Goal: Task Accomplishment & Management: Use online tool/utility

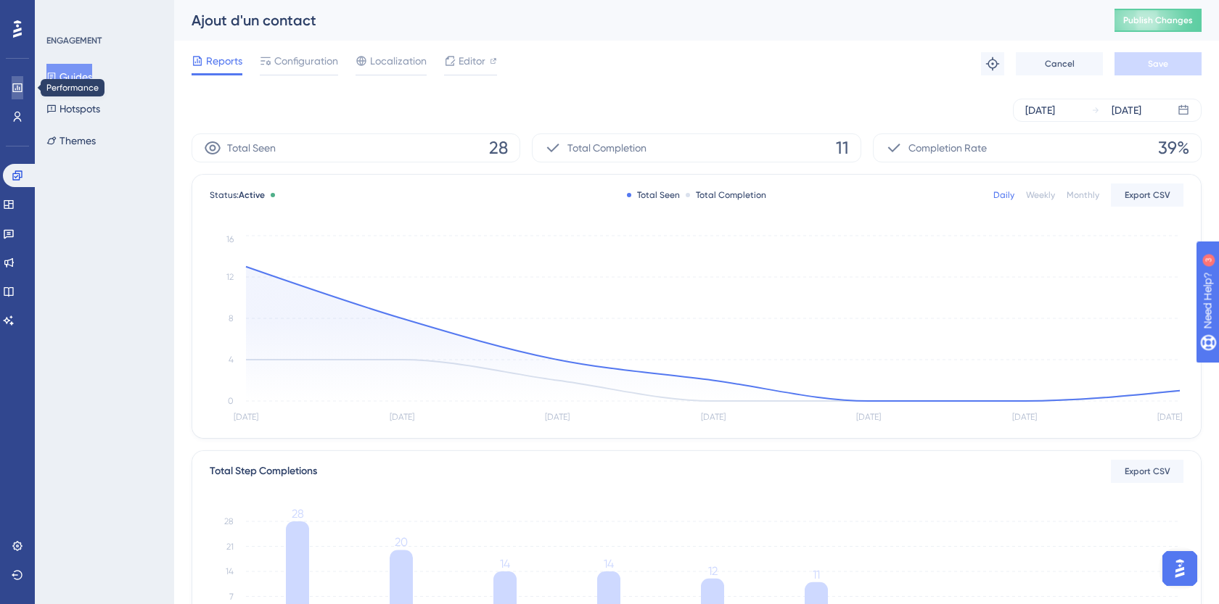
click at [14, 87] on icon at bounding box center [18, 88] width 12 height 12
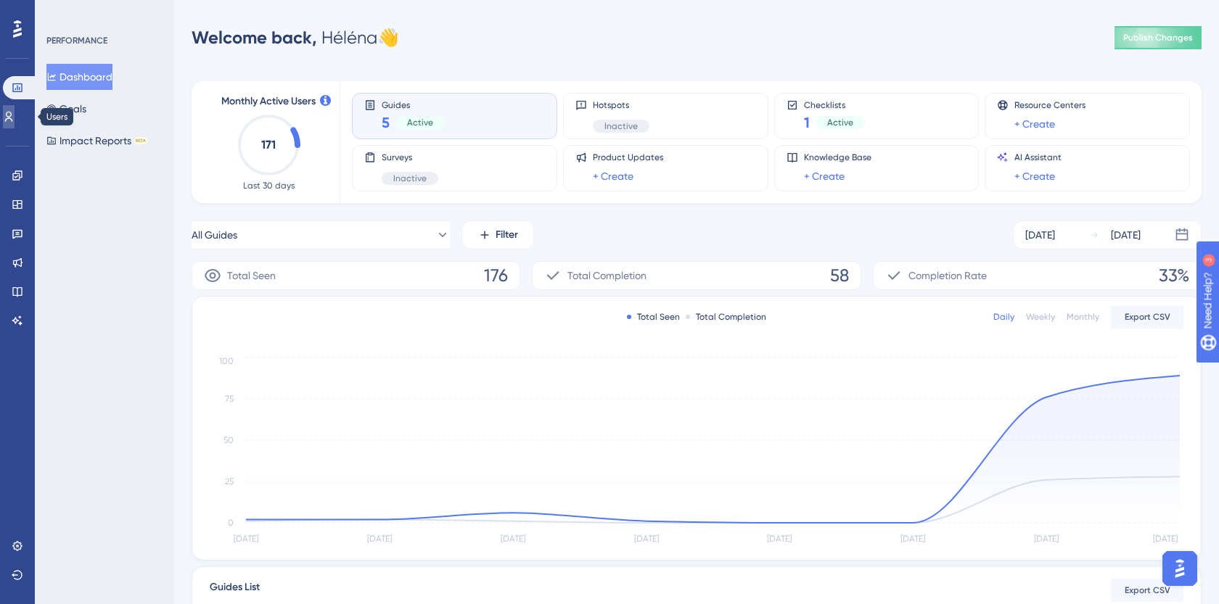
click at [15, 107] on link at bounding box center [9, 116] width 12 height 23
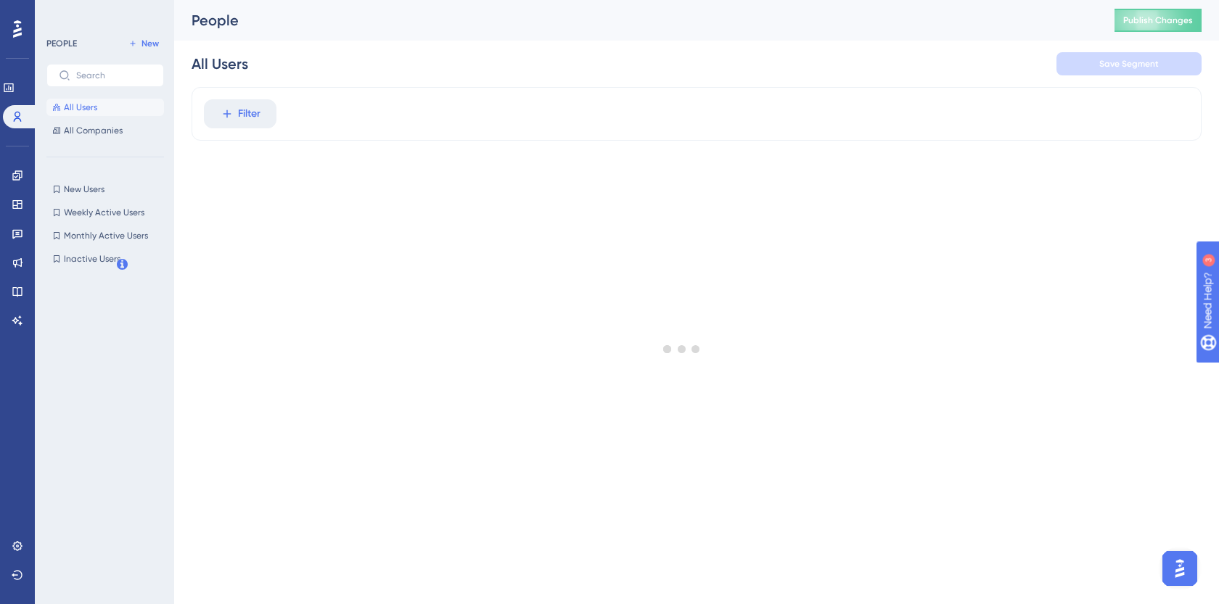
click at [21, 73] on div "Performance Users" at bounding box center [17, 85] width 29 height 88
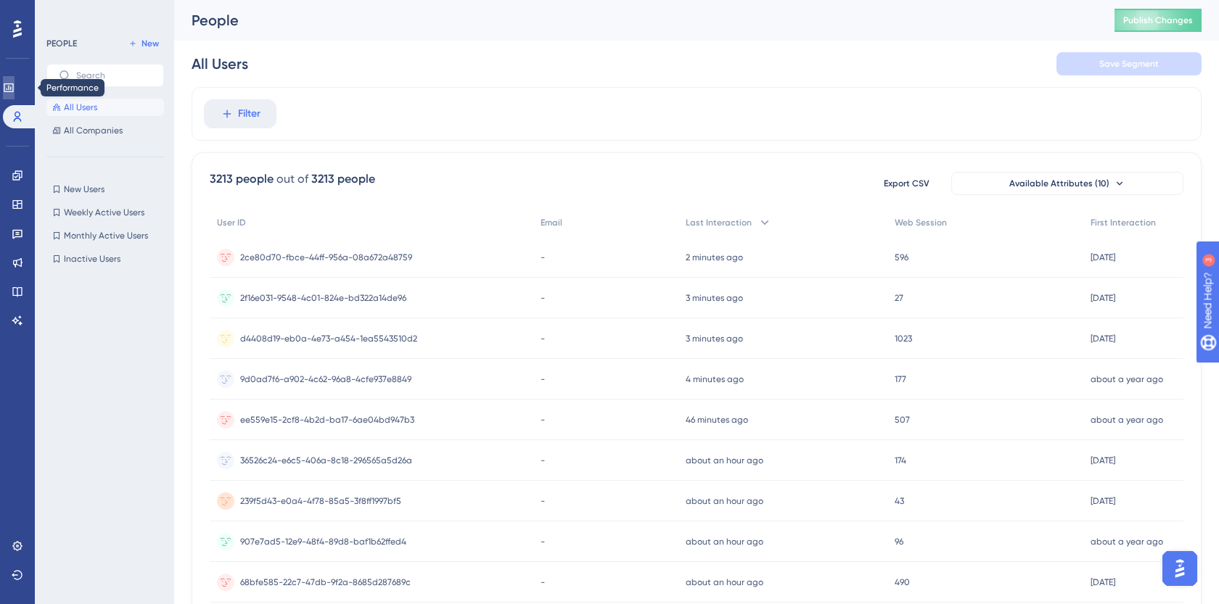
click at [15, 82] on icon at bounding box center [9, 88] width 12 height 12
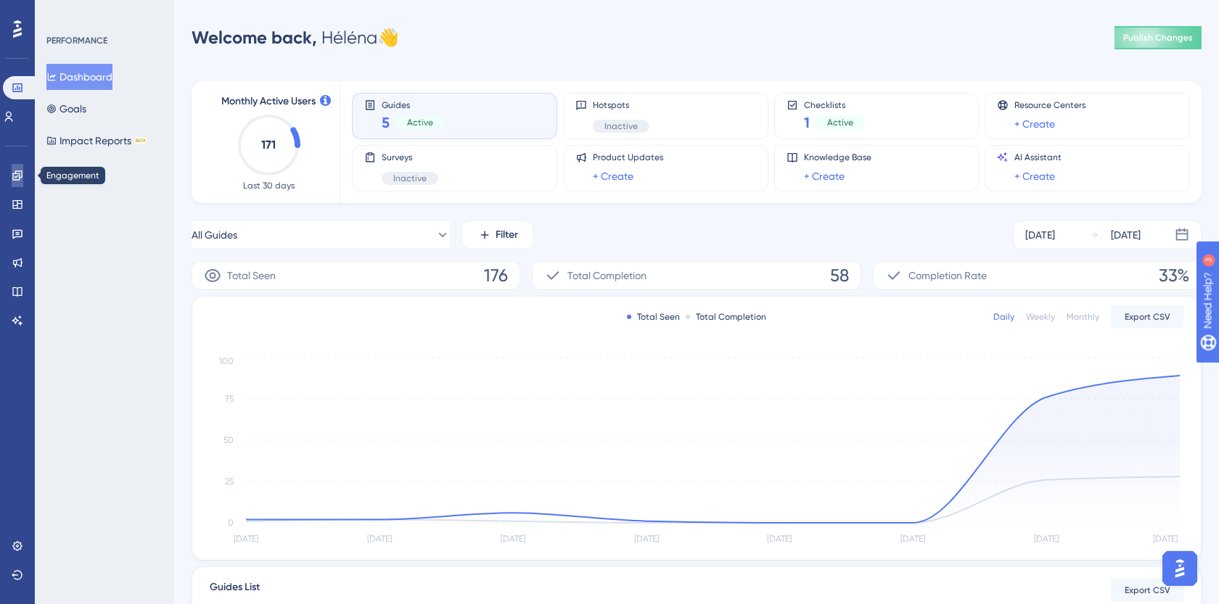
click at [22, 168] on link at bounding box center [18, 175] width 12 height 23
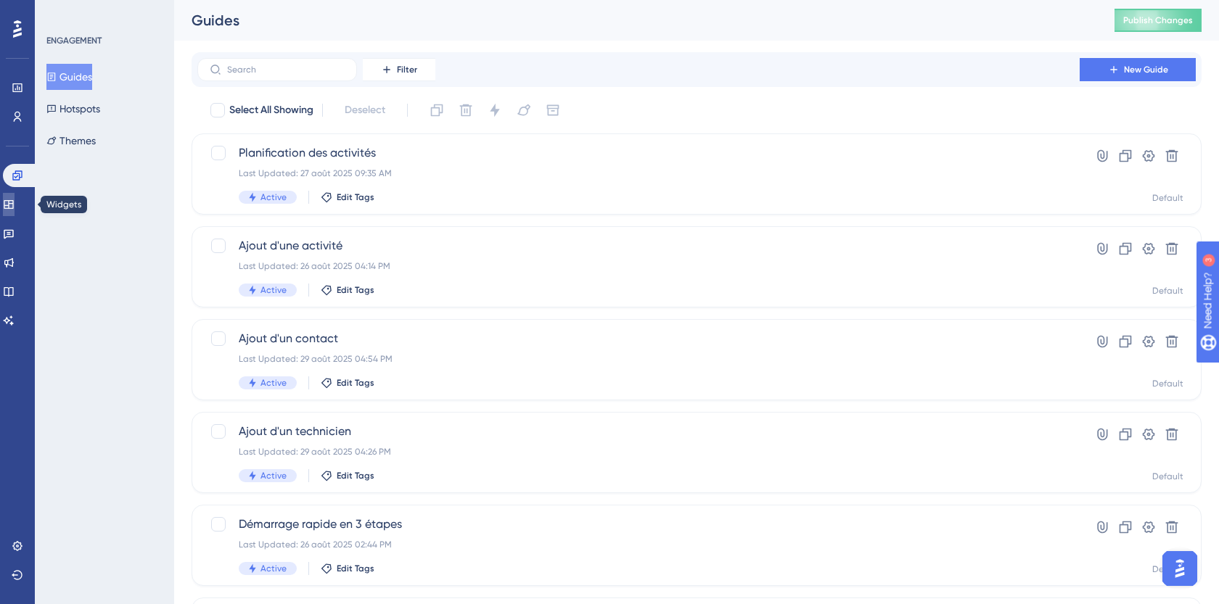
click at [15, 202] on icon at bounding box center [9, 205] width 12 height 12
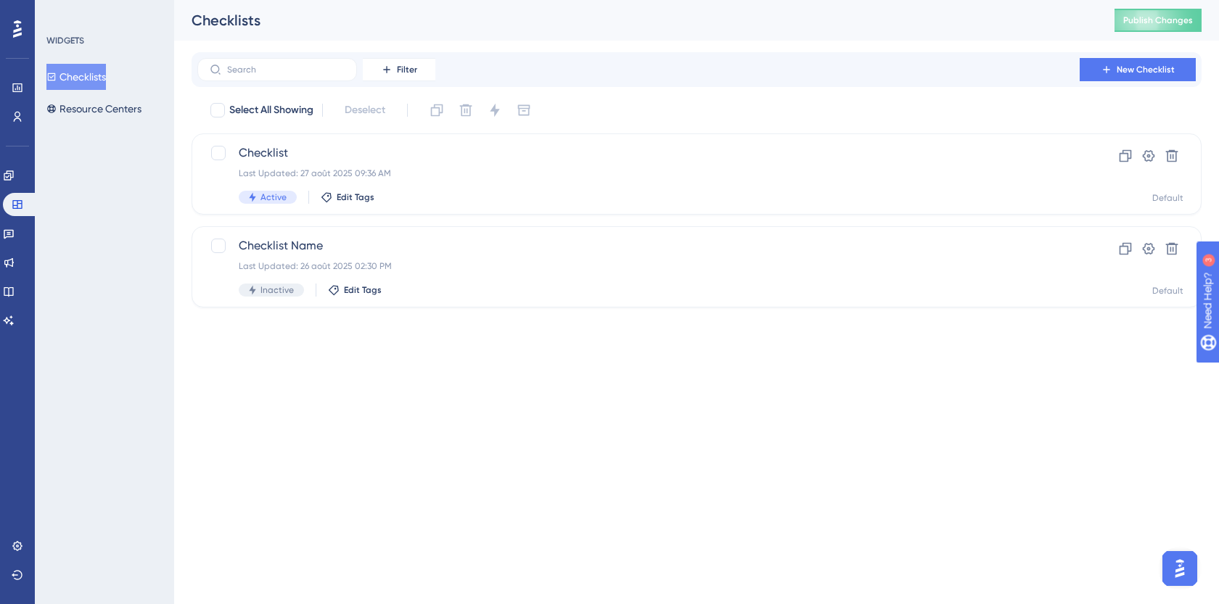
click at [20, 245] on div "Engagement Widgets Feedback Product Updates Knowledge Base AI Assistant" at bounding box center [17, 248] width 29 height 168
click at [15, 235] on icon at bounding box center [9, 234] width 12 height 12
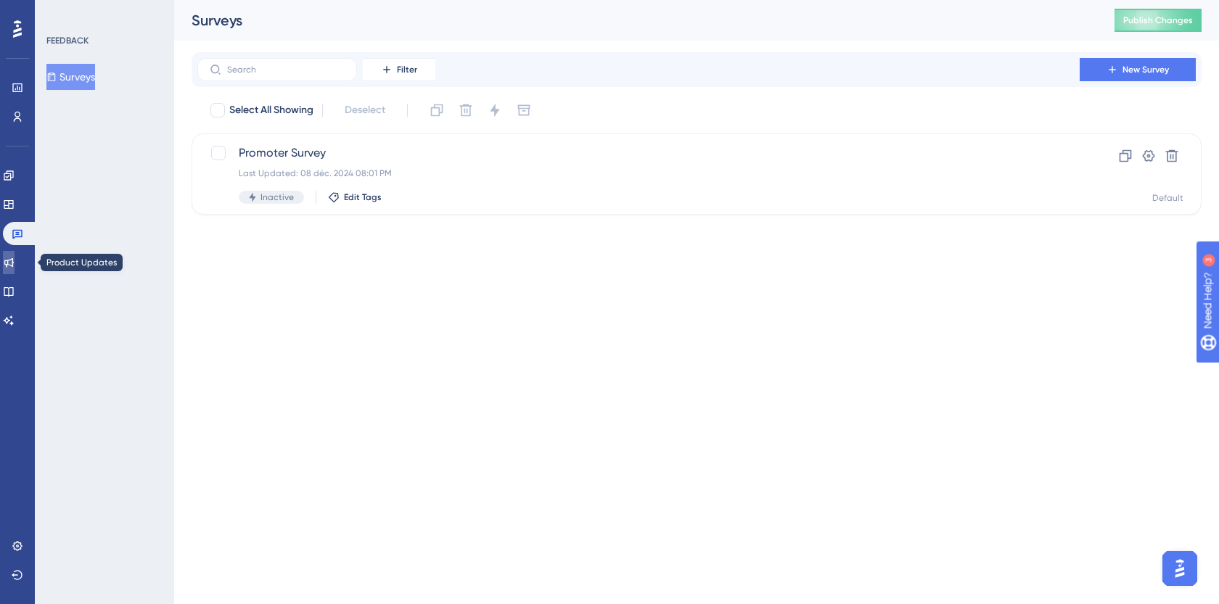
click at [15, 259] on icon at bounding box center [9, 263] width 12 height 12
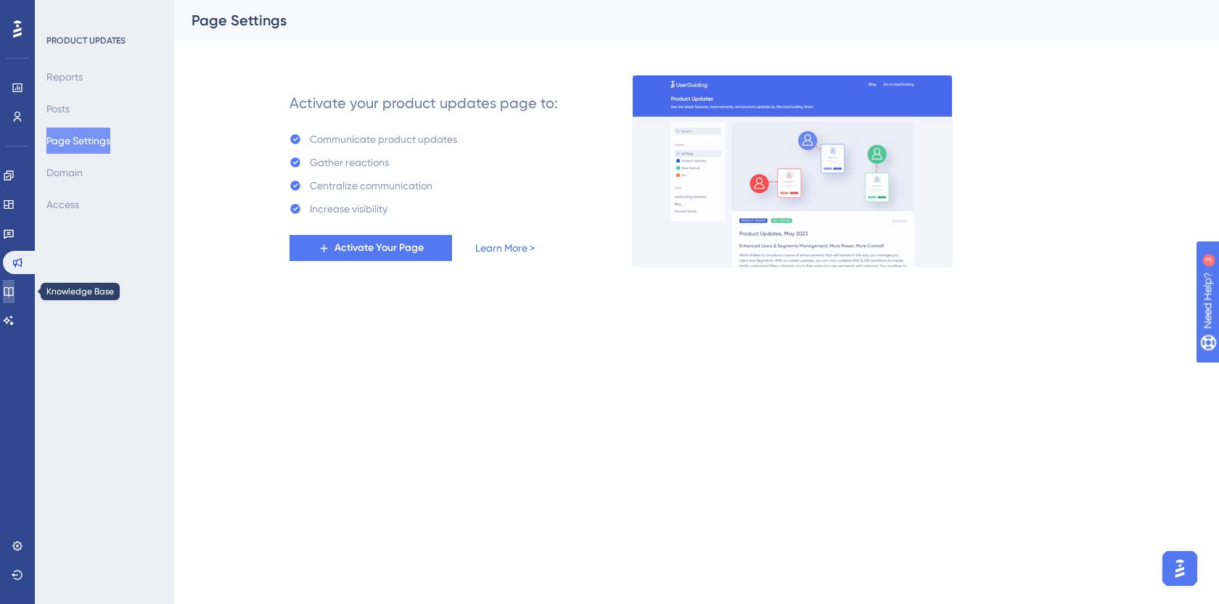
click at [15, 284] on link at bounding box center [9, 291] width 12 height 23
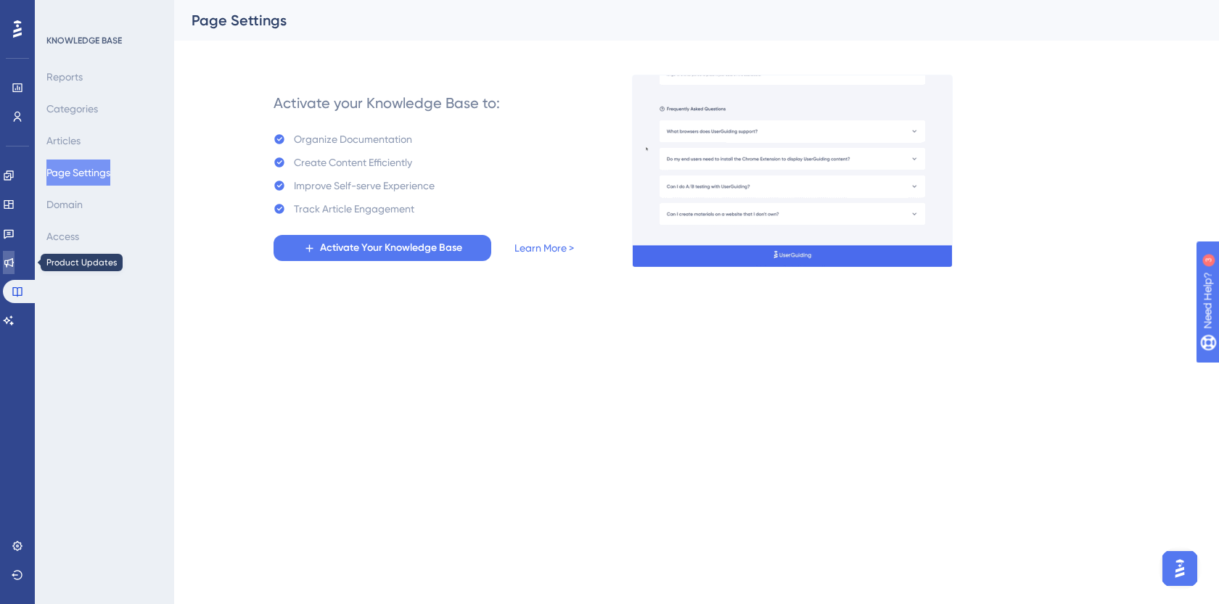
click at [14, 264] on icon at bounding box center [8, 262] width 9 height 9
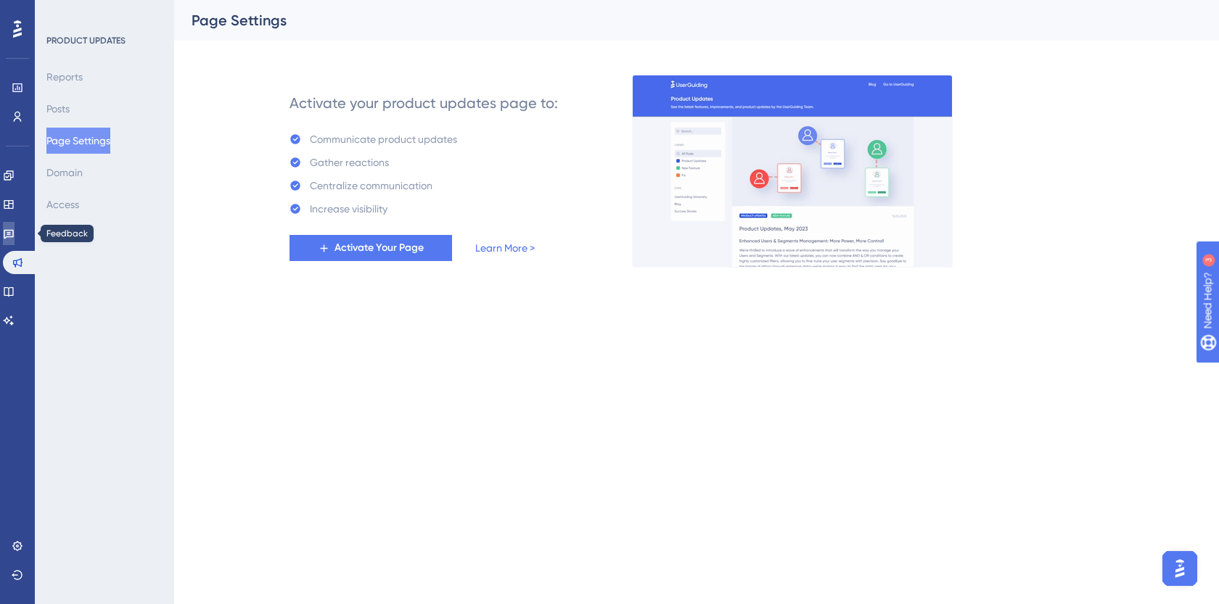
click at [15, 223] on link at bounding box center [9, 233] width 12 height 23
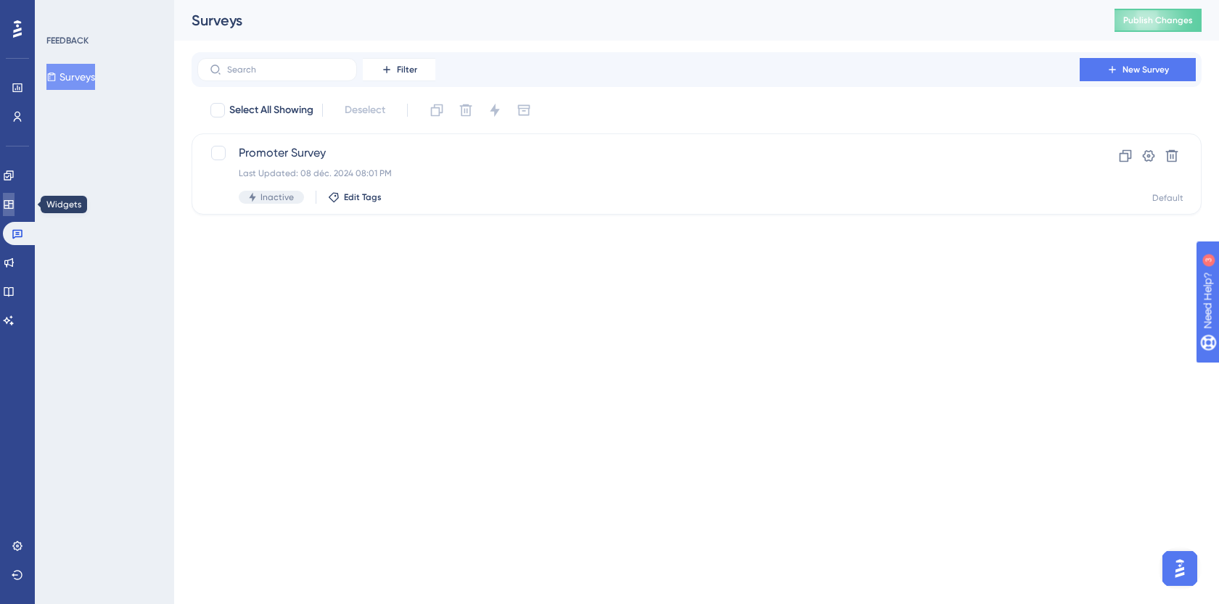
click at [15, 208] on icon at bounding box center [9, 205] width 12 height 12
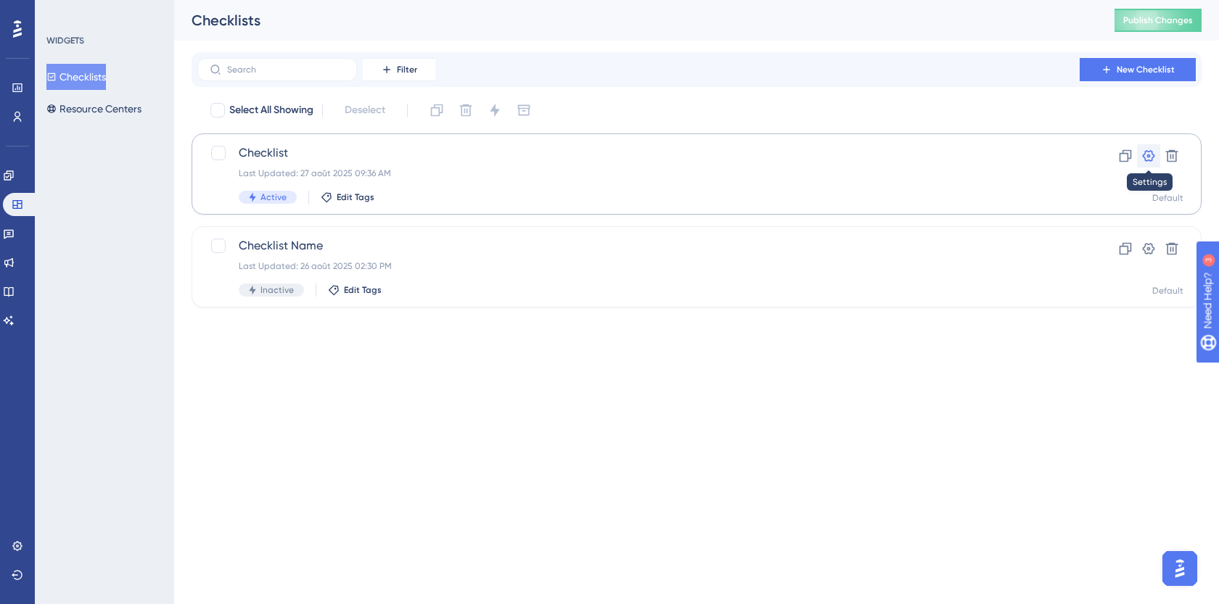
click at [1156, 154] on button at bounding box center [1148, 155] width 23 height 23
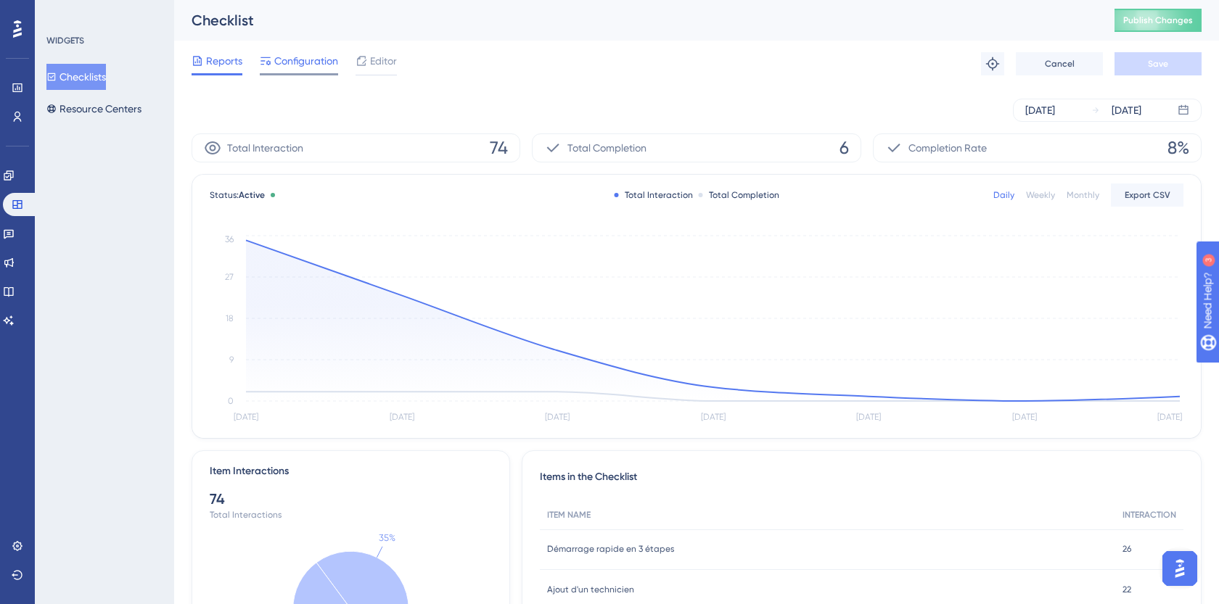
click at [291, 60] on span "Configuration" at bounding box center [306, 60] width 64 height 17
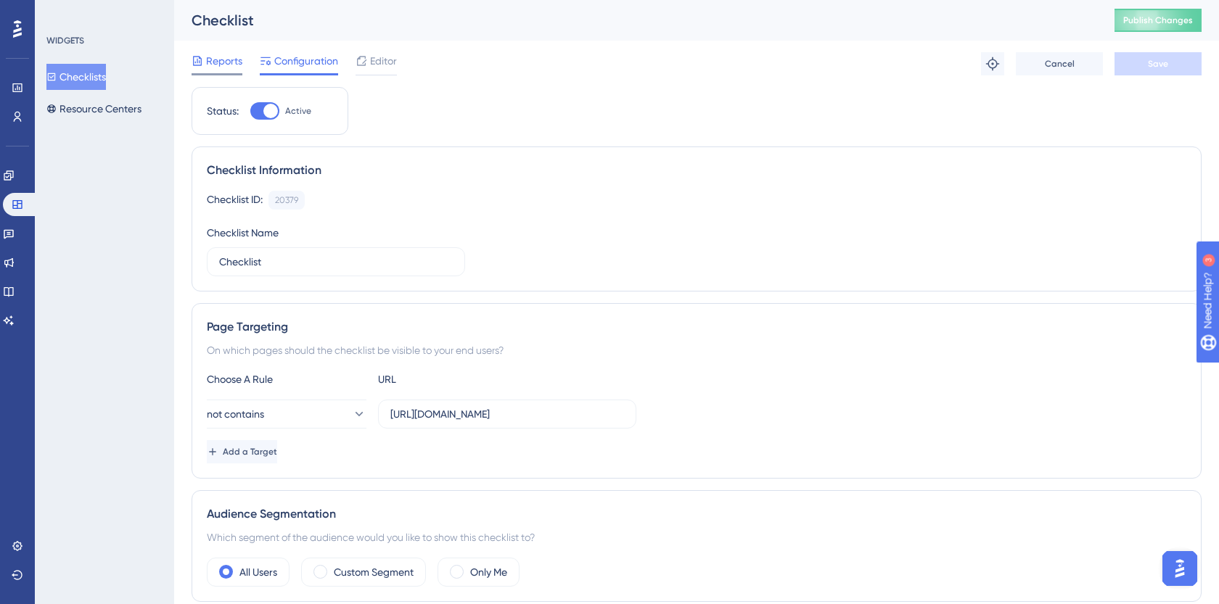
click at [217, 62] on span "Reports" at bounding box center [224, 60] width 36 height 17
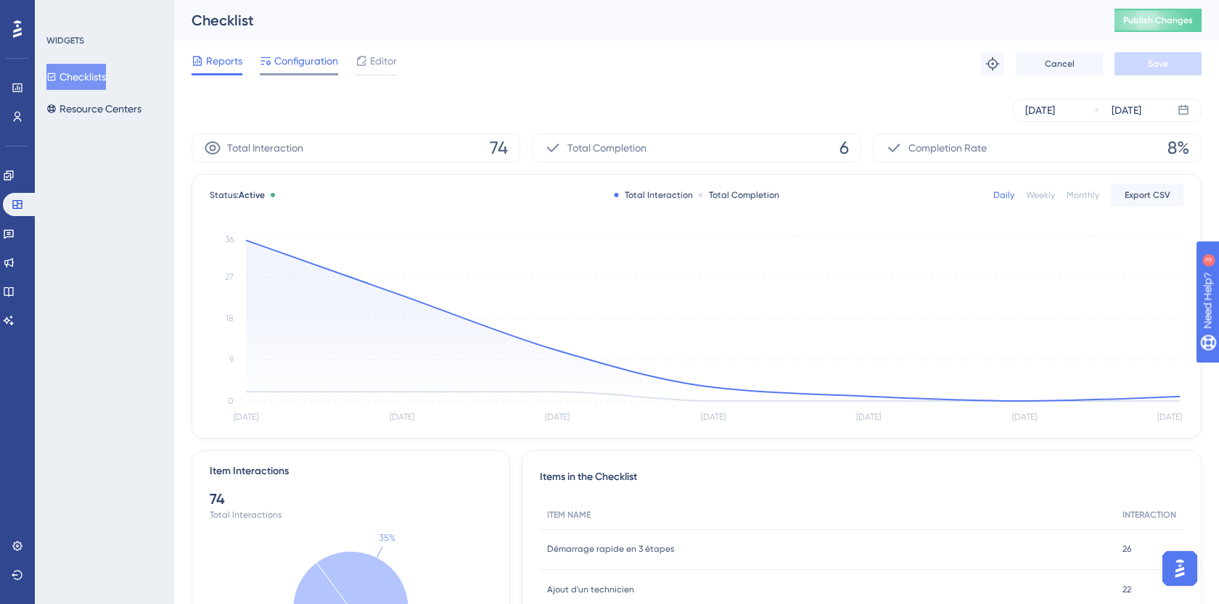
click at [293, 64] on span "Configuration" at bounding box center [306, 60] width 64 height 17
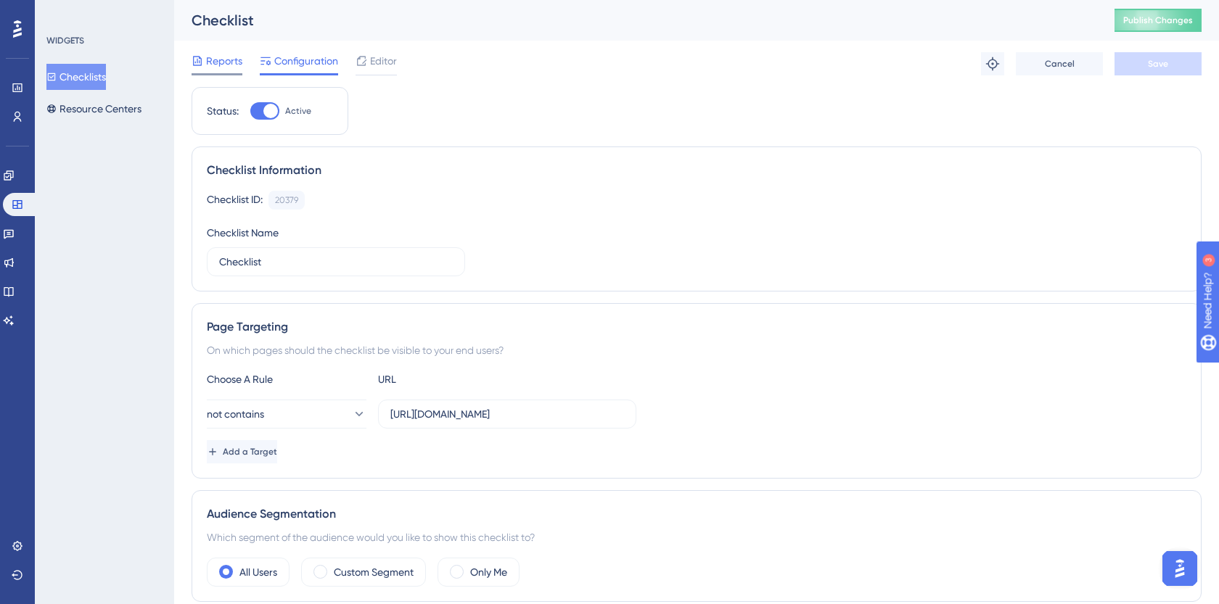
click at [212, 55] on span "Reports" at bounding box center [224, 60] width 36 height 17
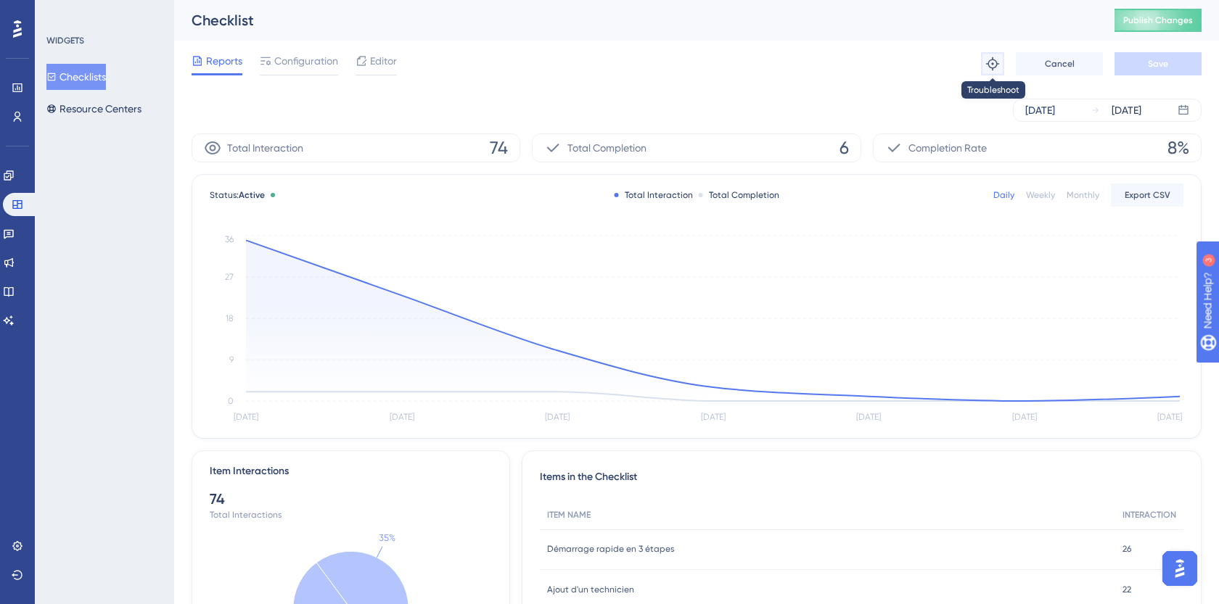
click at [993, 60] on icon at bounding box center [992, 64] width 15 height 15
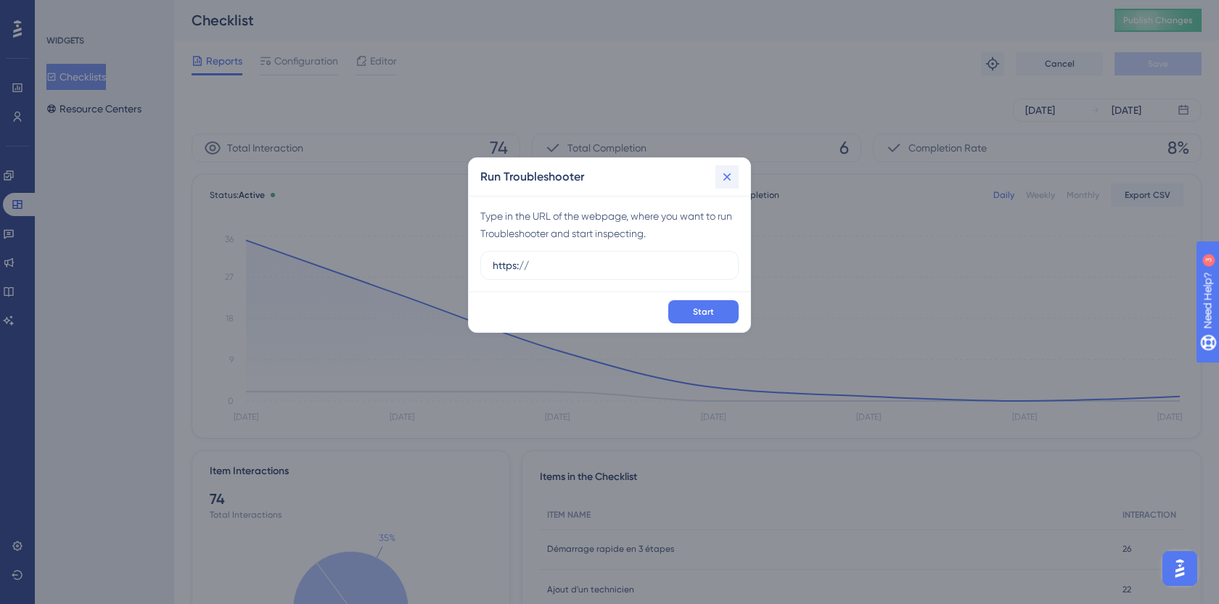
click at [721, 177] on icon at bounding box center [727, 177] width 15 height 15
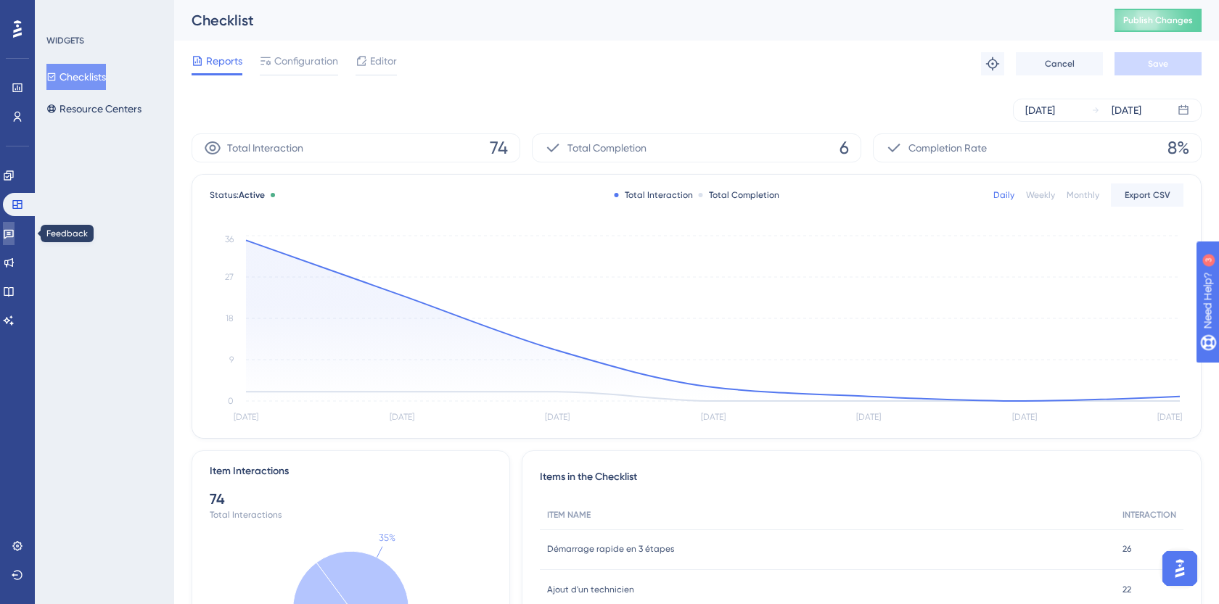
click at [15, 224] on link at bounding box center [9, 233] width 12 height 23
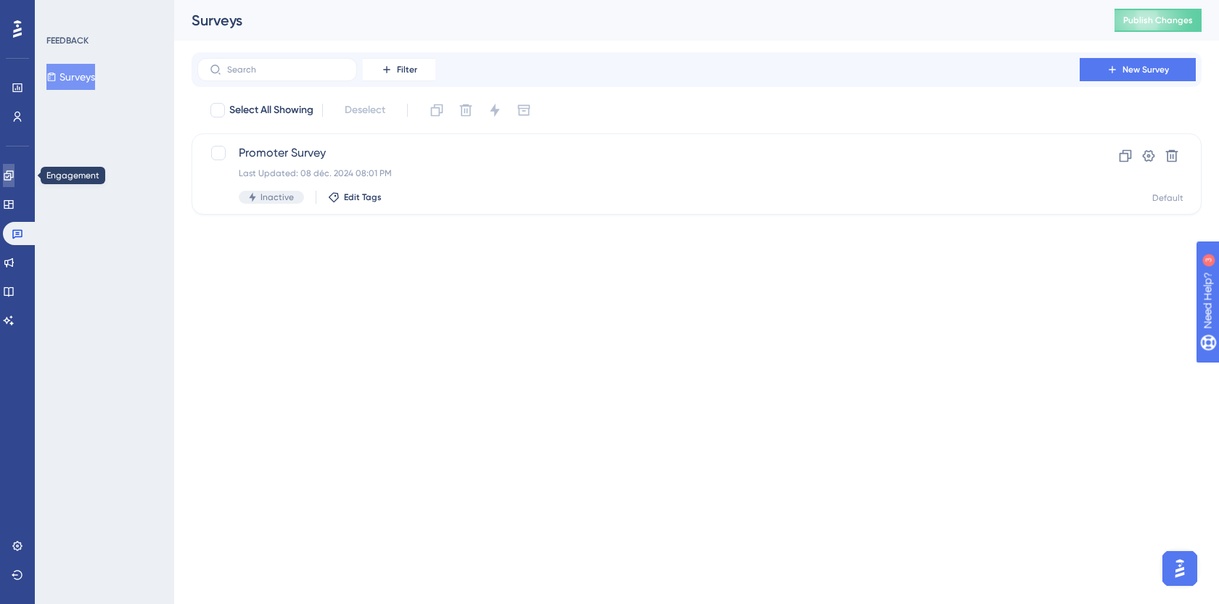
click at [15, 168] on link at bounding box center [9, 175] width 12 height 23
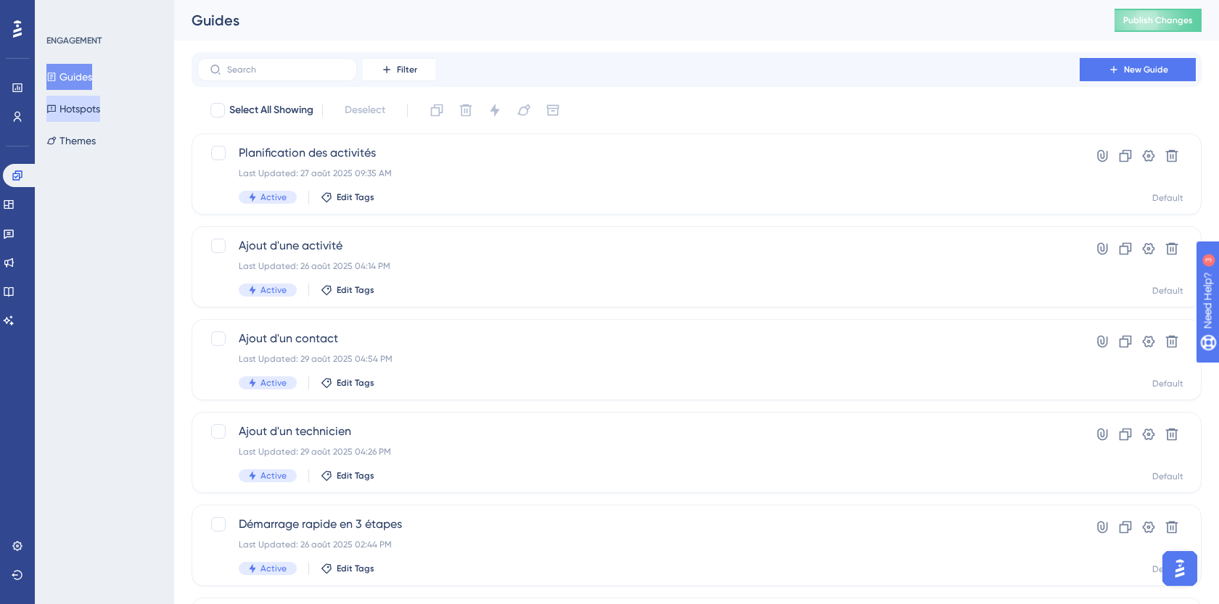
click at [97, 102] on button "Hotspots" at bounding box center [73, 109] width 54 height 26
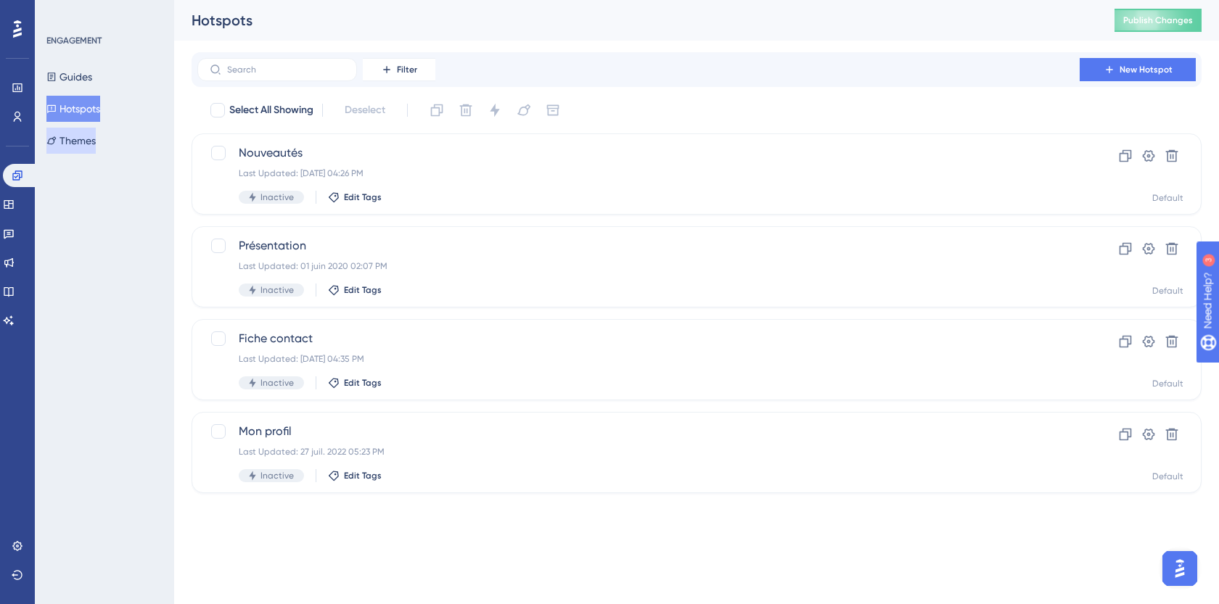
click at [94, 146] on button "Themes" at bounding box center [70, 141] width 49 height 26
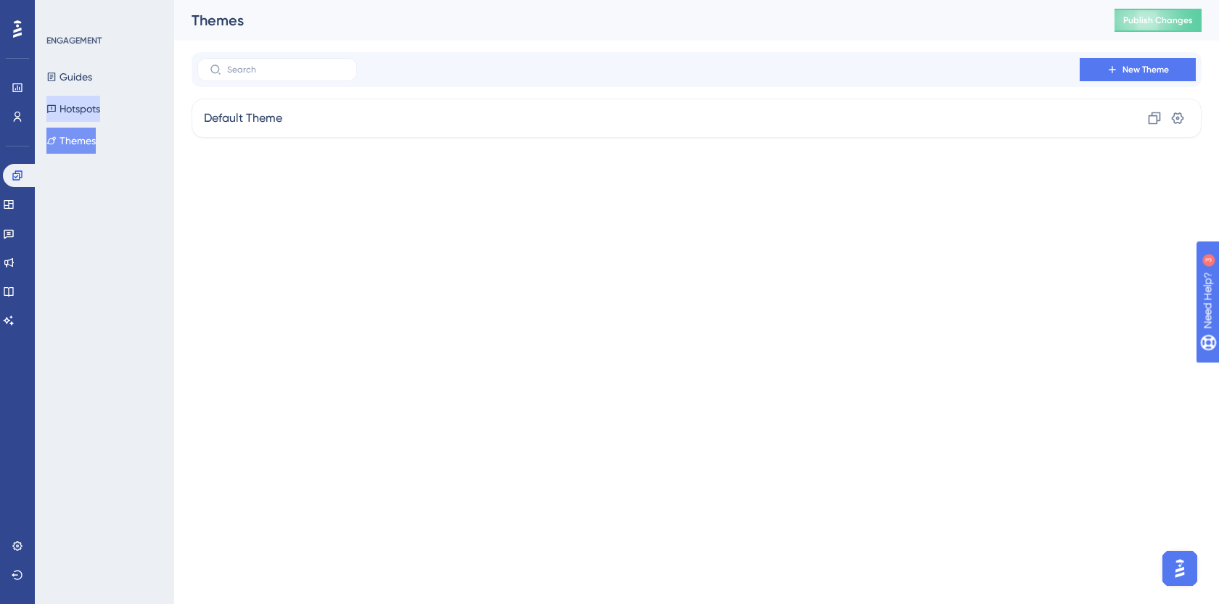
click at [97, 99] on button "Hotspots" at bounding box center [73, 109] width 54 height 26
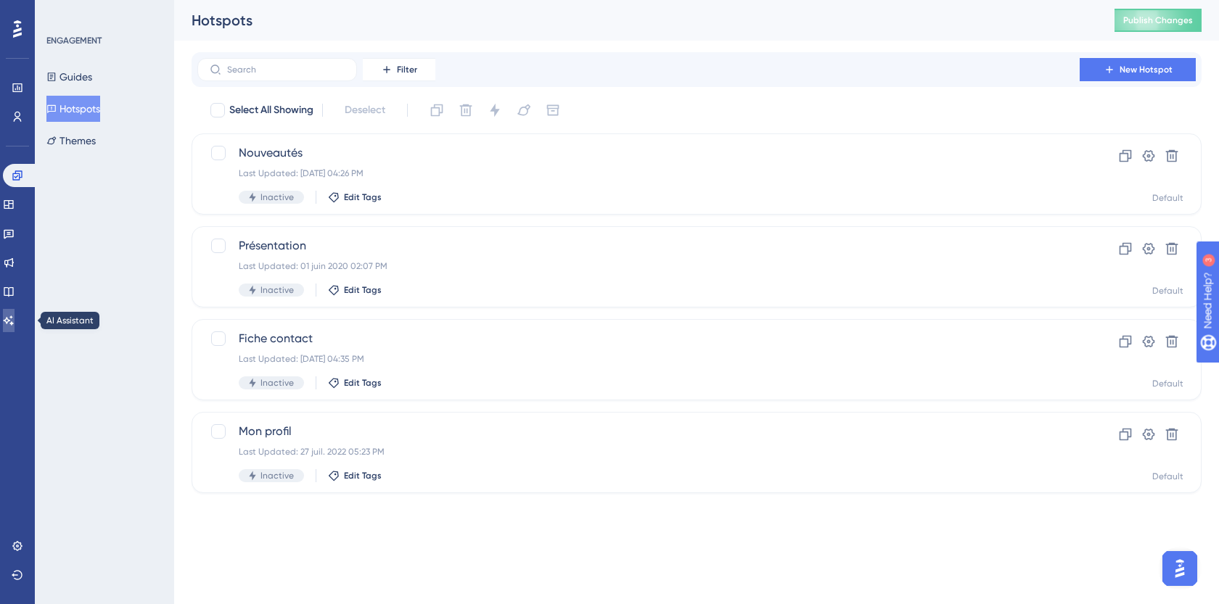
click at [15, 332] on link at bounding box center [9, 320] width 12 height 23
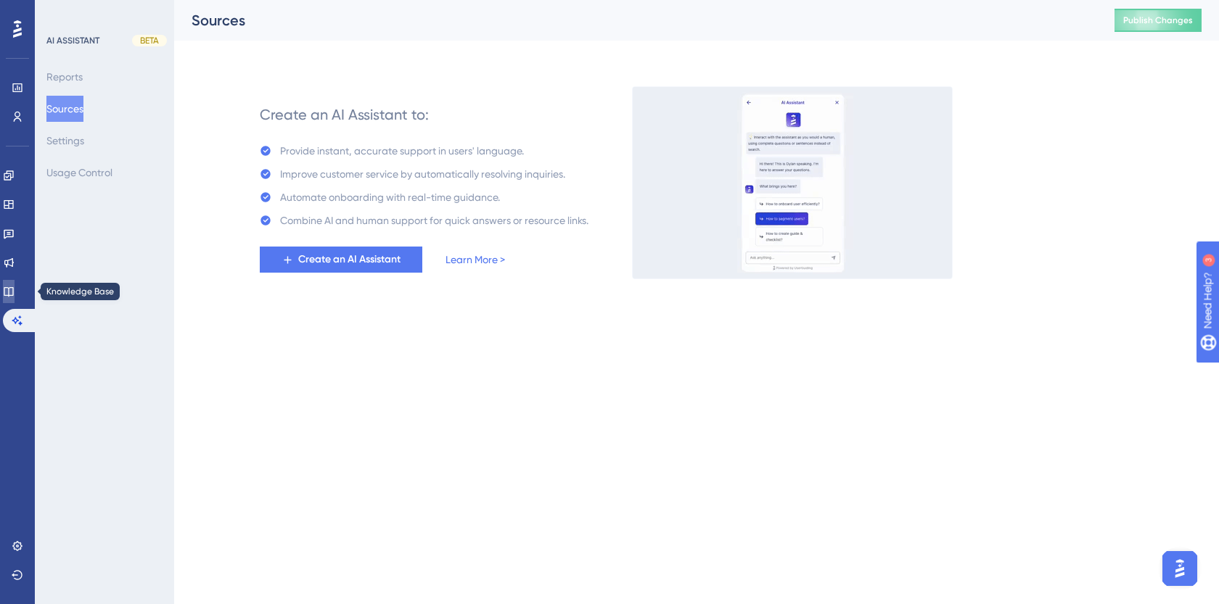
click at [15, 282] on link at bounding box center [9, 291] width 12 height 23
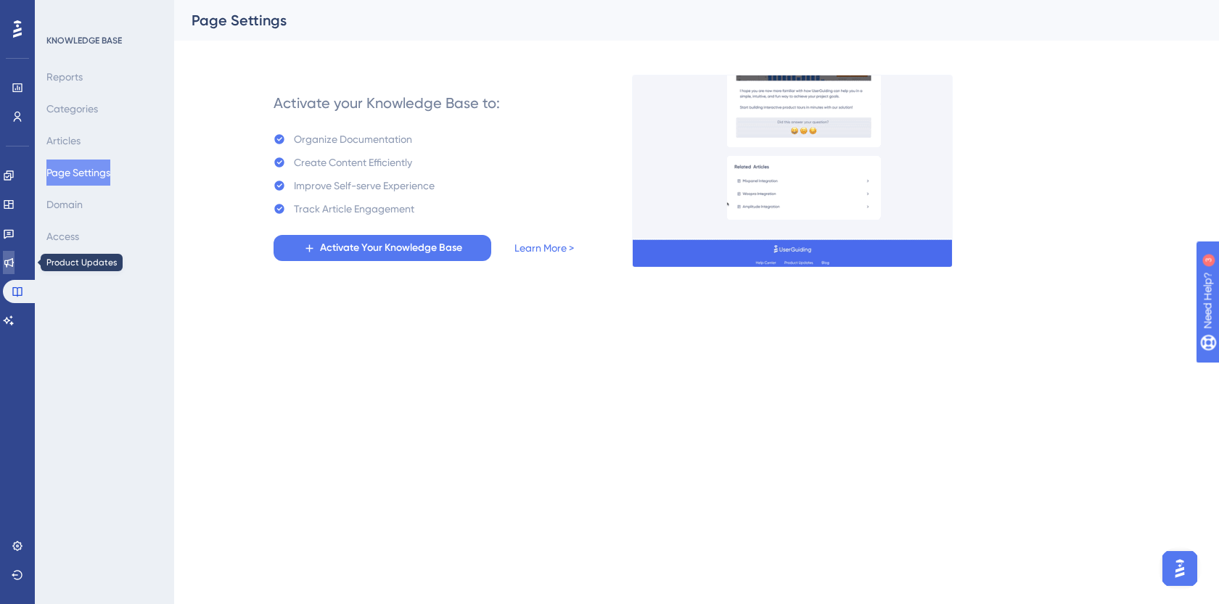
click at [15, 251] on link at bounding box center [9, 262] width 12 height 23
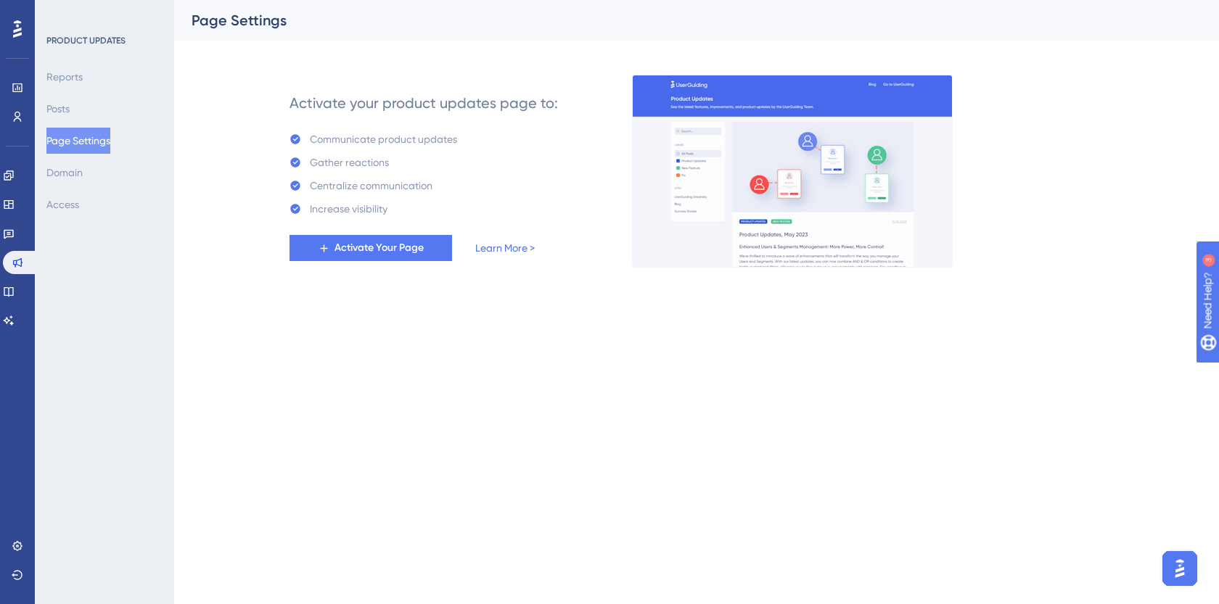
click at [14, 221] on div "Engagement Widgets Feedback Product Updates Knowledge Base AI Assistant" at bounding box center [17, 248] width 29 height 168
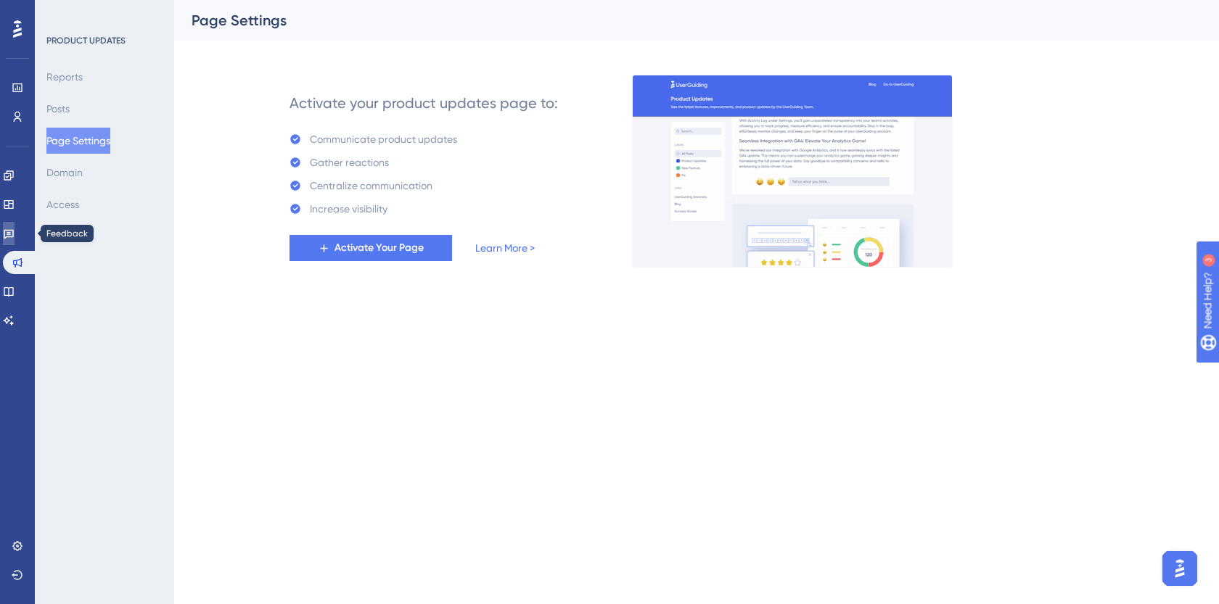
click at [14, 229] on icon at bounding box center [9, 234] width 12 height 12
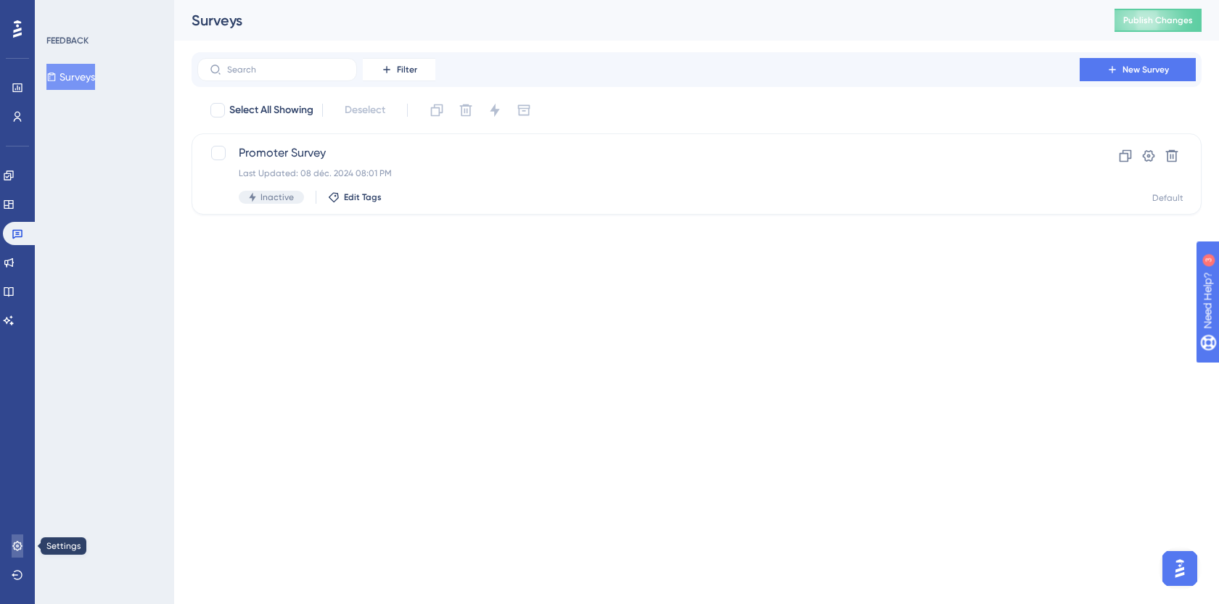
click at [12, 557] on link at bounding box center [18, 546] width 12 height 23
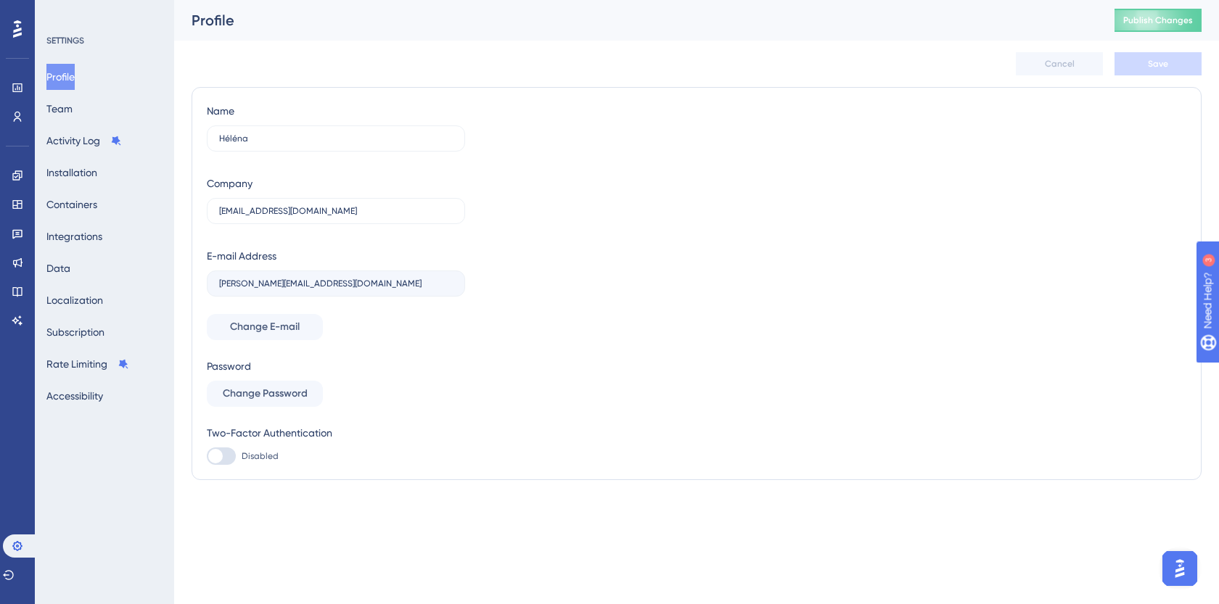
click at [96, 110] on div "Profile Team Activity Log Installation Containers Integrations Data Localizatio…" at bounding box center [105, 236] width 118 height 345
click at [73, 115] on button "Team" at bounding box center [59, 109] width 26 height 26
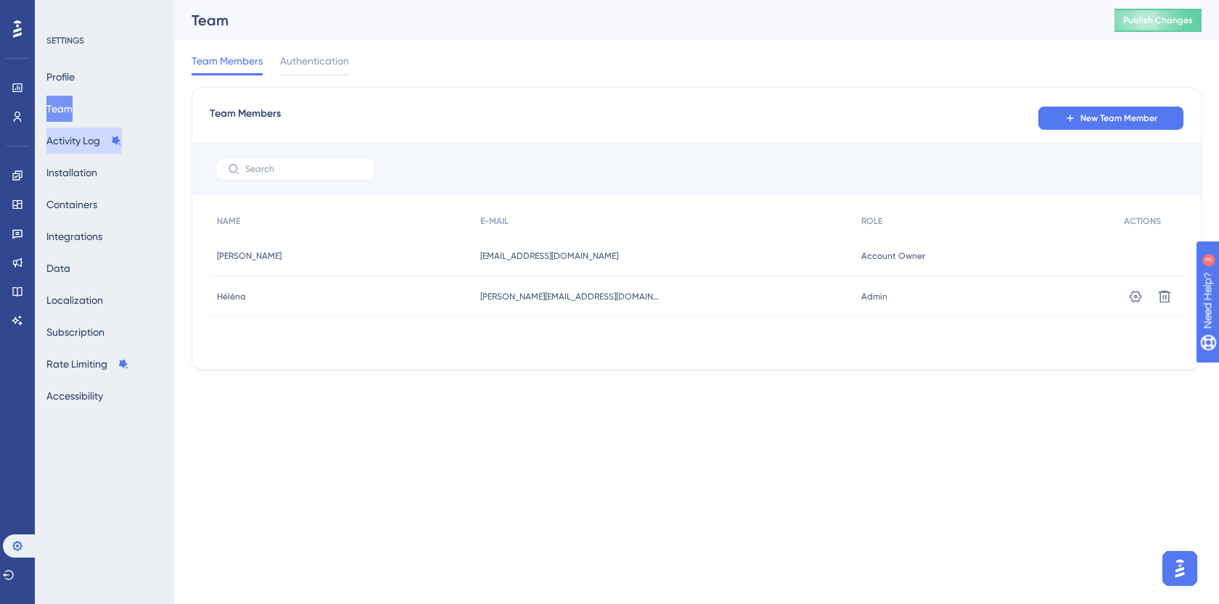
click at [81, 149] on button "Activity Log" at bounding box center [83, 141] width 75 height 26
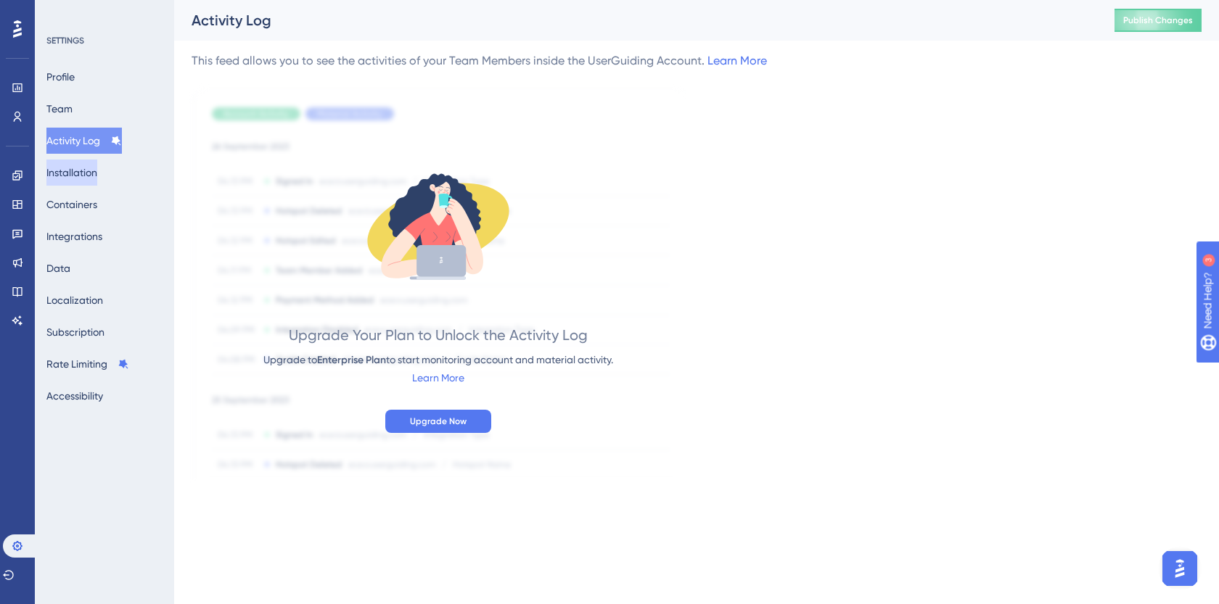
click at [88, 179] on button "Installation" at bounding box center [71, 173] width 51 height 26
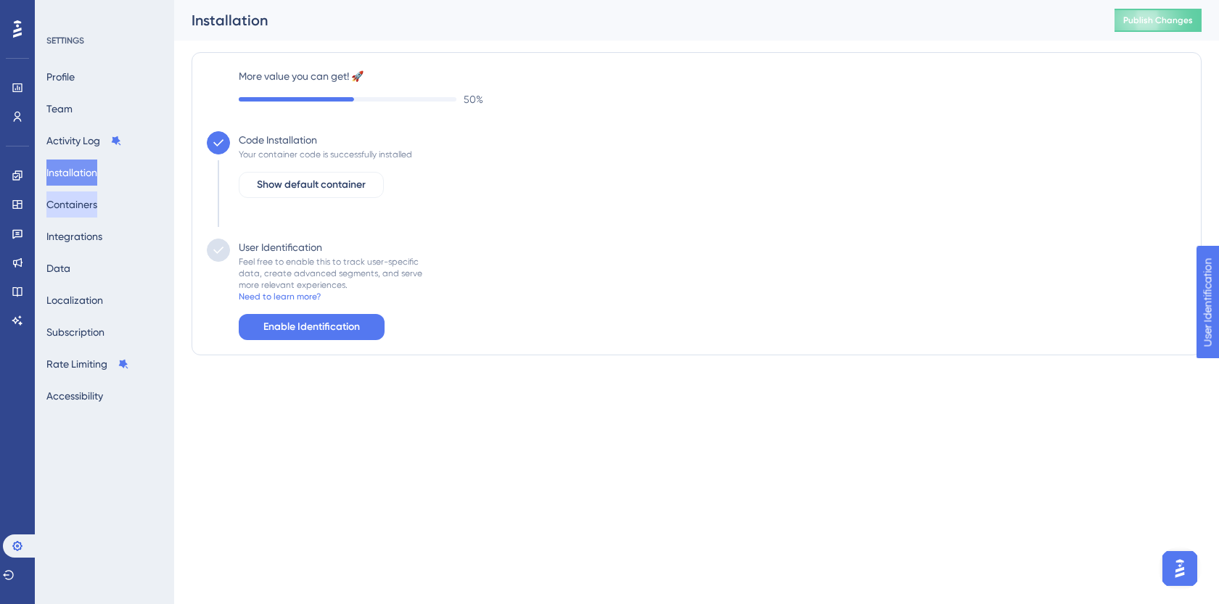
click at [89, 207] on button "Containers" at bounding box center [71, 205] width 51 height 26
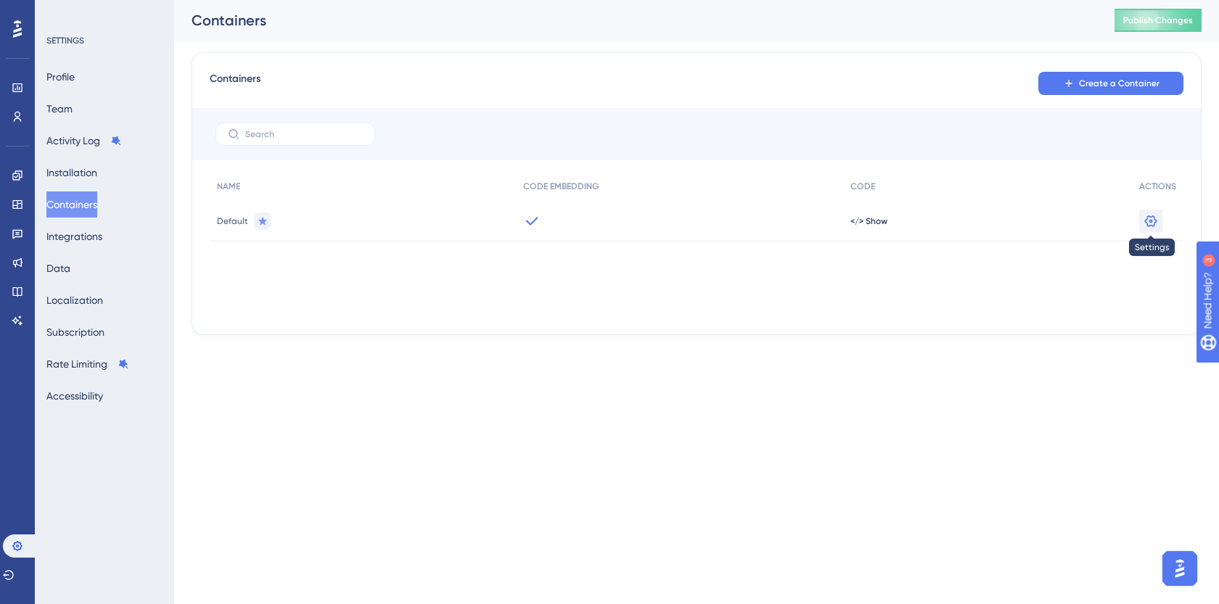
click at [1155, 223] on icon at bounding box center [1151, 221] width 12 height 12
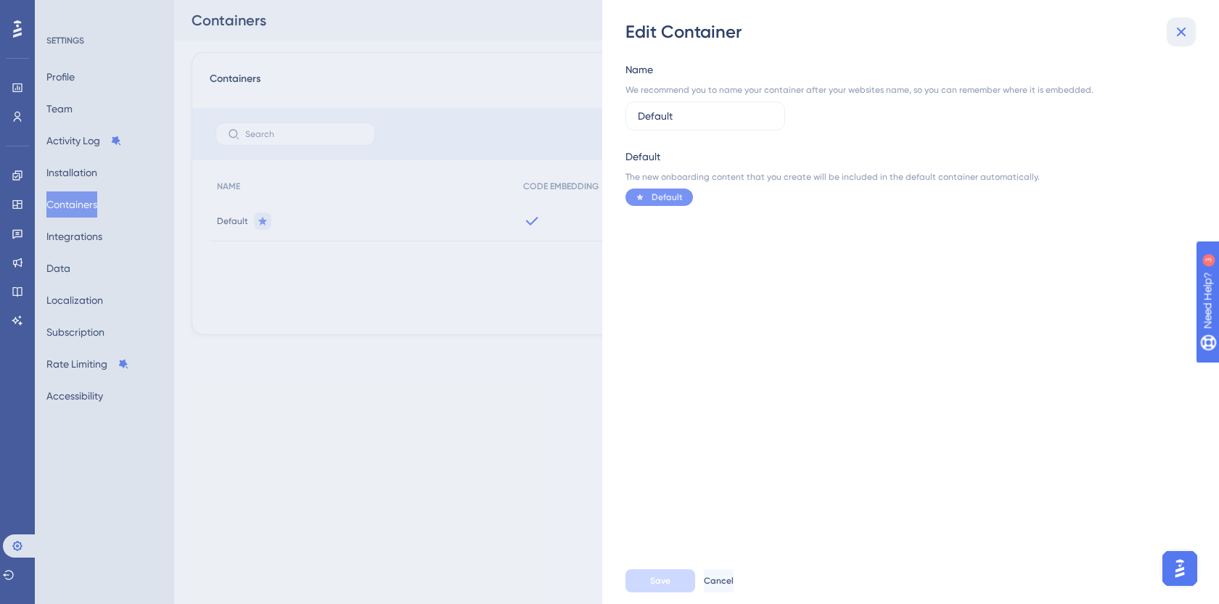
click at [1179, 28] on icon at bounding box center [1181, 31] width 17 height 17
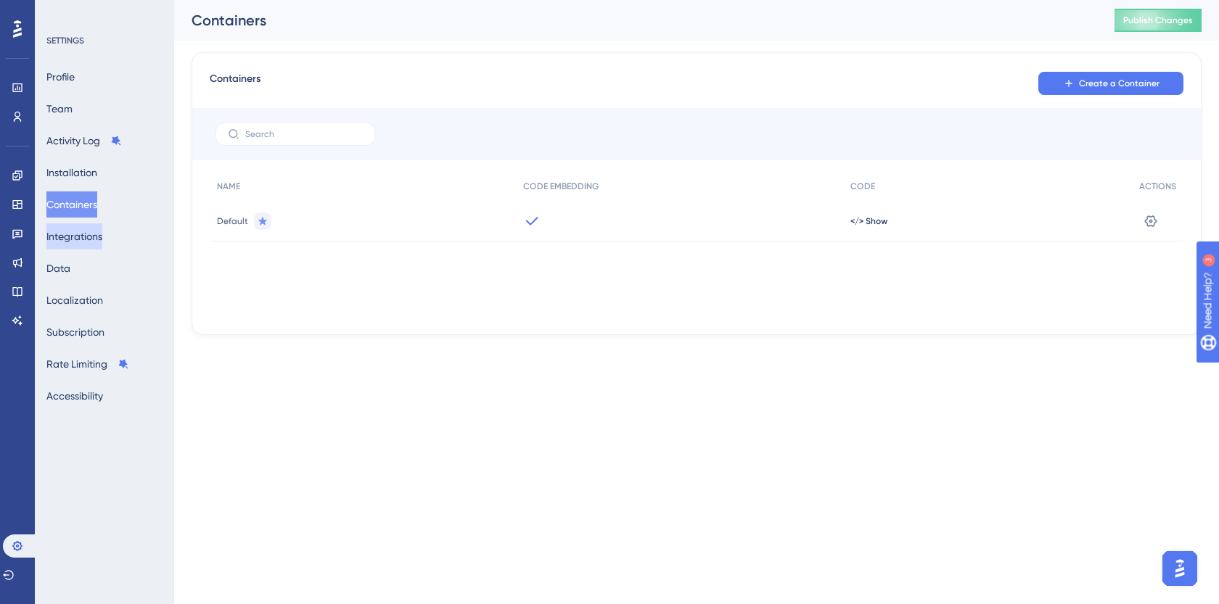
click at [73, 239] on button "Integrations" at bounding box center [74, 236] width 56 height 26
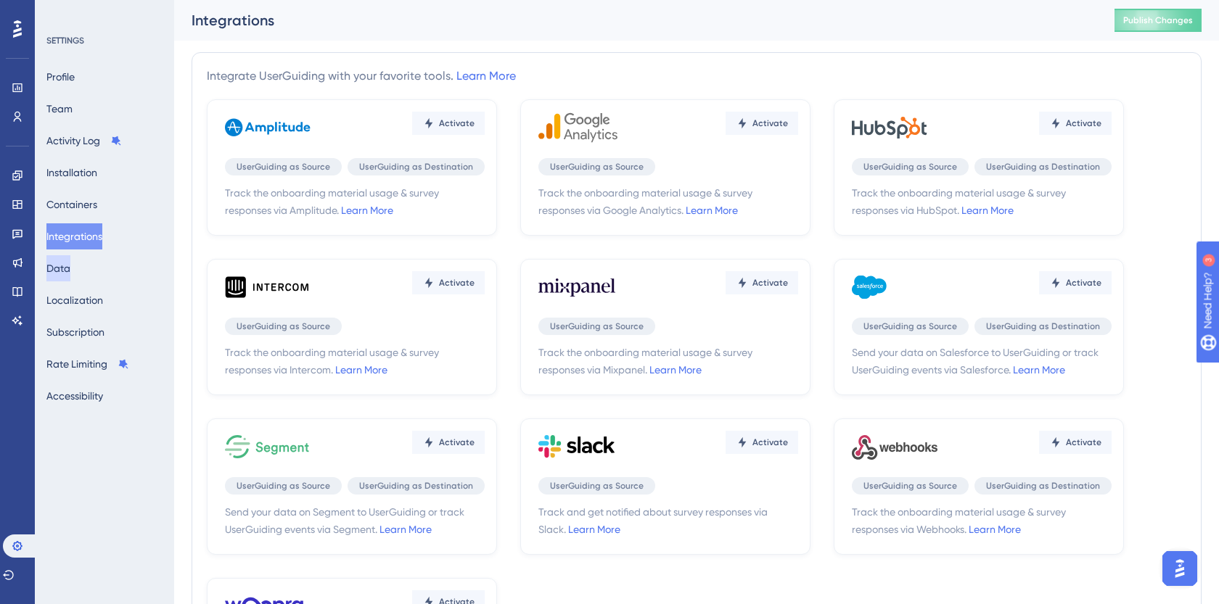
click at [70, 269] on button "Data" at bounding box center [58, 268] width 24 height 26
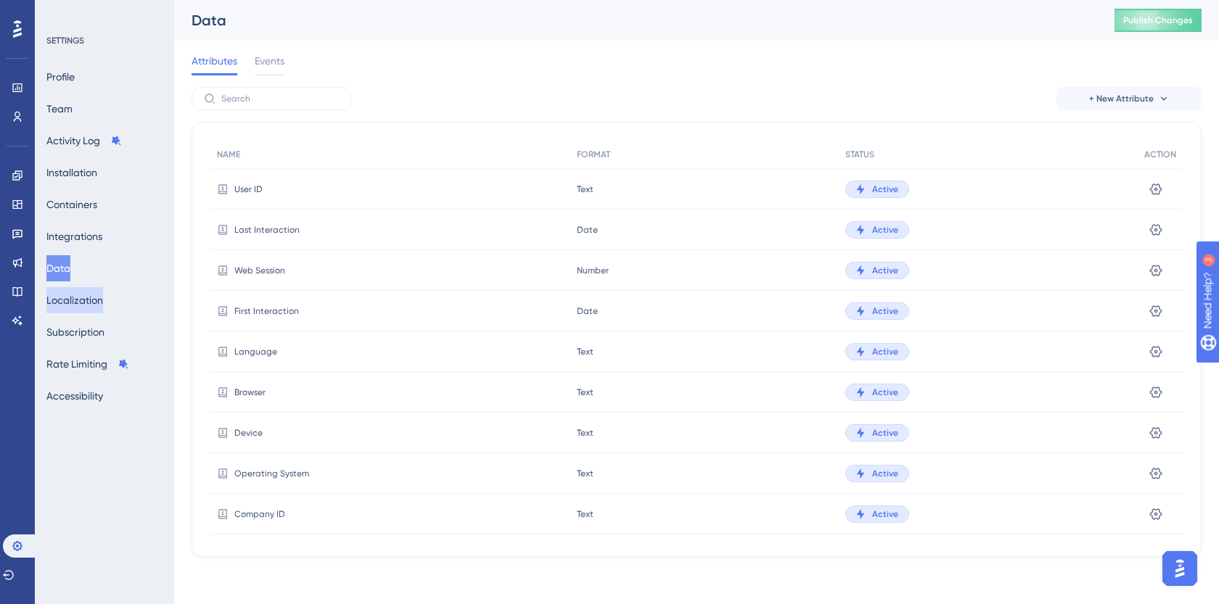
click at [83, 303] on button "Localization" at bounding box center [74, 300] width 57 height 26
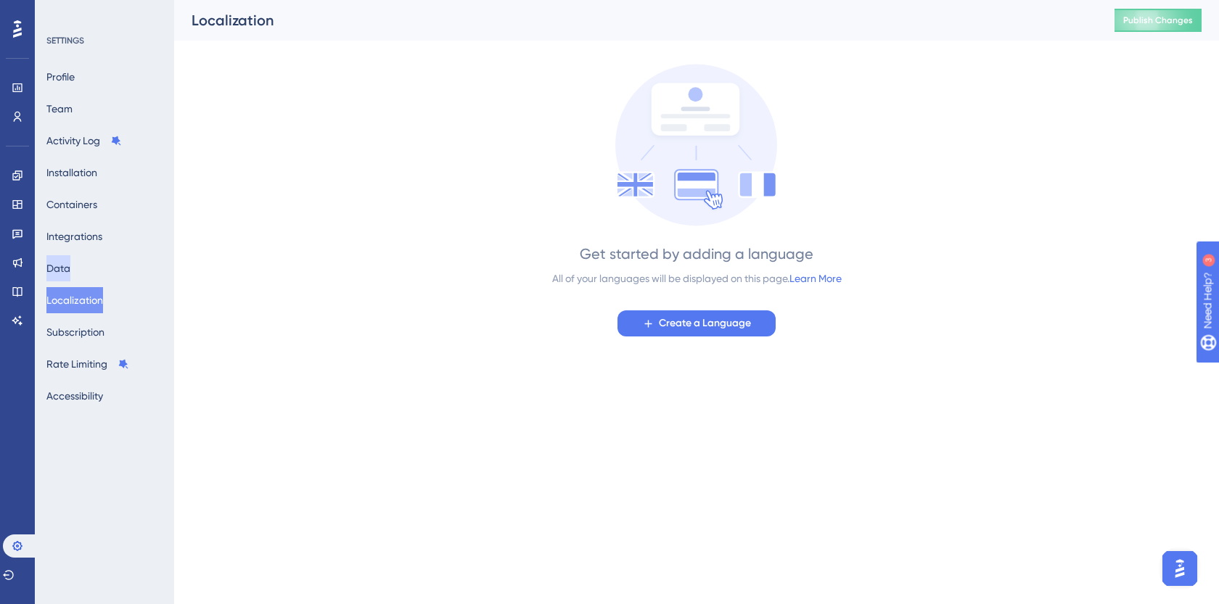
click at [70, 276] on button "Data" at bounding box center [58, 268] width 24 height 26
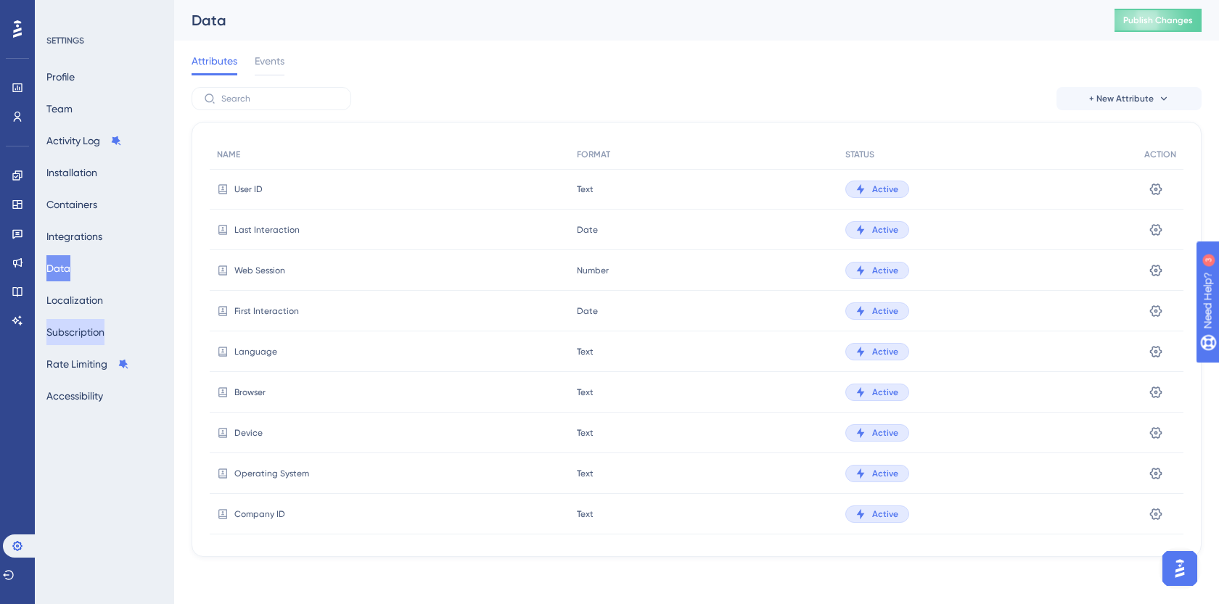
click at [94, 338] on button "Subscription" at bounding box center [75, 332] width 58 height 26
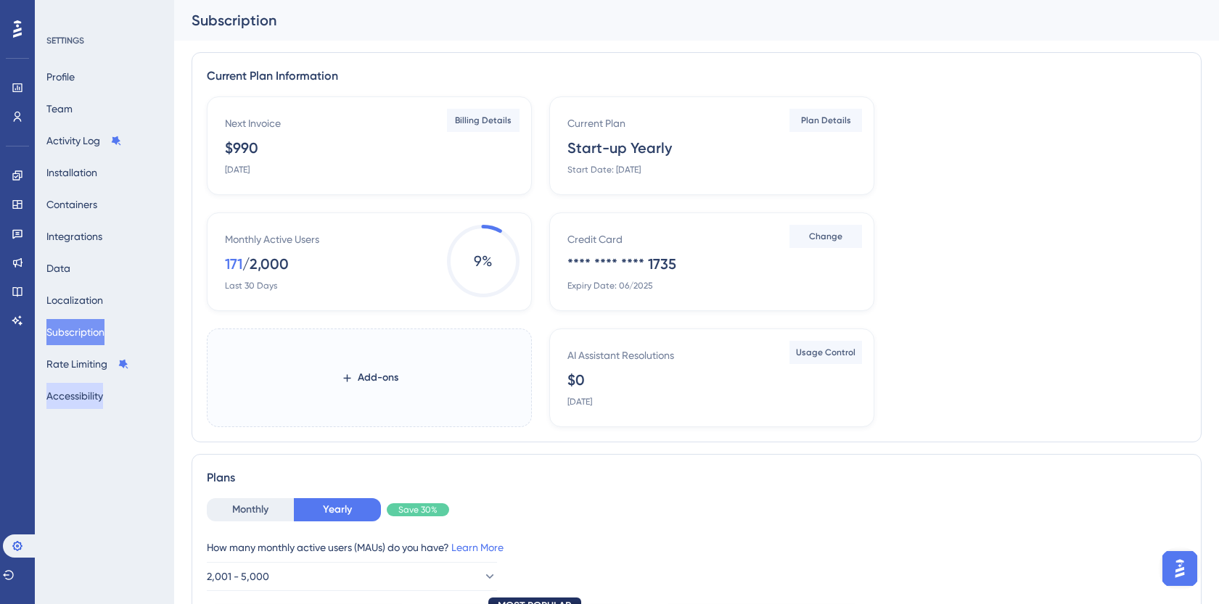
click at [99, 403] on button "Accessibility" at bounding box center [74, 396] width 57 height 26
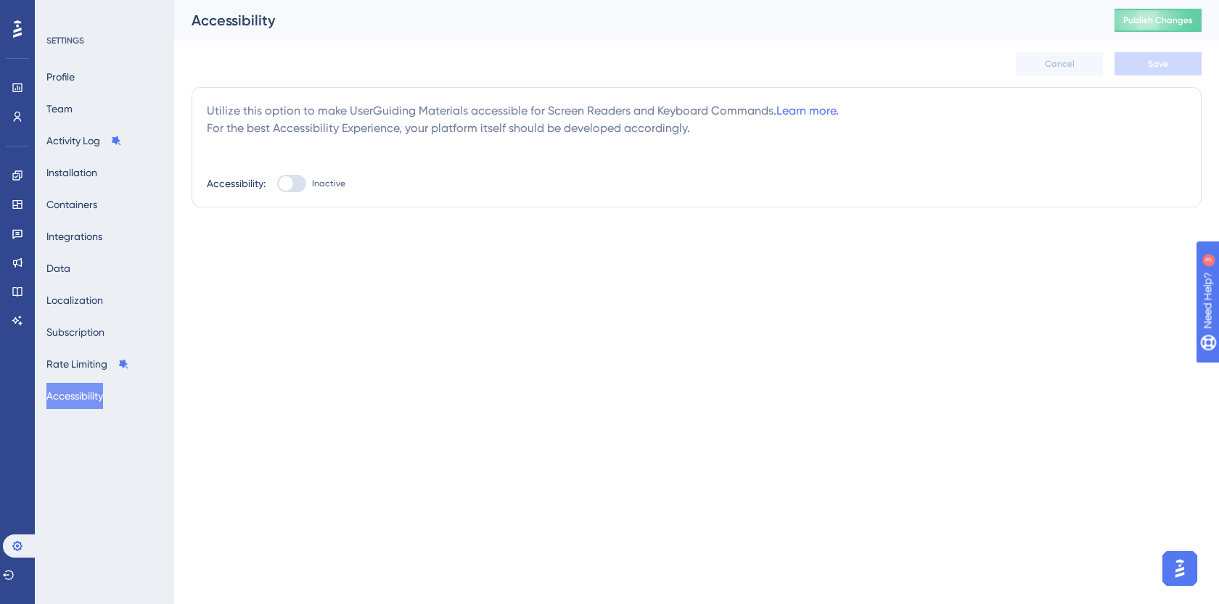
click at [85, 347] on div "Profile Team Activity Log Installation Containers Integrations Data Localizatio…" at bounding box center [105, 236] width 118 height 345
click at [92, 325] on button "Subscription" at bounding box center [75, 332] width 58 height 26
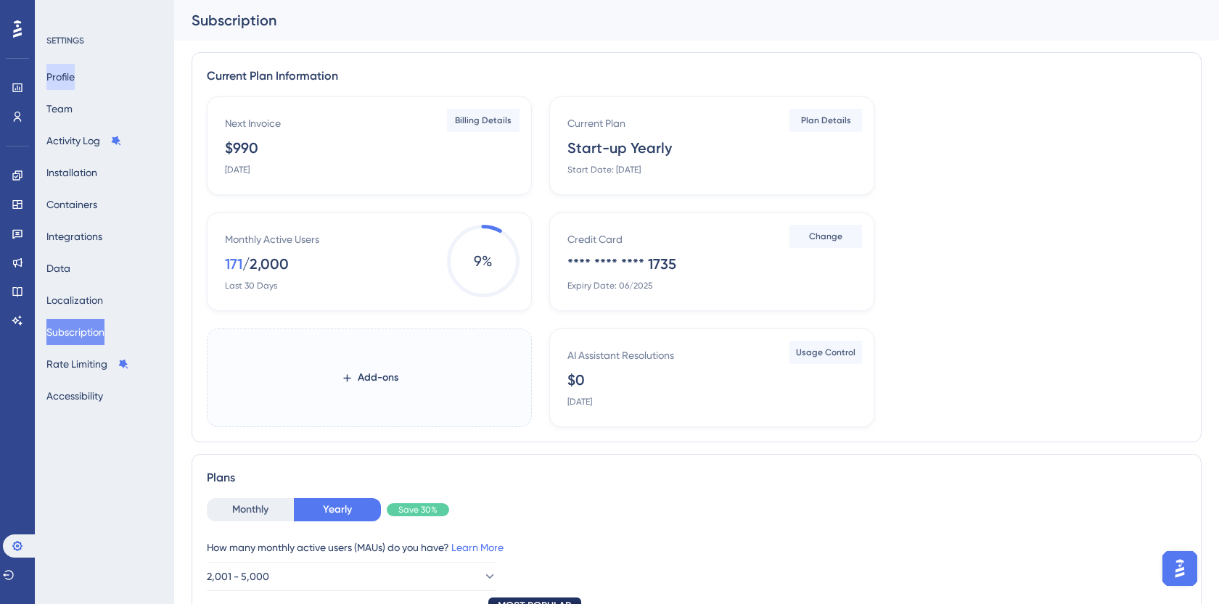
click at [75, 81] on button "Profile" at bounding box center [60, 77] width 28 height 26
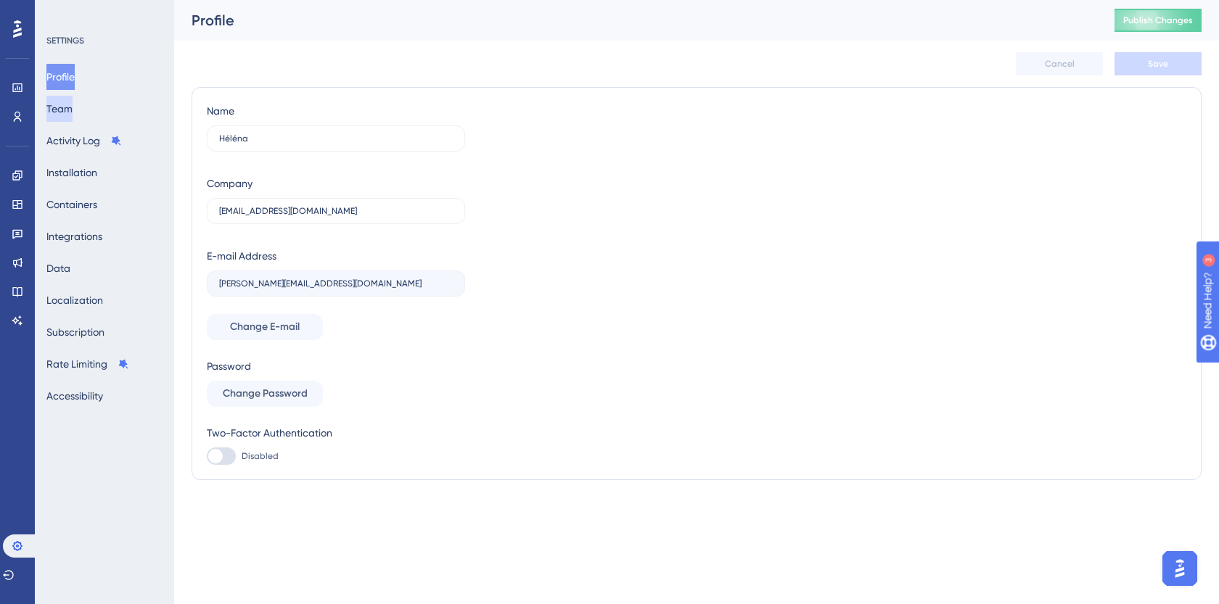
click at [73, 105] on button "Team" at bounding box center [59, 109] width 26 height 26
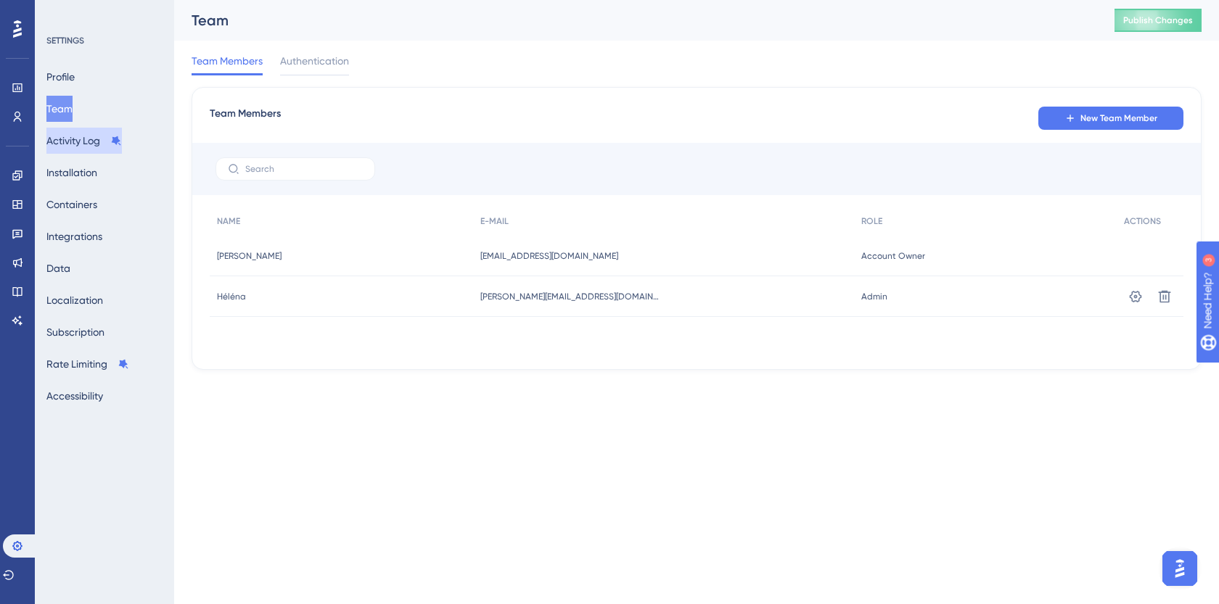
click at [82, 137] on button "Activity Log" at bounding box center [83, 141] width 75 height 26
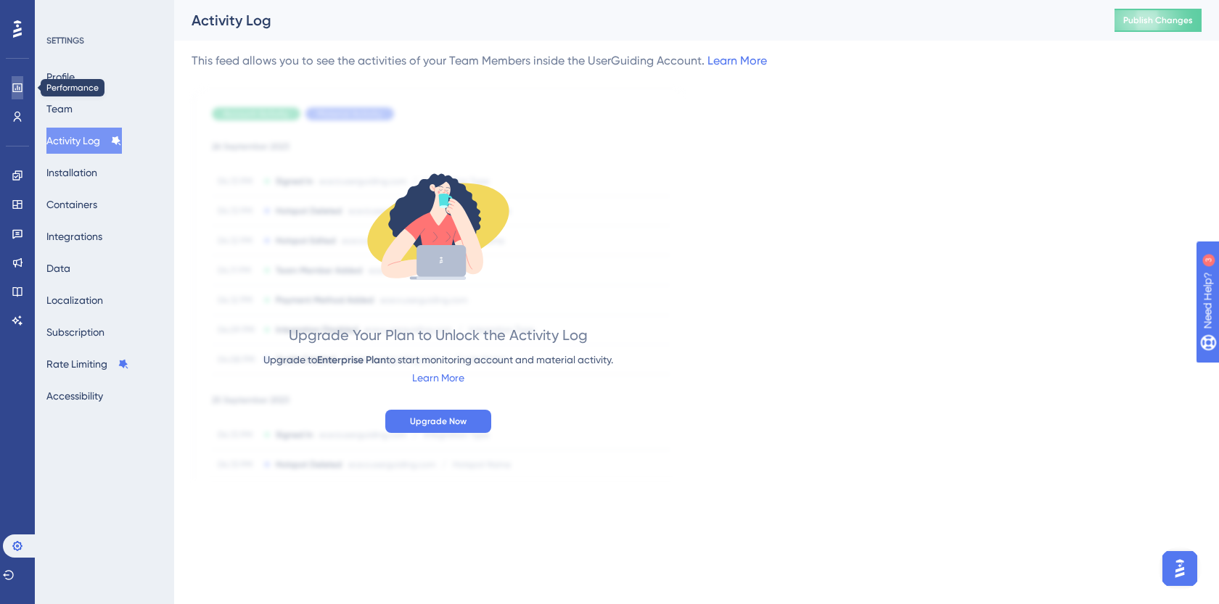
click at [20, 82] on icon at bounding box center [18, 88] width 12 height 12
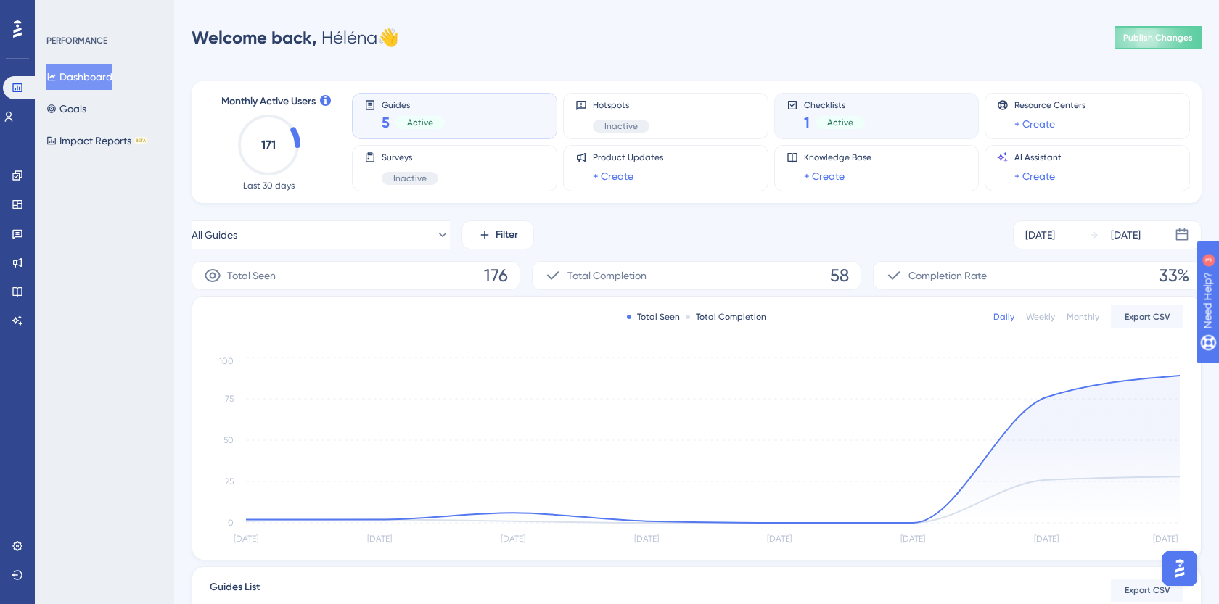
click at [852, 110] on div "Checklists 1 Active" at bounding box center [834, 115] width 61 height 33
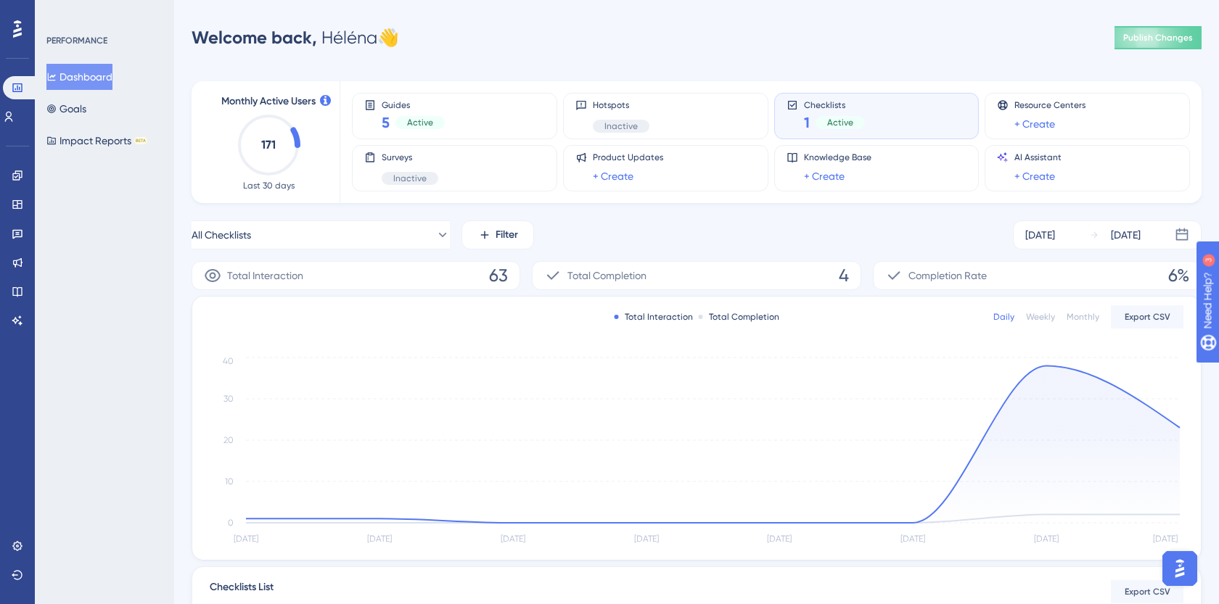
click at [102, 116] on div "Dashboard Goals Impact Reports BETA" at bounding box center [105, 109] width 118 height 90
click at [86, 112] on button "Goals" at bounding box center [66, 109] width 40 height 26
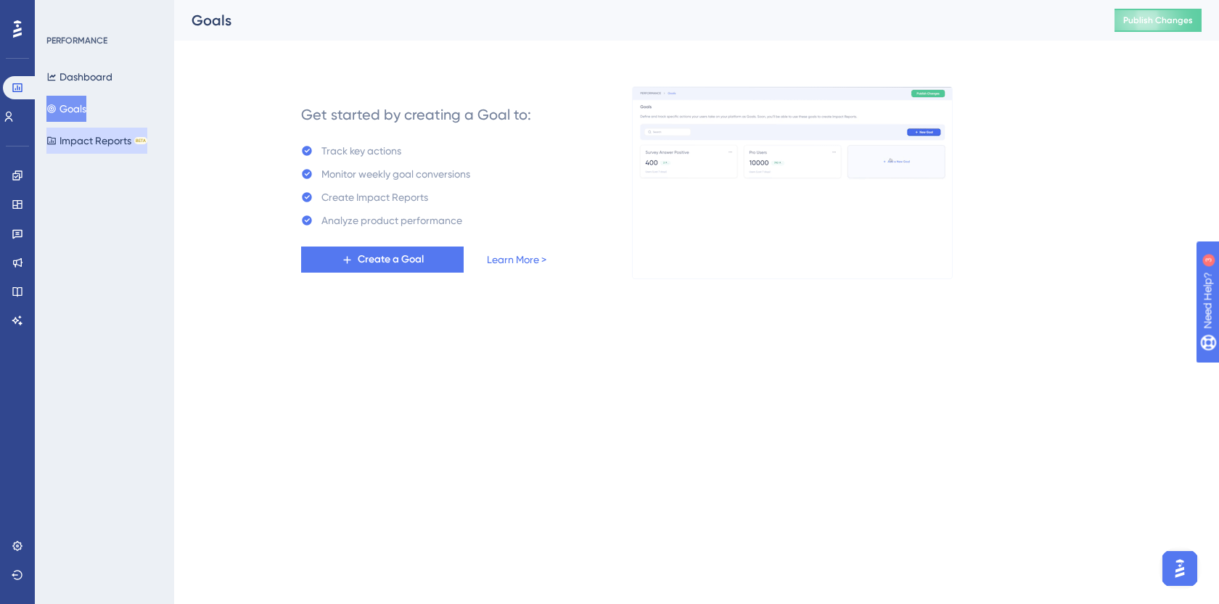
click at [95, 141] on button "Impact Reports BETA" at bounding box center [96, 141] width 101 height 26
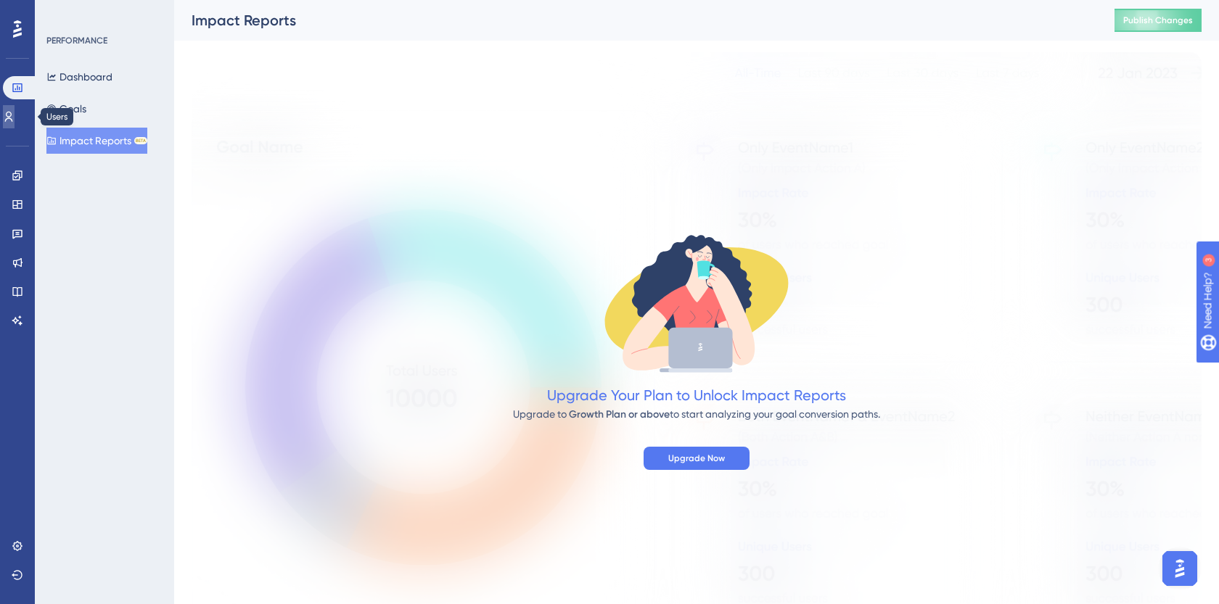
click at [15, 128] on link at bounding box center [9, 116] width 12 height 23
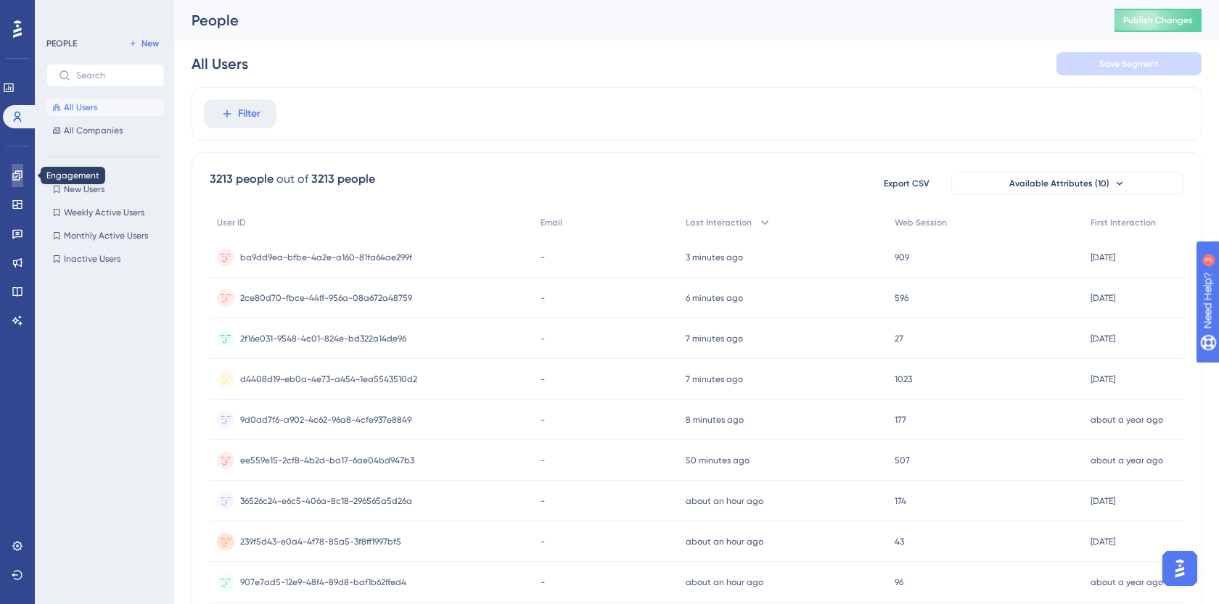
click at [12, 178] on icon at bounding box center [18, 176] width 12 height 12
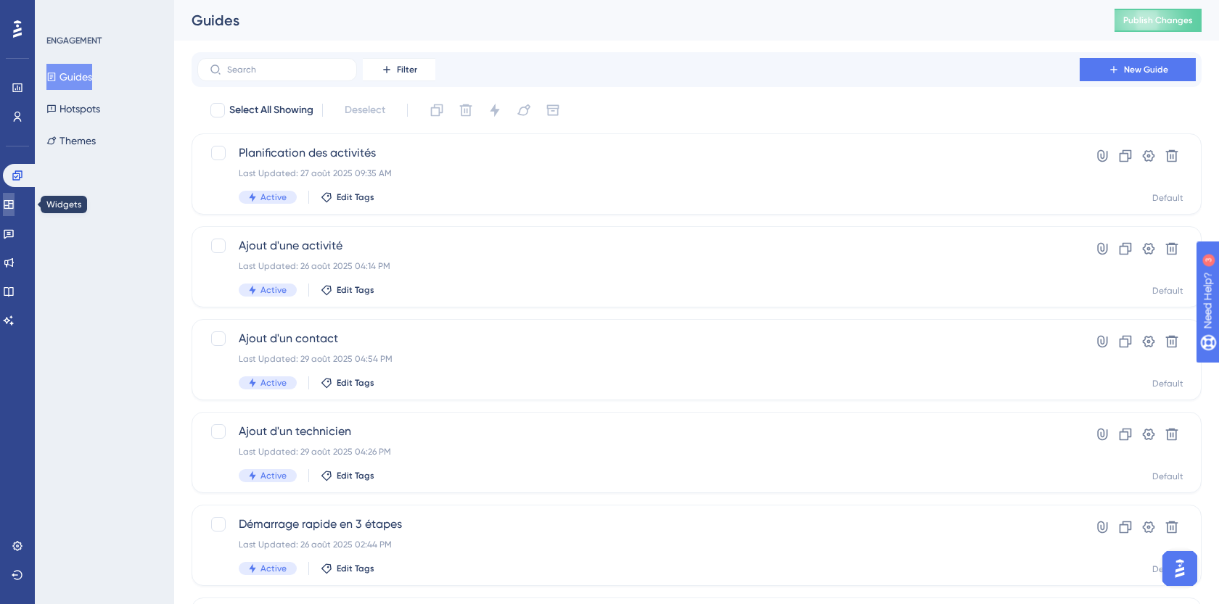
click at [13, 200] on icon at bounding box center [8, 204] width 9 height 9
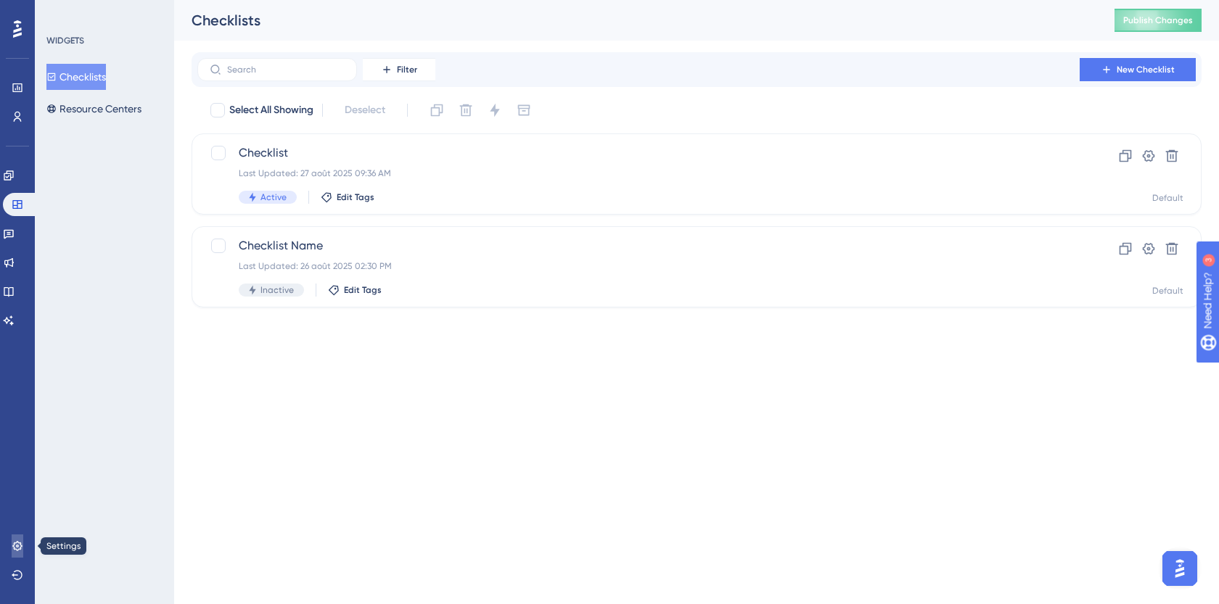
click at [12, 543] on link at bounding box center [18, 546] width 12 height 23
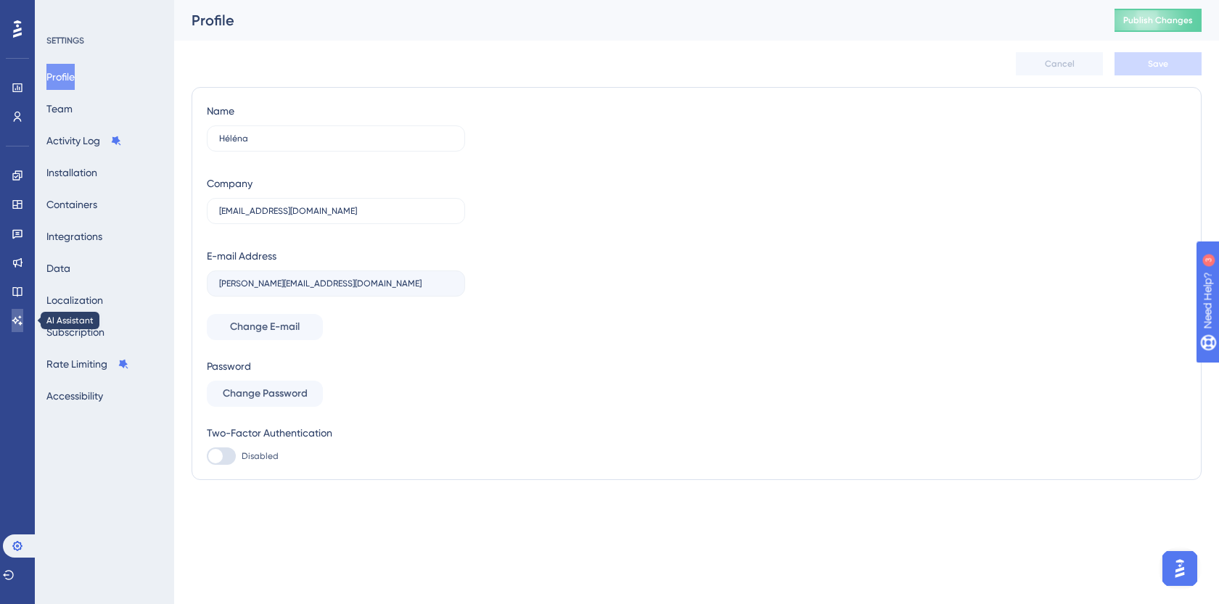
click at [16, 315] on icon at bounding box center [18, 321] width 12 height 12
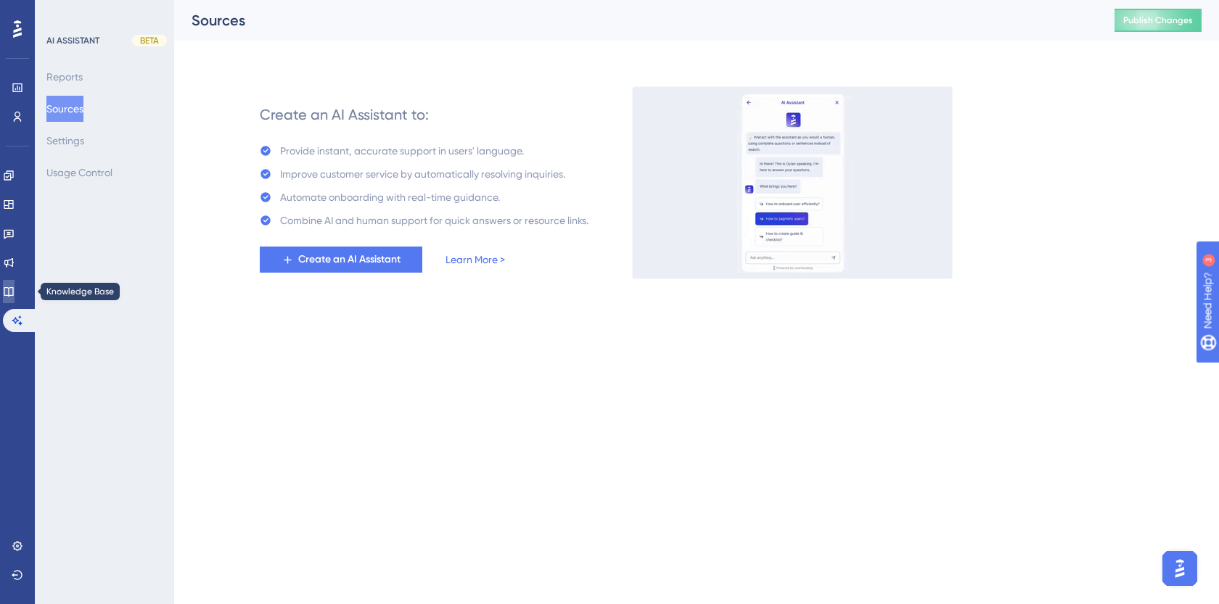
click at [15, 288] on icon at bounding box center [9, 292] width 12 height 12
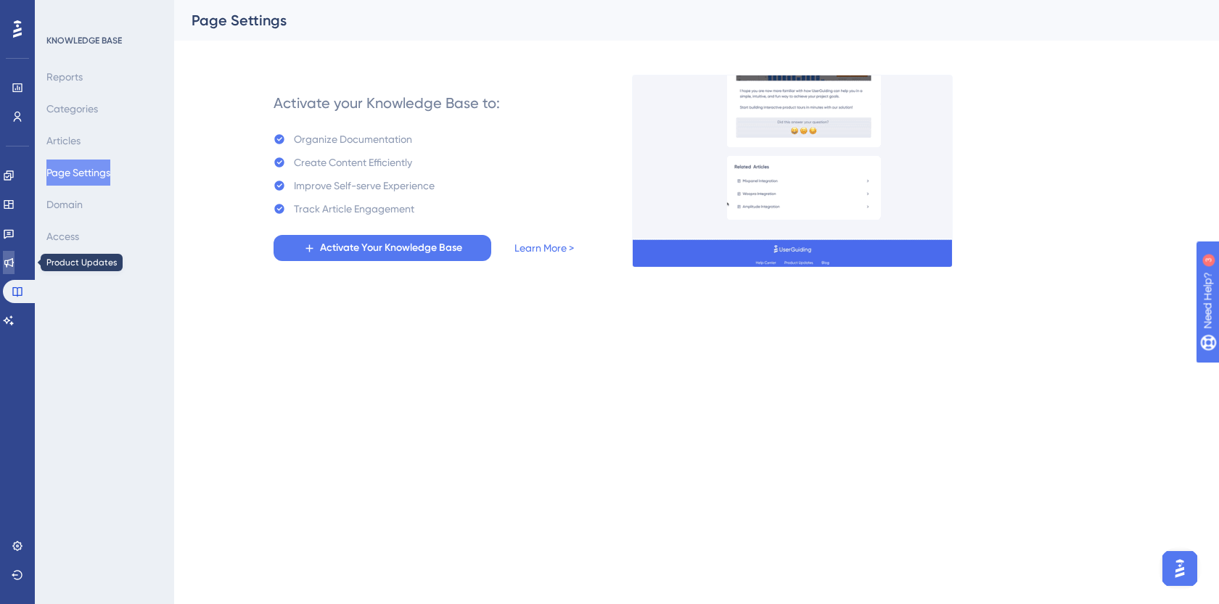
click at [15, 255] on link at bounding box center [9, 262] width 12 height 23
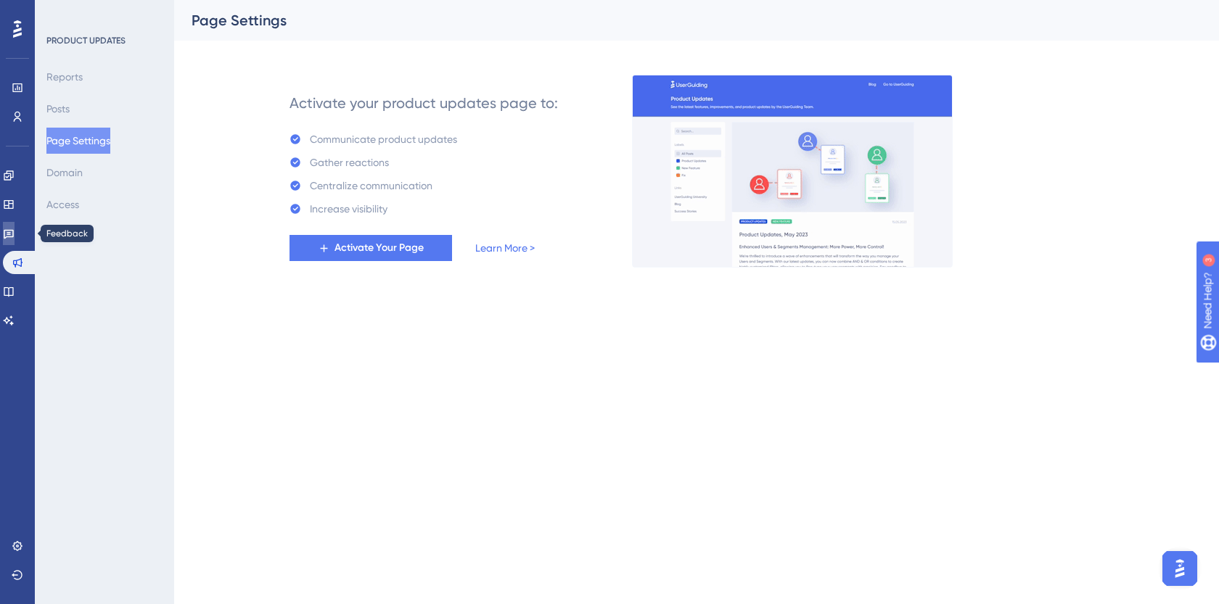
click at [15, 240] on link at bounding box center [9, 233] width 12 height 23
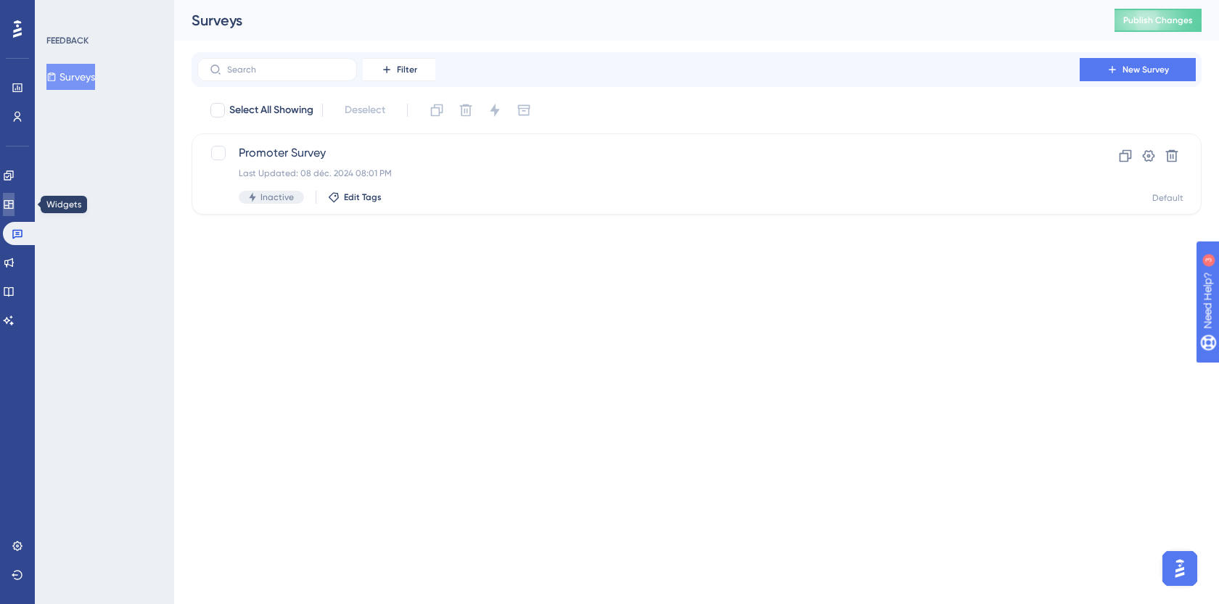
click at [13, 206] on icon at bounding box center [8, 204] width 9 height 9
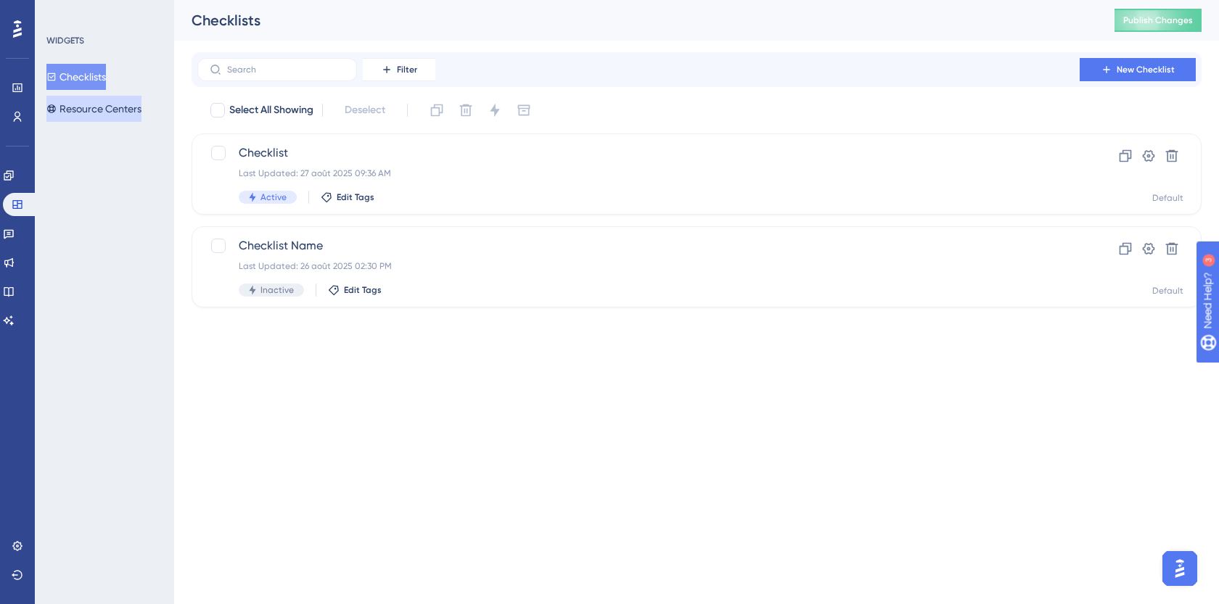
click at [101, 100] on button "Resource Centers" at bounding box center [93, 109] width 95 height 26
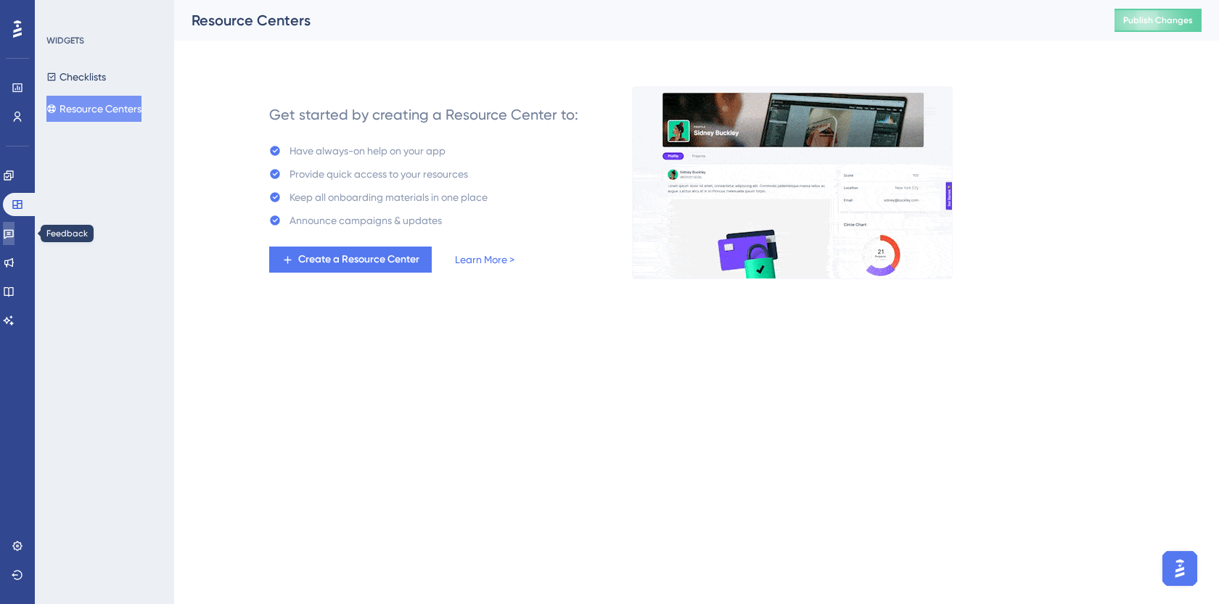
click at [15, 238] on icon at bounding box center [9, 234] width 12 height 12
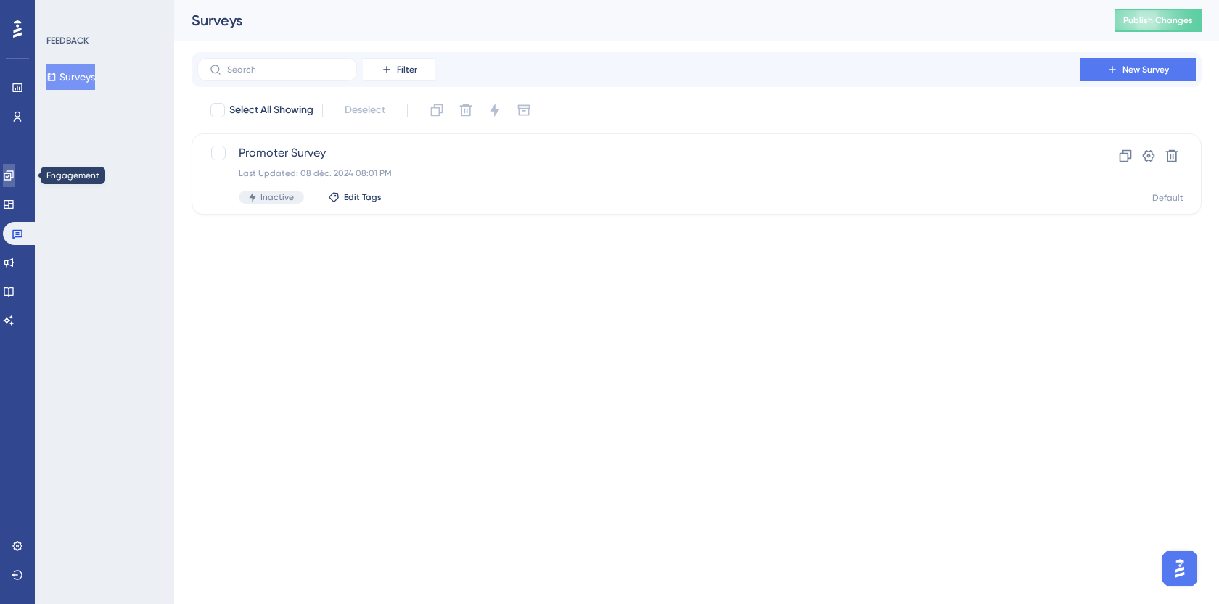
click at [15, 181] on link at bounding box center [9, 175] width 12 height 23
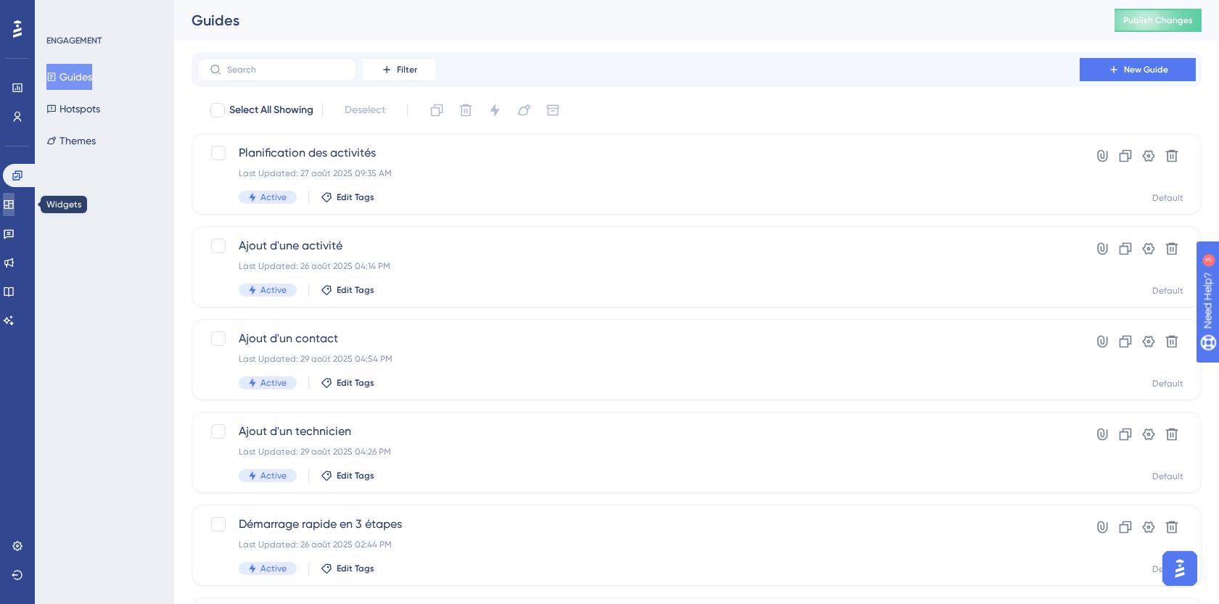
click at [12, 205] on icon at bounding box center [9, 205] width 12 height 12
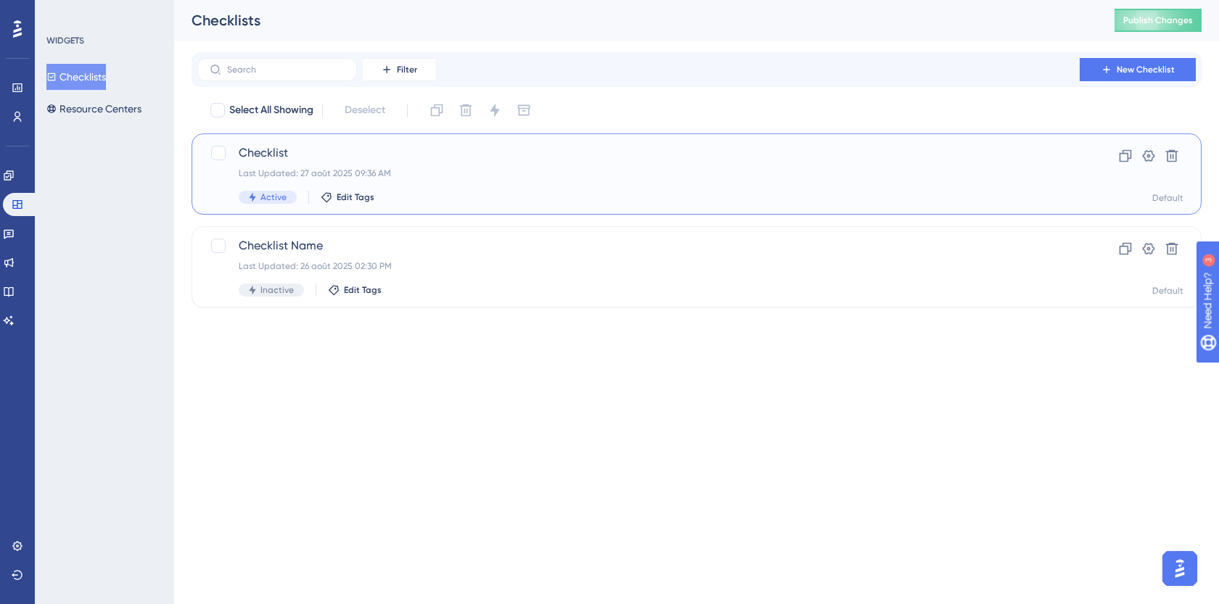
click at [330, 160] on span "Checklist" at bounding box center [639, 152] width 800 height 17
click at [1147, 155] on icon at bounding box center [1149, 156] width 12 height 12
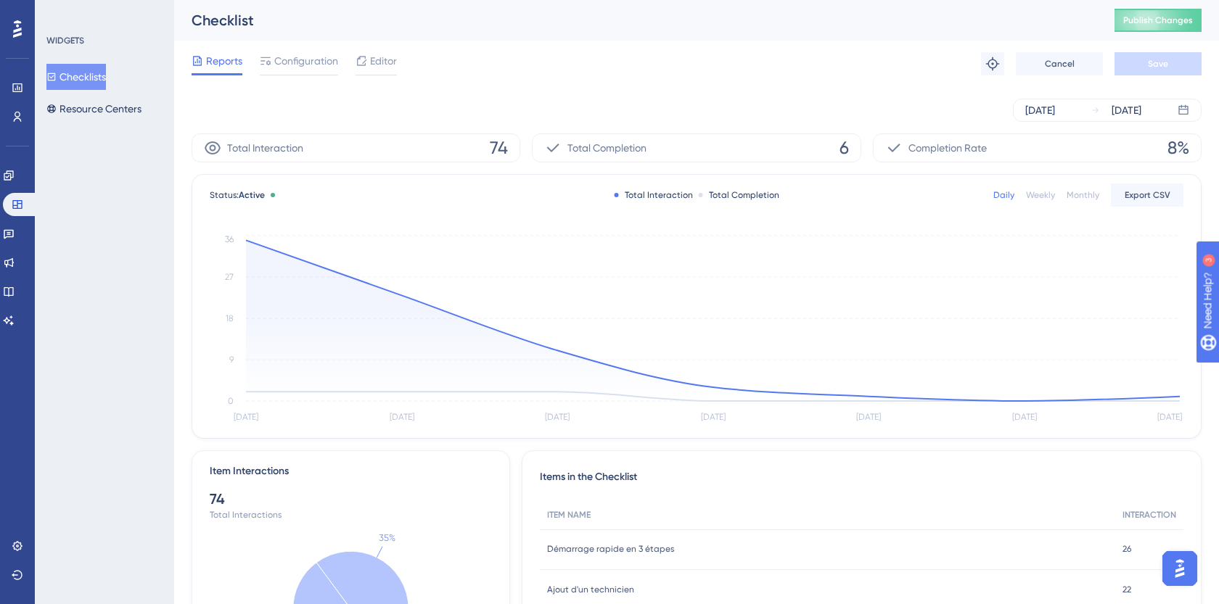
click at [352, 147] on div "Total Interaction 74" at bounding box center [356, 148] width 329 height 29
click at [319, 70] on div "Configuration" at bounding box center [299, 63] width 78 height 23
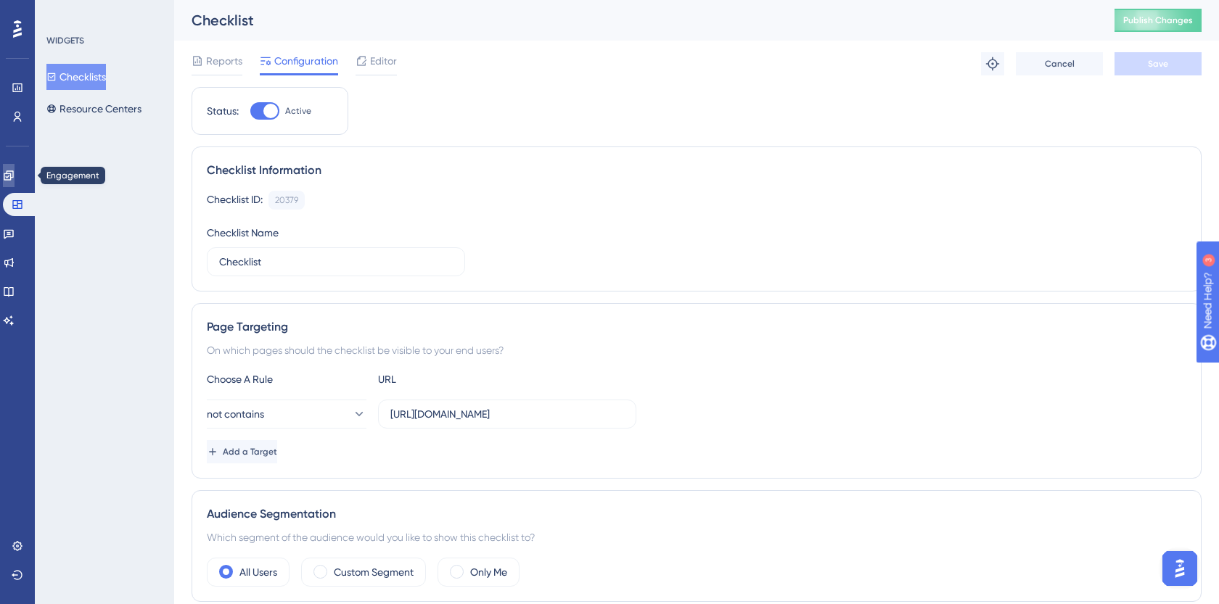
click at [15, 170] on link at bounding box center [9, 175] width 12 height 23
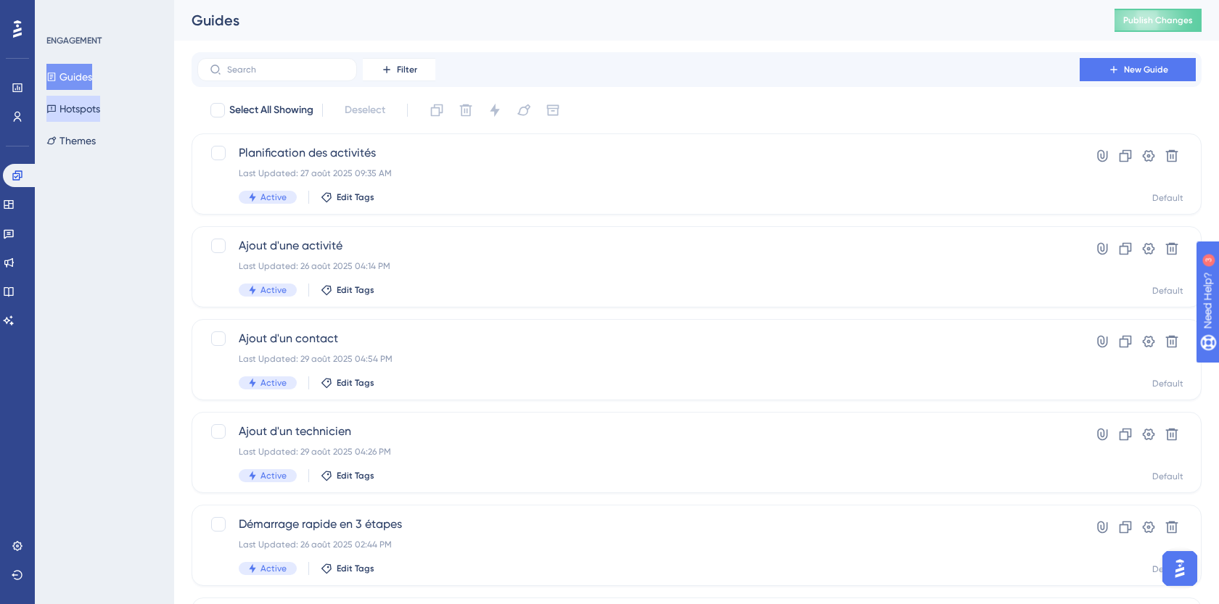
click at [84, 115] on button "Hotspots" at bounding box center [73, 109] width 54 height 26
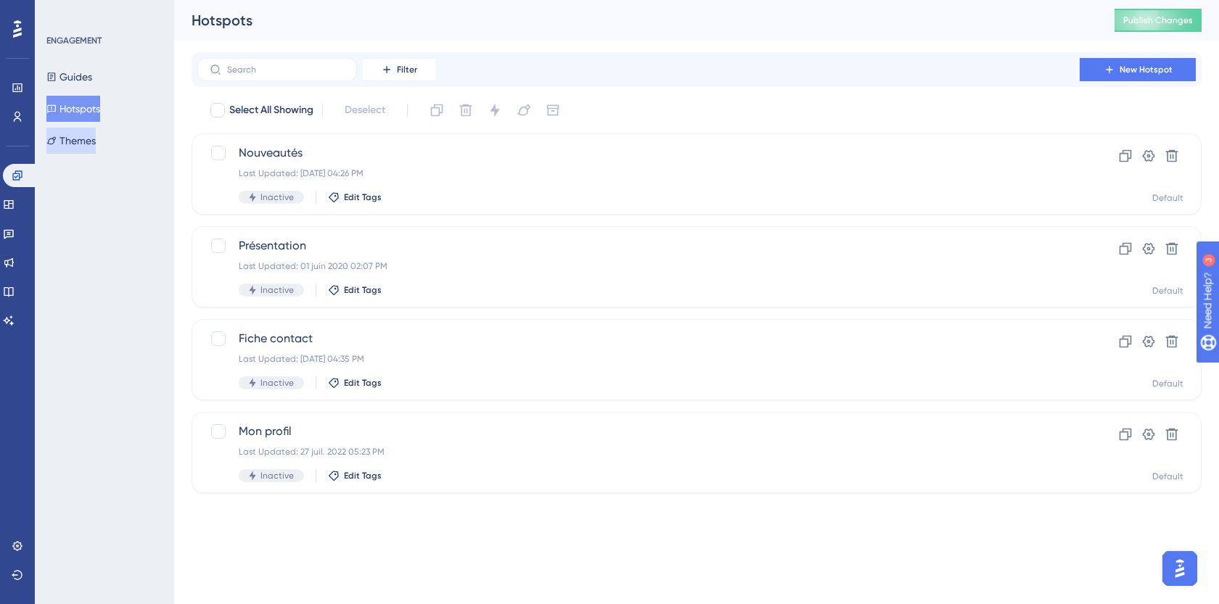
click at [91, 139] on button "Themes" at bounding box center [70, 141] width 49 height 26
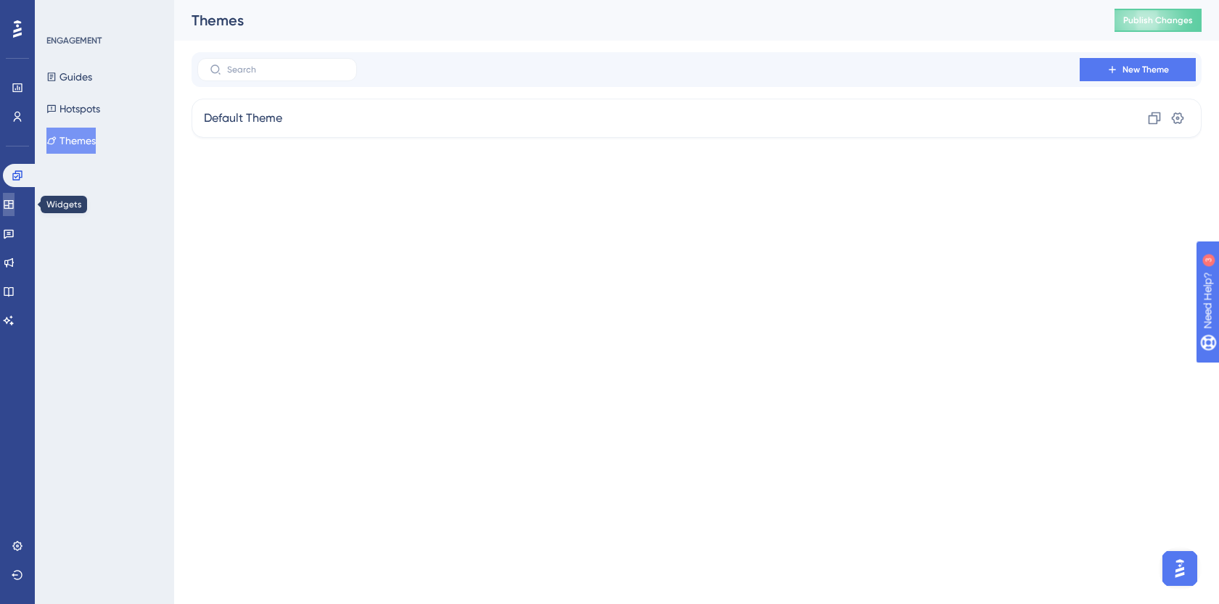
click at [15, 197] on link at bounding box center [9, 204] width 12 height 23
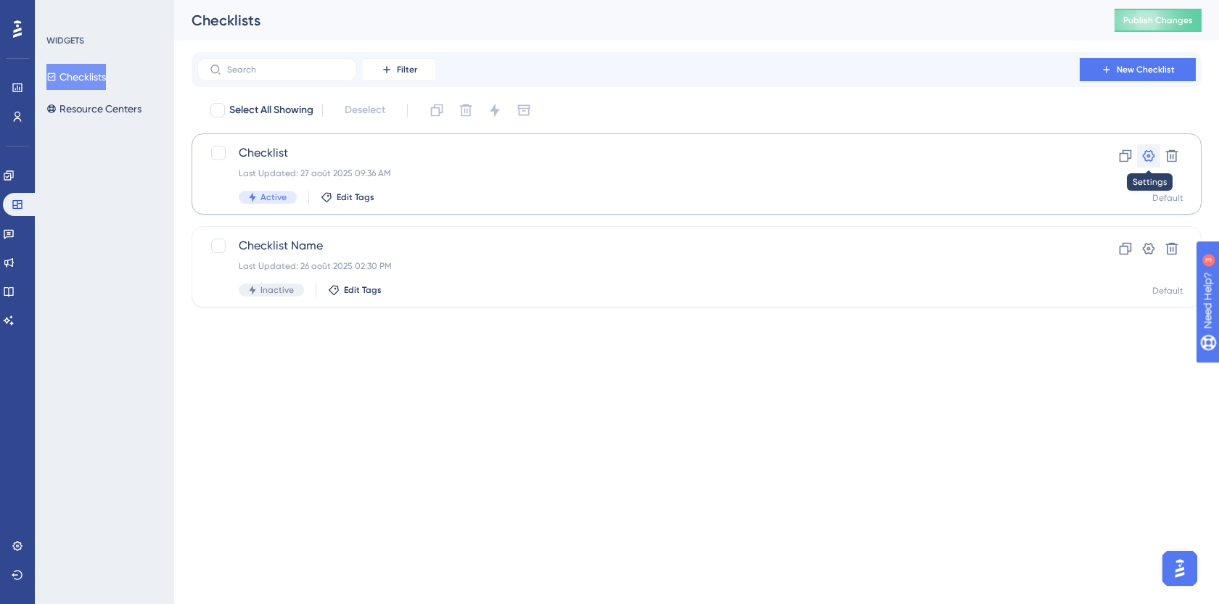
click at [1144, 160] on icon at bounding box center [1149, 156] width 12 height 12
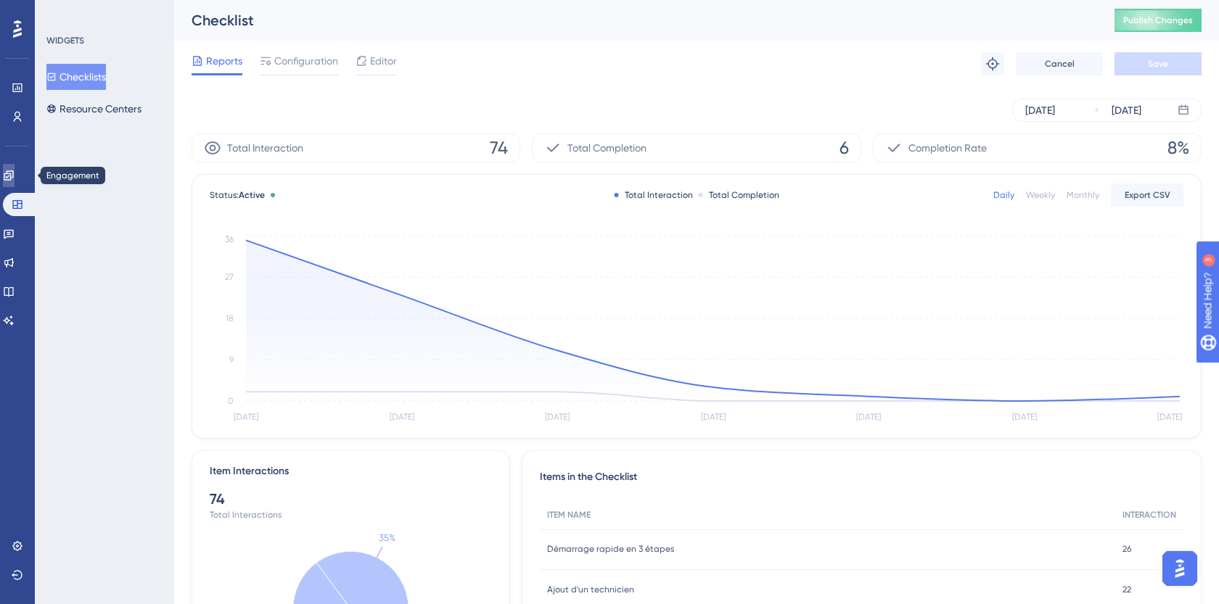
click at [15, 168] on link at bounding box center [9, 175] width 12 height 23
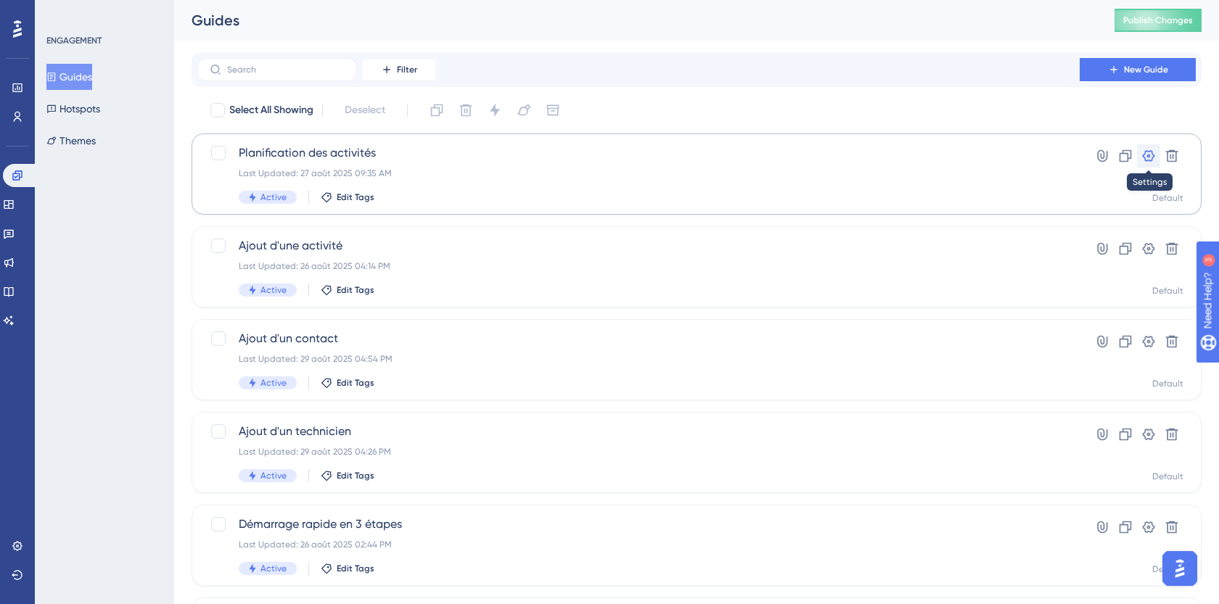
click at [1145, 157] on icon at bounding box center [1149, 156] width 12 height 12
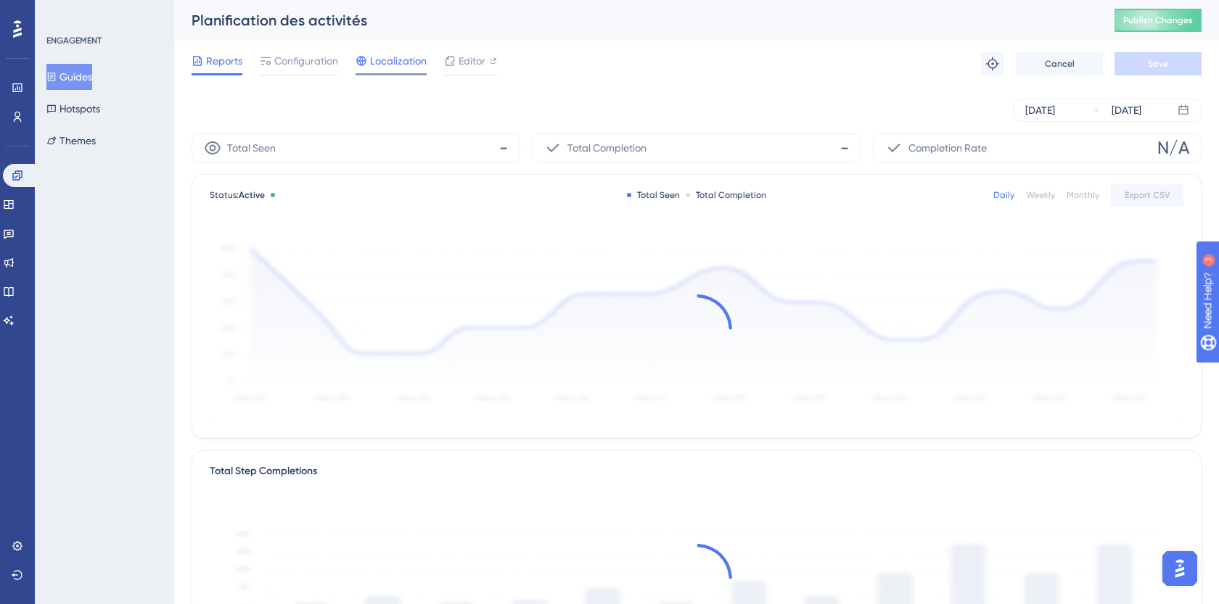
click at [395, 58] on span "Localization" at bounding box center [398, 60] width 57 height 17
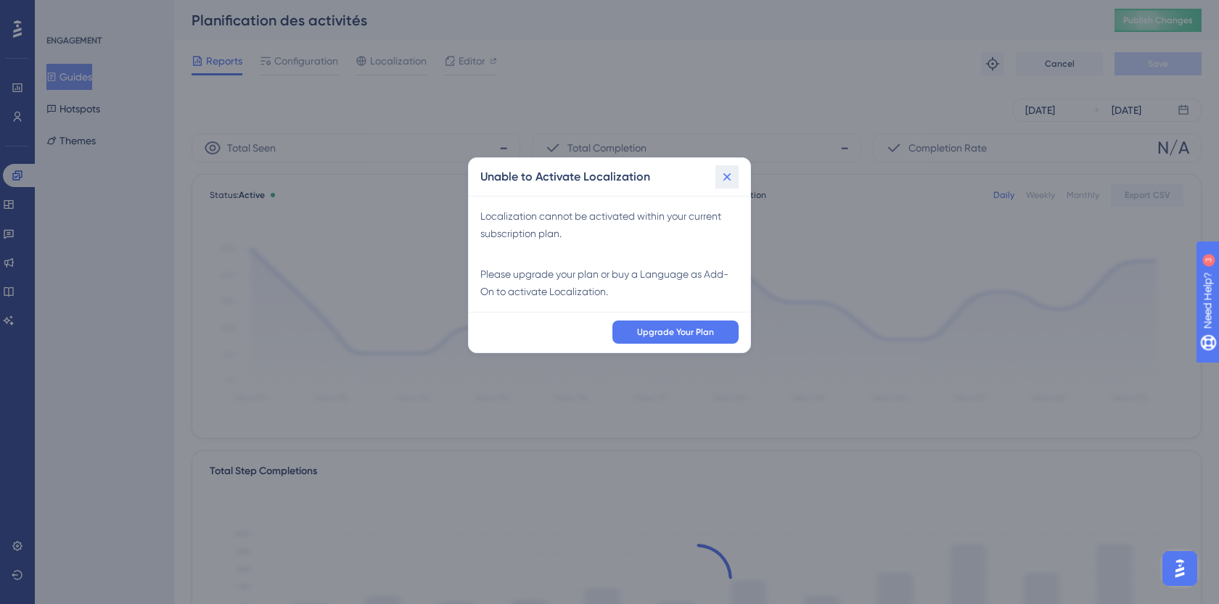
click at [732, 181] on icon at bounding box center [727, 177] width 15 height 15
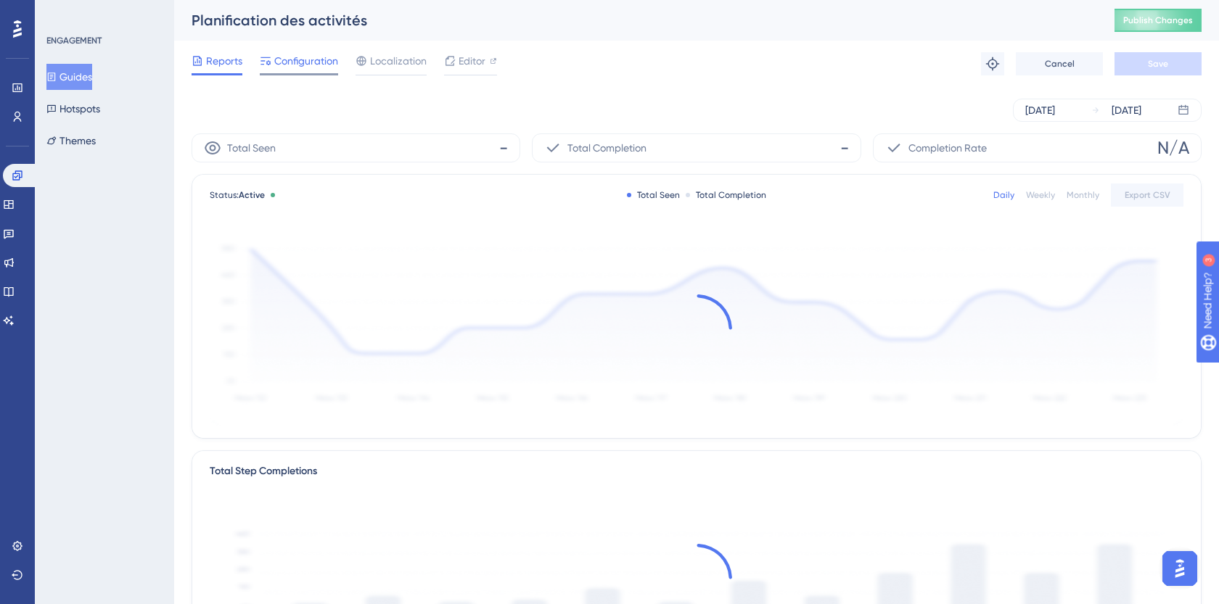
click at [303, 56] on span "Configuration" at bounding box center [306, 60] width 64 height 17
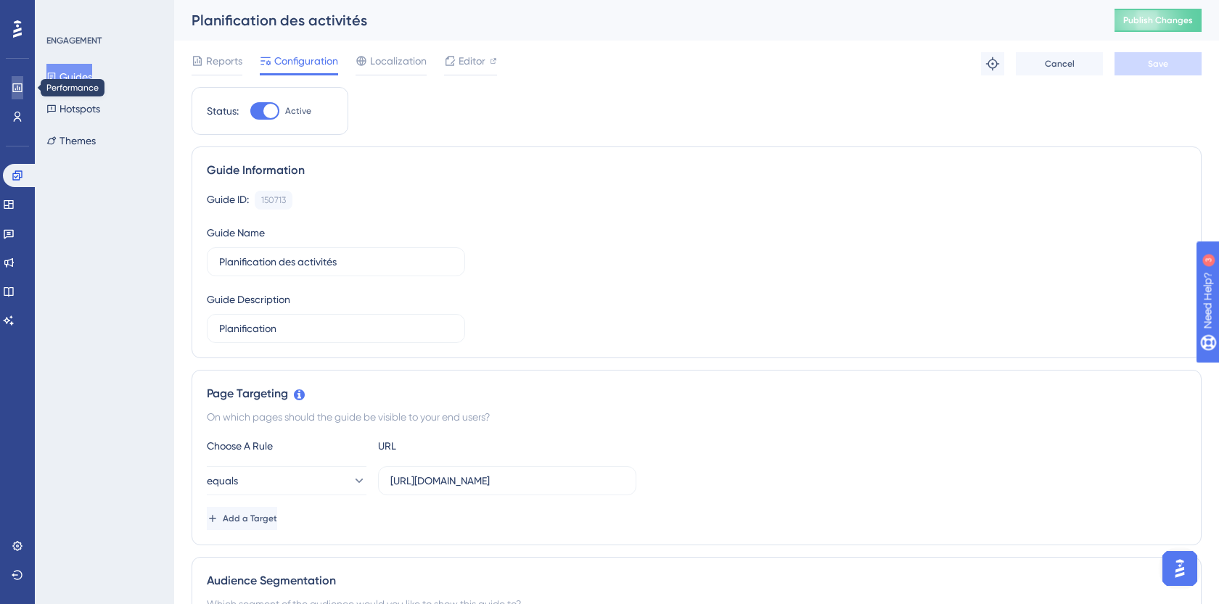
click at [16, 88] on icon at bounding box center [18, 88] width 12 height 12
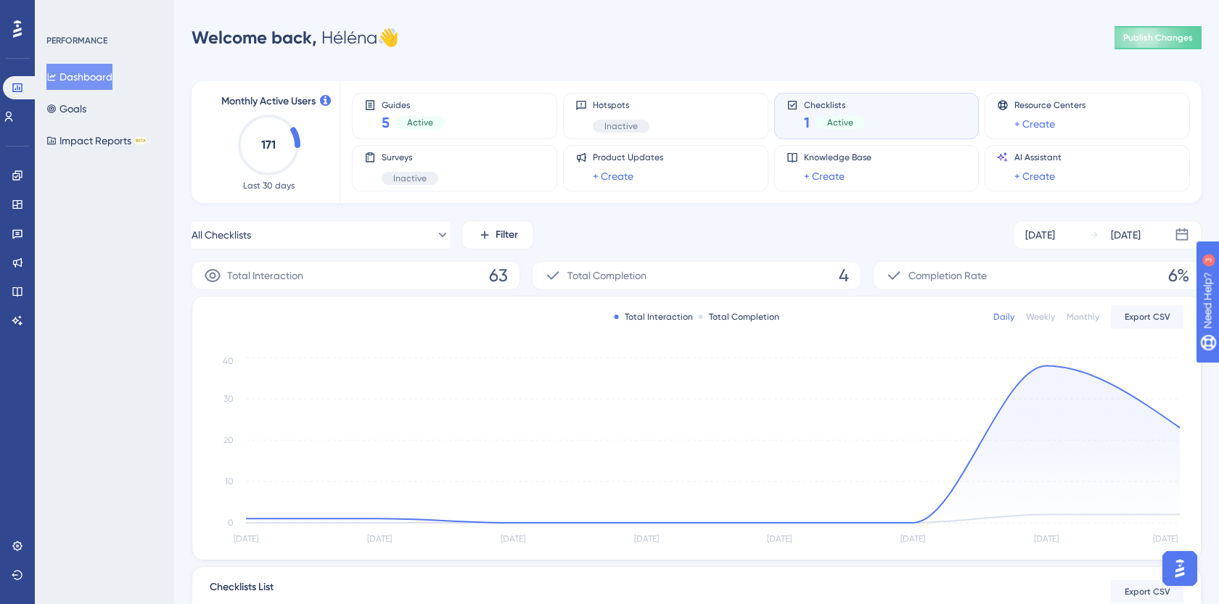
click at [83, 80] on button "Dashboard" at bounding box center [79, 77] width 66 height 26
click at [467, 102] on div "Guides 5 Active" at bounding box center [454, 115] width 181 height 33
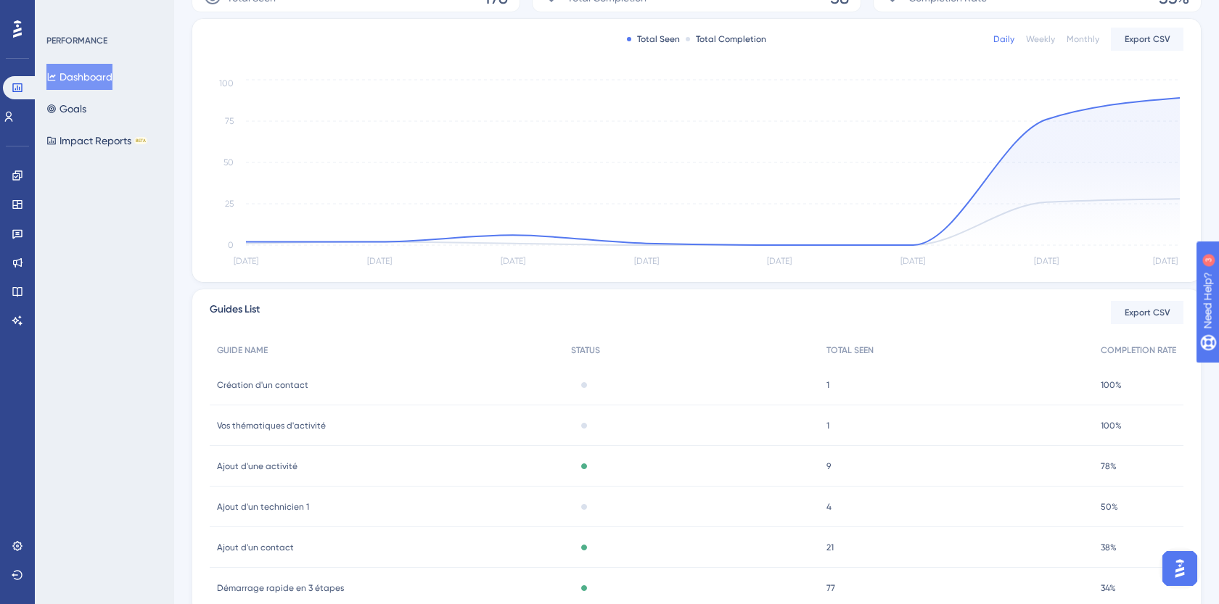
scroll to position [335, 0]
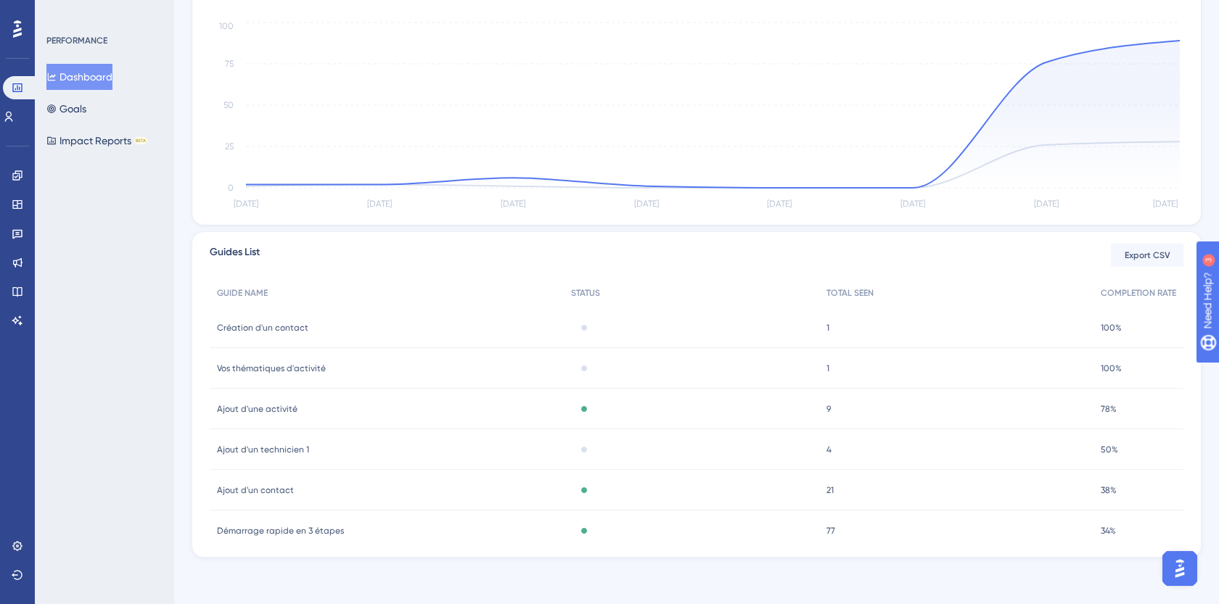
click at [312, 530] on span "Démarrage rapide en 3 étapes" at bounding box center [280, 531] width 127 height 12
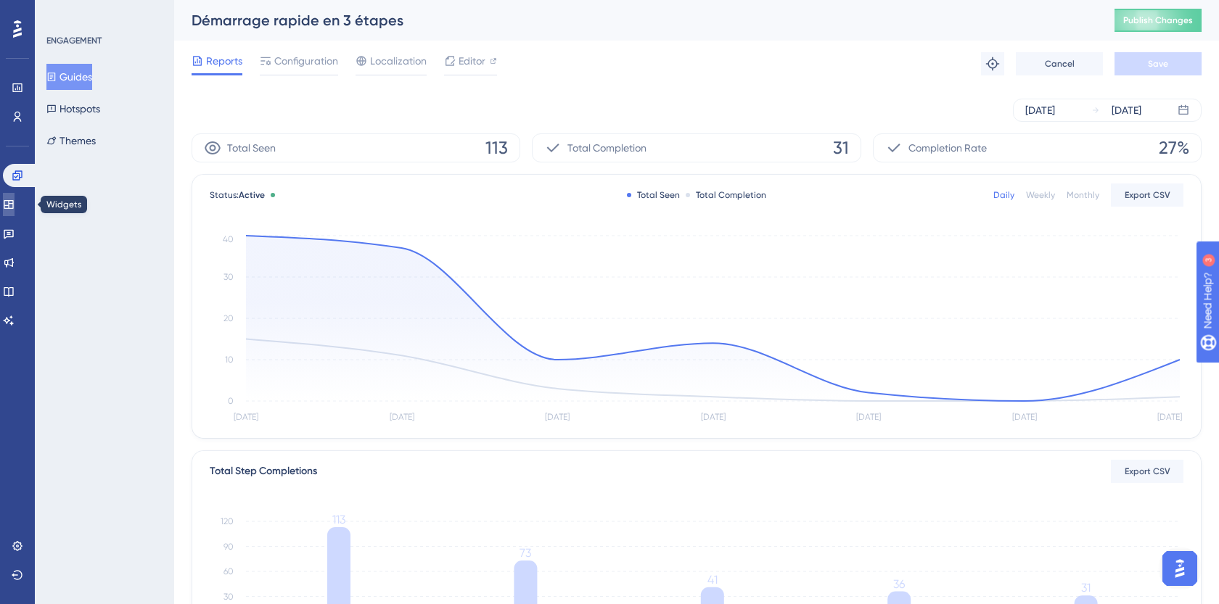
click at [15, 209] on icon at bounding box center [9, 205] width 12 height 12
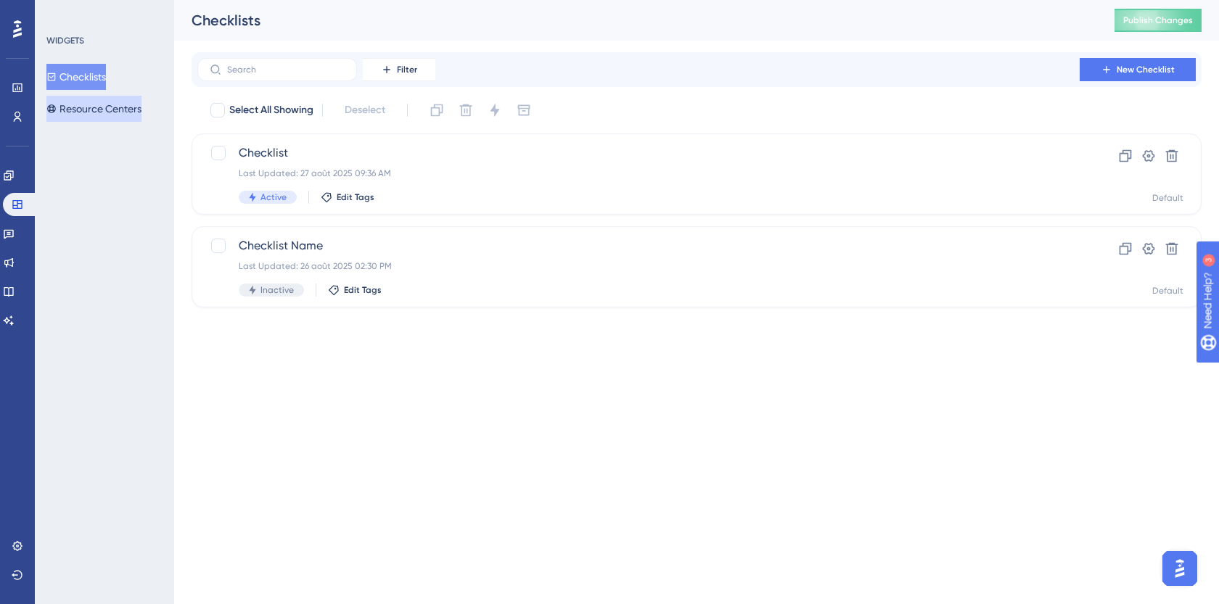
click at [125, 107] on button "Resource Centers" at bounding box center [93, 109] width 95 height 26
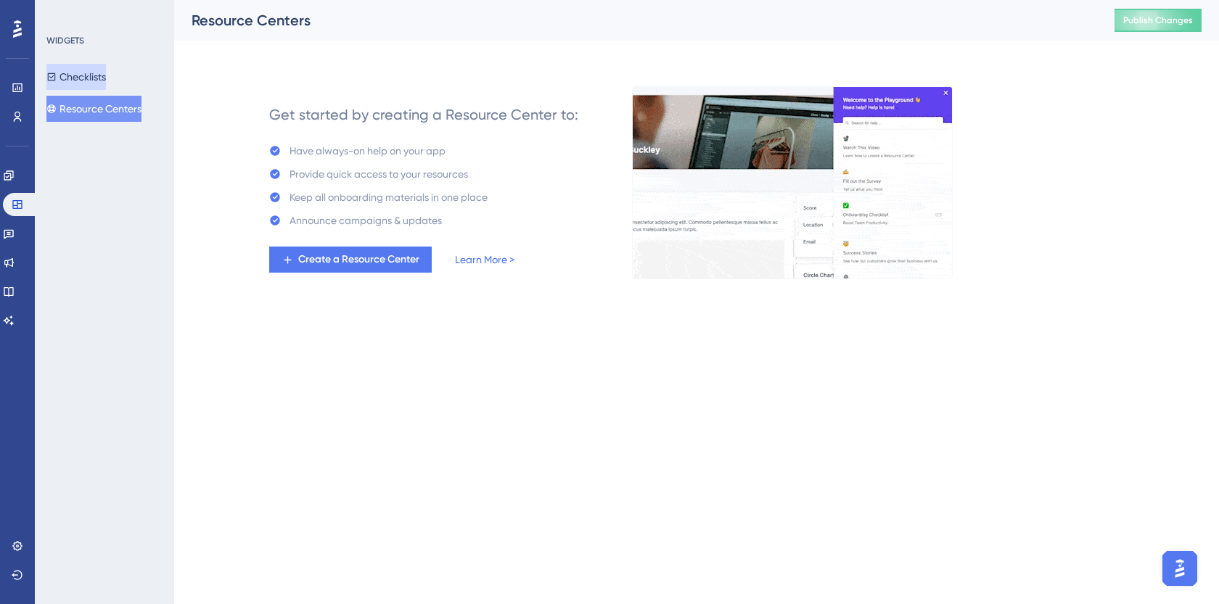
click at [86, 69] on button "Checklists" at bounding box center [76, 77] width 60 height 26
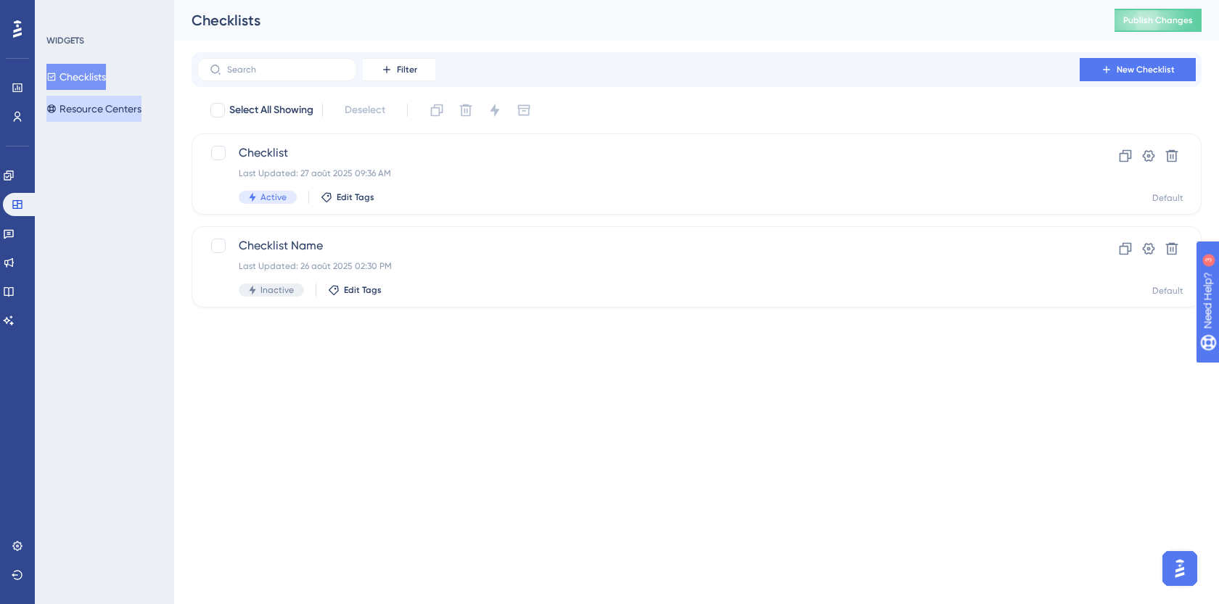
click at [89, 104] on button "Resource Centers" at bounding box center [93, 109] width 95 height 26
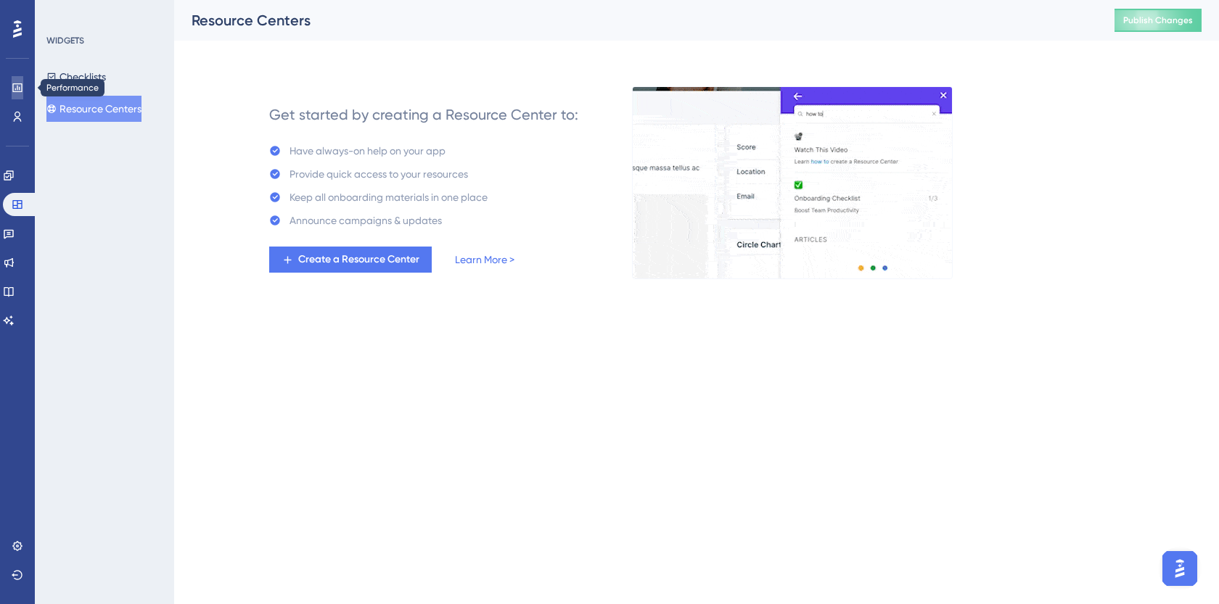
click at [15, 92] on icon at bounding box center [18, 88] width 12 height 12
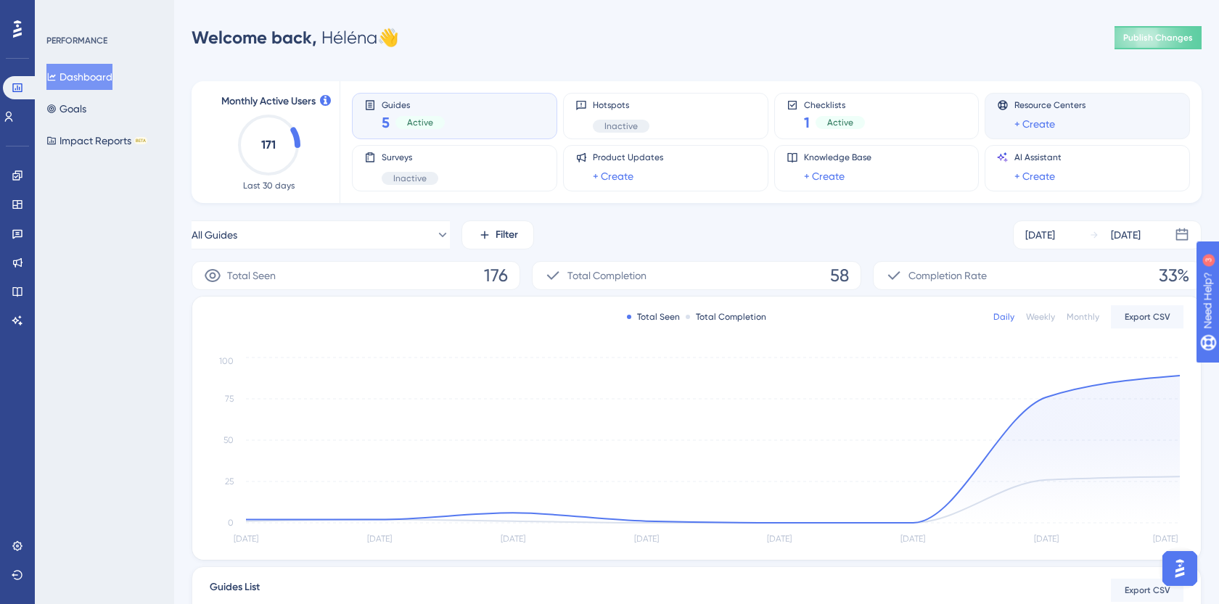
click at [1112, 112] on div "Resource Centers + Create" at bounding box center [1087, 115] width 181 height 33
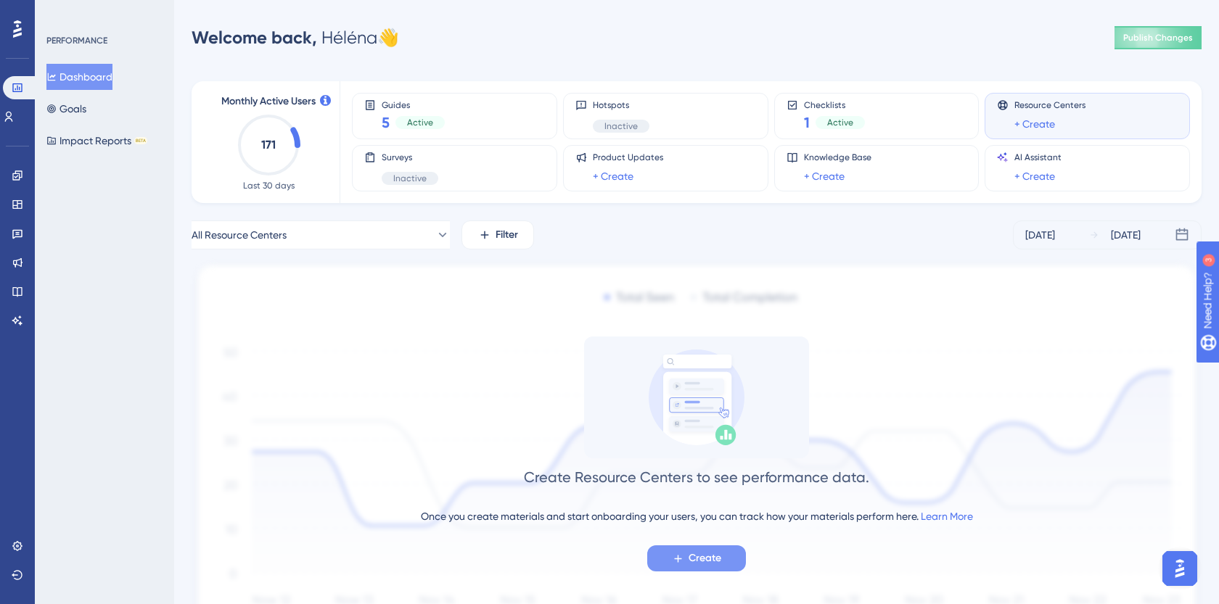
scroll to position [82, 0]
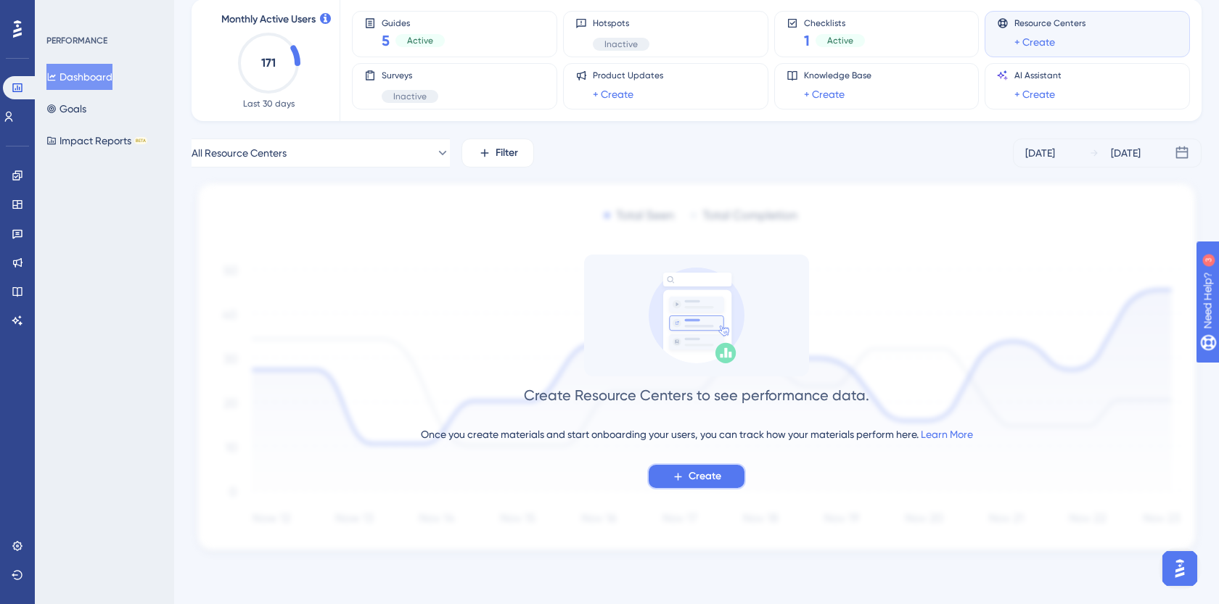
click at [689, 475] on span "Create" at bounding box center [705, 476] width 33 height 17
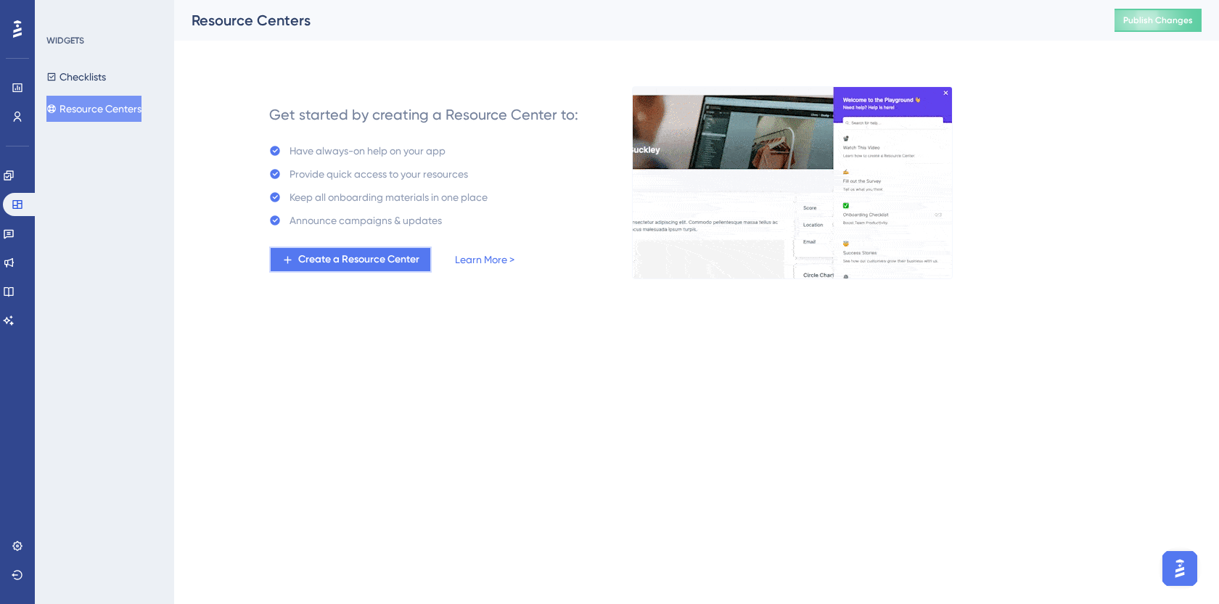
click at [365, 263] on span "Create a Resource Center" at bounding box center [358, 259] width 121 height 17
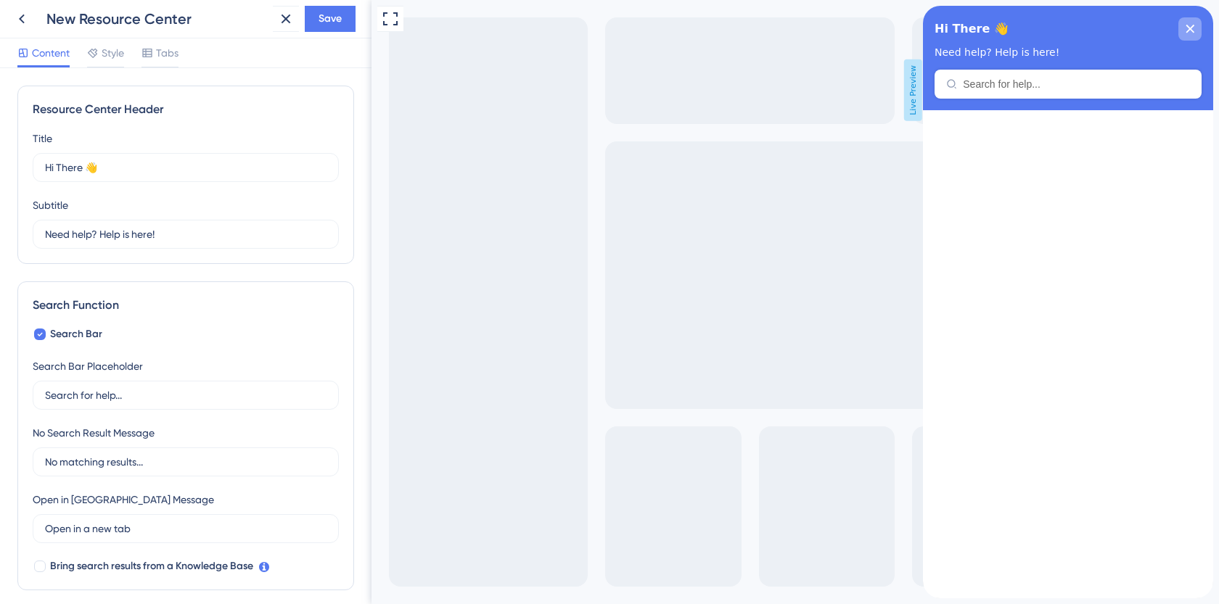
click at [1189, 22] on div "close resource center" at bounding box center [1189, 28] width 23 height 23
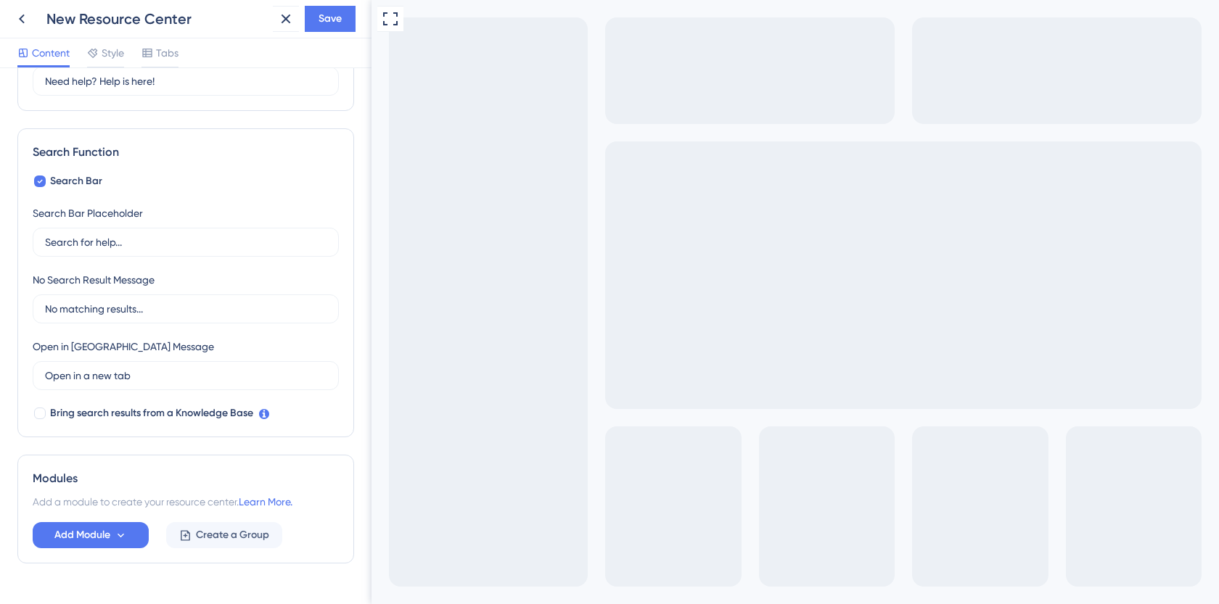
scroll to position [188, 0]
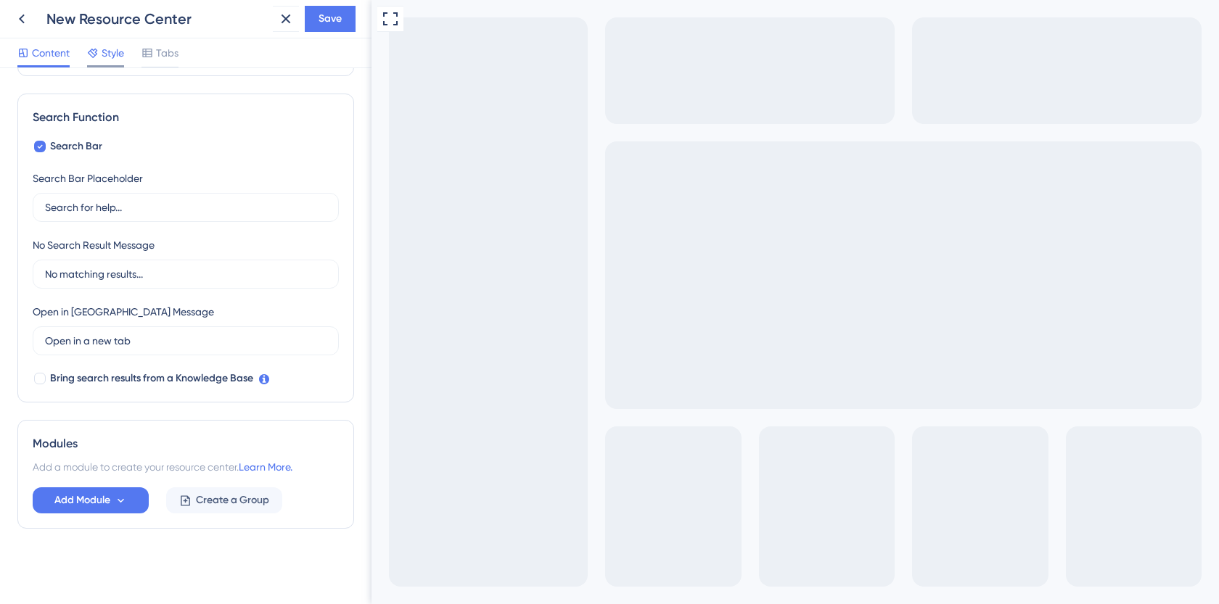
click at [119, 62] on div "Style" at bounding box center [105, 55] width 37 height 23
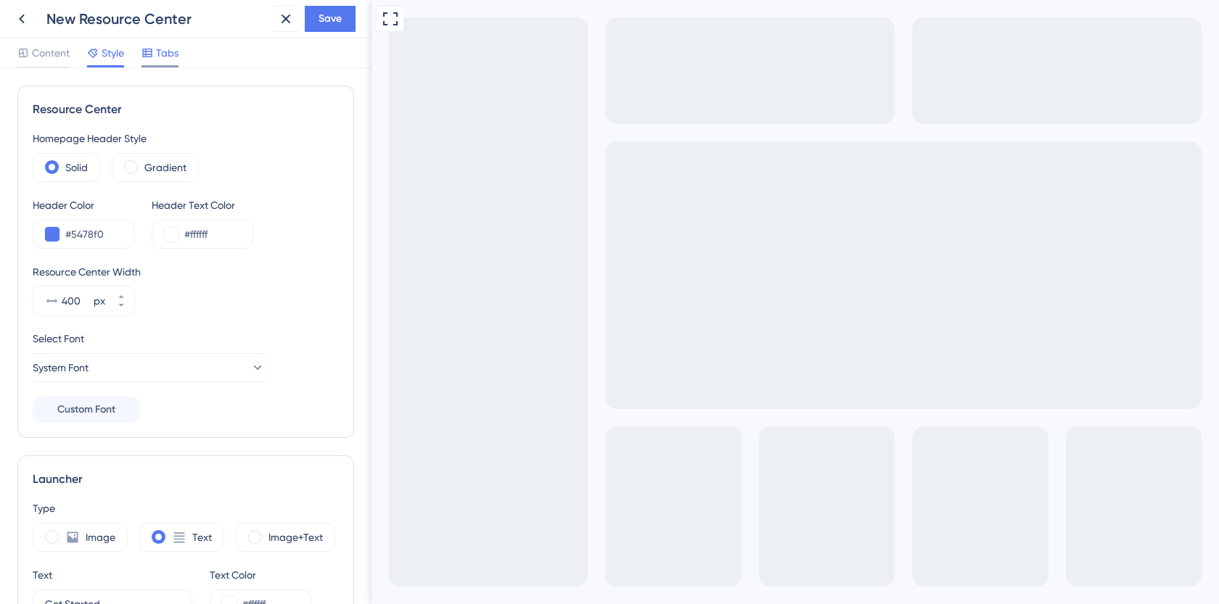
click at [173, 61] on span "Tabs" at bounding box center [167, 52] width 22 height 17
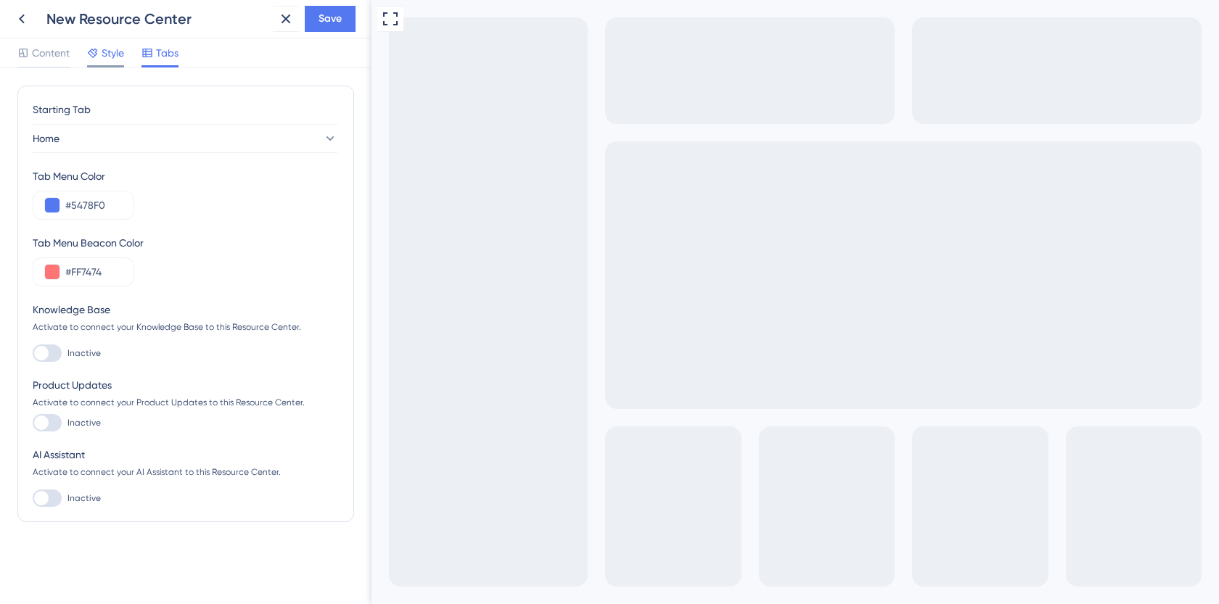
click at [109, 54] on span "Style" at bounding box center [113, 52] width 22 height 17
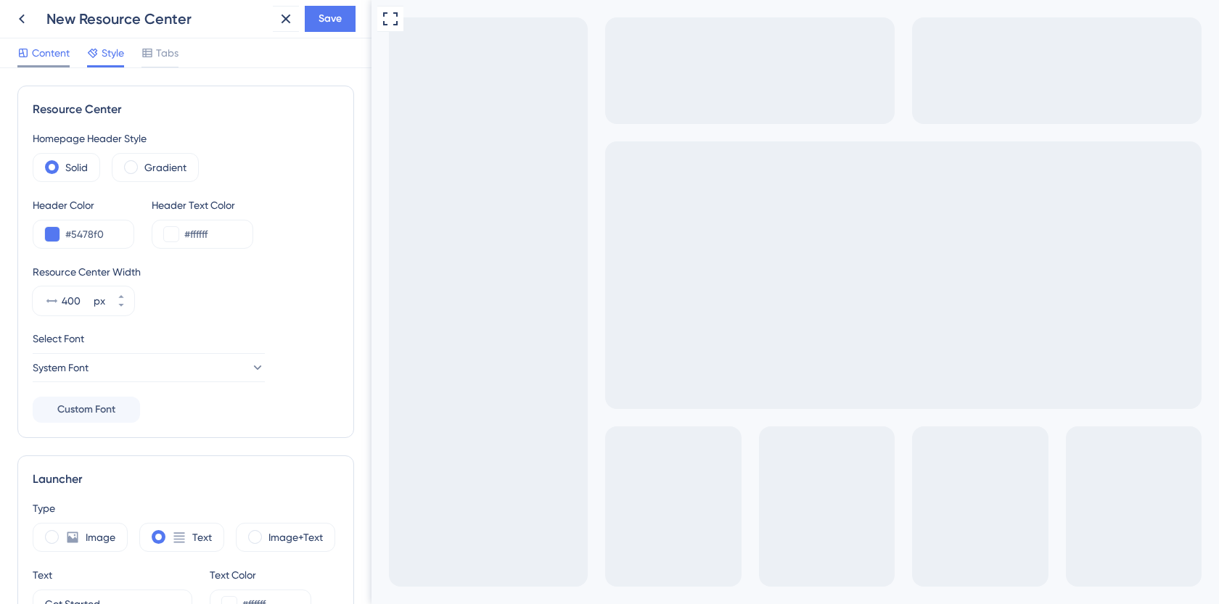
click at [41, 60] on span "Content" at bounding box center [51, 52] width 38 height 17
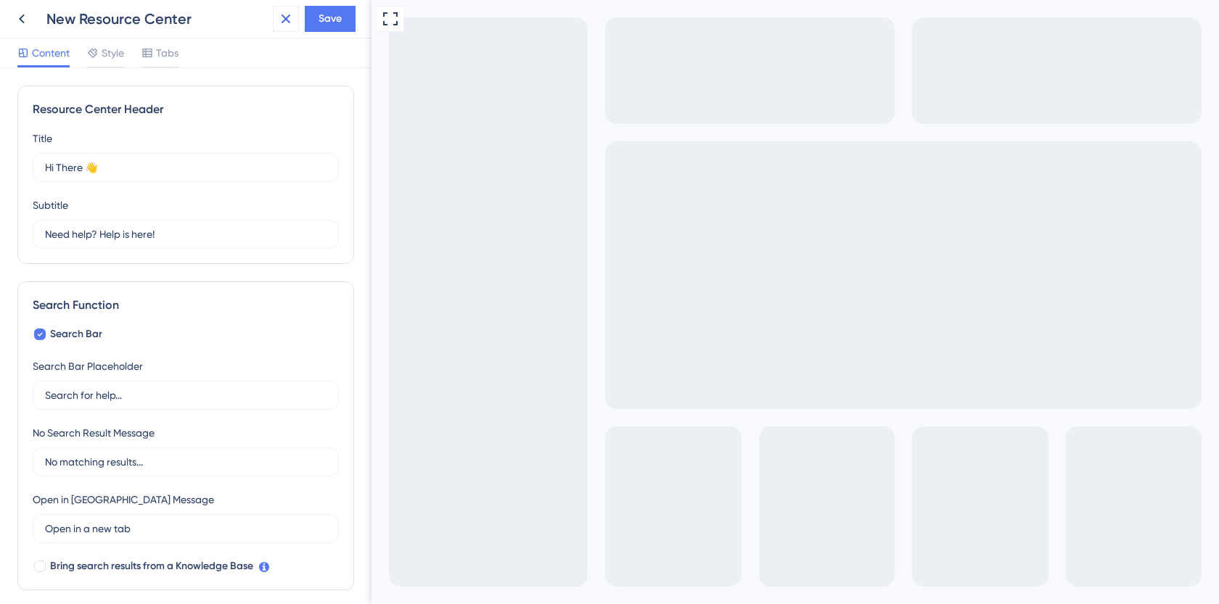
click at [286, 19] on icon at bounding box center [286, 19] width 9 height 9
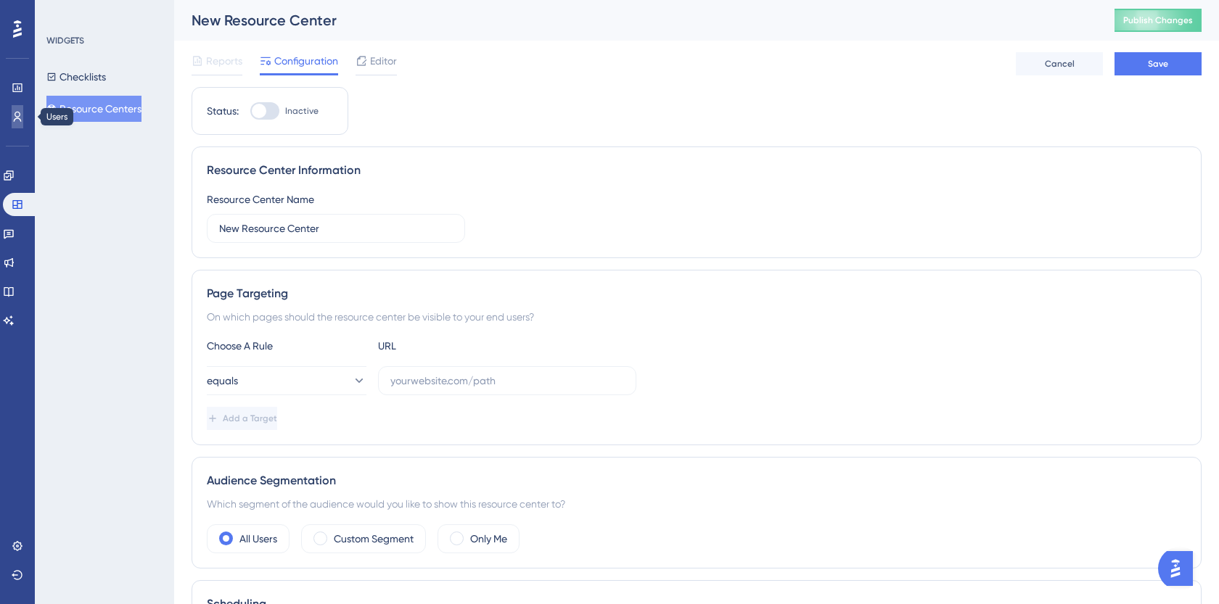
click at [12, 112] on link at bounding box center [18, 116] width 12 height 23
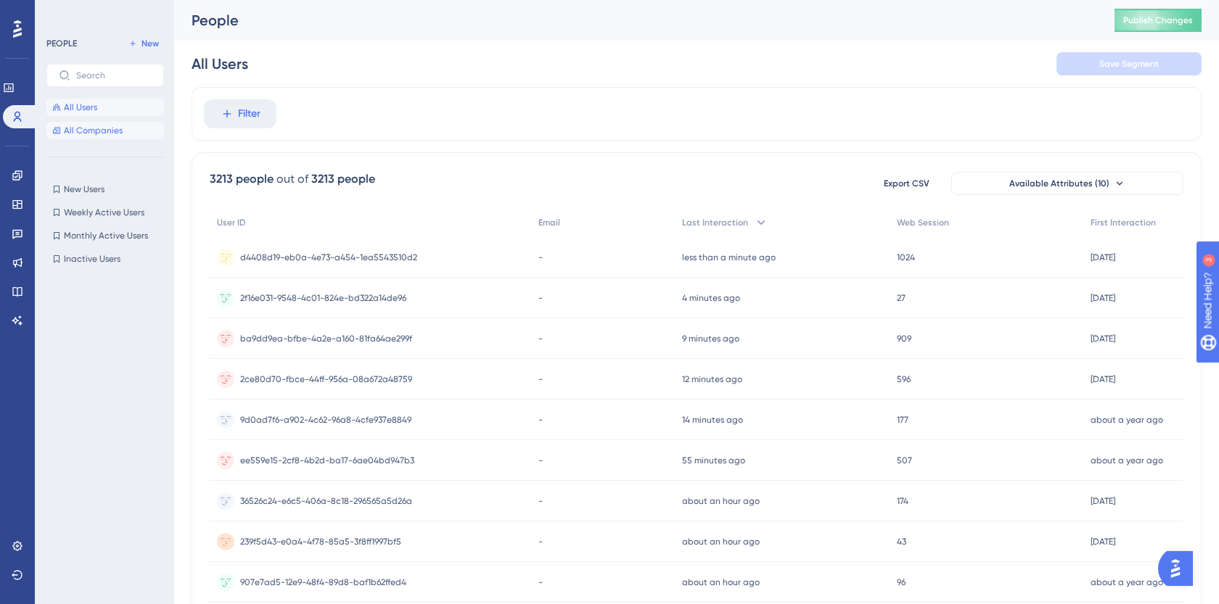
click at [109, 130] on span "All Companies" at bounding box center [93, 131] width 59 height 12
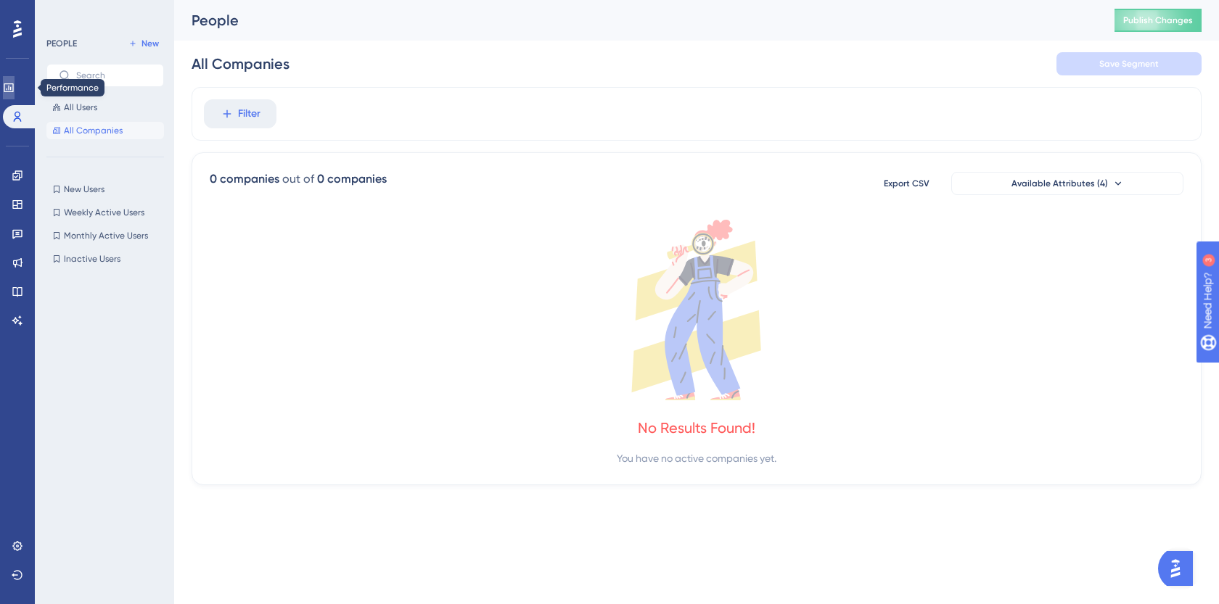
click at [15, 97] on link at bounding box center [9, 87] width 12 height 23
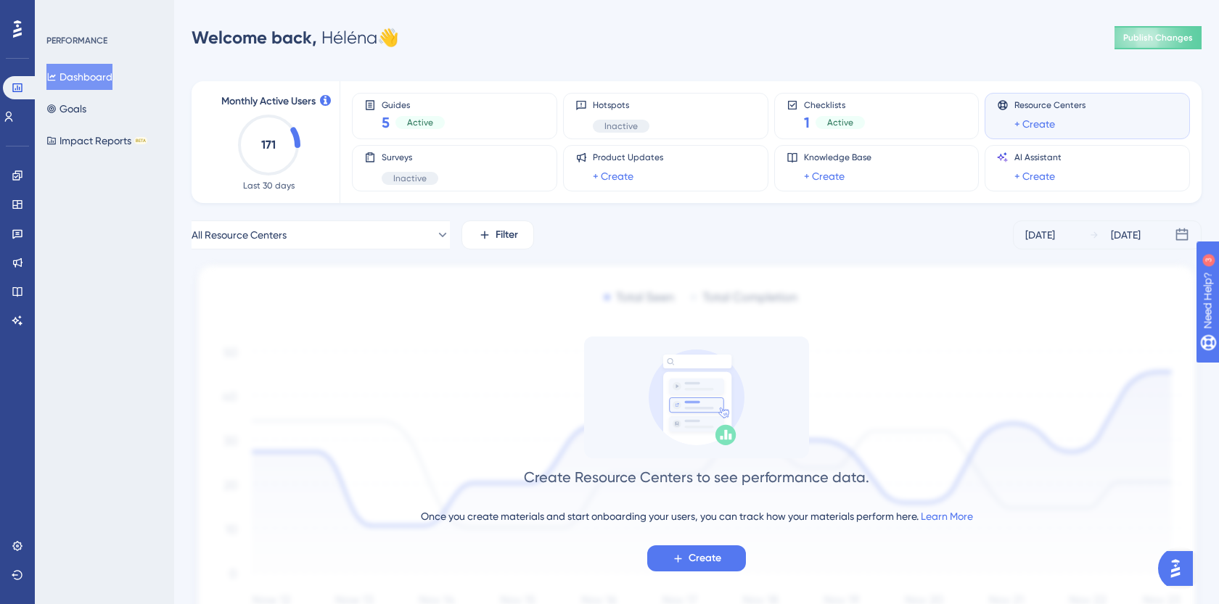
click at [17, 31] on icon at bounding box center [17, 28] width 9 height 17
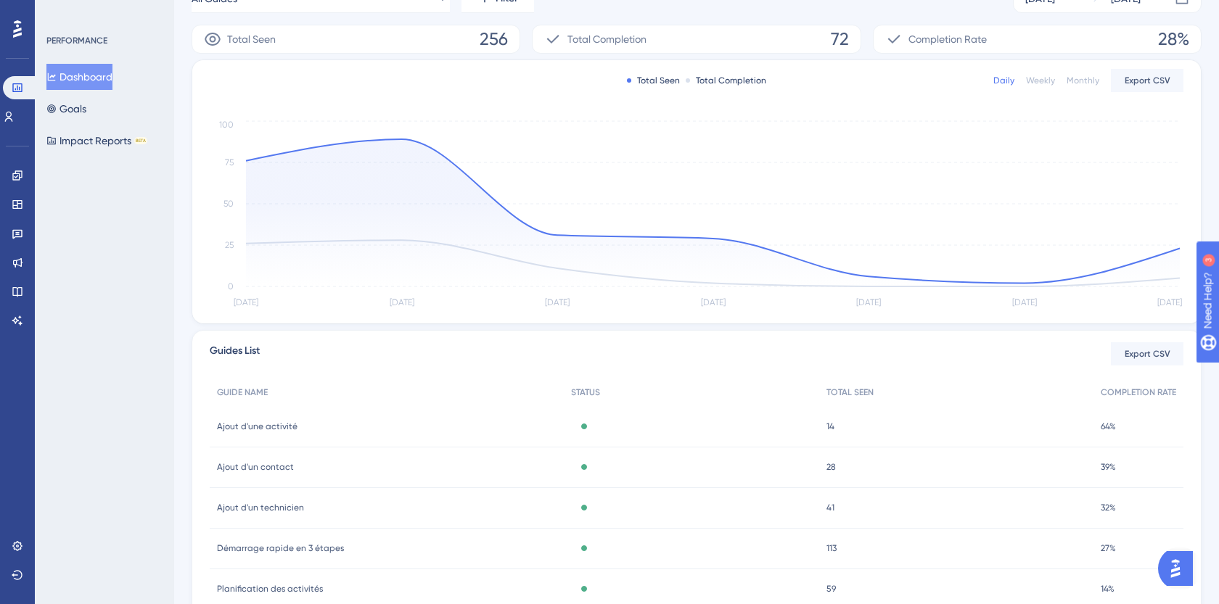
scroll to position [237, 0]
click at [14, 538] on link at bounding box center [18, 546] width 12 height 23
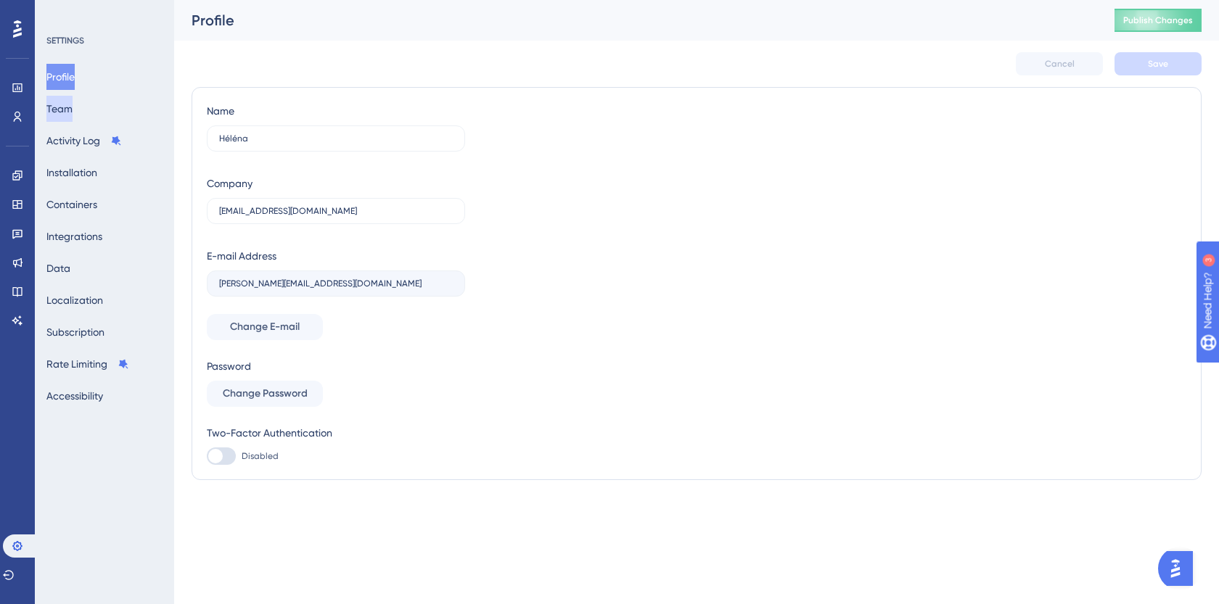
click at [73, 109] on button "Team" at bounding box center [59, 109] width 26 height 26
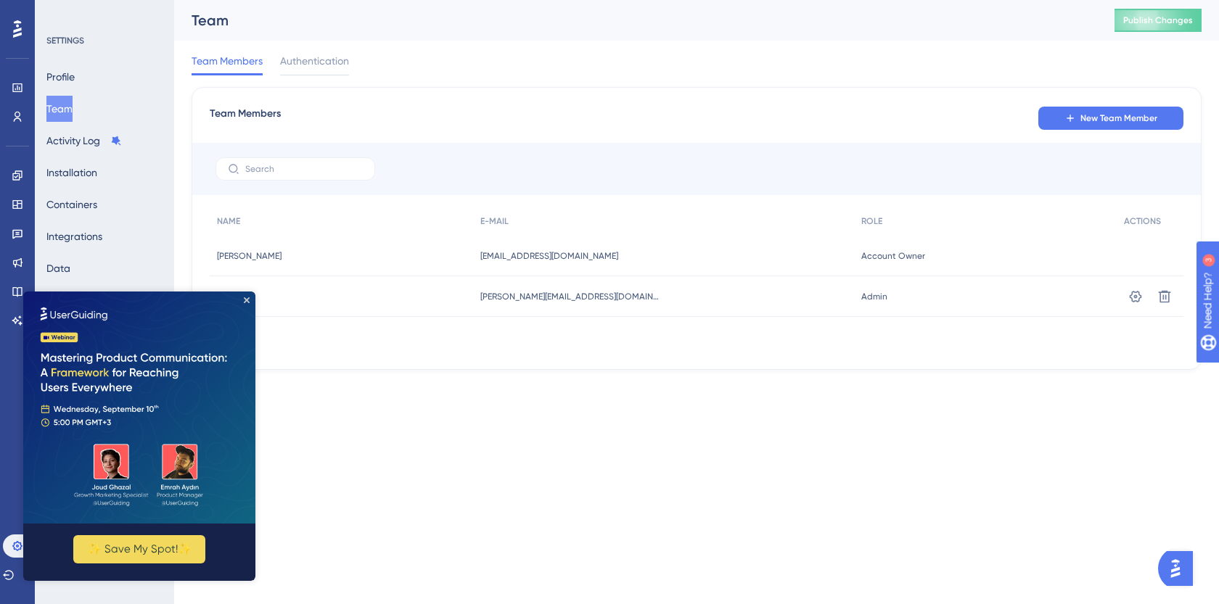
click at [242, 296] on img at bounding box center [139, 408] width 232 height 232
click at [247, 299] on icon "Close Preview" at bounding box center [247, 301] width 6 height 6
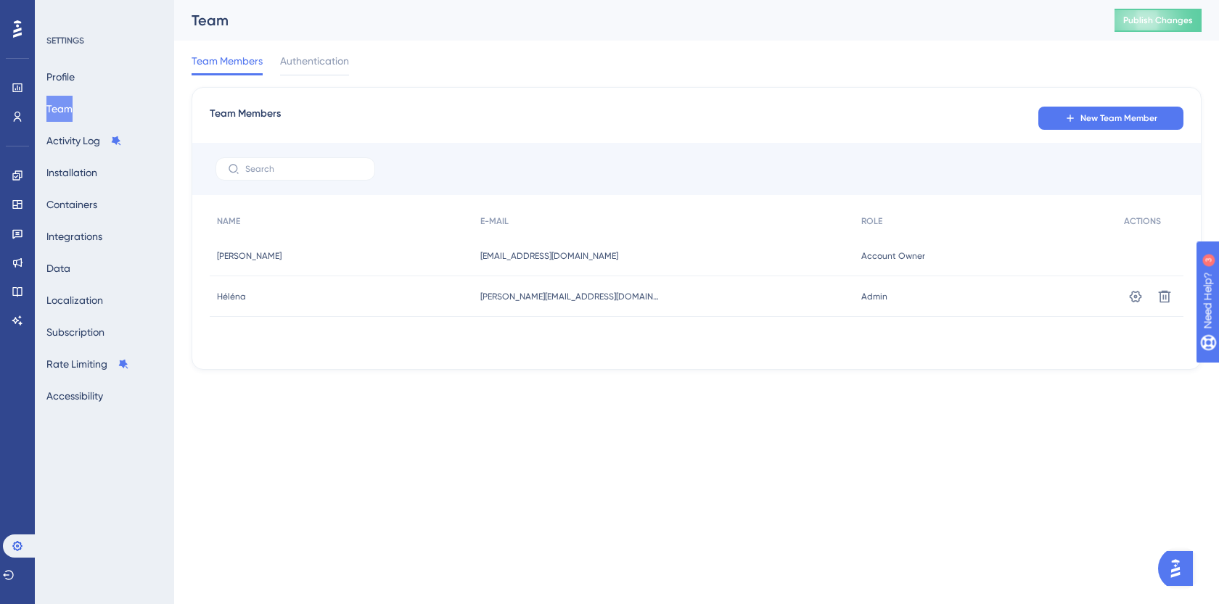
click at [15, 73] on div "Performance Users" at bounding box center [17, 85] width 23 height 88
click at [17, 86] on icon at bounding box center [16, 87] width 9 height 9
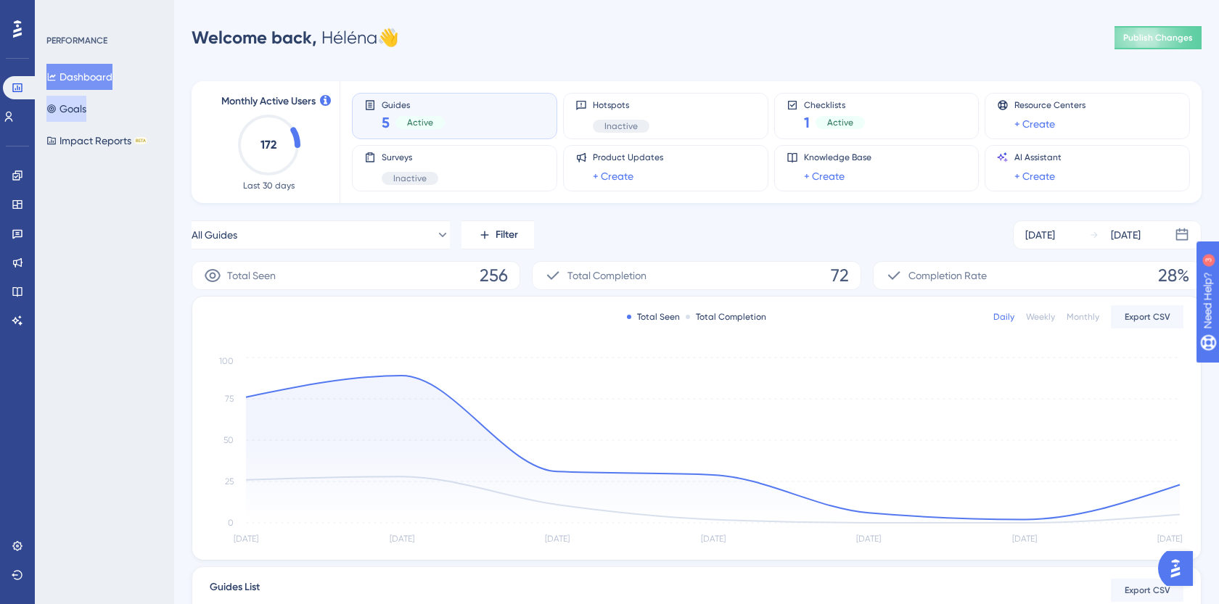
click at [86, 112] on button "Goals" at bounding box center [66, 109] width 40 height 26
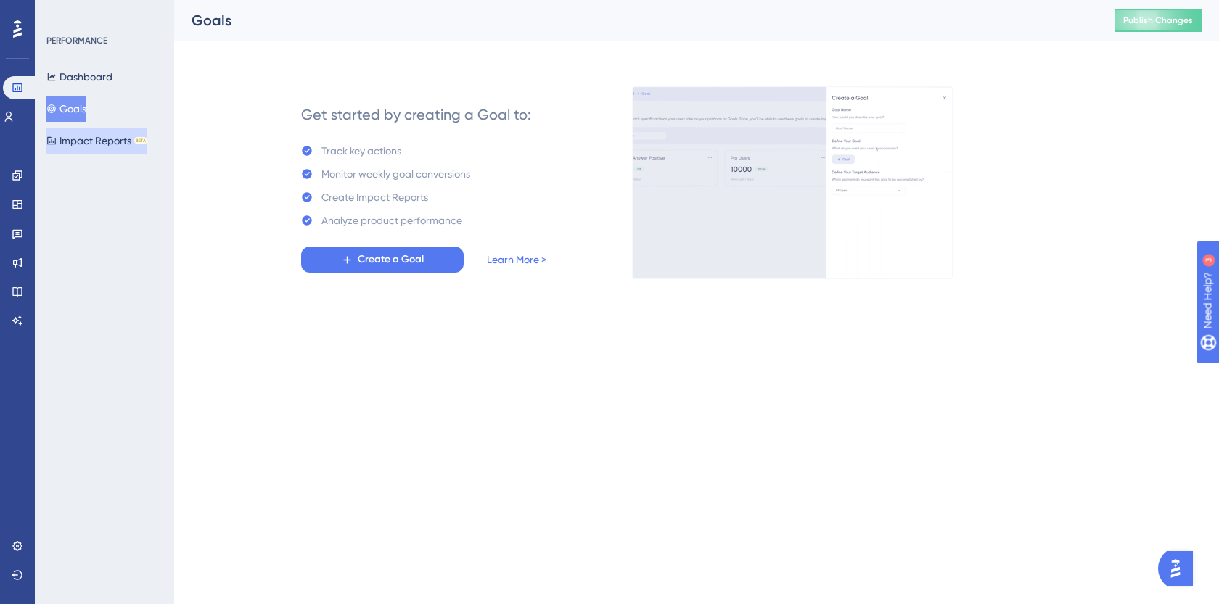
click at [105, 136] on button "Impact Reports BETA" at bounding box center [96, 141] width 101 height 26
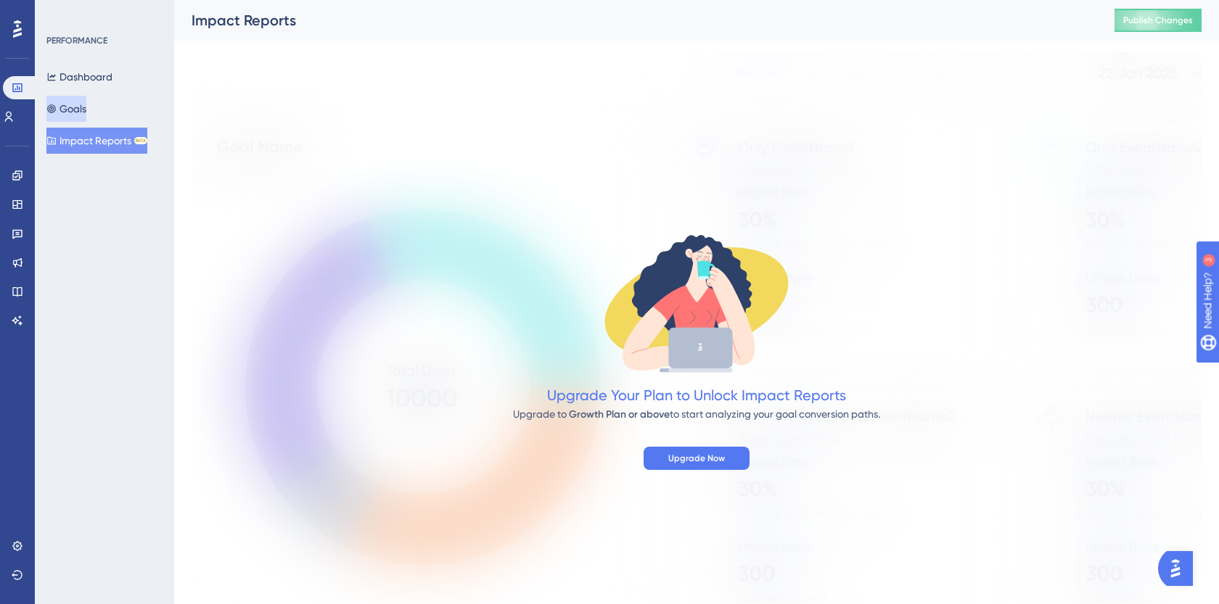
click at [86, 112] on button "Goals" at bounding box center [66, 109] width 40 height 26
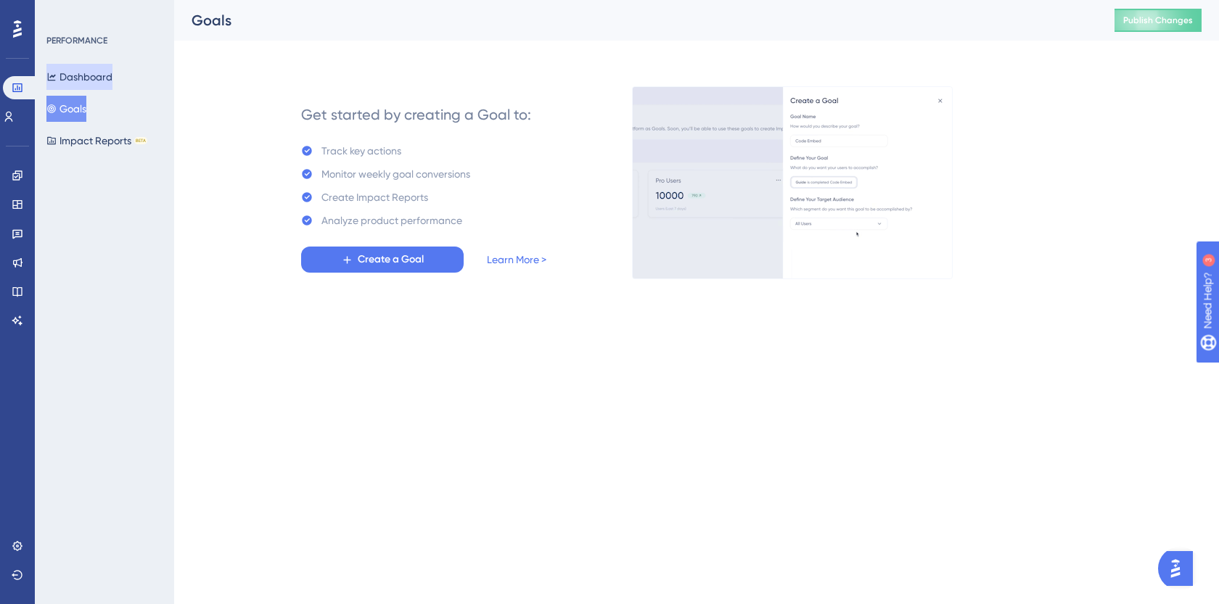
click at [91, 78] on button "Dashboard" at bounding box center [79, 77] width 66 height 26
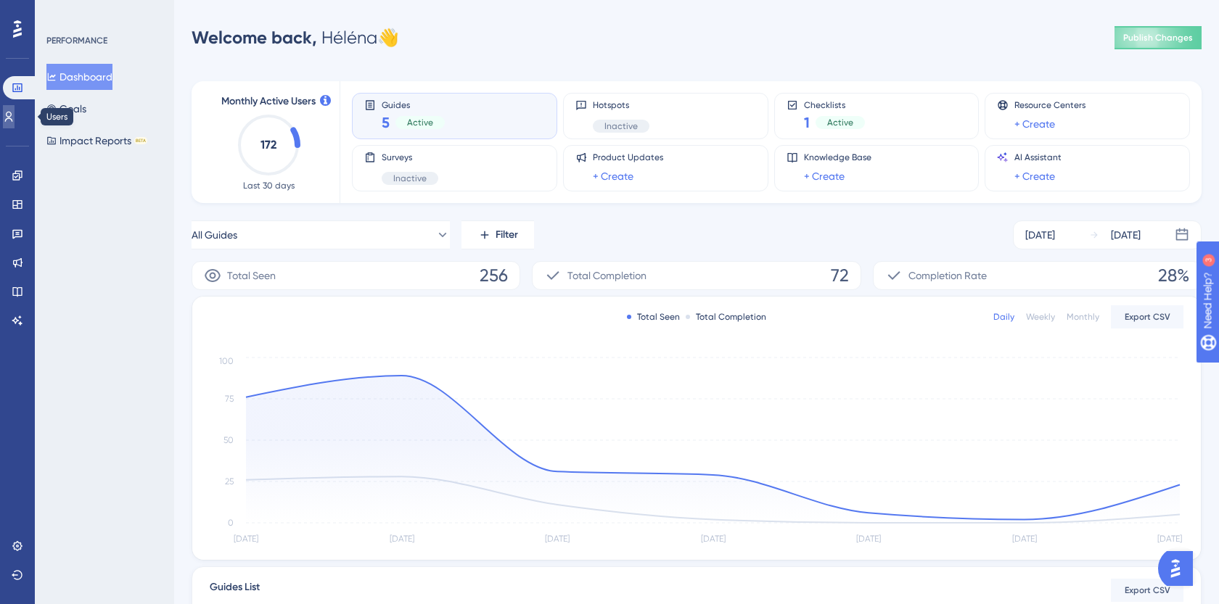
click at [13, 115] on icon at bounding box center [9, 117] width 8 height 10
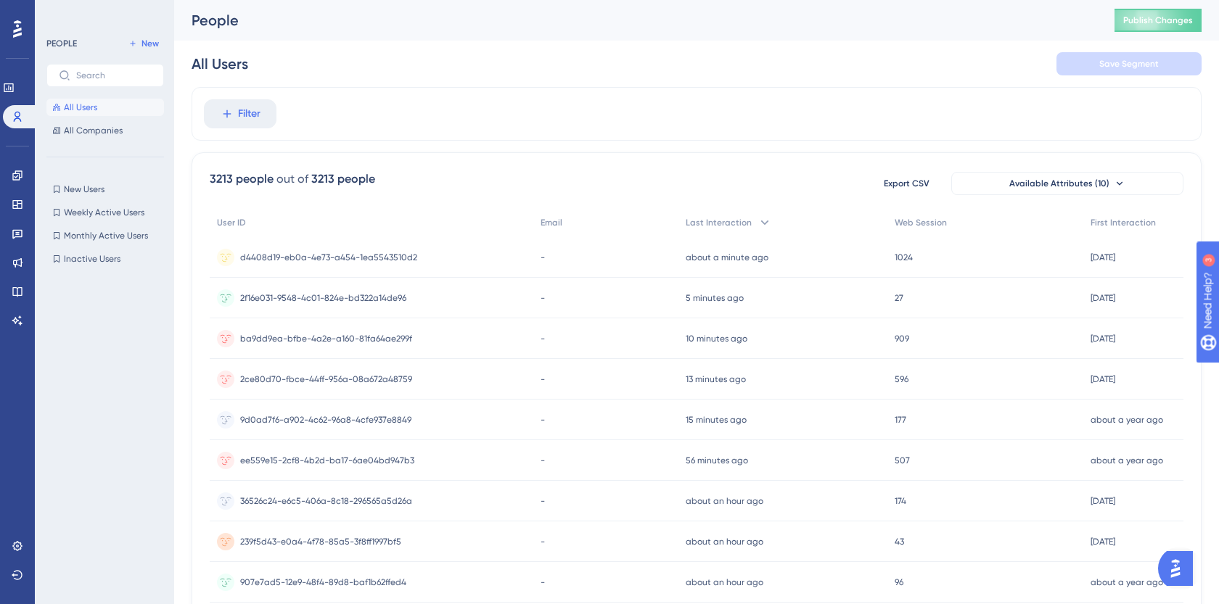
click at [94, 121] on div "All Users All Companies" at bounding box center [105, 119] width 118 height 41
click at [94, 128] on span "All Companies" at bounding box center [93, 131] width 59 height 12
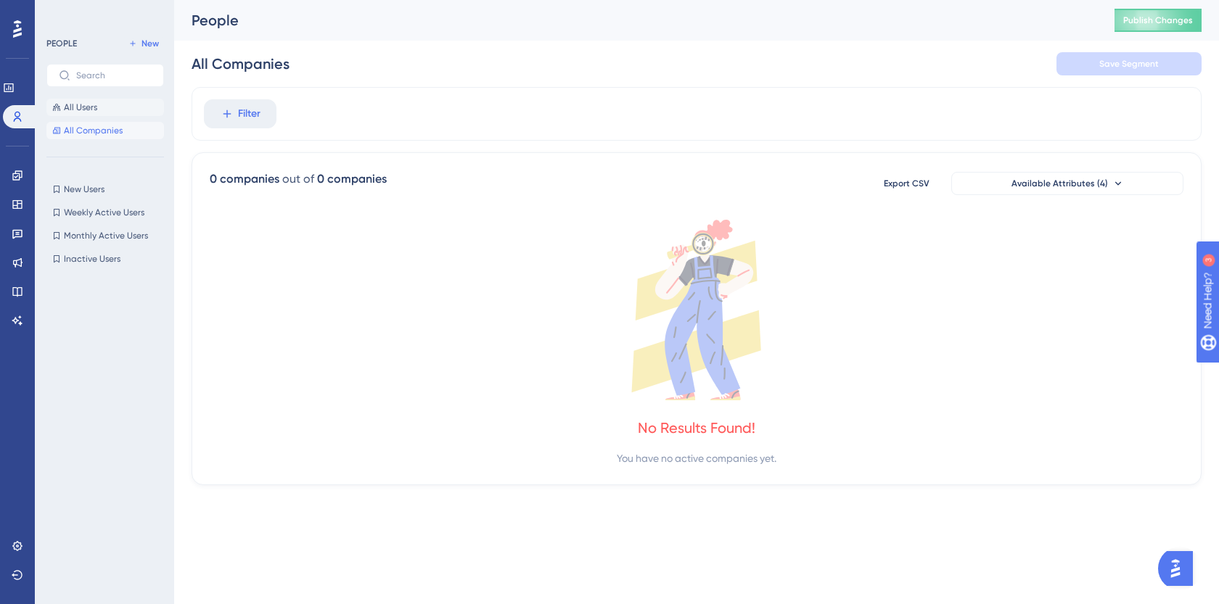
click at [91, 108] on span "All Users" at bounding box center [80, 108] width 33 height 12
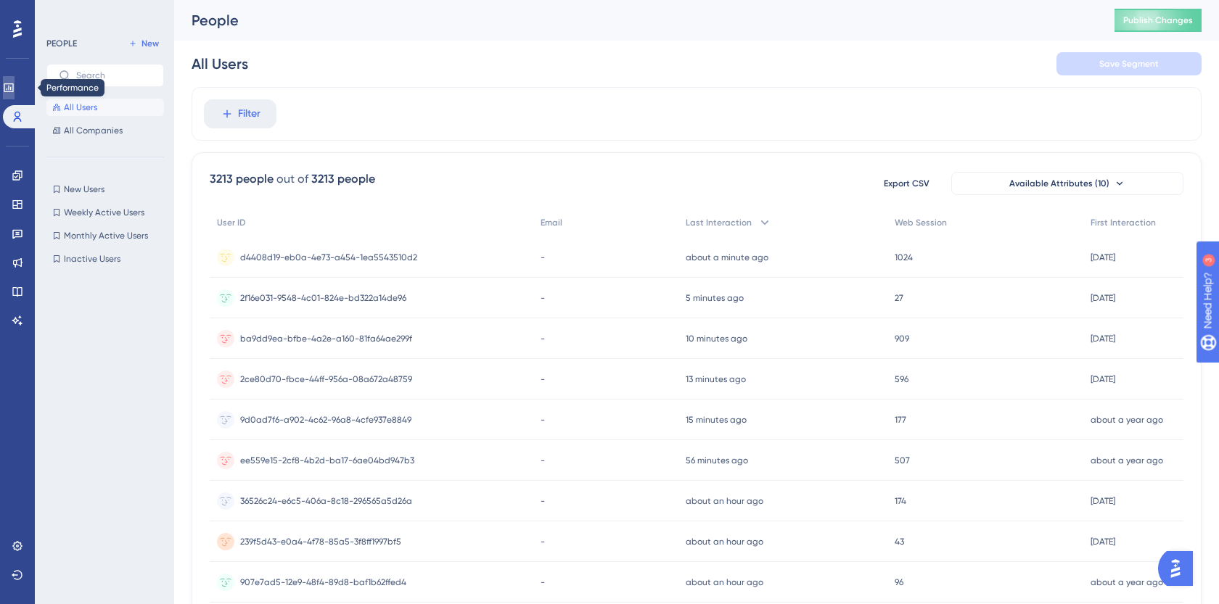
click at [13, 91] on icon at bounding box center [8, 87] width 9 height 9
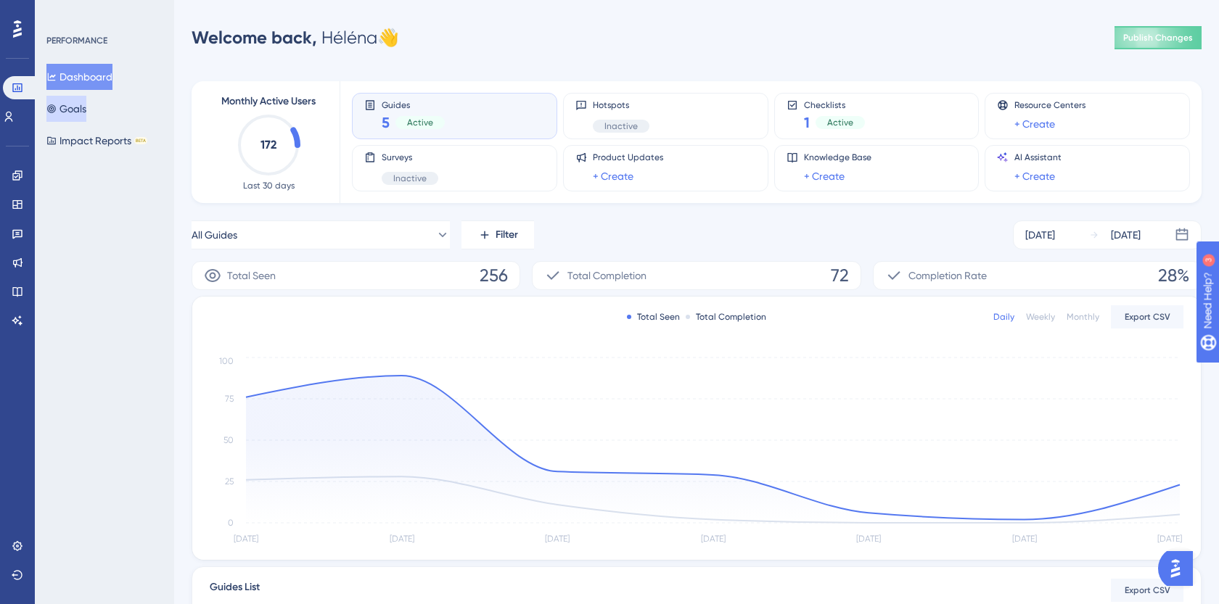
click at [77, 104] on button "Goals" at bounding box center [66, 109] width 40 height 26
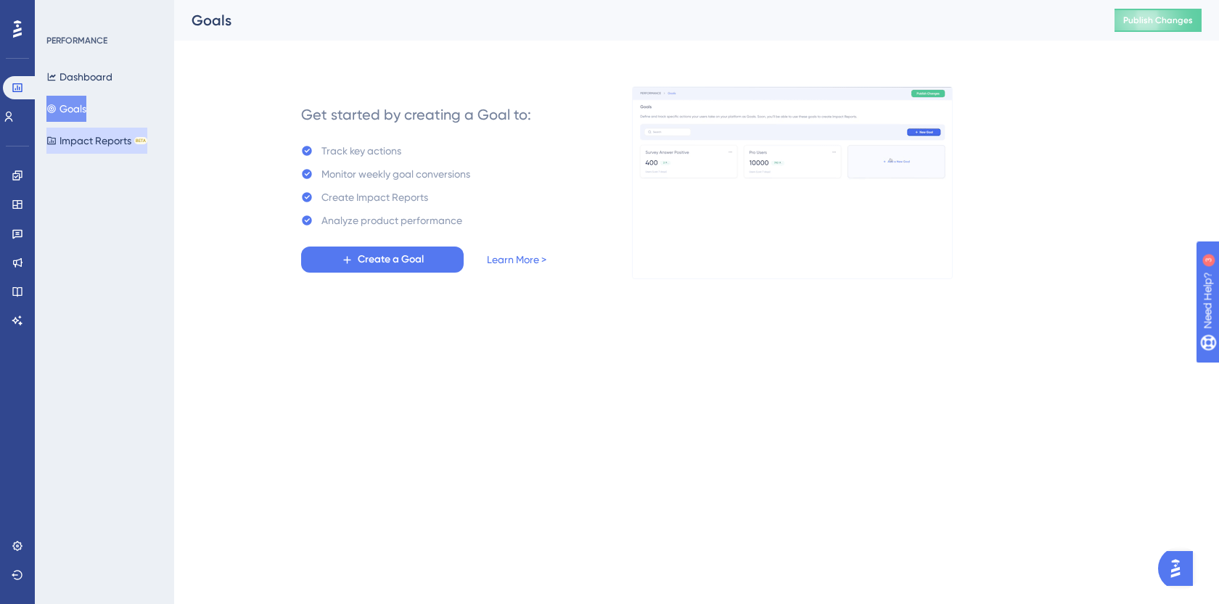
click at [95, 139] on button "Impact Reports BETA" at bounding box center [96, 141] width 101 height 26
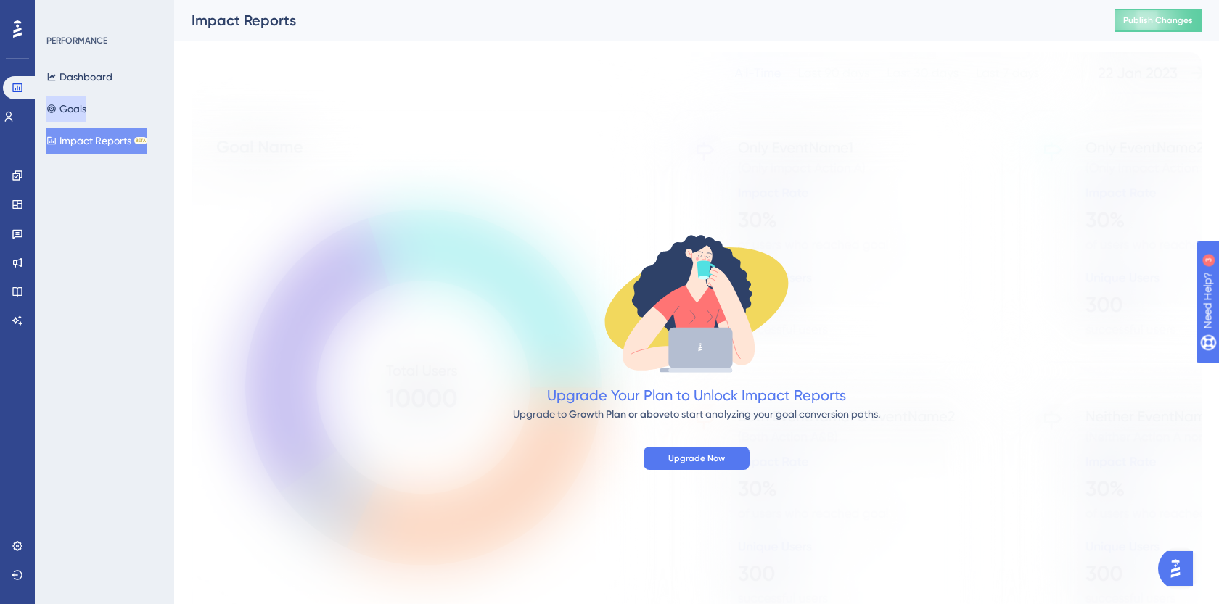
click at [77, 117] on button "Goals" at bounding box center [66, 109] width 40 height 26
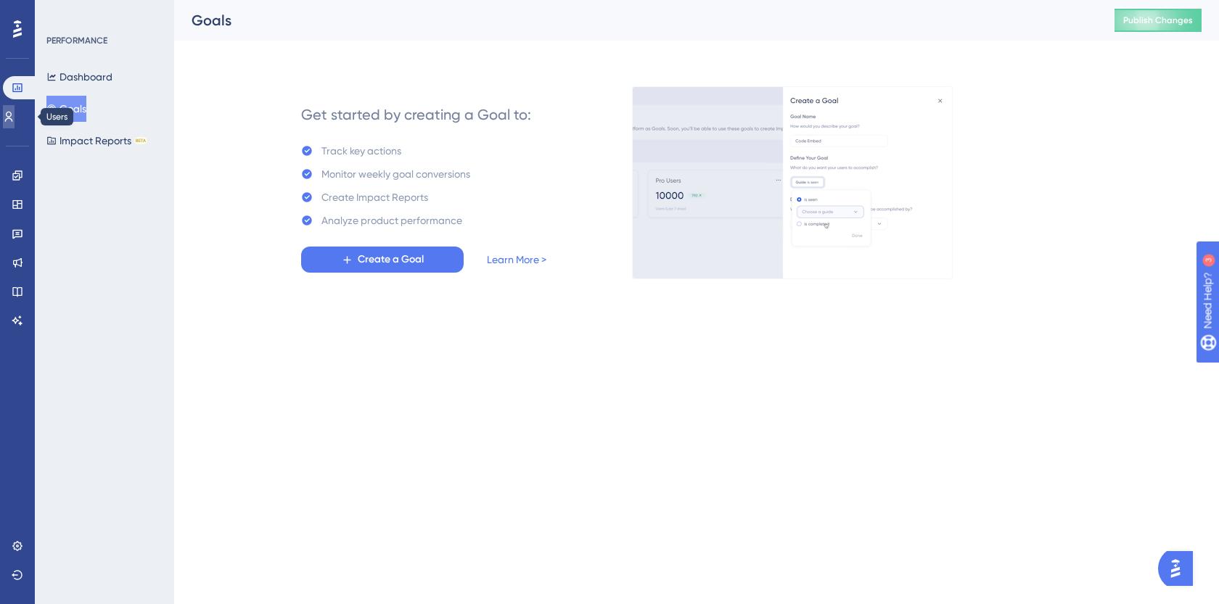
click at [13, 112] on icon at bounding box center [9, 117] width 8 height 10
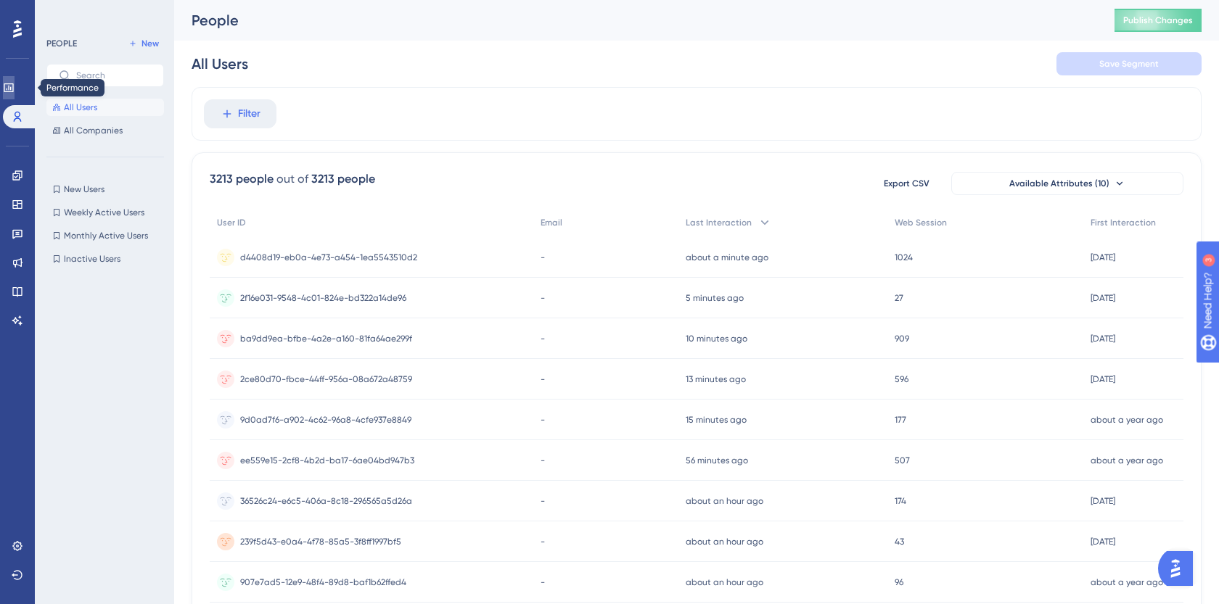
click at [15, 90] on icon at bounding box center [9, 88] width 12 height 12
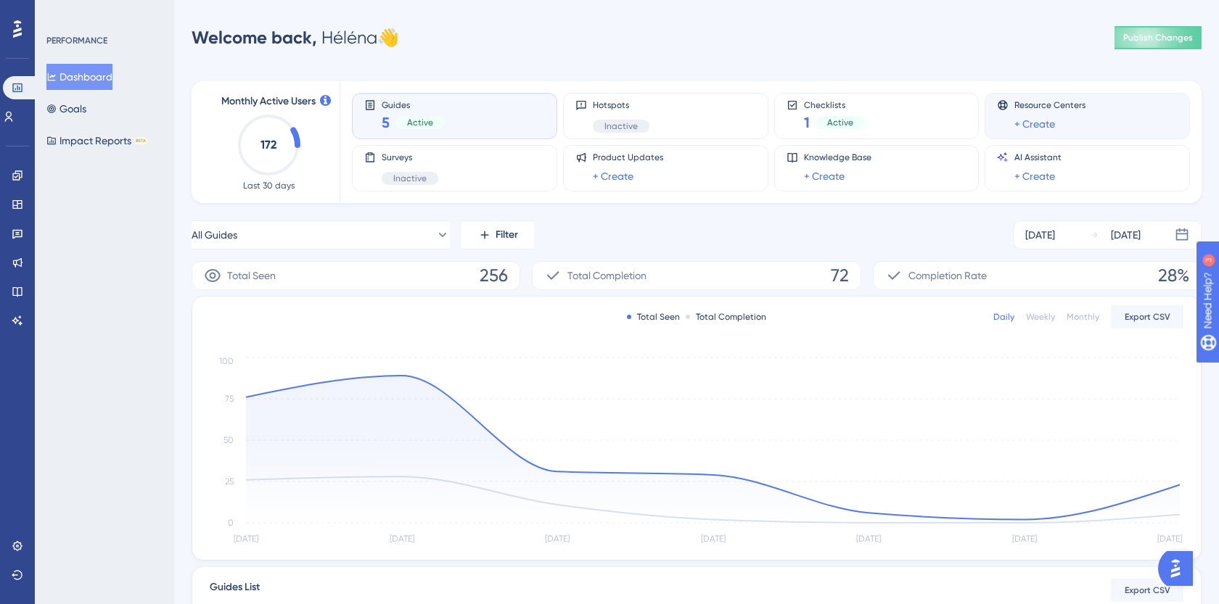
click at [1113, 104] on div "Resource Centers + Create" at bounding box center [1087, 115] width 181 height 33
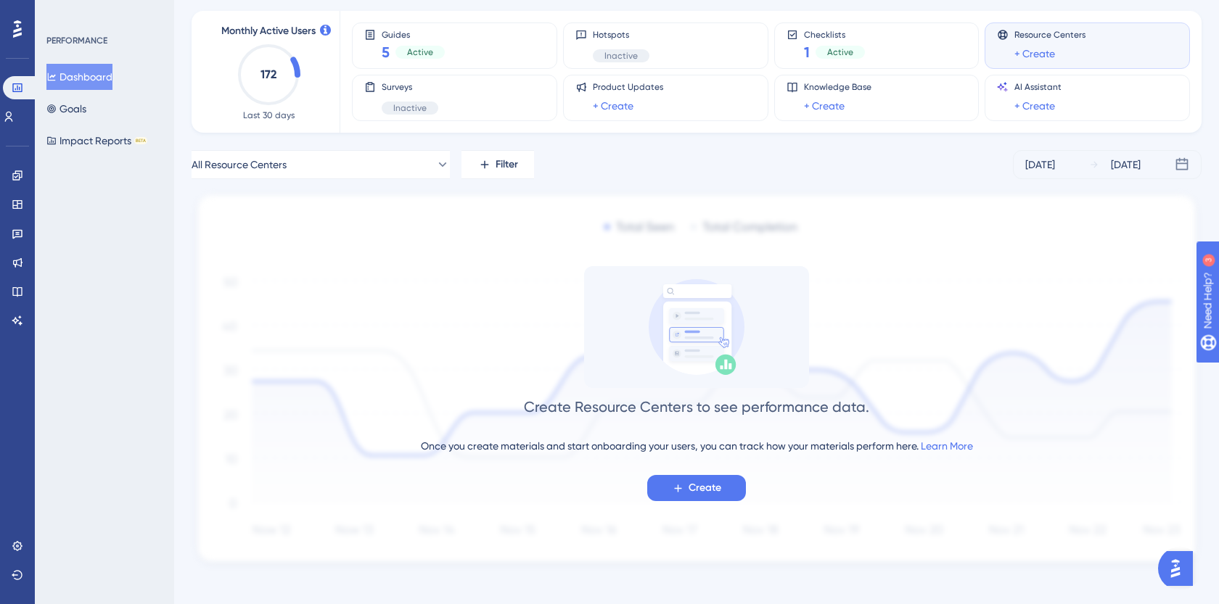
scroll to position [82, 0]
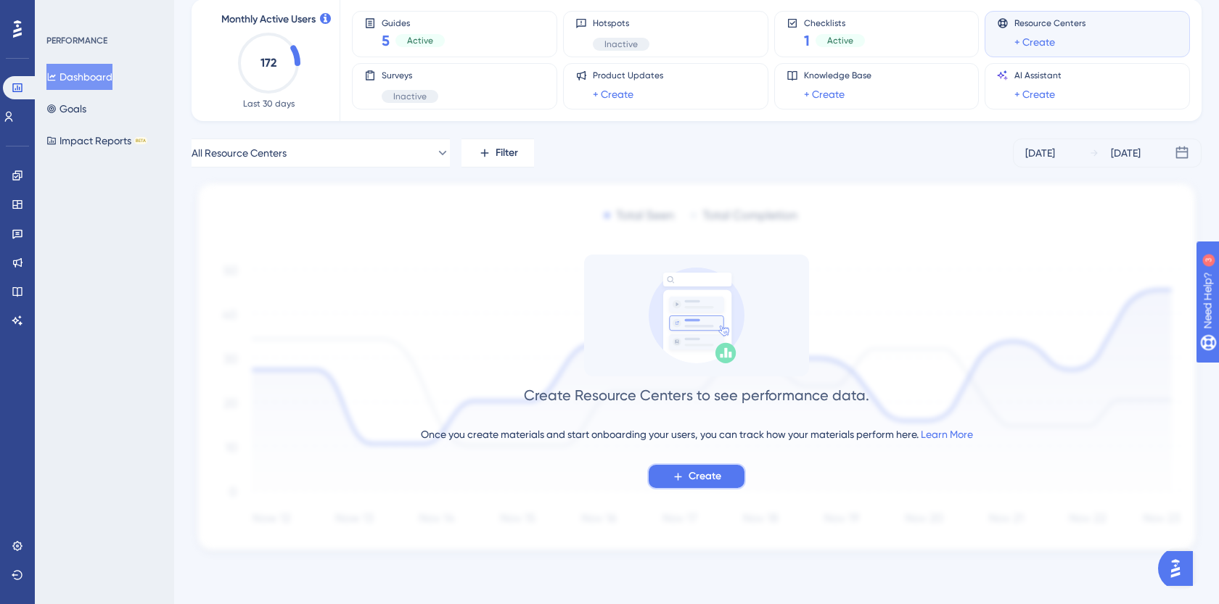
click at [705, 480] on span "Create" at bounding box center [705, 476] width 33 height 17
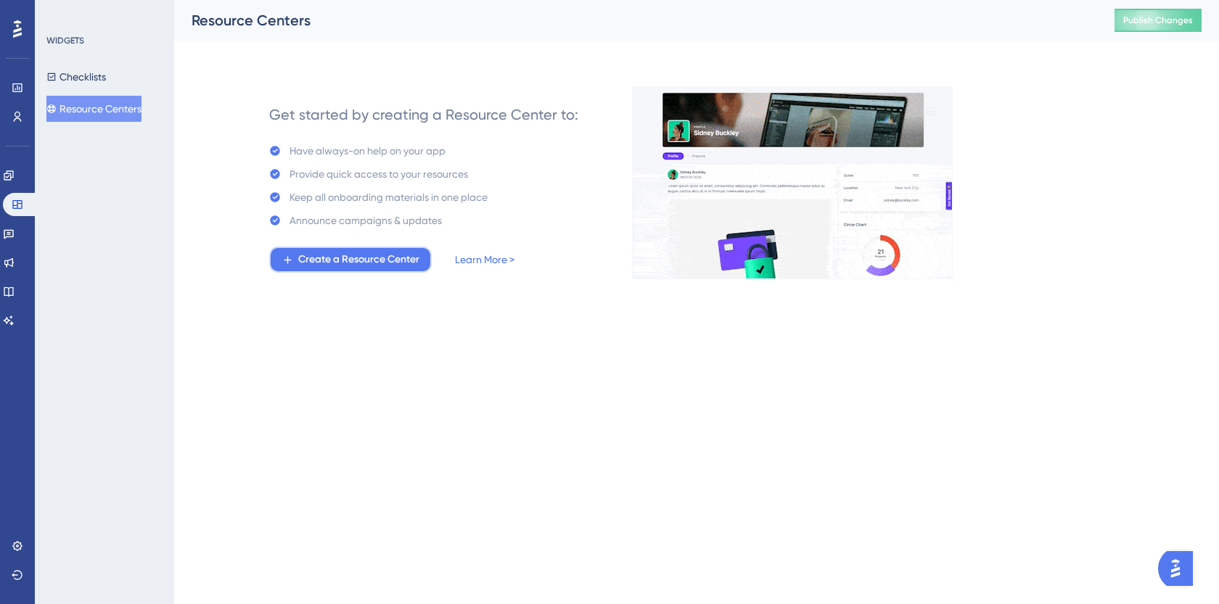
click at [379, 256] on span "Create a Resource Center" at bounding box center [358, 259] width 121 height 17
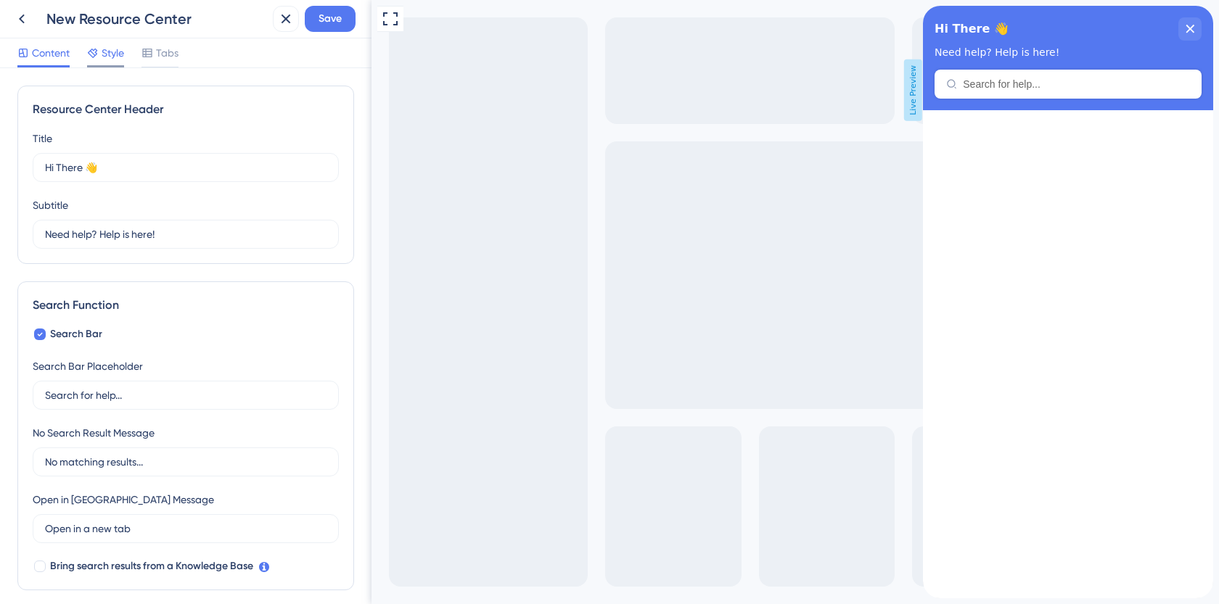
click at [112, 63] on div "Style" at bounding box center [105, 55] width 37 height 23
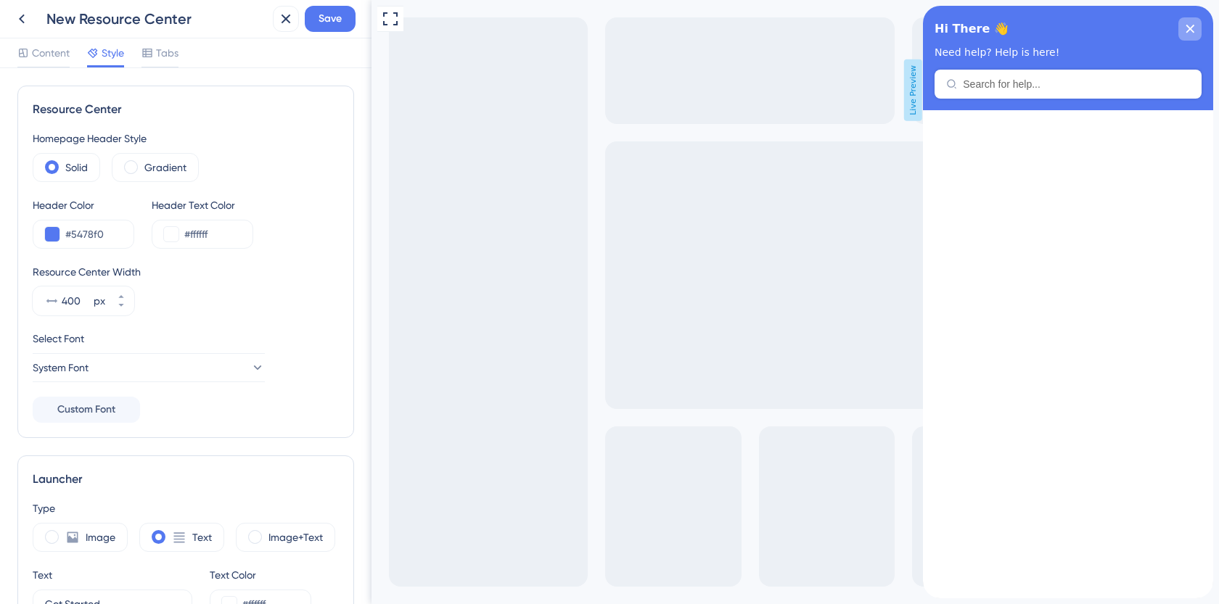
click at [1186, 22] on div "close resource center" at bounding box center [1189, 28] width 23 height 23
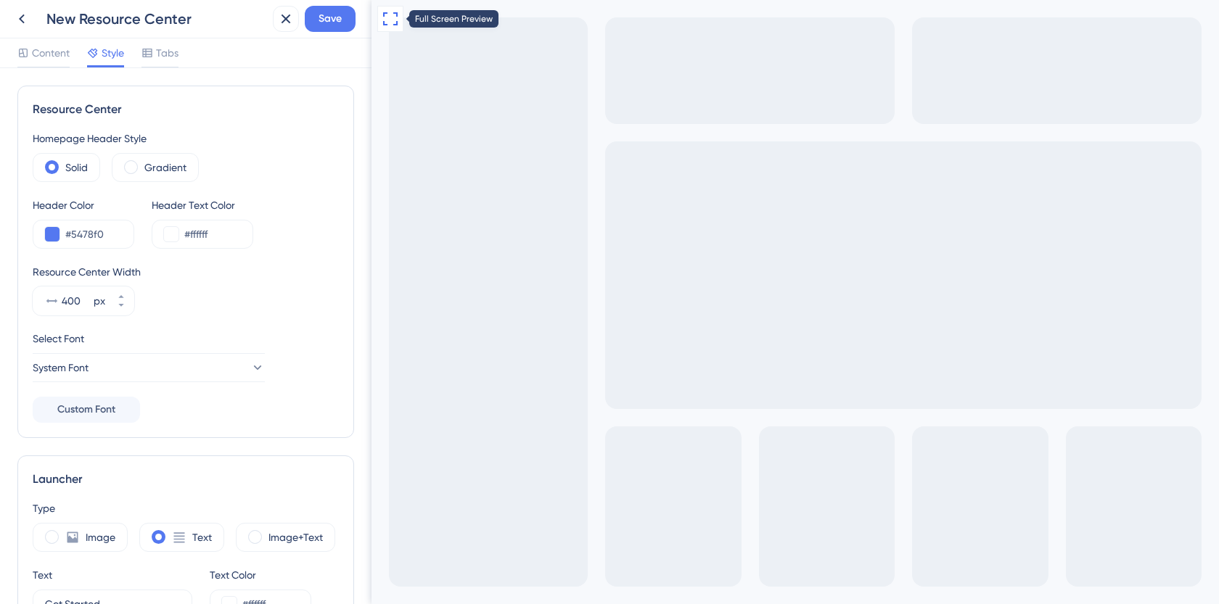
click at [385, 17] on icon at bounding box center [390, 18] width 17 height 17
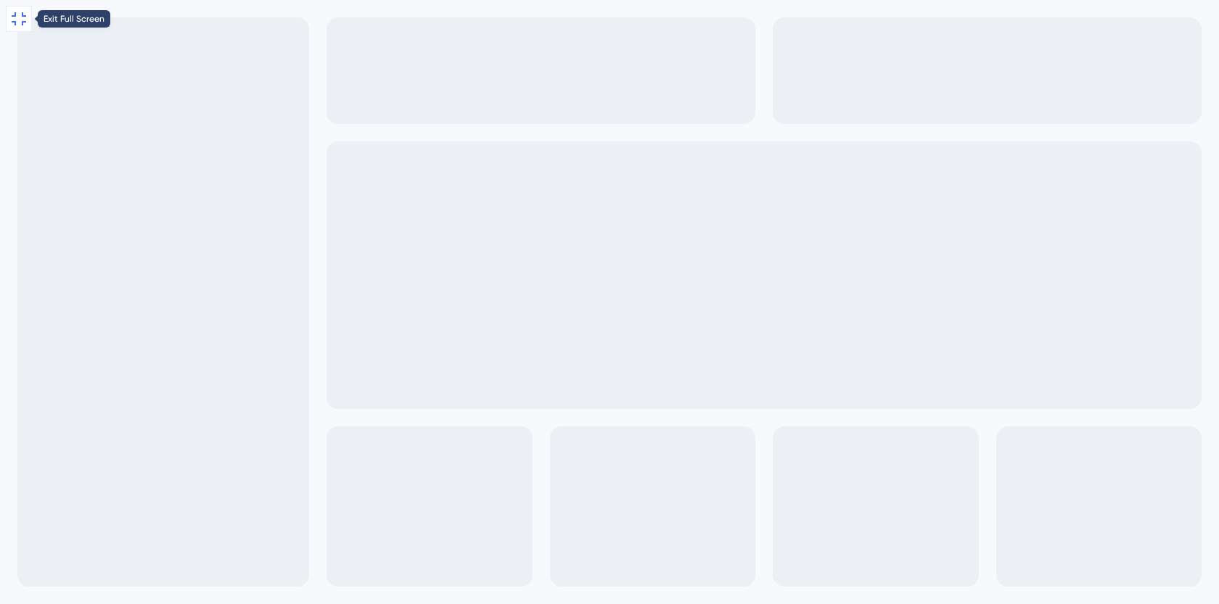
click at [19, 24] on icon at bounding box center [18, 18] width 17 height 17
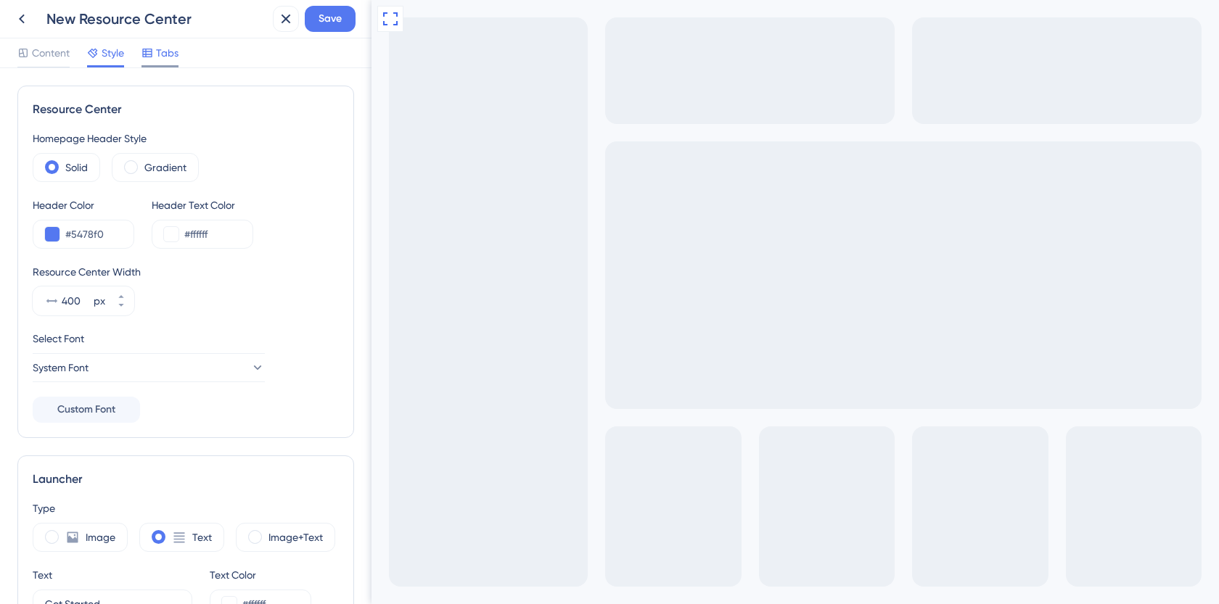
click at [168, 55] on span "Tabs" at bounding box center [167, 52] width 22 height 17
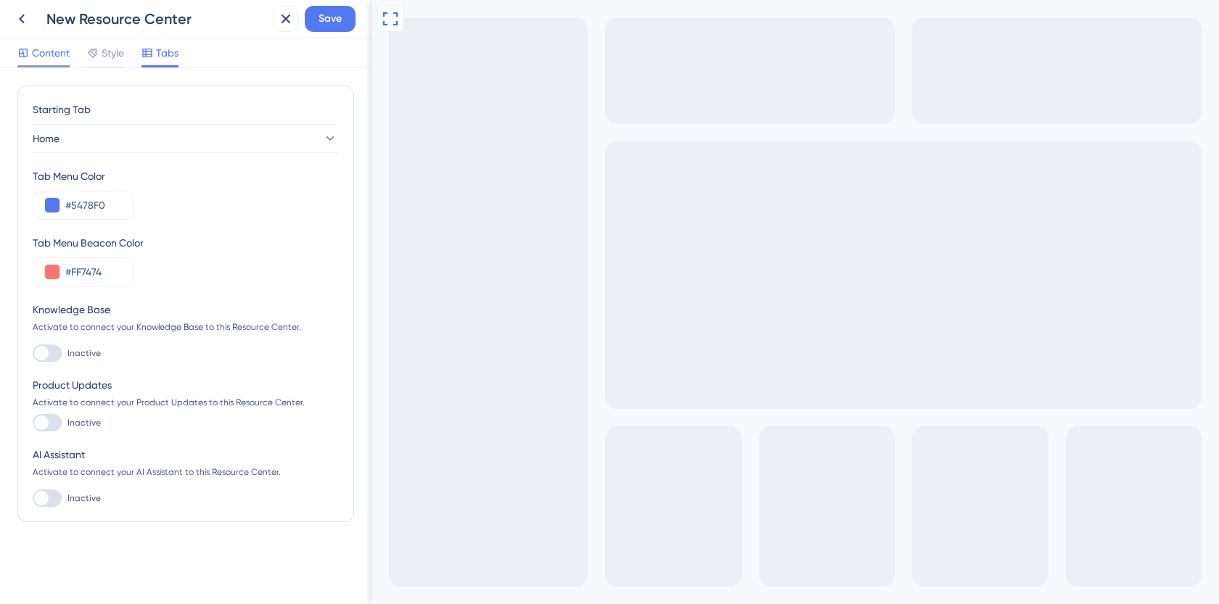
click at [61, 58] on span "Content" at bounding box center [51, 52] width 38 height 17
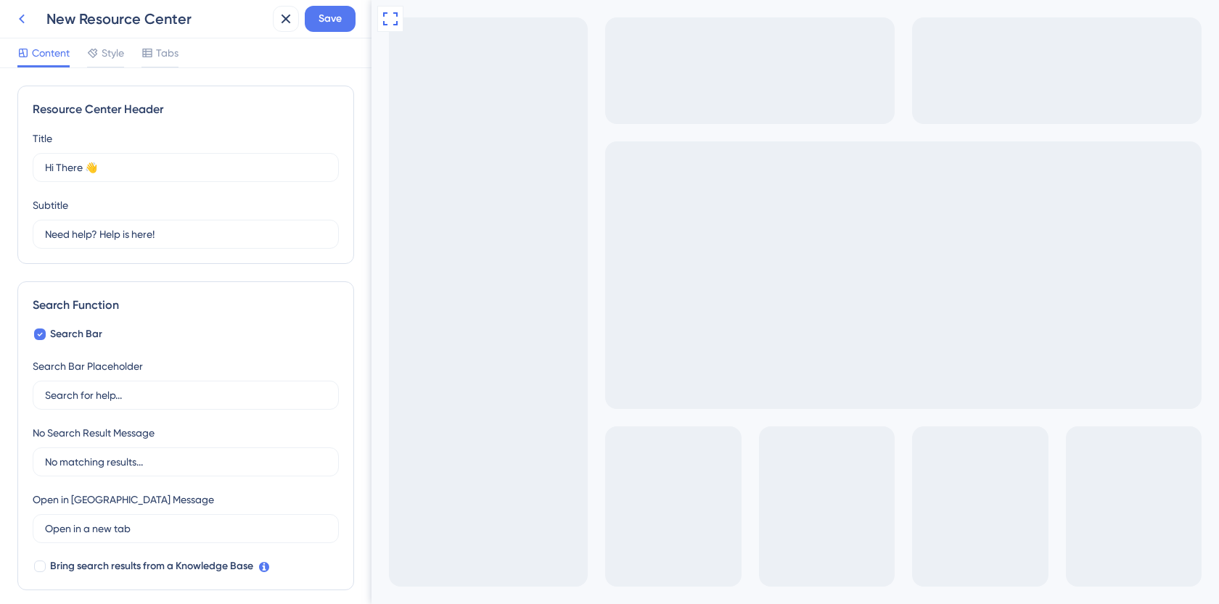
click at [23, 15] on icon at bounding box center [22, 19] width 6 height 9
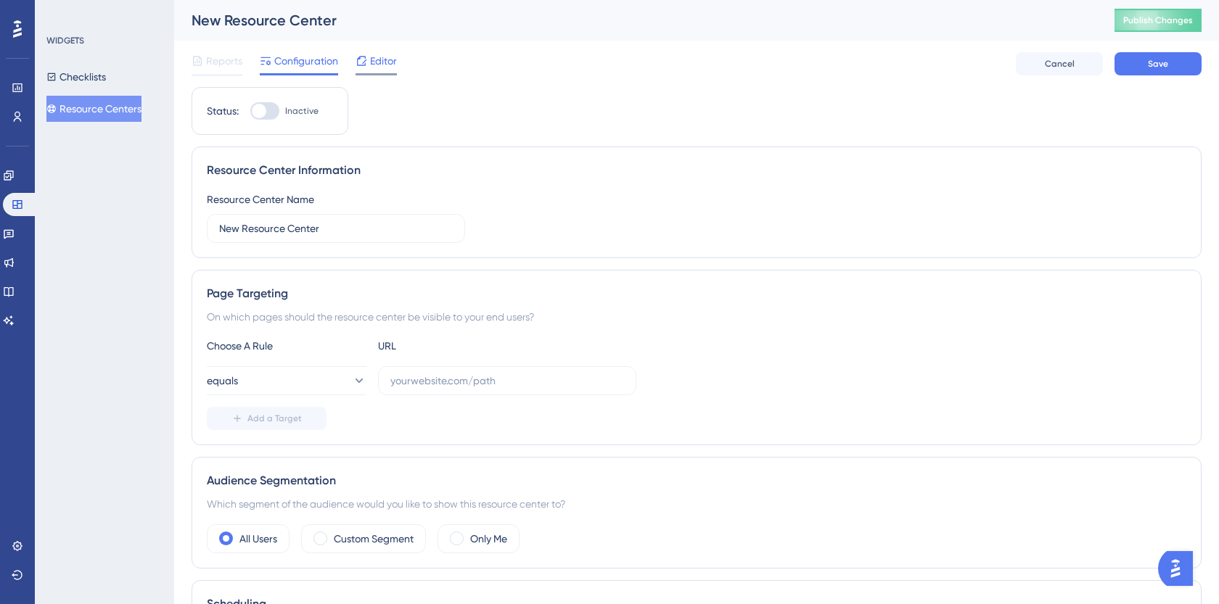
click at [361, 65] on icon at bounding box center [362, 61] width 12 height 12
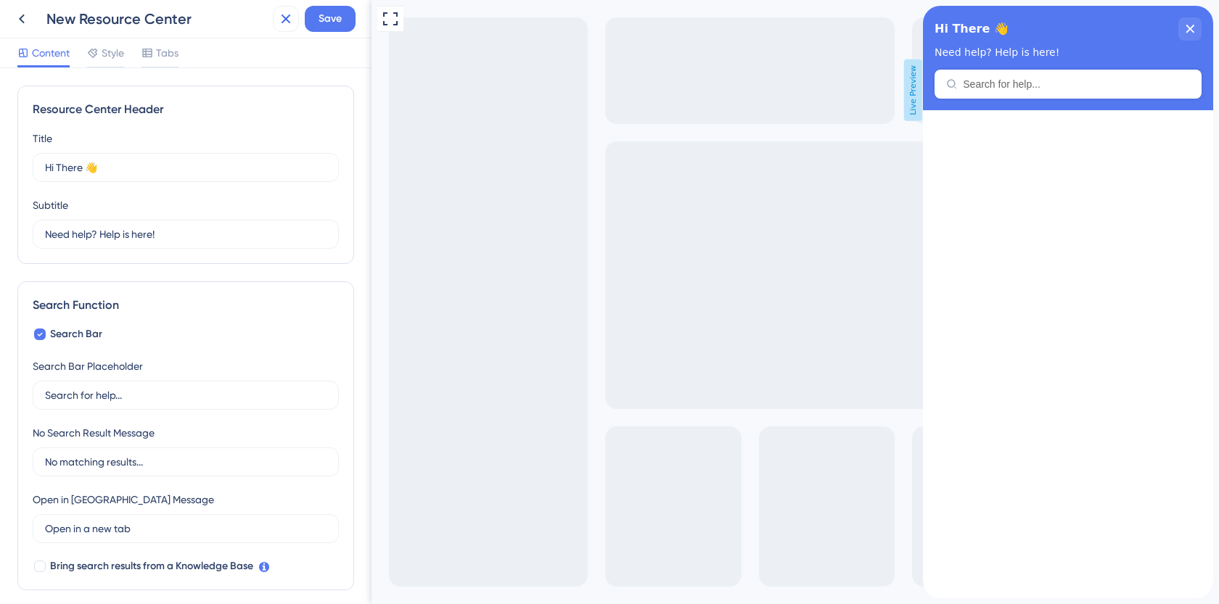
click at [290, 17] on icon at bounding box center [285, 18] width 17 height 17
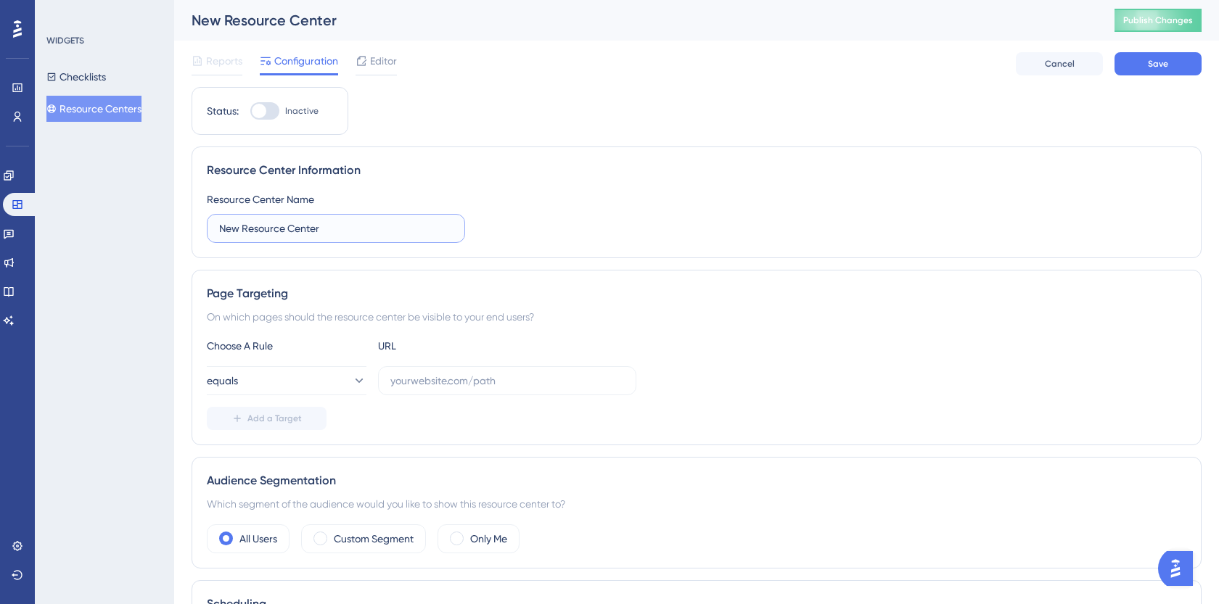
click at [311, 231] on input "New Resource Center" at bounding box center [336, 229] width 234 height 16
click at [389, 231] on input "New Resource Center" at bounding box center [336, 229] width 234 height 16
click at [377, 61] on span "Editor" at bounding box center [383, 60] width 27 height 17
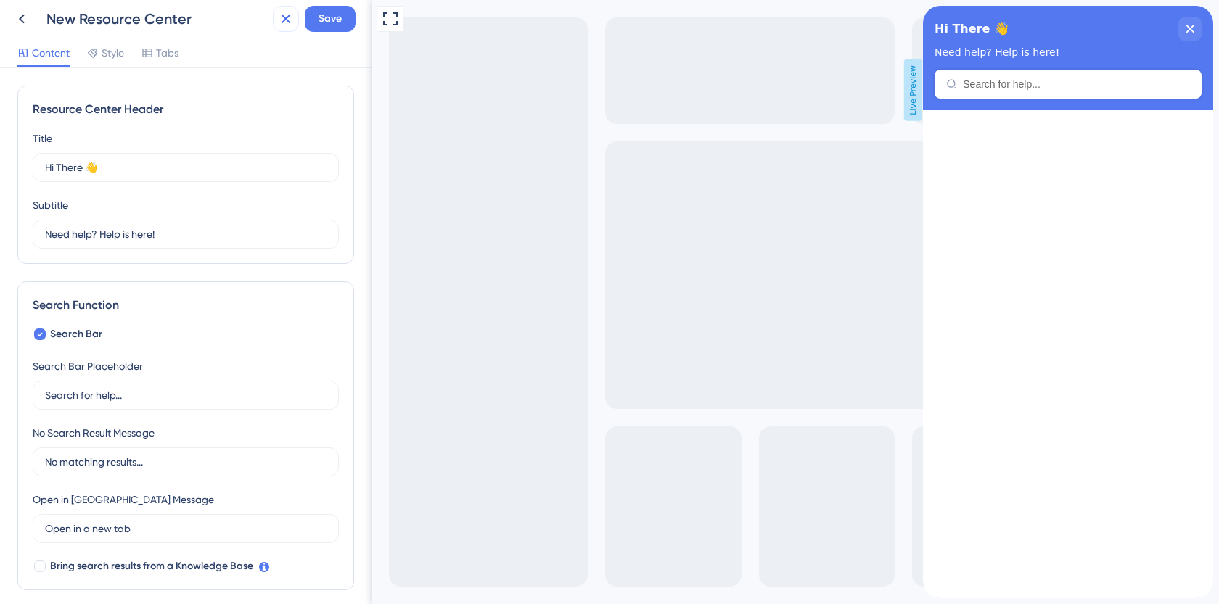
click at [283, 19] on icon at bounding box center [285, 18] width 17 height 17
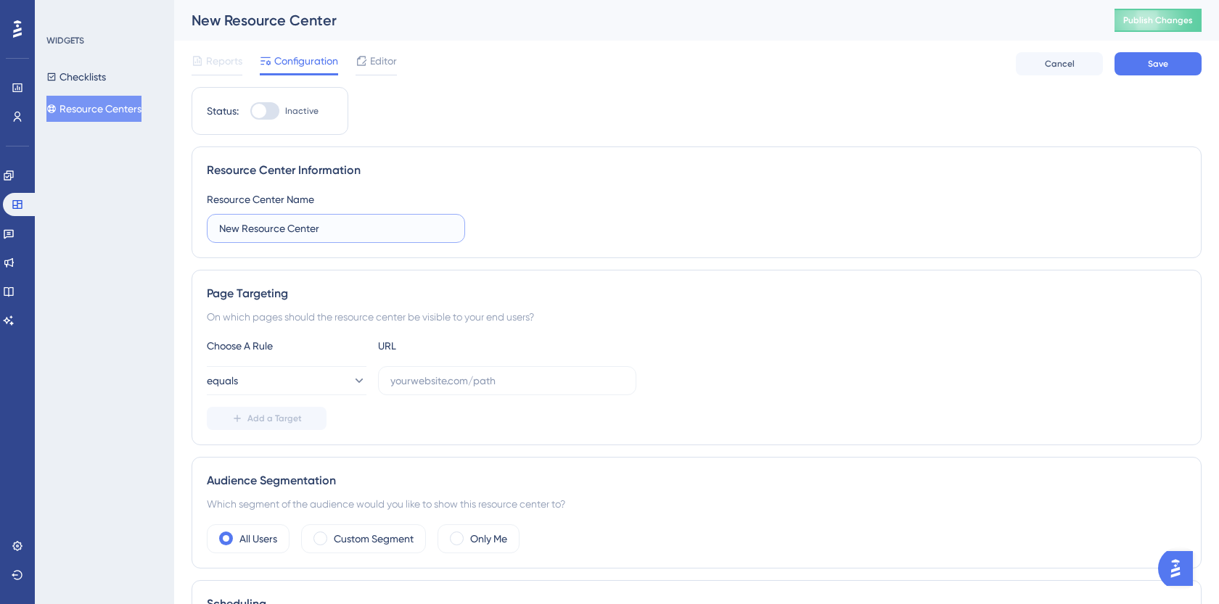
click at [324, 223] on input "New Resource Center" at bounding box center [336, 229] width 234 height 16
click at [223, 64] on span "Reports" at bounding box center [224, 60] width 36 height 17
click at [303, 69] on span "Configuration" at bounding box center [306, 60] width 64 height 17
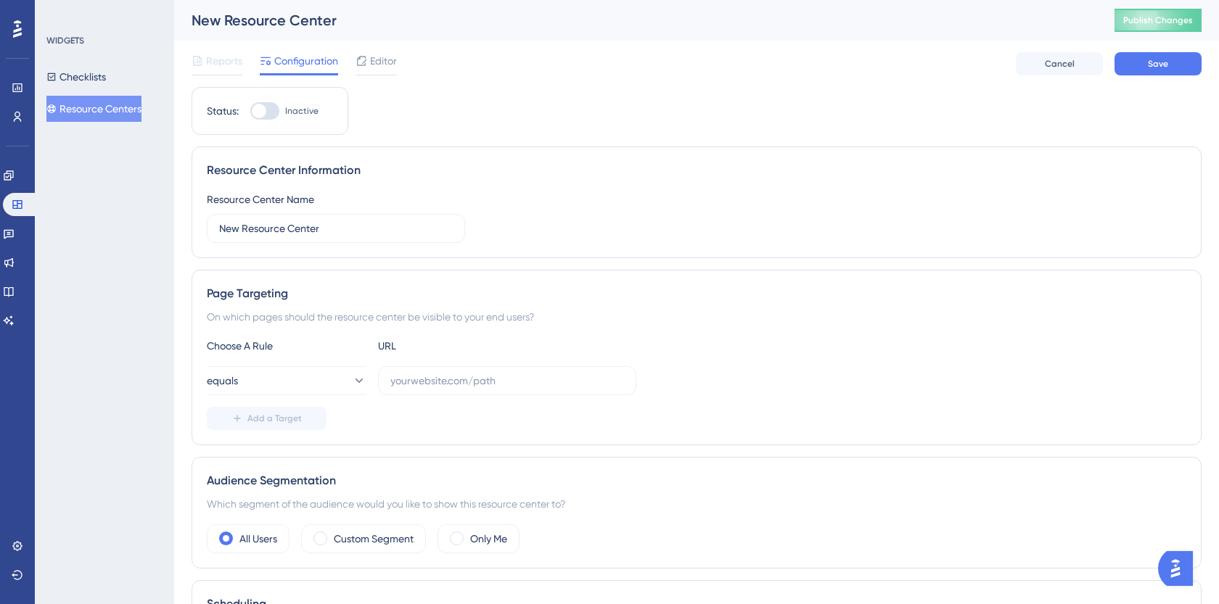
click at [285, 141] on div "Status: Inactive Resource Center Information Resource Center Name New Resource …" at bounding box center [697, 451] width 1010 height 729
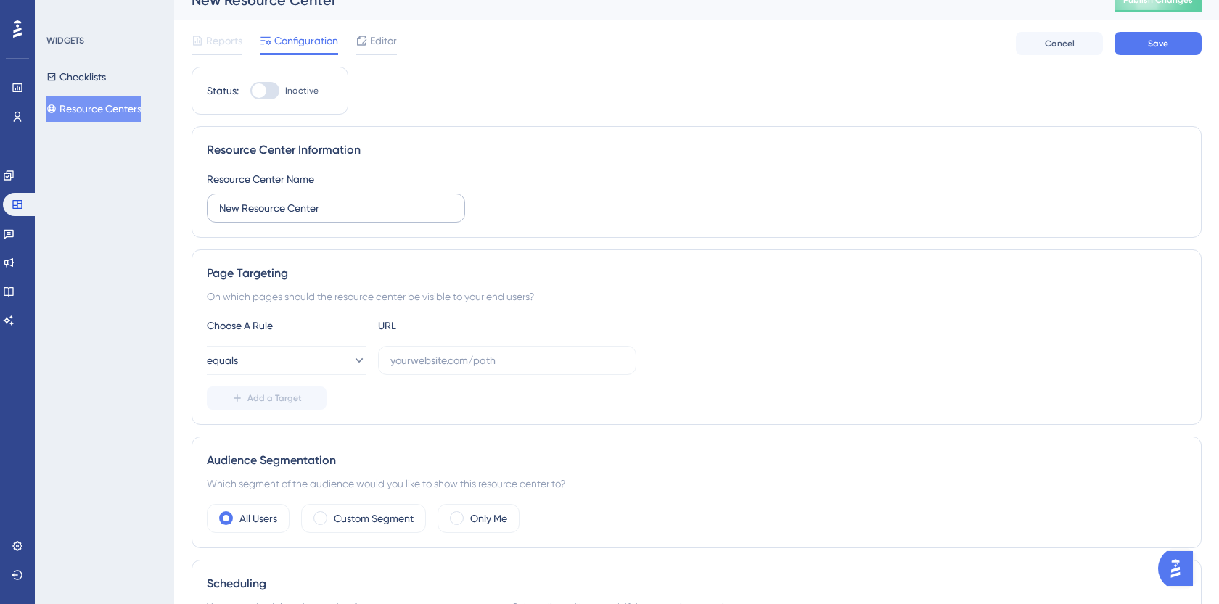
scroll to position [23, 0]
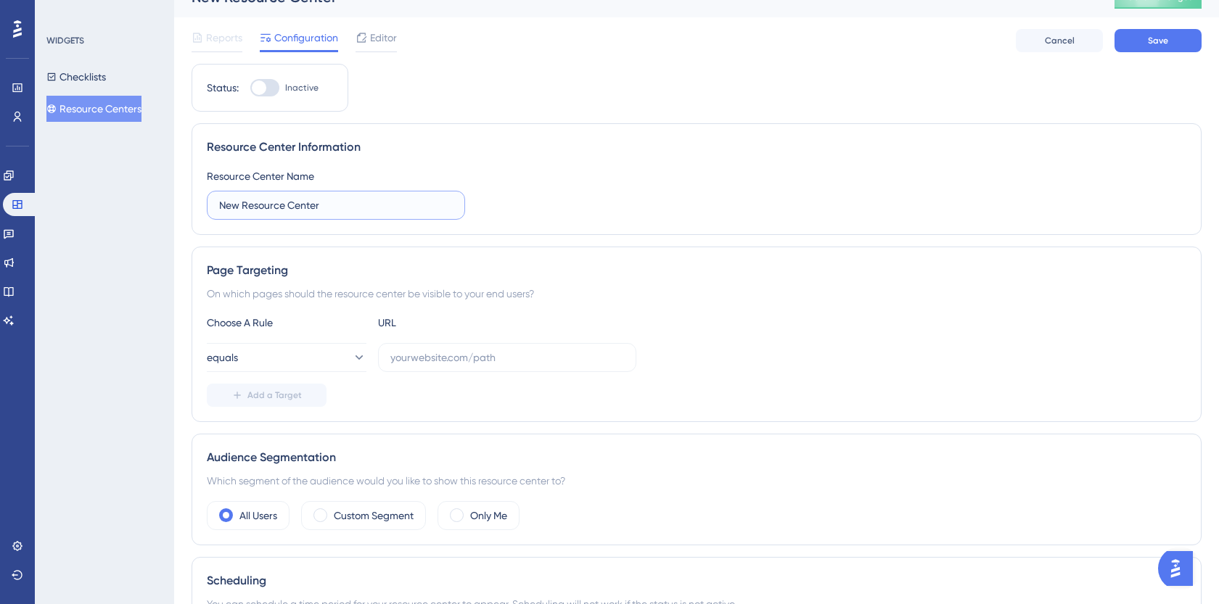
click at [284, 205] on input "New Resource Center" at bounding box center [336, 205] width 234 height 16
click at [333, 206] on input "New Resource Center" at bounding box center [336, 205] width 234 height 16
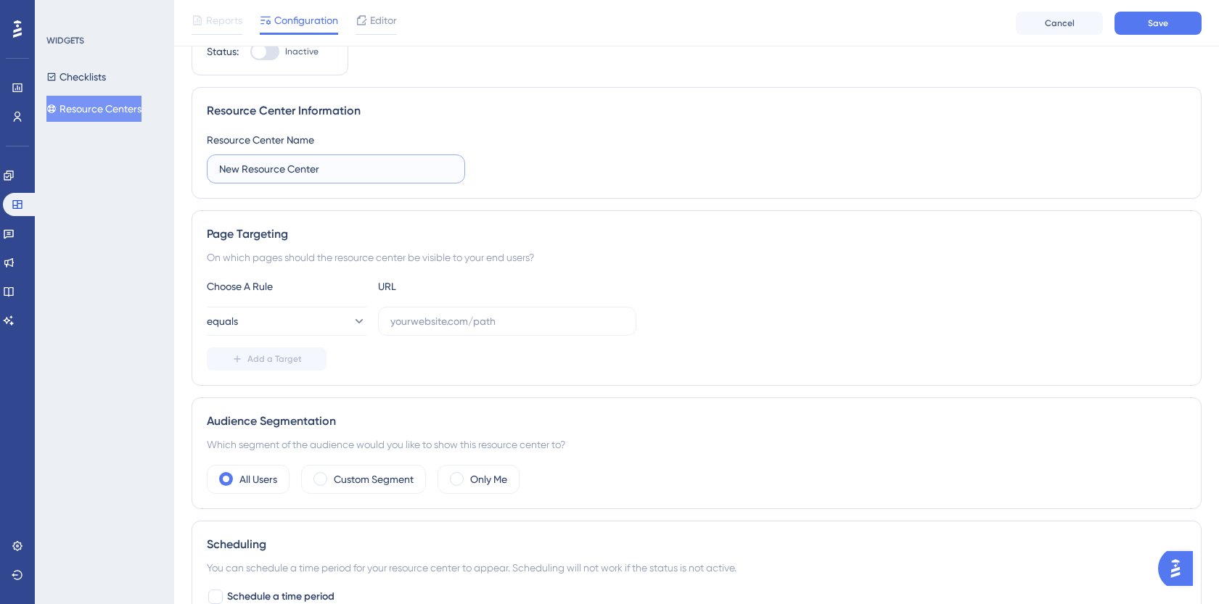
scroll to position [83, 0]
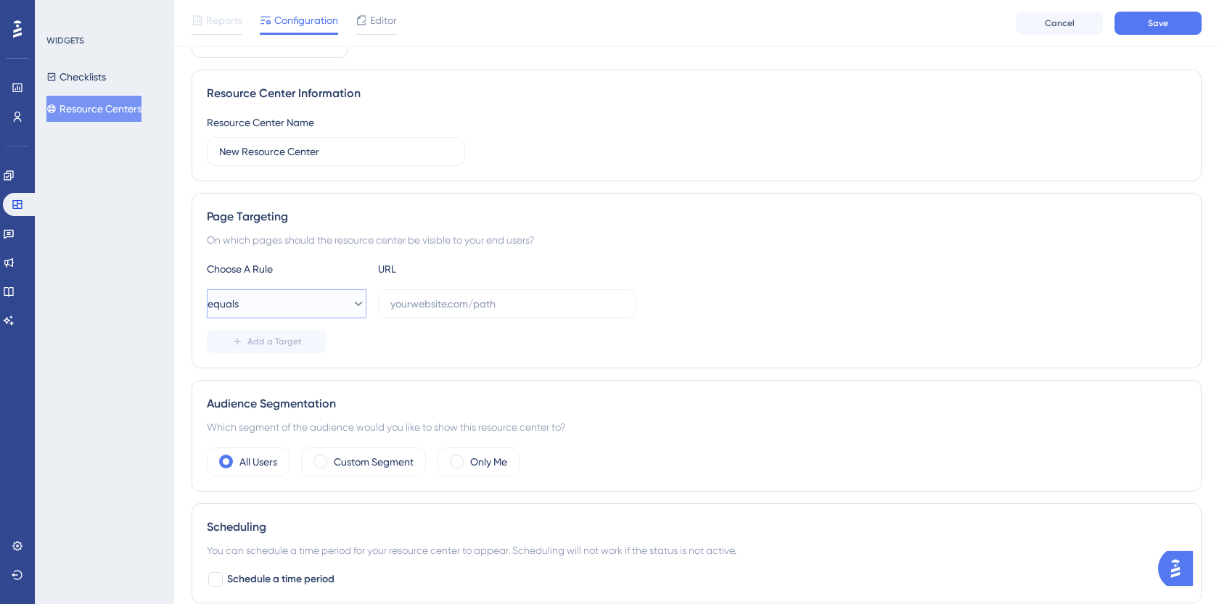
click at [351, 297] on icon at bounding box center [358, 304] width 15 height 15
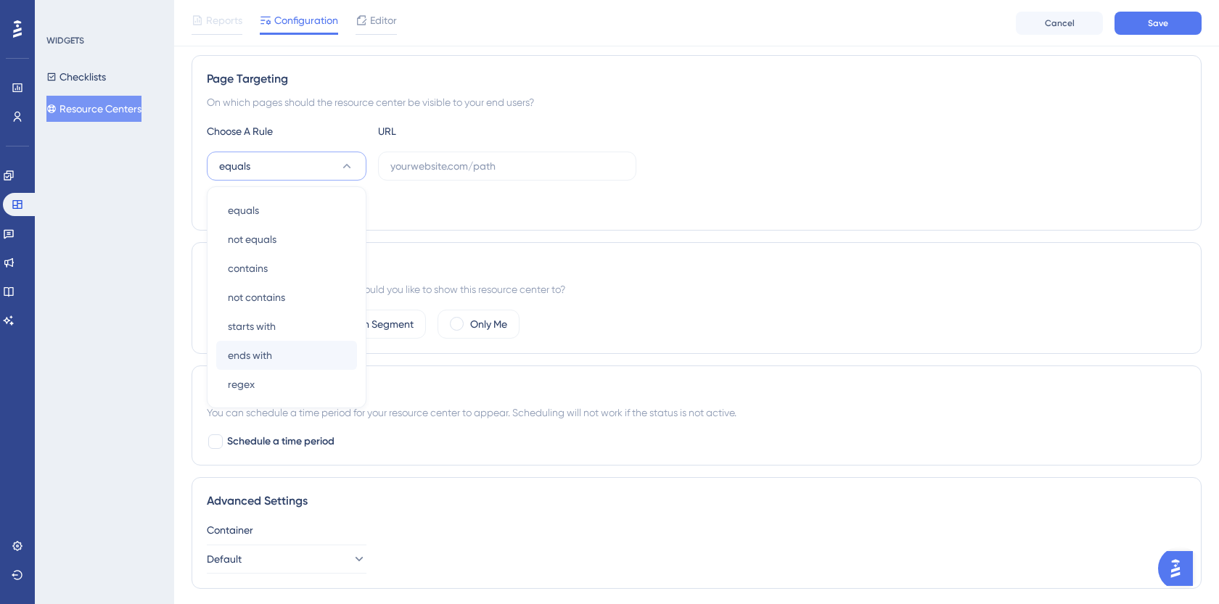
scroll to position [218, 0]
click at [325, 241] on div "not equals not equals" at bounding box center [287, 241] width 118 height 29
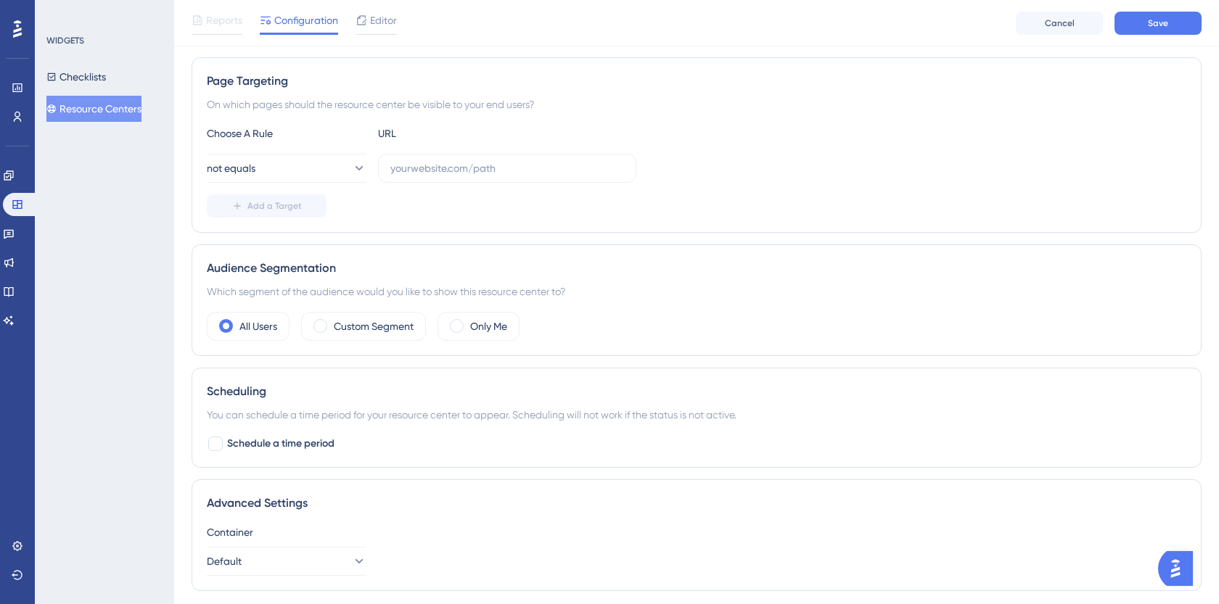
click at [429, 207] on div "Add a Target" at bounding box center [697, 205] width 980 height 23
click at [408, 169] on input "text" at bounding box center [507, 168] width 234 height 16
click at [414, 200] on div "Add a Target" at bounding box center [697, 205] width 980 height 23
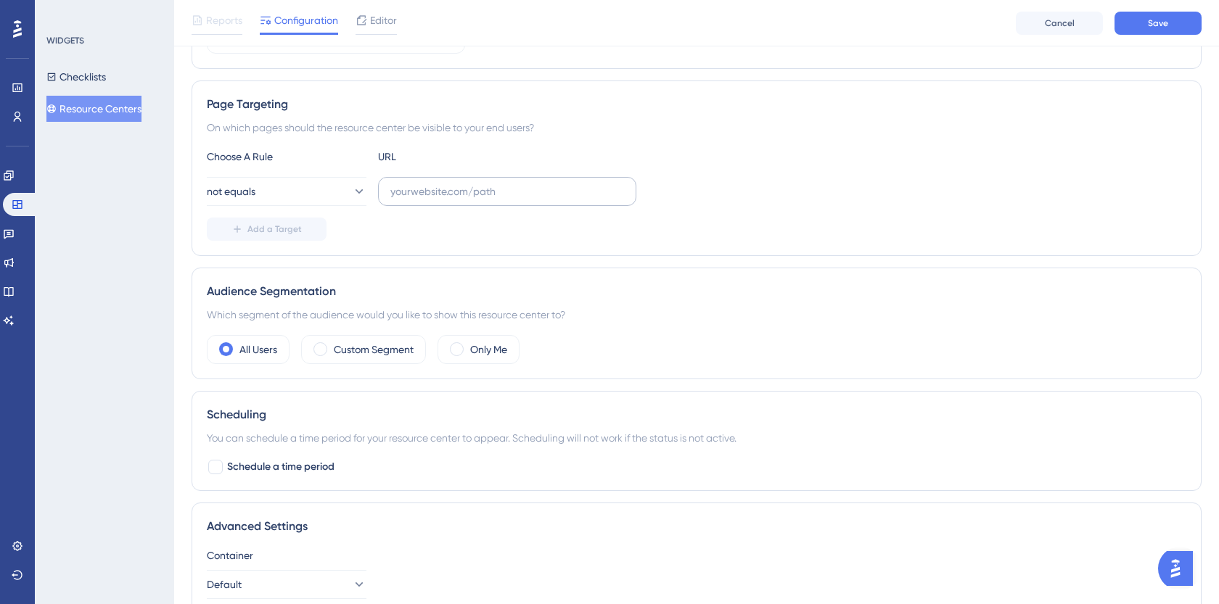
scroll to position [196, 0]
click at [401, 191] on input "text" at bounding box center [507, 191] width 234 height 16
click at [391, 226] on div "Add a Target" at bounding box center [697, 228] width 980 height 23
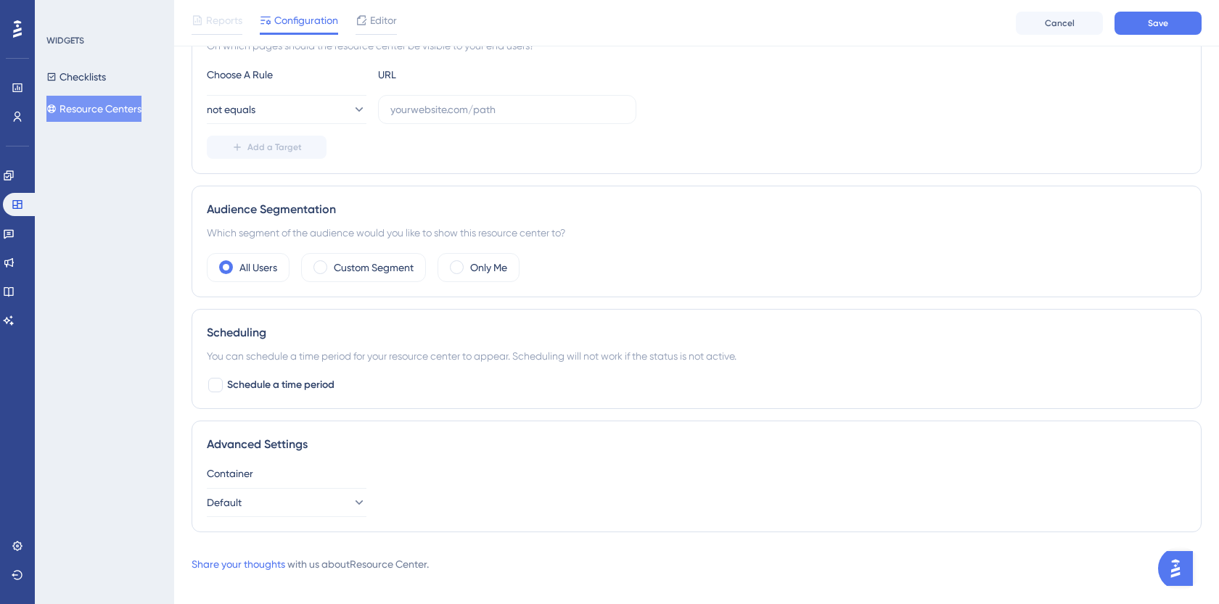
scroll to position [292, 0]
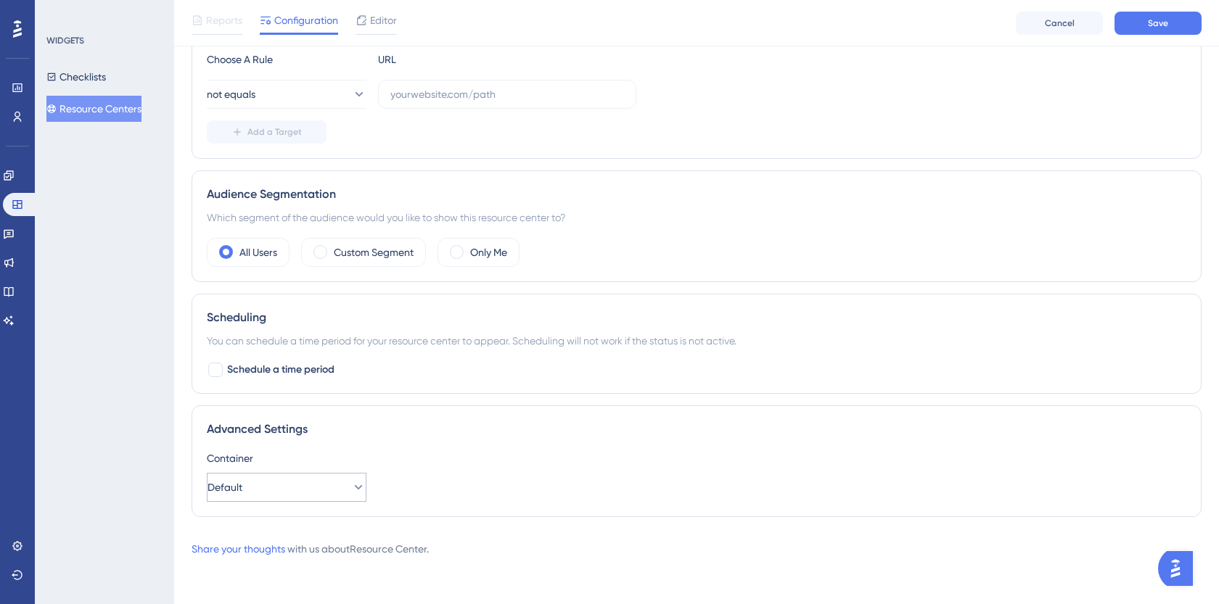
click at [253, 476] on button "Default" at bounding box center [287, 487] width 160 height 29
click at [274, 528] on div "Default Default" at bounding box center [287, 531] width 118 height 29
click at [332, 477] on button "Default" at bounding box center [287, 487] width 160 height 29
click at [417, 450] on div "Container" at bounding box center [697, 458] width 980 height 17
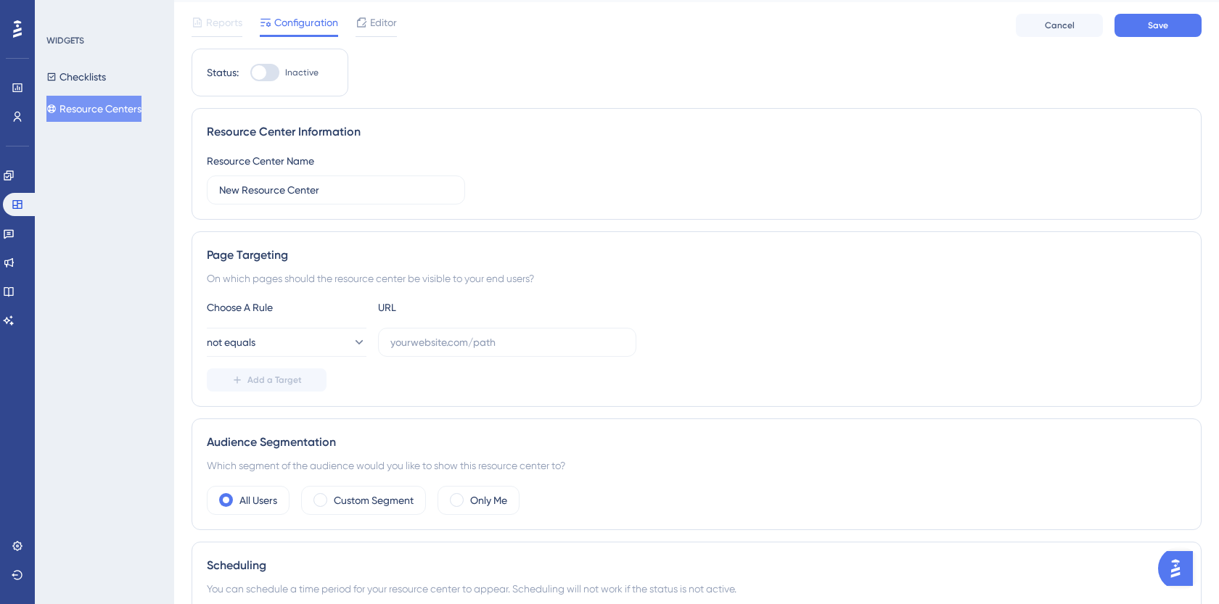
scroll to position [0, 0]
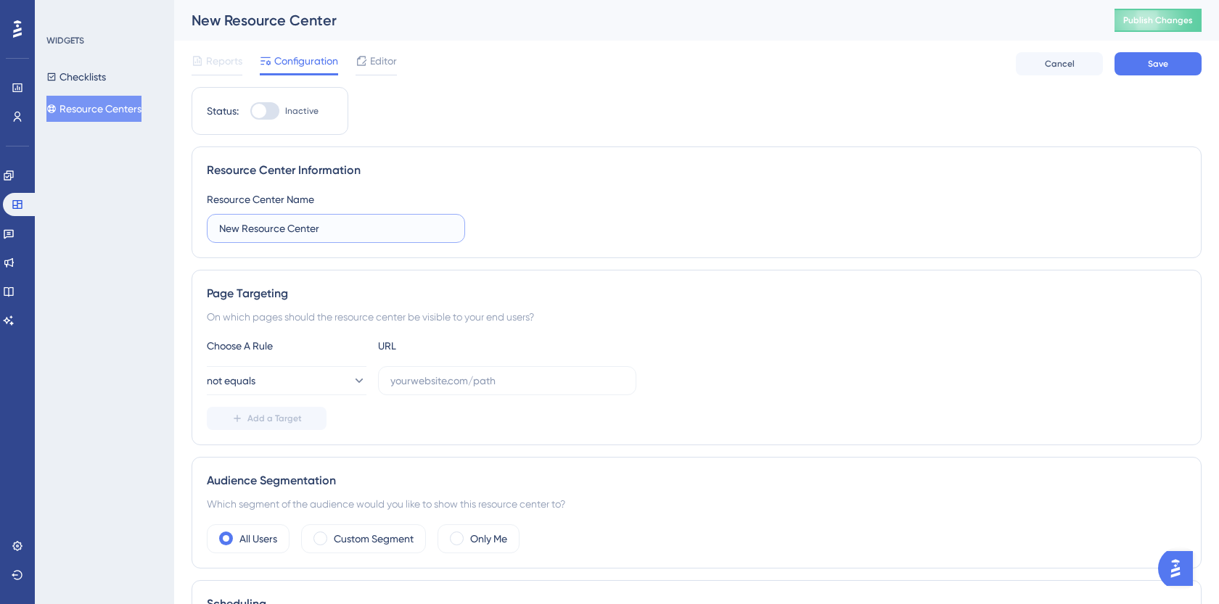
click at [371, 230] on input "New Resource Center" at bounding box center [336, 229] width 234 height 16
paste input "Premiers pas dans l'application"
type input "Premiers pas dans l'application"
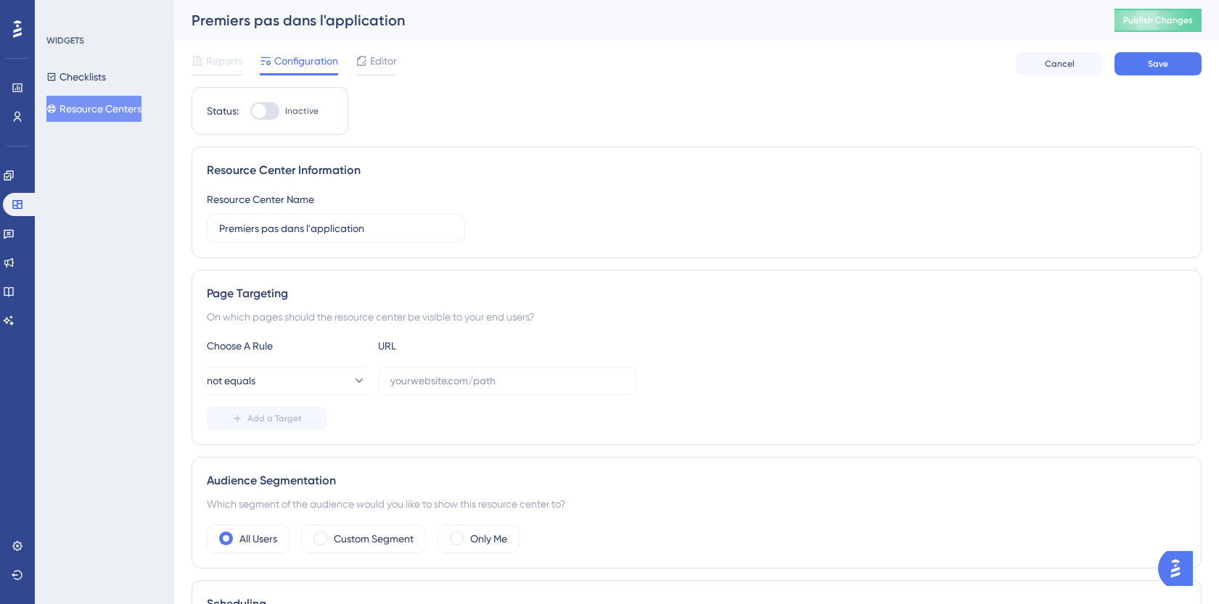
click at [471, 262] on div "Status: Inactive Resource Center Information Resource Center Name Premiers pas …" at bounding box center [697, 451] width 1010 height 729
click at [1176, 71] on button "Save" at bounding box center [1158, 63] width 87 height 23
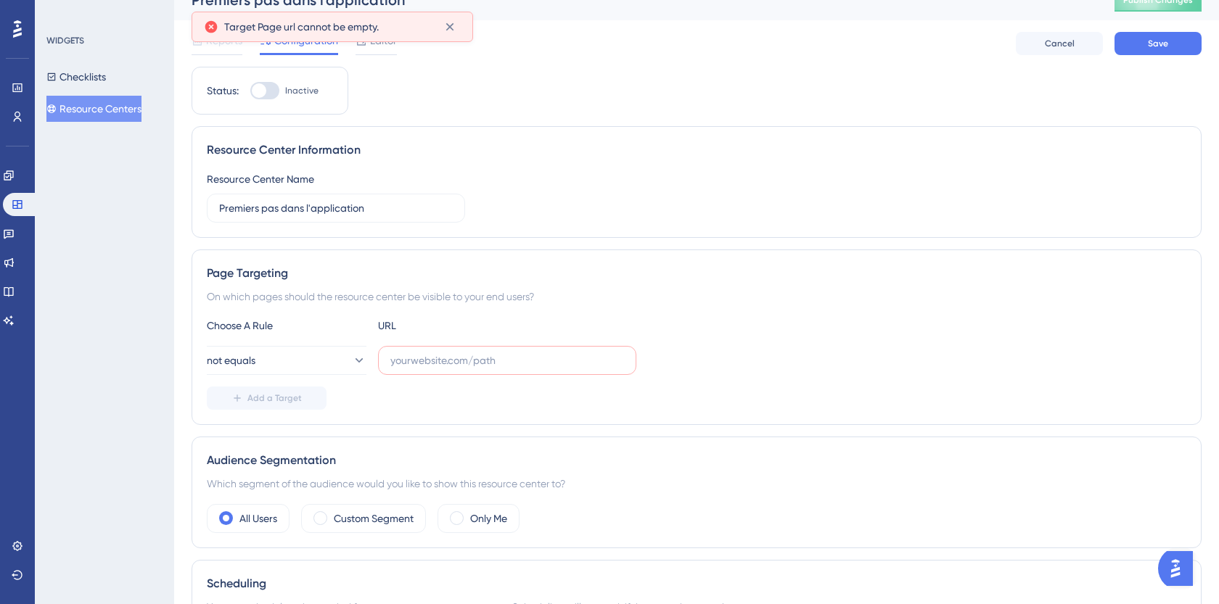
scroll to position [24, 0]
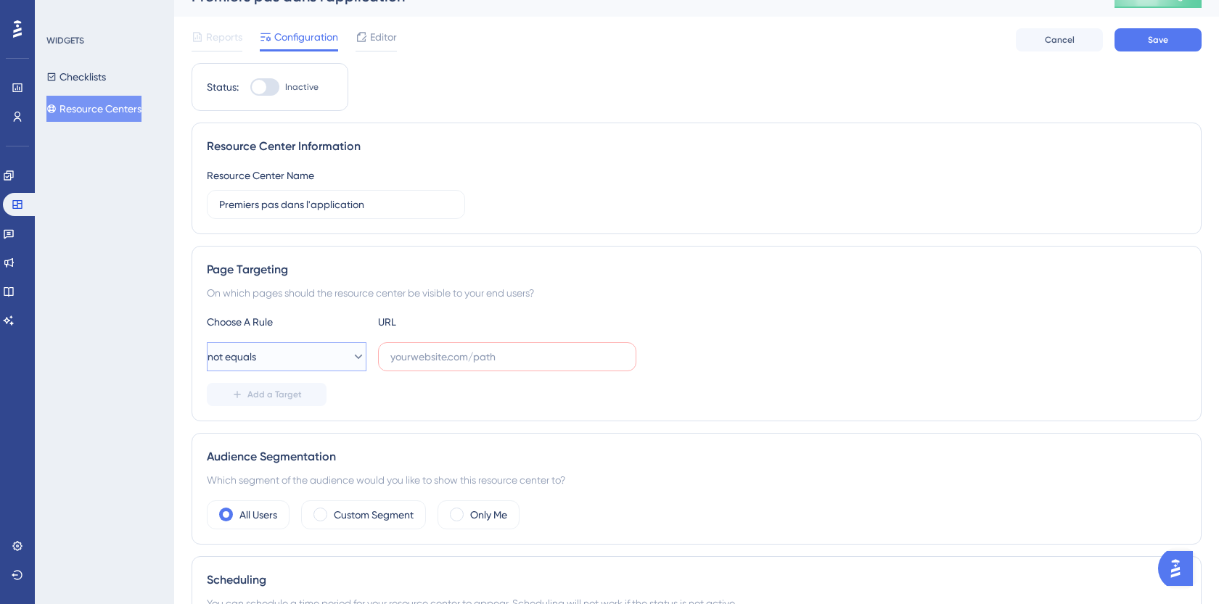
click at [327, 360] on button "not equals" at bounding box center [287, 356] width 160 height 29
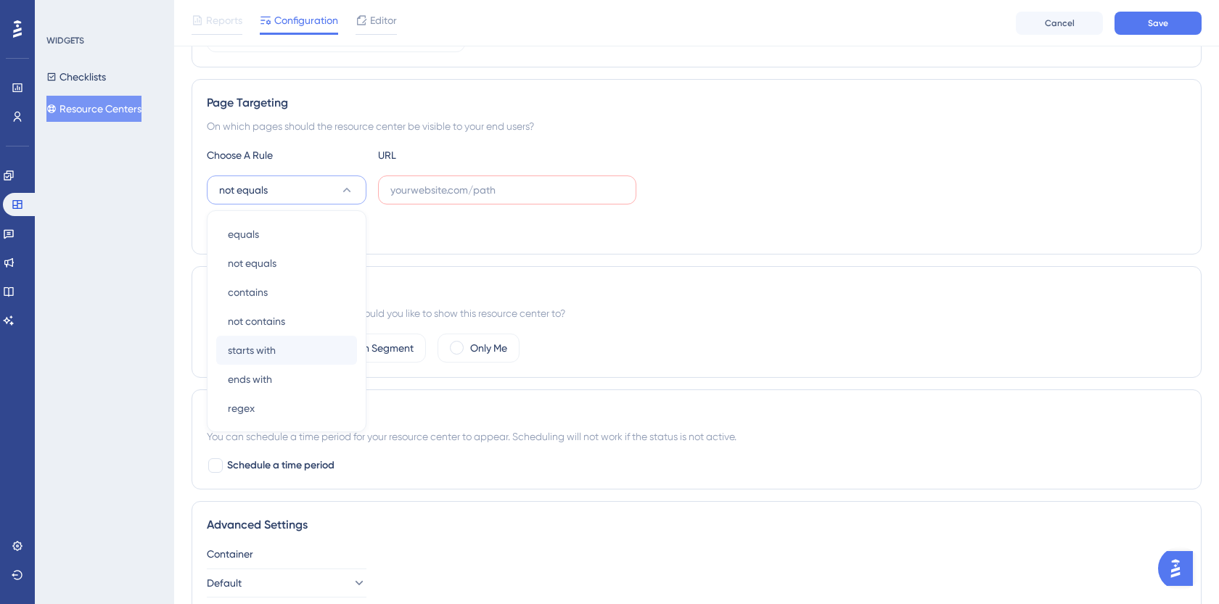
scroll to position [182, 0]
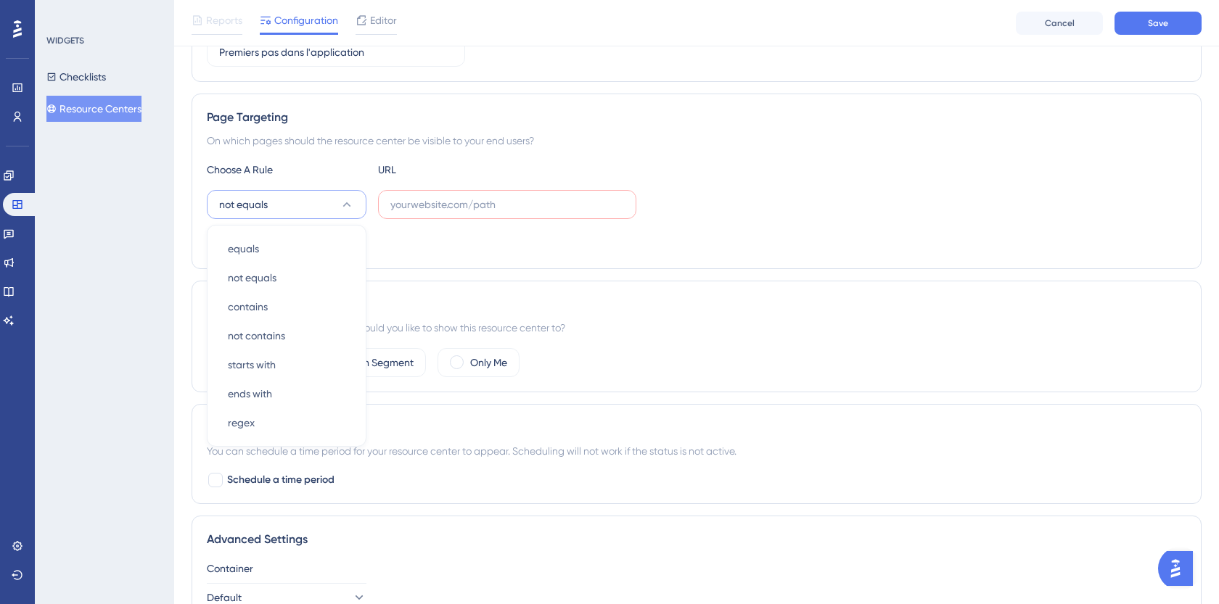
click at [287, 136] on div "On which pages should the resource center be visible to your end users?" at bounding box center [697, 140] width 980 height 17
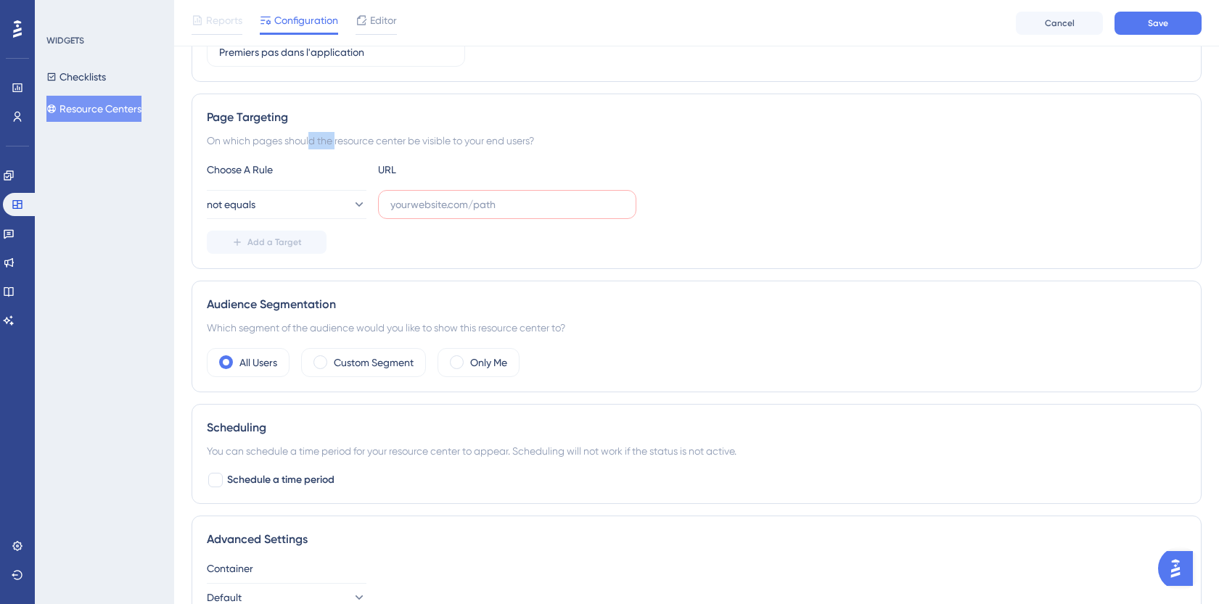
click at [287, 136] on div "On which pages should the resource center be visible to your end users?" at bounding box center [697, 140] width 980 height 17
click at [279, 114] on div "Page Targeting" at bounding box center [697, 117] width 980 height 17
copy div "Page Targeting"
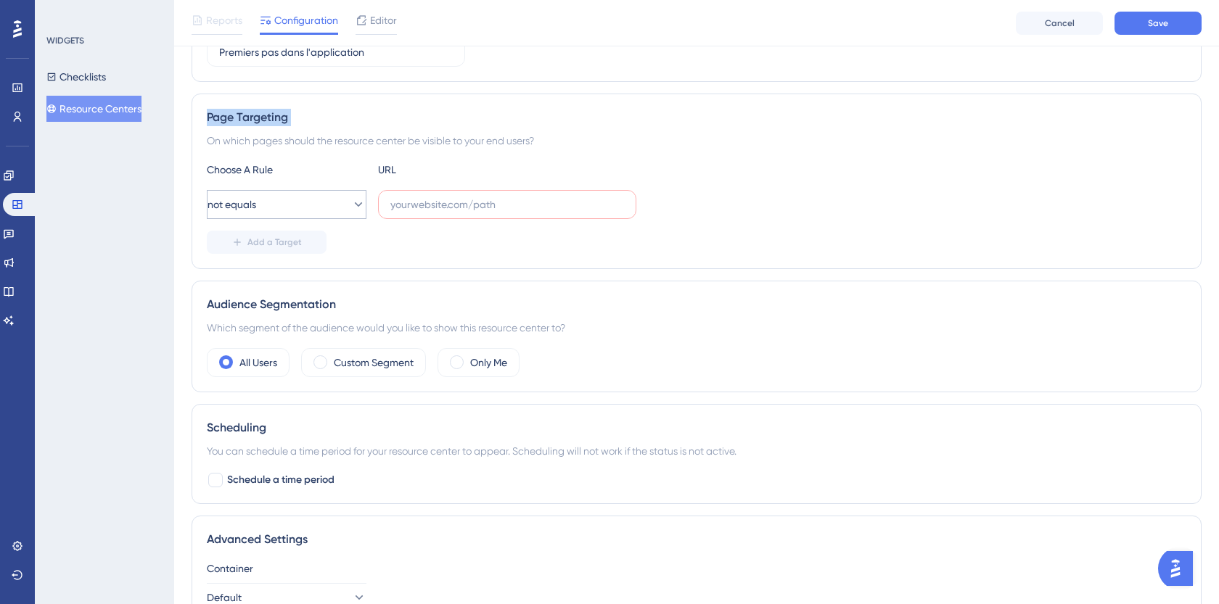
click at [319, 208] on button "not equals" at bounding box center [287, 204] width 160 height 29
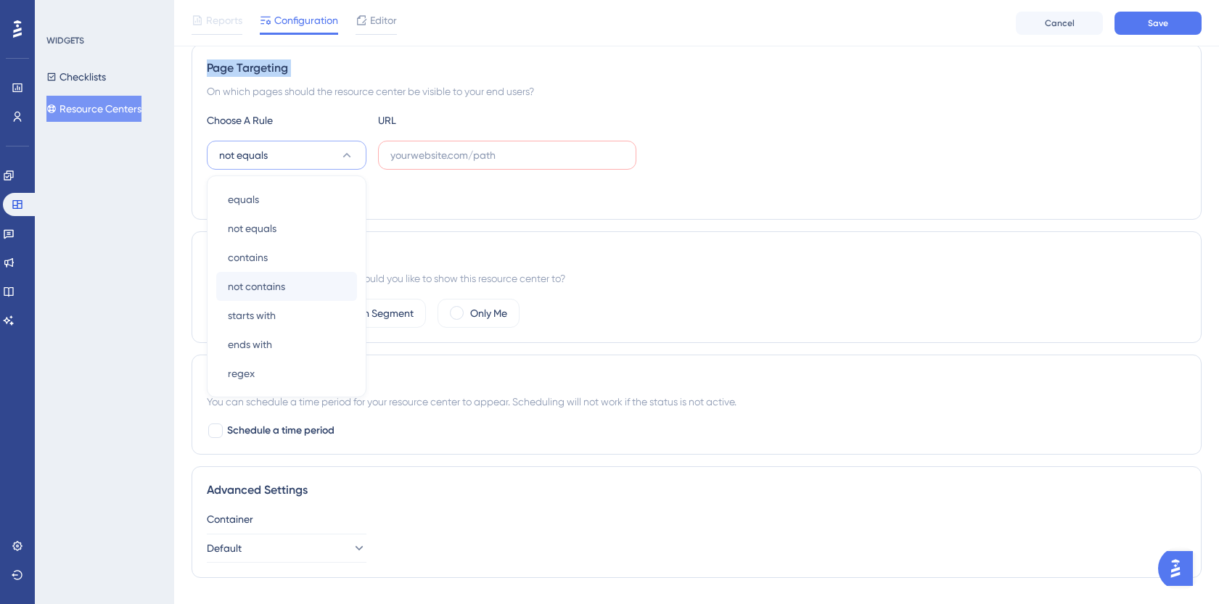
scroll to position [196, 0]
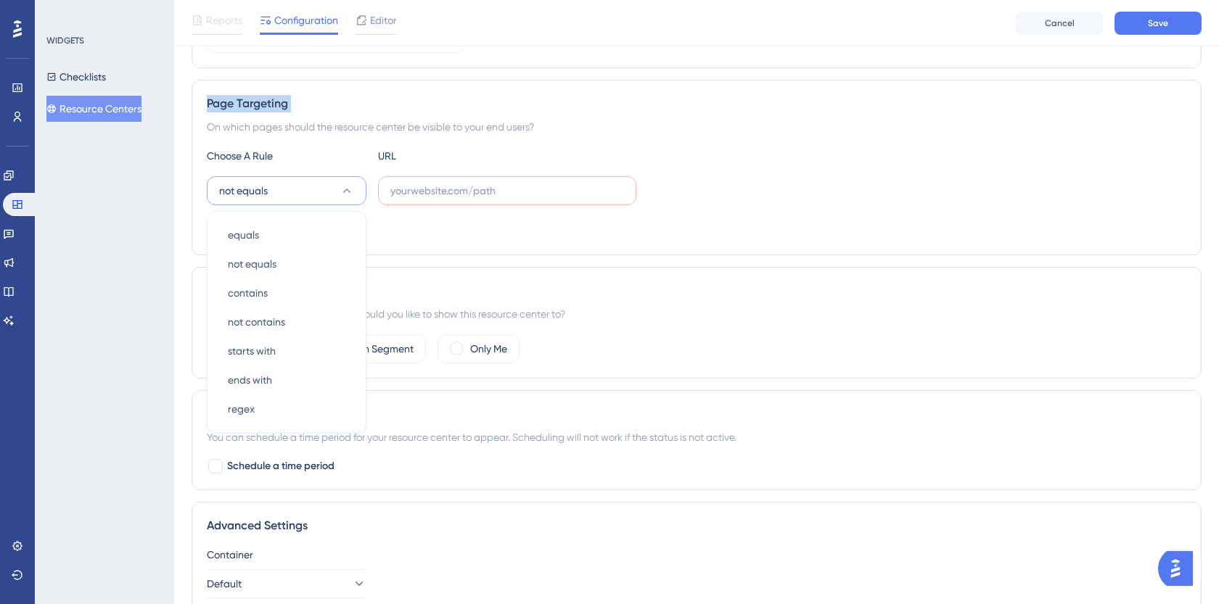
click at [440, 217] on div "Add a Target" at bounding box center [697, 228] width 980 height 23
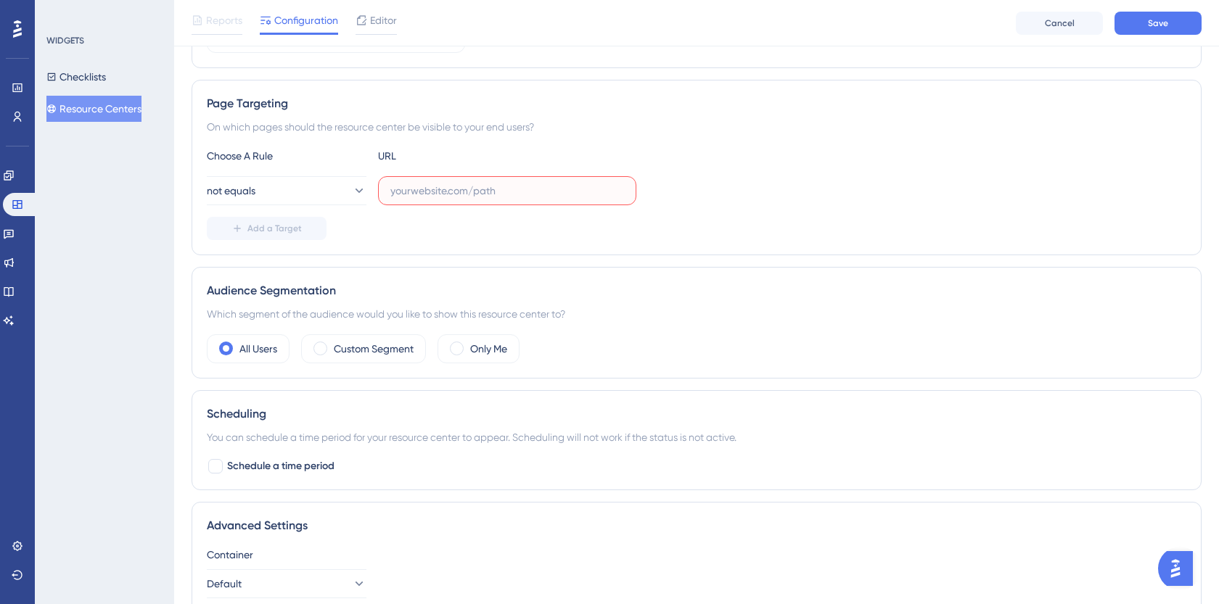
click at [446, 184] on input "text" at bounding box center [507, 191] width 234 height 16
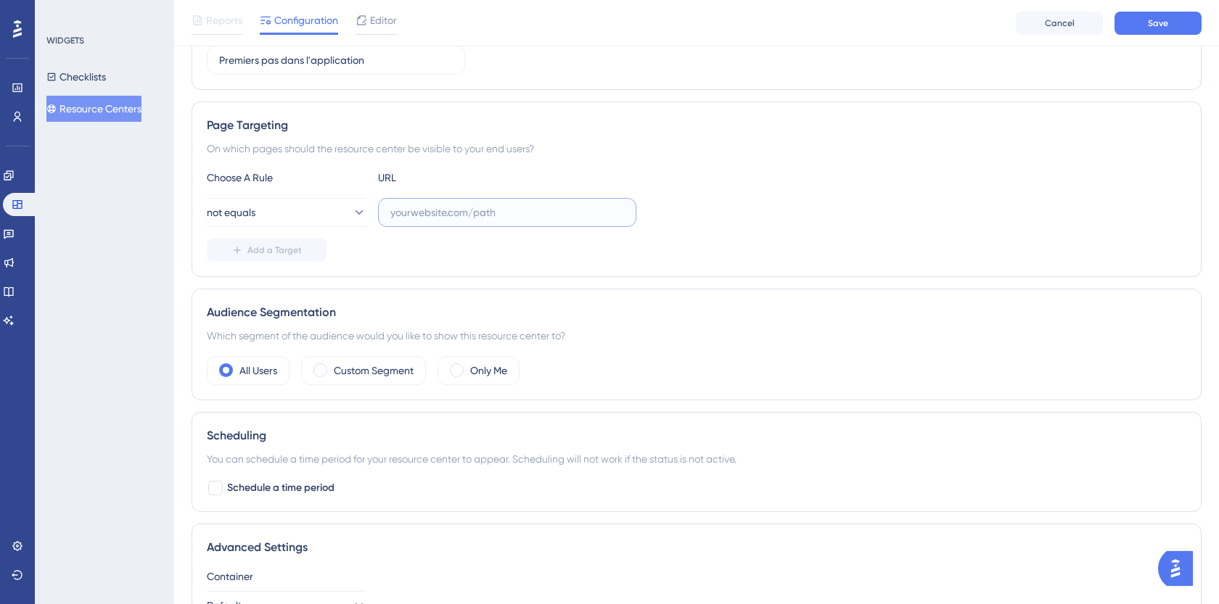
paste input "[URL][DOMAIN_NAME]"
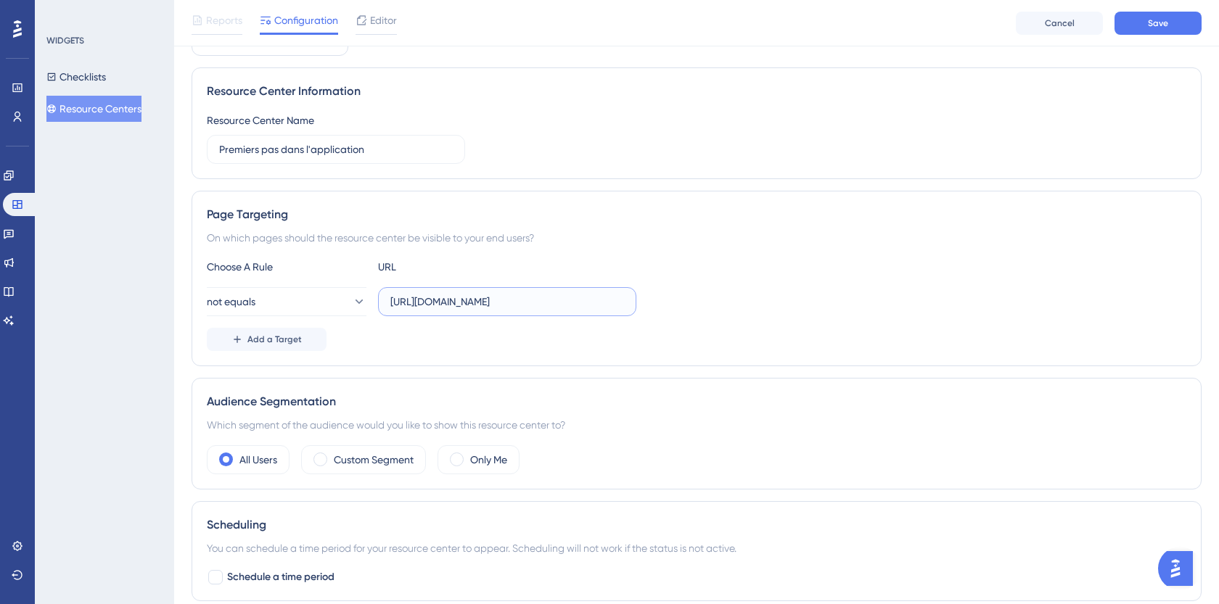
scroll to position [84, 0]
type input "[URL][DOMAIN_NAME]"
click at [747, 324] on div "Choose A Rule URL not equals [URL][DOMAIN_NAME] Add a Target" at bounding box center [697, 305] width 980 height 93
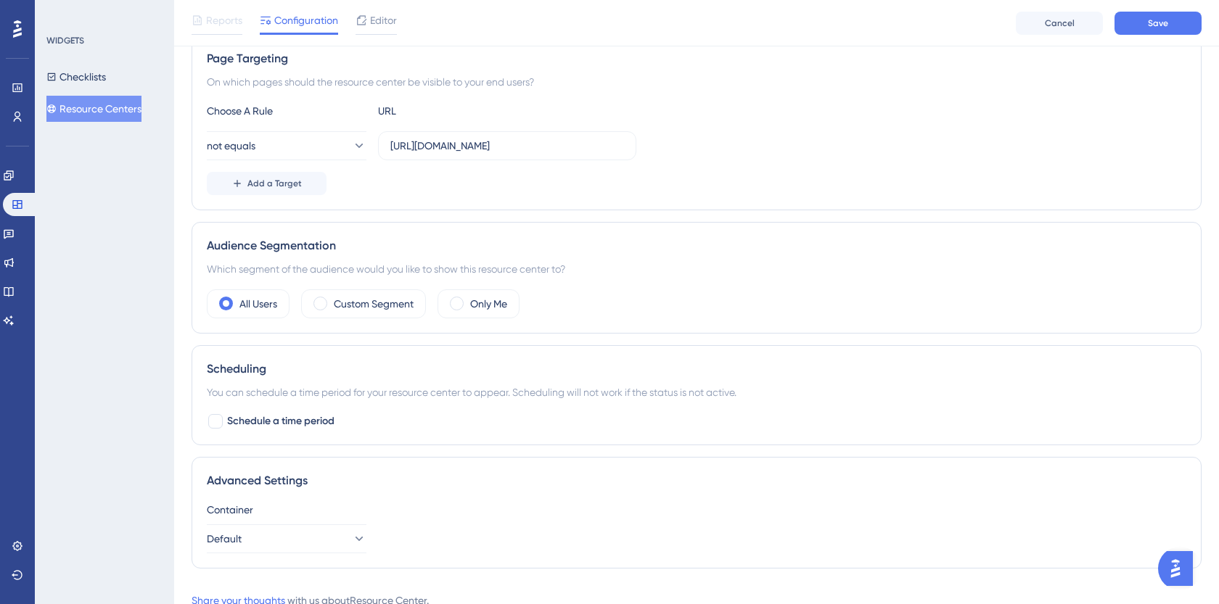
scroll to position [107, 0]
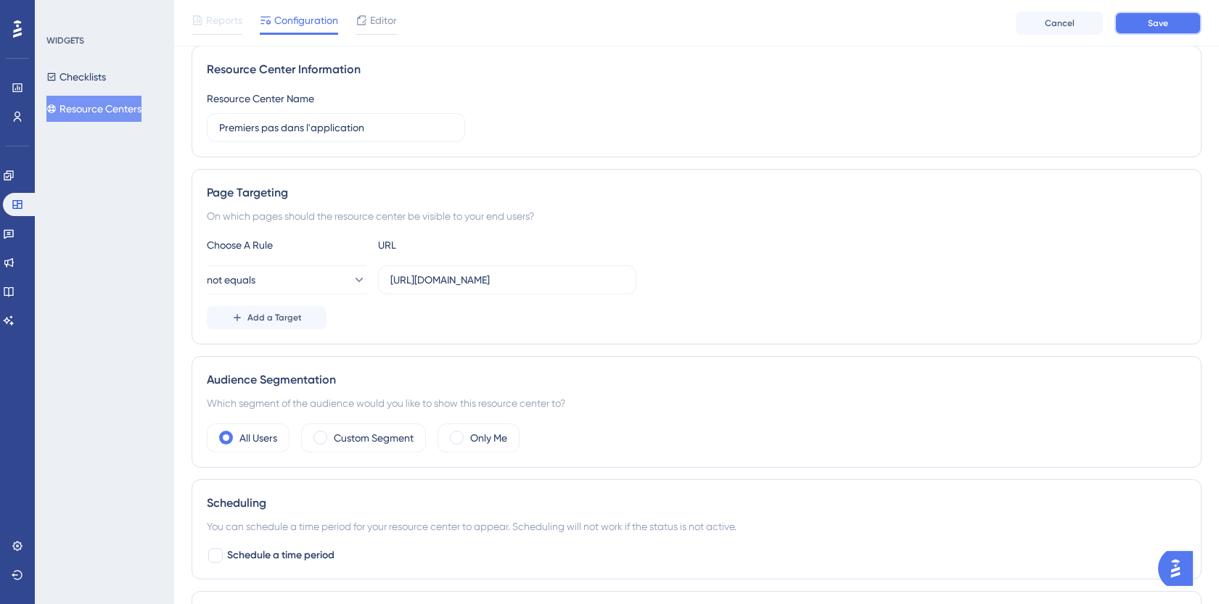
click at [1144, 28] on button "Save" at bounding box center [1158, 23] width 87 height 23
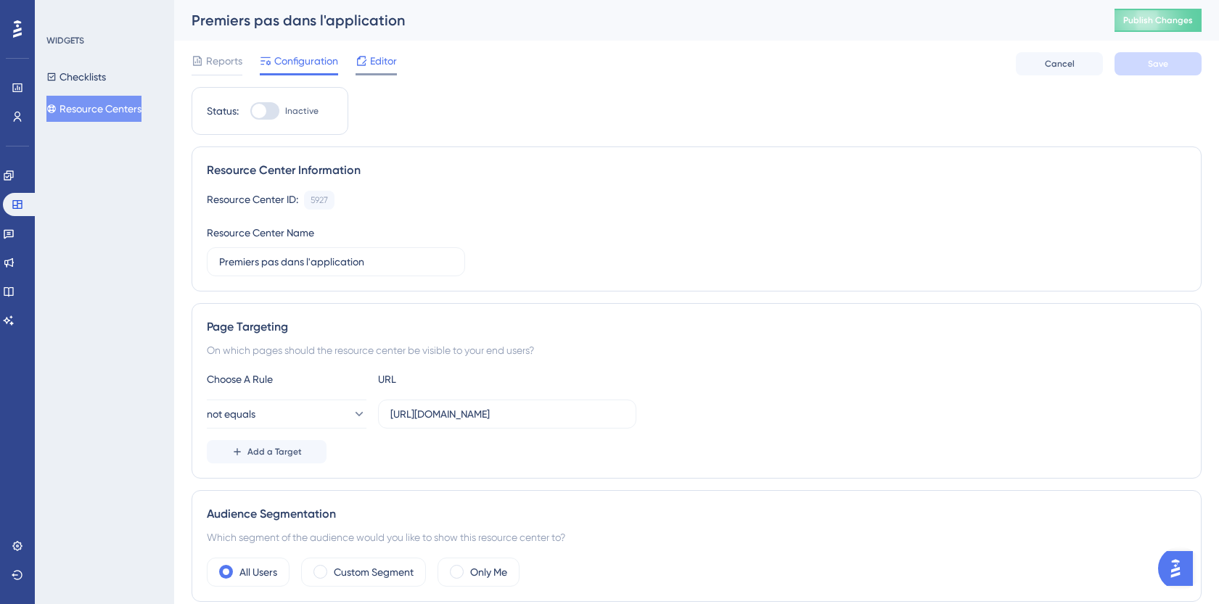
click at [389, 65] on span "Editor" at bounding box center [383, 60] width 27 height 17
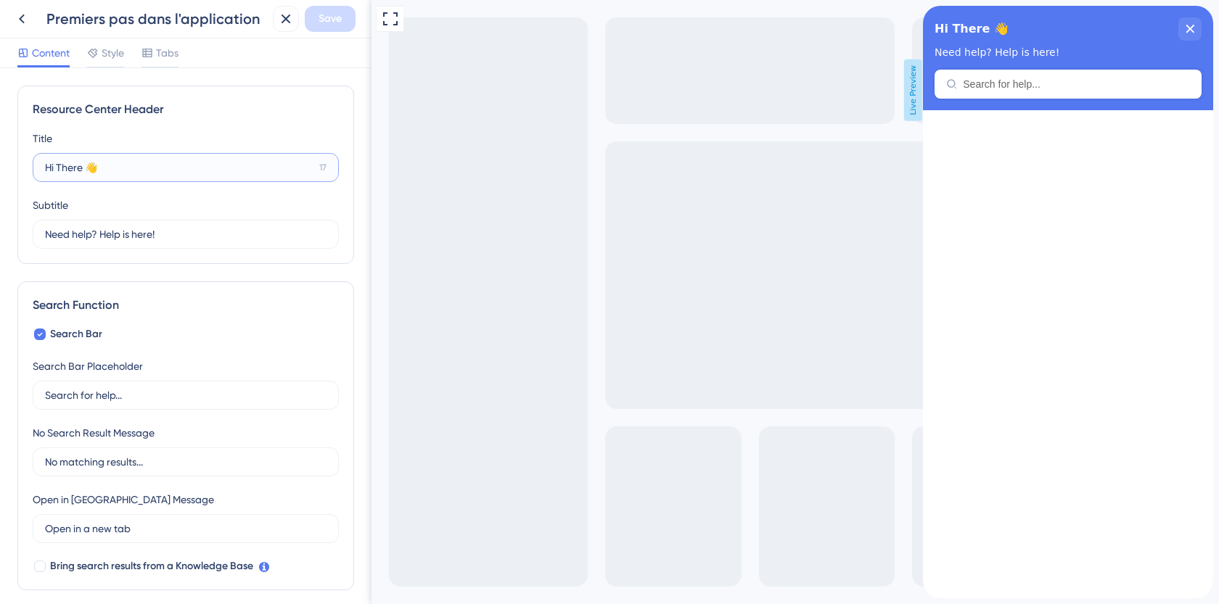
click at [201, 166] on input "Hi There 👋" at bounding box center [179, 168] width 268 height 16
click at [200, 162] on input "Hi There 👋" at bounding box center [179, 168] width 268 height 16
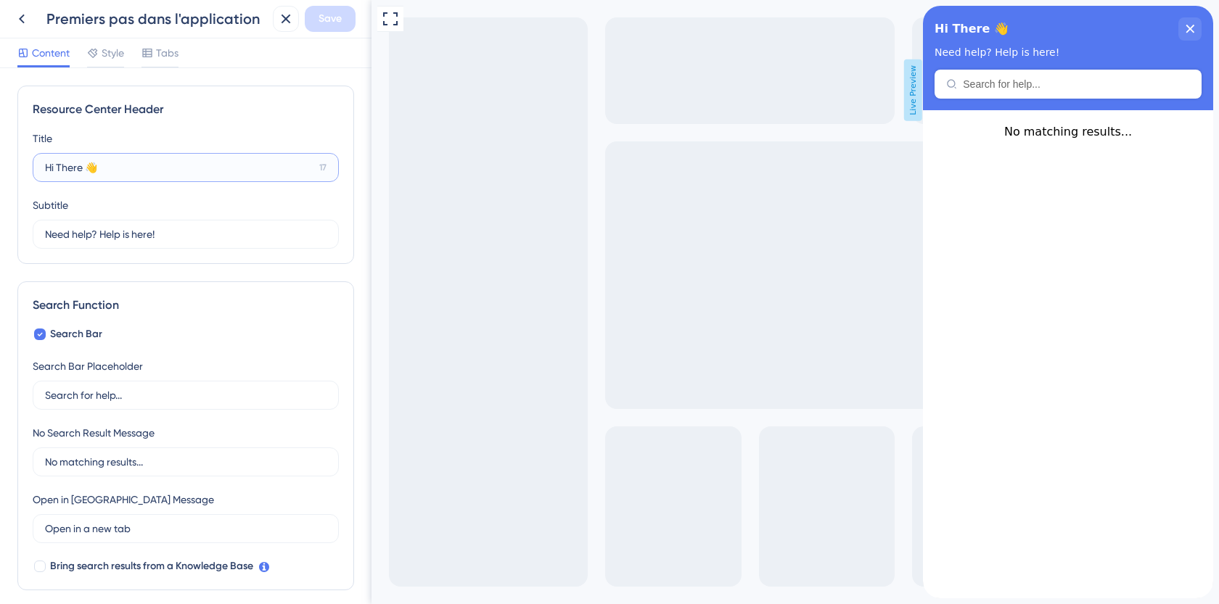
click at [200, 162] on input "Hi There 👋" at bounding box center [179, 168] width 268 height 16
paste input "Premiers pas dans l'applicat"
click at [143, 232] on input "Need help? Help is here!" at bounding box center [179, 234] width 268 height 16
click at [205, 167] on input "Premiers pas dans l'applicat" at bounding box center [180, 168] width 270 height 16
drag, startPoint x: 187, startPoint y: 172, endPoint x: 131, endPoint y: 168, distance: 56.0
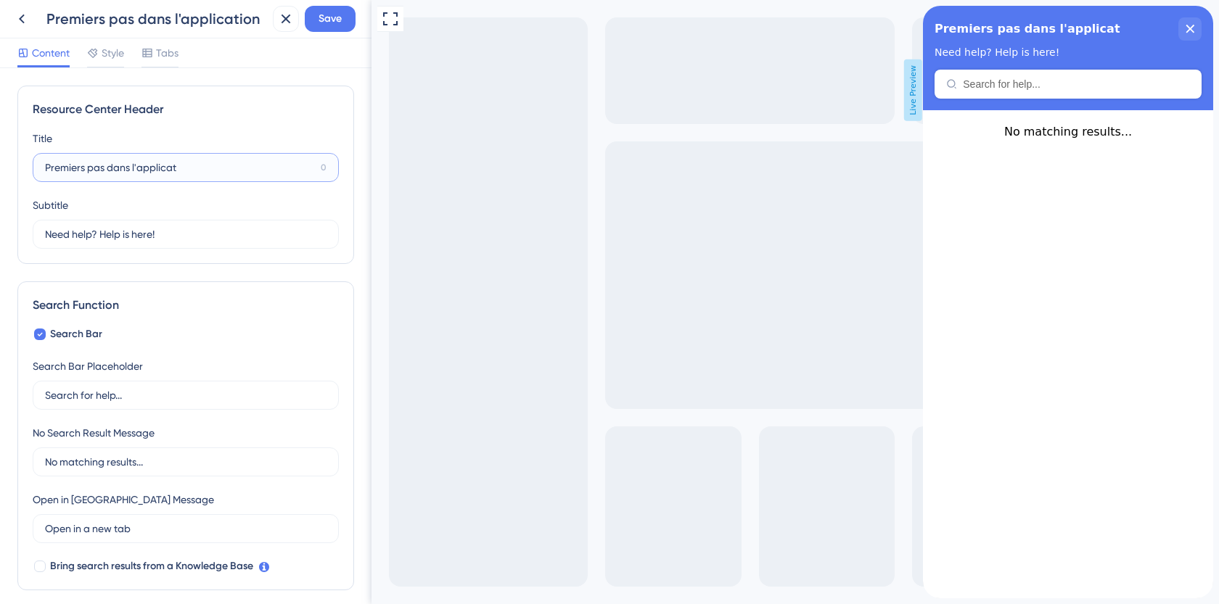
click at [131, 168] on input "Premiers pas dans l'applicat" at bounding box center [180, 168] width 270 height 16
type input "Premiers pas dans Techtime"
click at [241, 241] on input "Need help? Help is here!" at bounding box center [179, 234] width 268 height 16
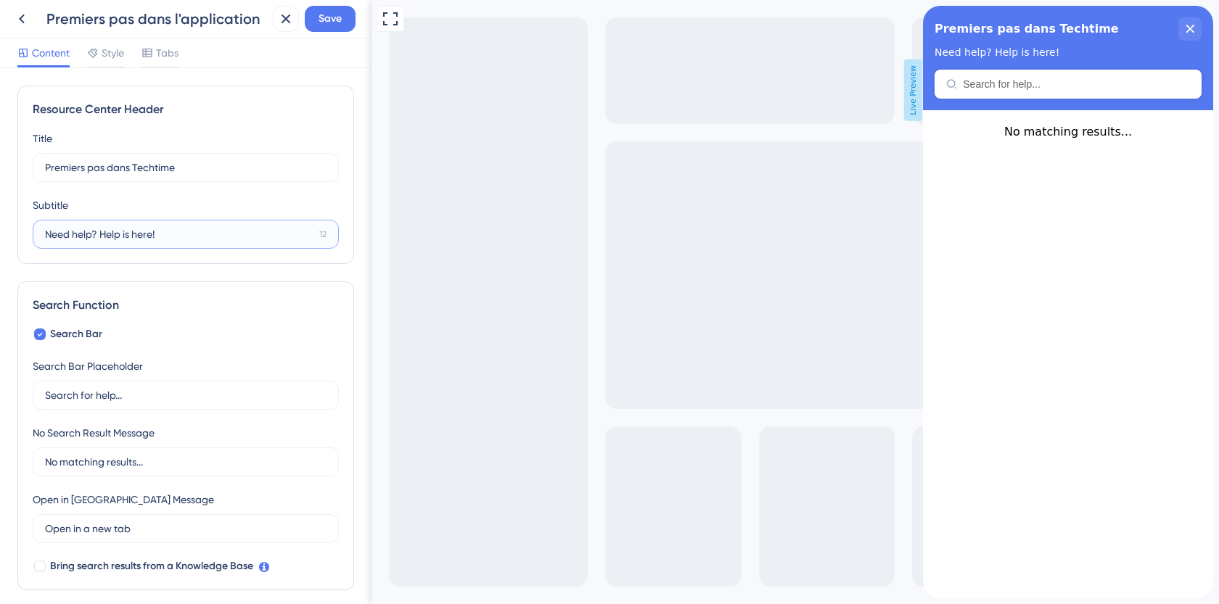
paste input "Une checklist simple pour apprendre"
drag, startPoint x: 243, startPoint y: 241, endPoint x: 142, endPoint y: 229, distance: 101.5
click at [142, 229] on input "Une checklist simple pour apprendre" at bounding box center [180, 234] width 270 height 16
click at [205, 231] on input "Une checklist simple pour apprendre" at bounding box center [180, 234] width 270 height 16
drag, startPoint x: 237, startPoint y: 237, endPoint x: 145, endPoint y: 237, distance: 92.2
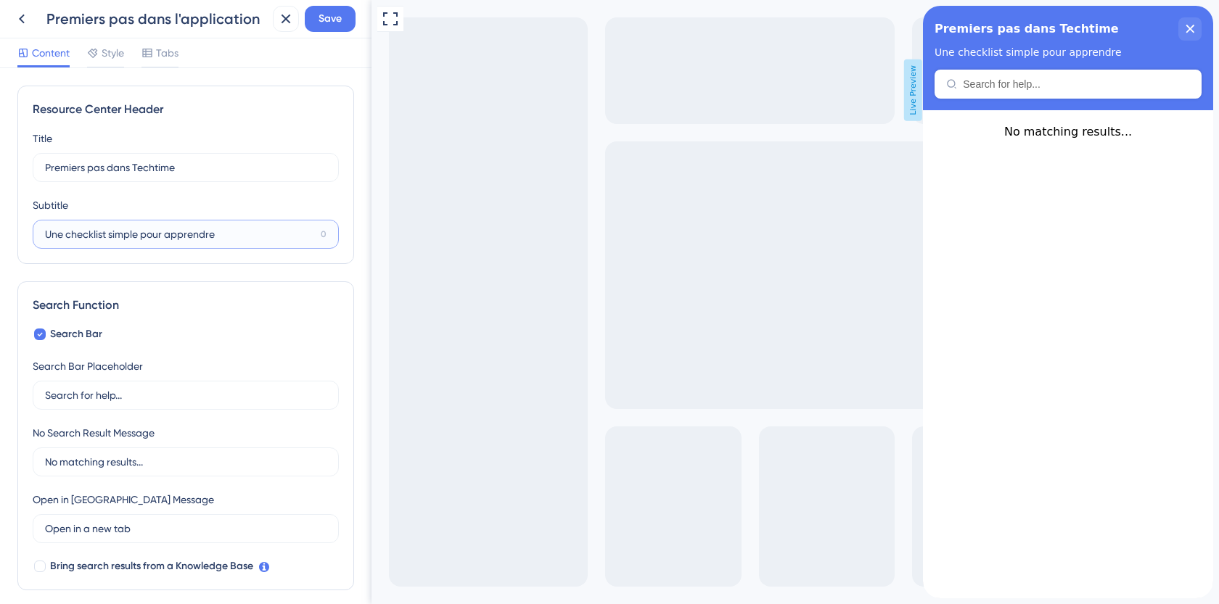
click at [145, 237] on input "Une checklist simple pour apprendre" at bounding box center [180, 234] width 270 height 16
click at [203, 234] on input "Une checklist simple pour apprendre" at bounding box center [180, 234] width 270 height 16
click at [236, 234] on input "Une checklist simple pour apprendre" at bounding box center [180, 234] width 270 height 16
drag, startPoint x: 234, startPoint y: 235, endPoint x: 110, endPoint y: 231, distance: 123.4
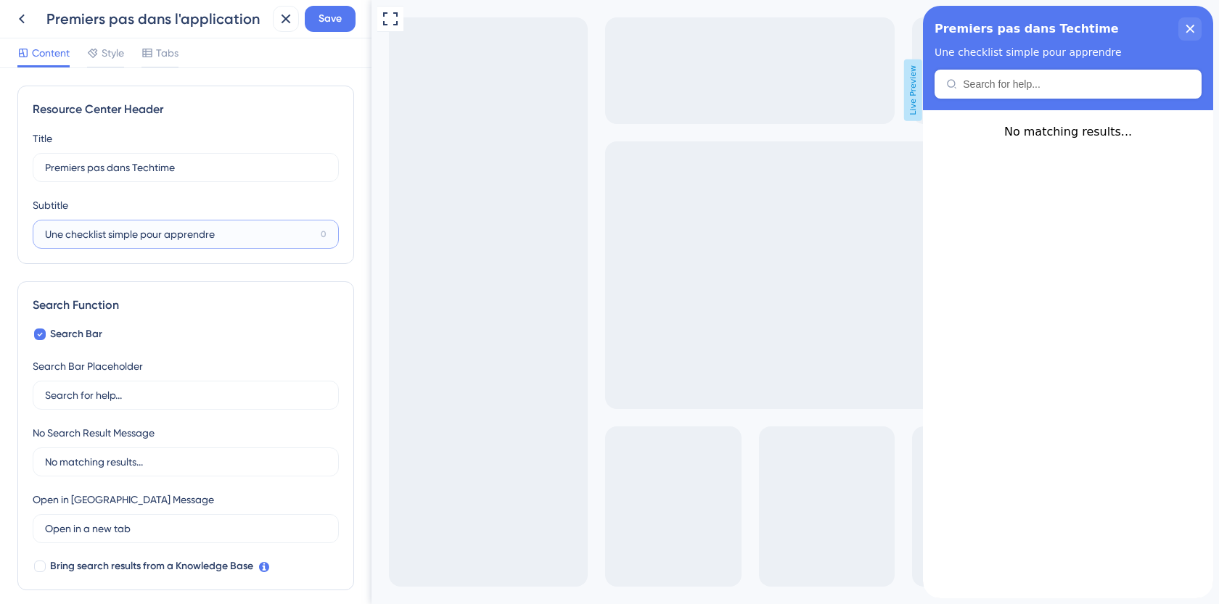
click at [110, 231] on input "Une checklist simple pour apprendre" at bounding box center [180, 234] width 270 height 16
click at [190, 234] on input "Une checklist simple pour apprendre" at bounding box center [180, 234] width 270 height 16
click at [128, 235] on input "Une checklist simple pour apprendre" at bounding box center [180, 234] width 270 height 16
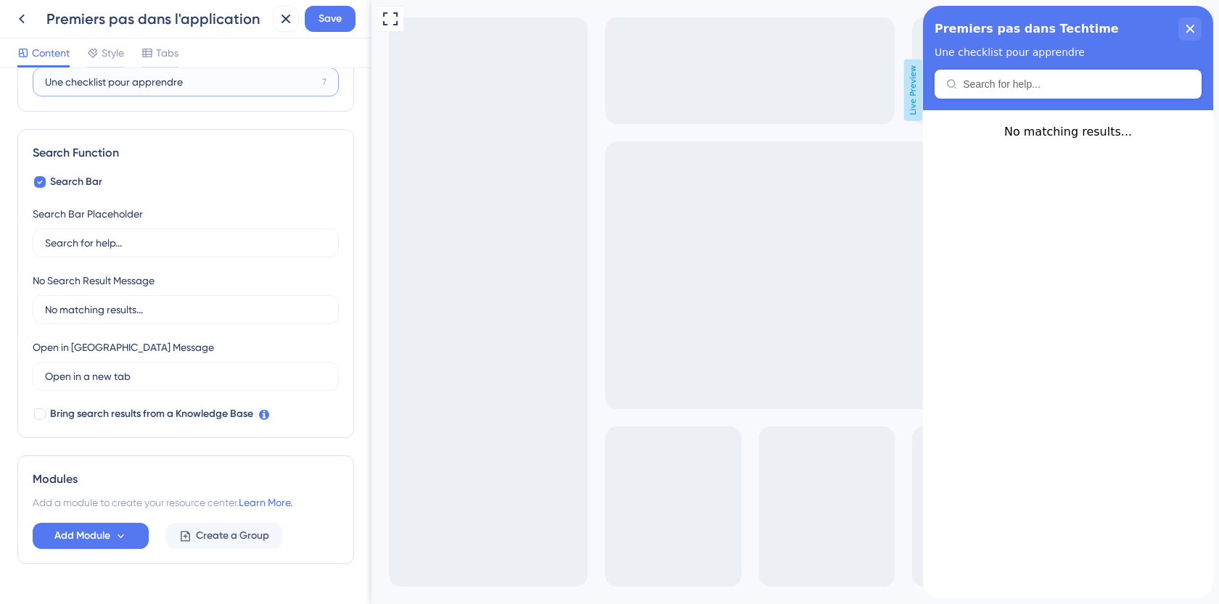
scroll to position [176, 0]
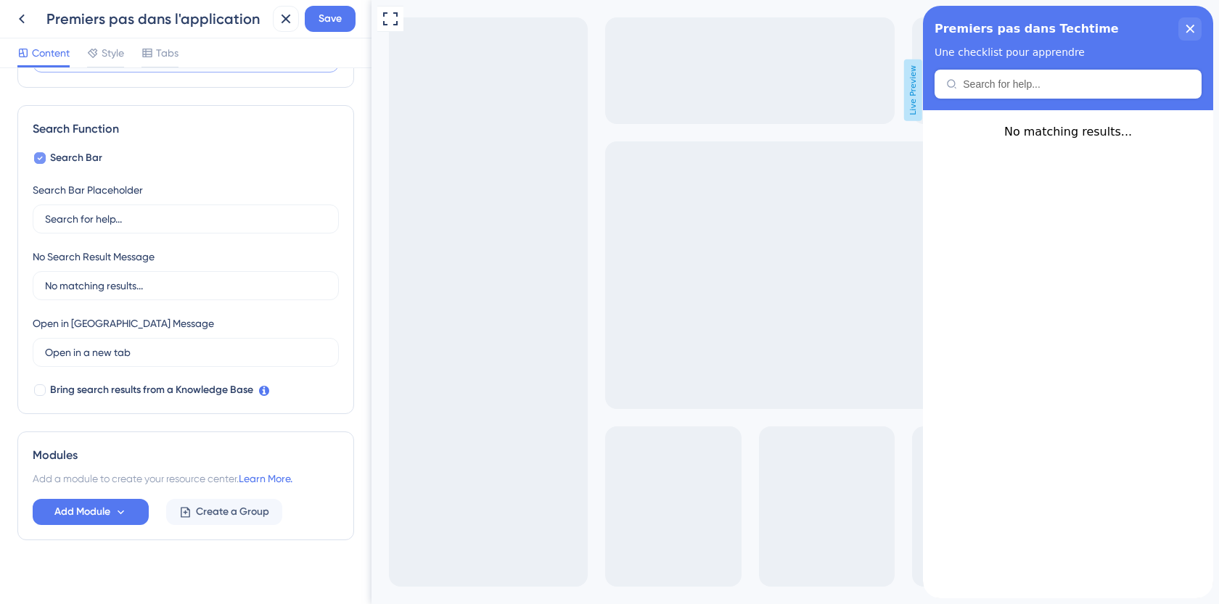
type input "Une checklist pour apprendre"
click at [92, 163] on span "Search Bar" at bounding box center [76, 157] width 52 height 17
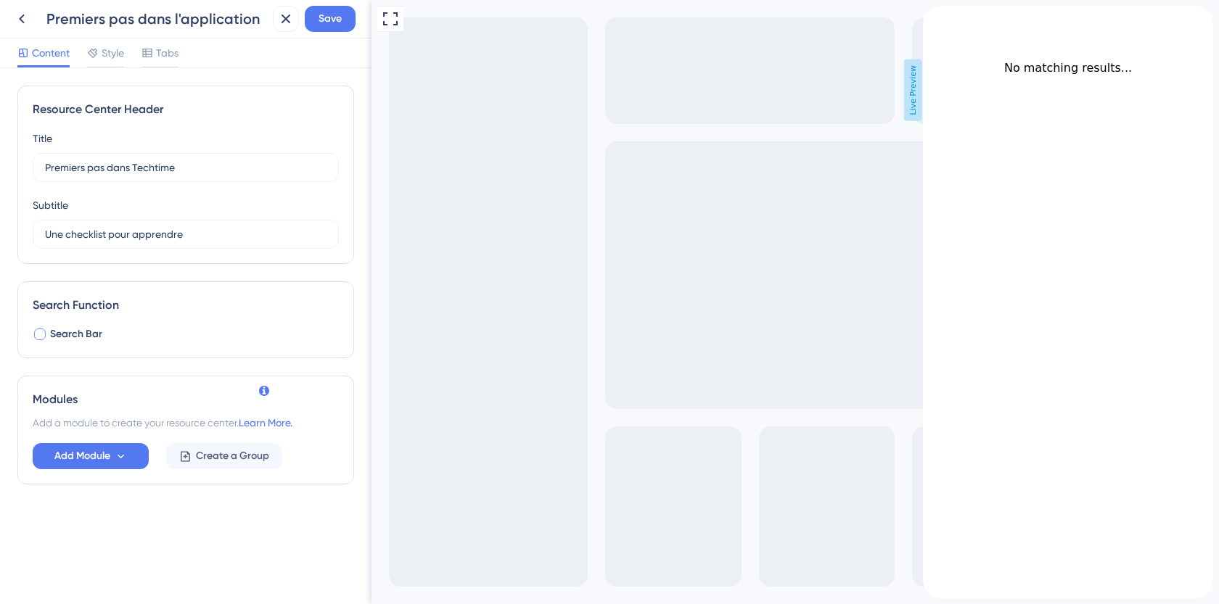
scroll to position [0, 0]
click at [69, 327] on span "Search Bar" at bounding box center [76, 334] width 52 height 17
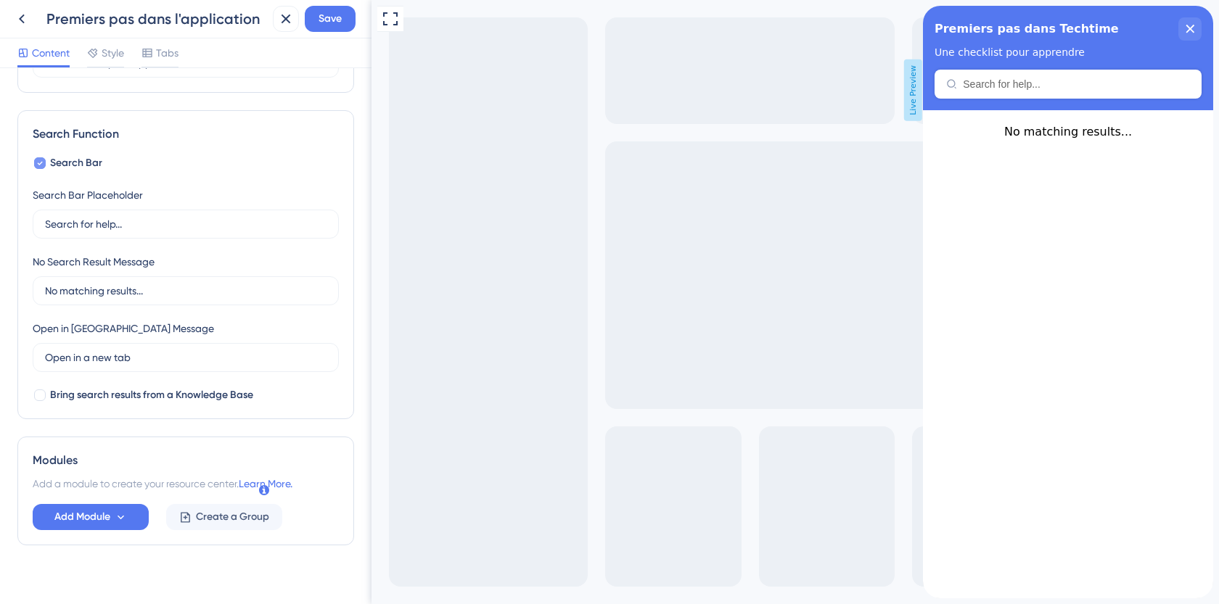
scroll to position [179, 0]
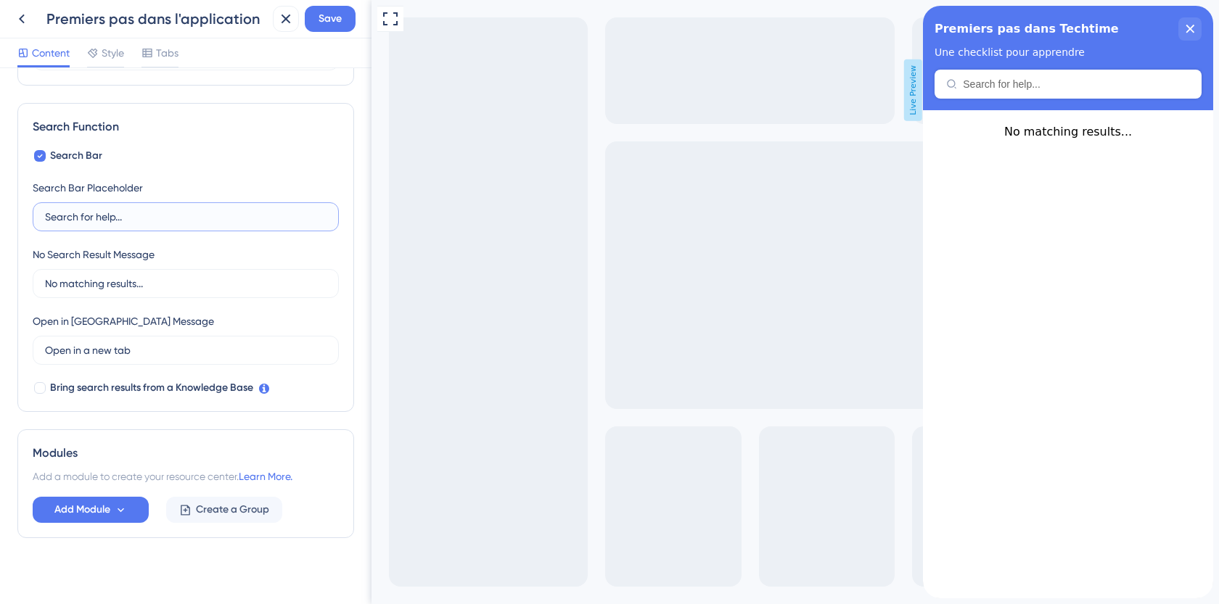
click at [109, 213] on input "Search for help..." at bounding box center [186, 217] width 282 height 16
click at [136, 215] on input "Search for help..." at bounding box center [186, 217] width 282 height 16
click at [141, 216] on input "Search for help..." at bounding box center [186, 217] width 282 height 16
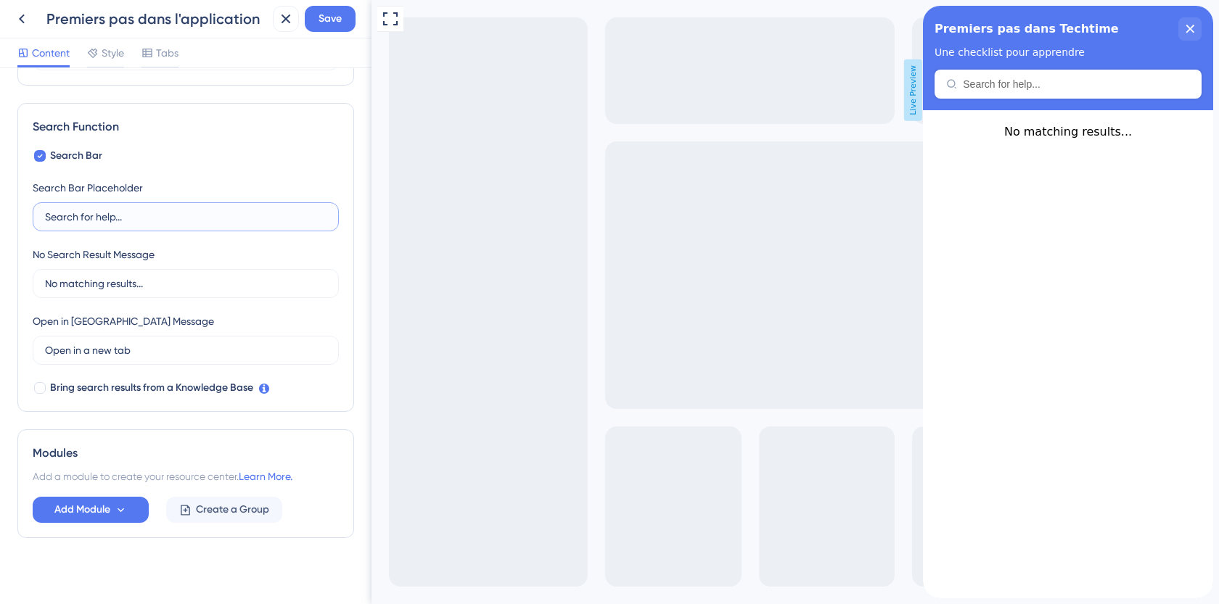
scroll to position [0, 0]
click at [39, 155] on icon at bounding box center [40, 156] width 6 height 12
checkbox input "false"
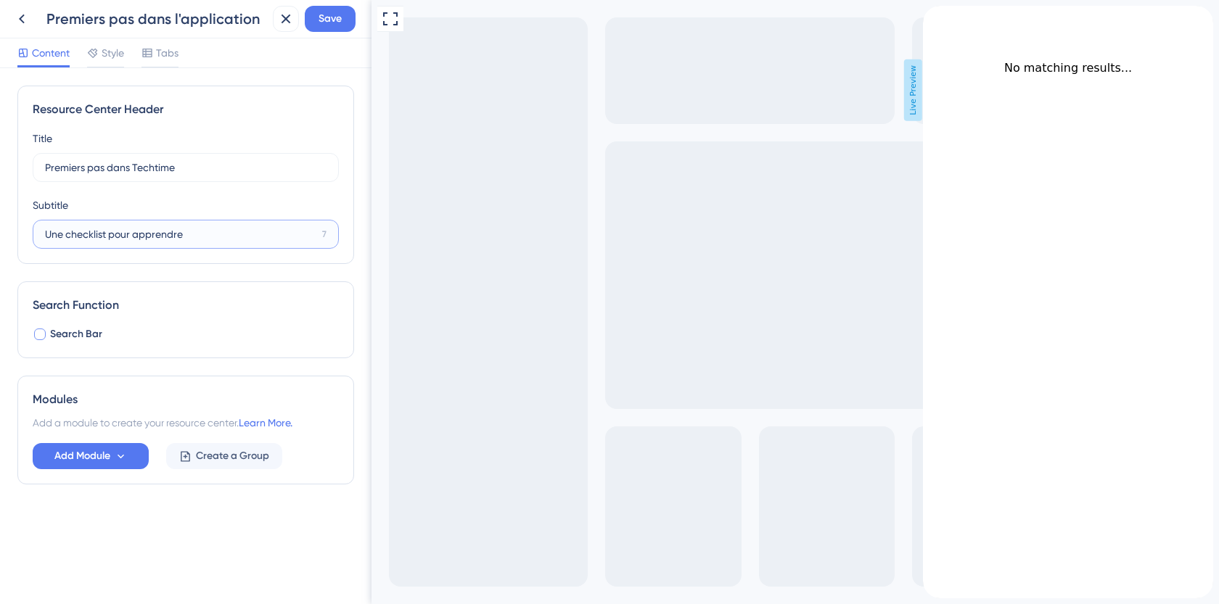
click at [107, 239] on input "Une checklist pour apprendre" at bounding box center [180, 234] width 271 height 16
type input "Une checklist simple pour apprendre"
click at [223, 192] on div "Title Premiers pas dans Techtime 2 Premiers pas dans Techtime Subtitle Une chec…" at bounding box center [186, 189] width 306 height 119
click at [107, 455] on span "Add Module" at bounding box center [82, 456] width 56 height 17
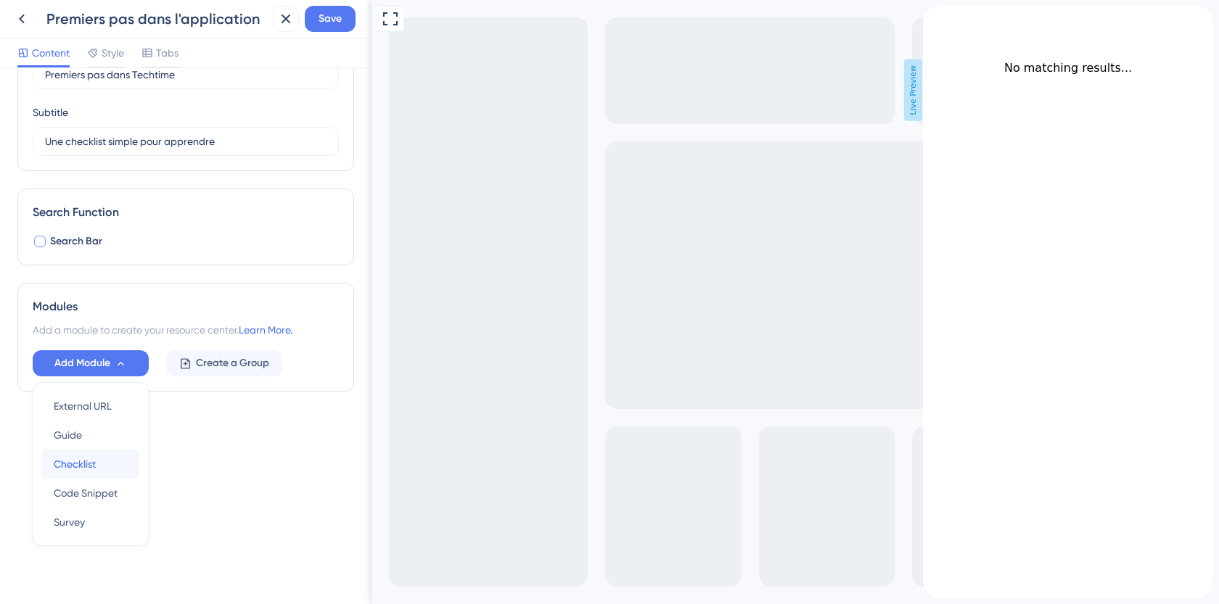
click at [108, 462] on div "Checklist Checklist" at bounding box center [91, 464] width 74 height 29
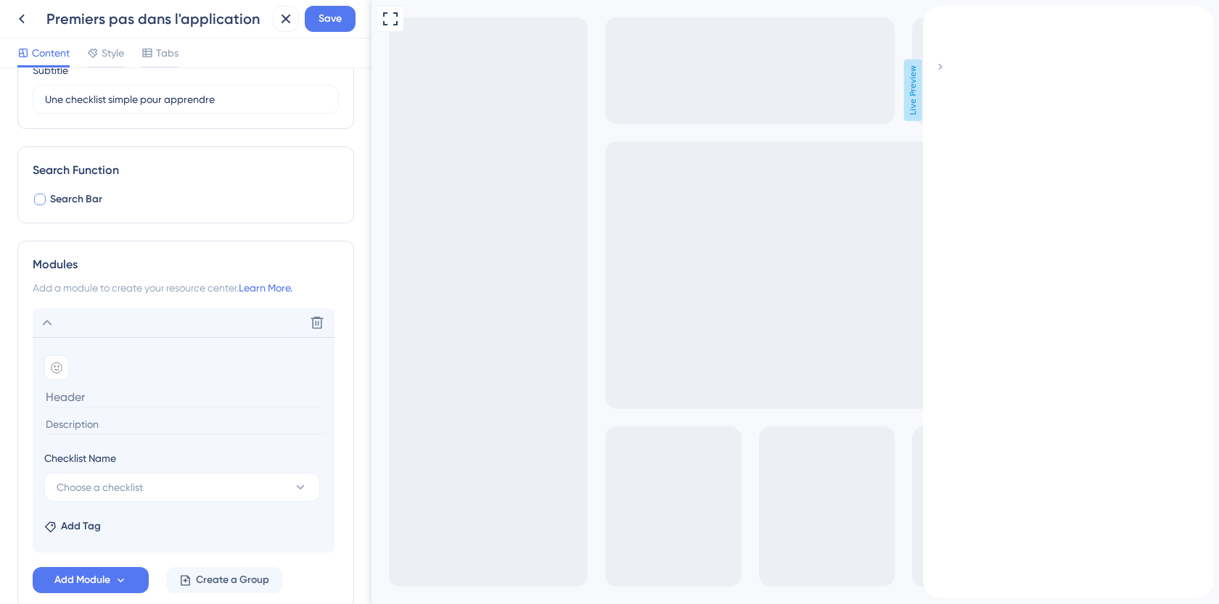
scroll to position [153, 0]
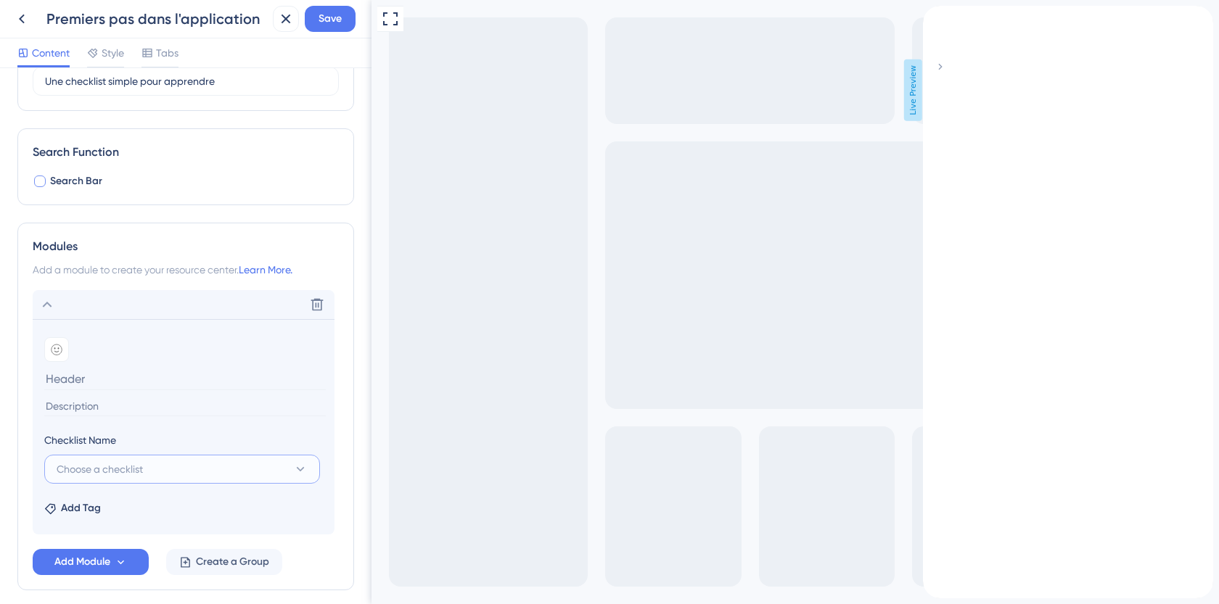
click at [105, 471] on span "Choose a checklist" at bounding box center [100, 469] width 86 height 17
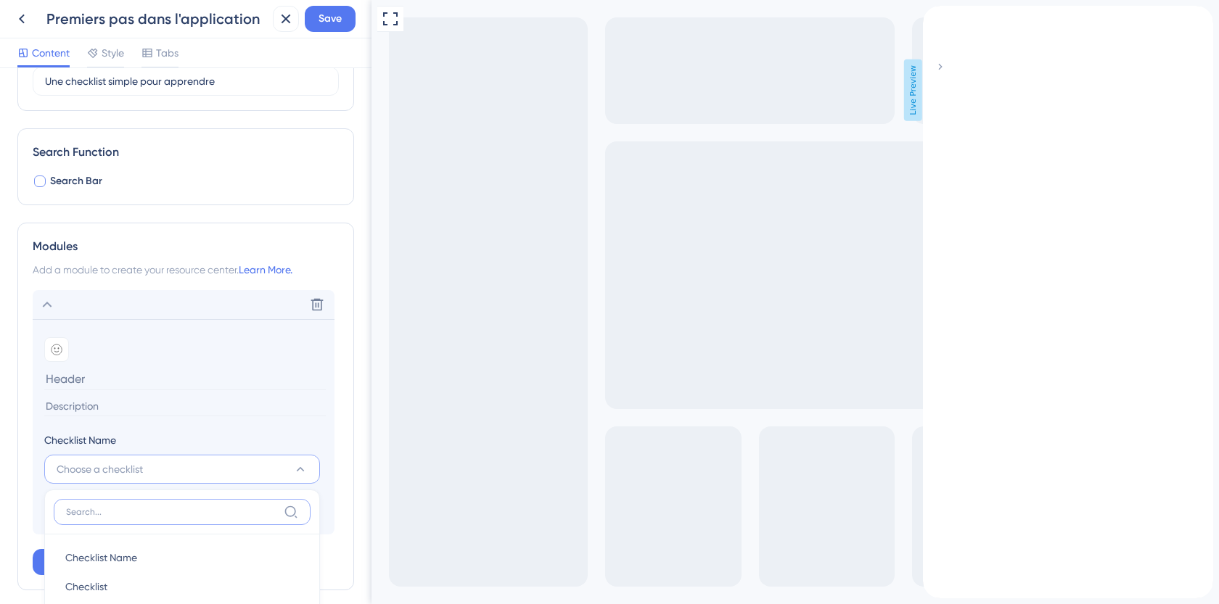
scroll to position [215, 0]
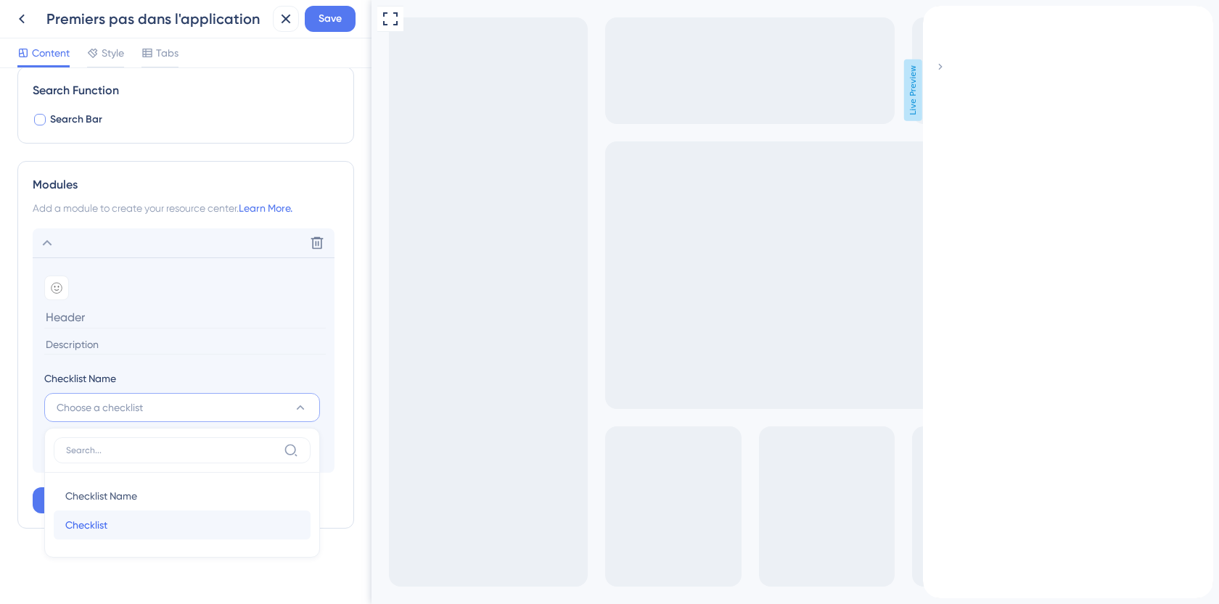
click at [127, 525] on div "Checklist Checklist" at bounding box center [182, 525] width 234 height 29
type input "Checklist"
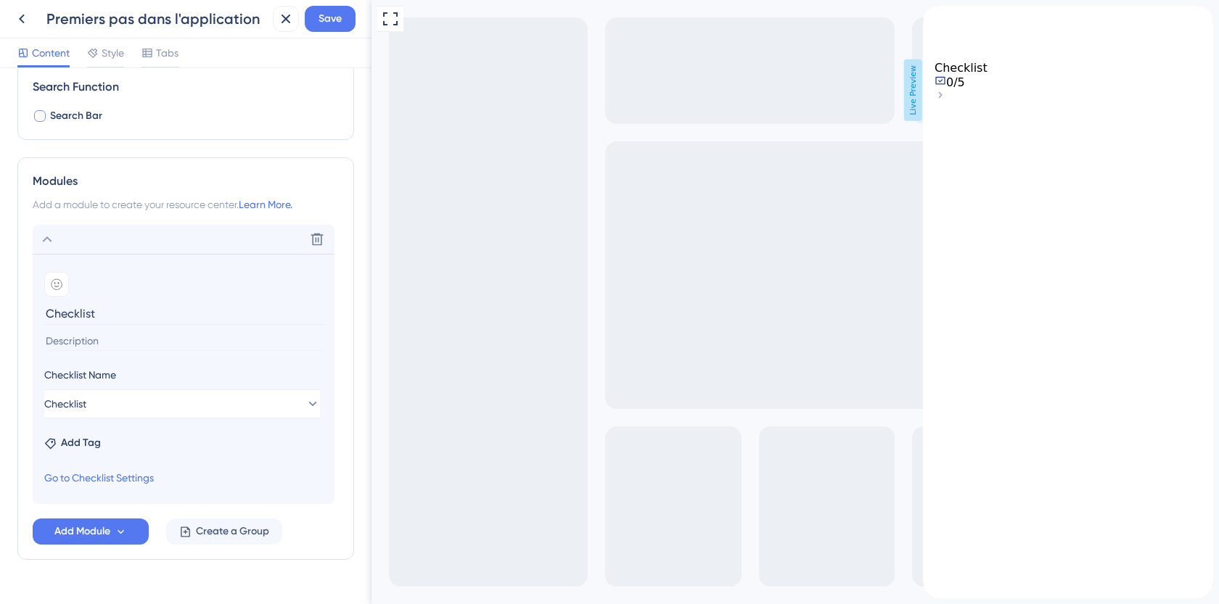
scroll to position [216, 0]
click at [55, 282] on icon at bounding box center [57, 287] width 10 height 10
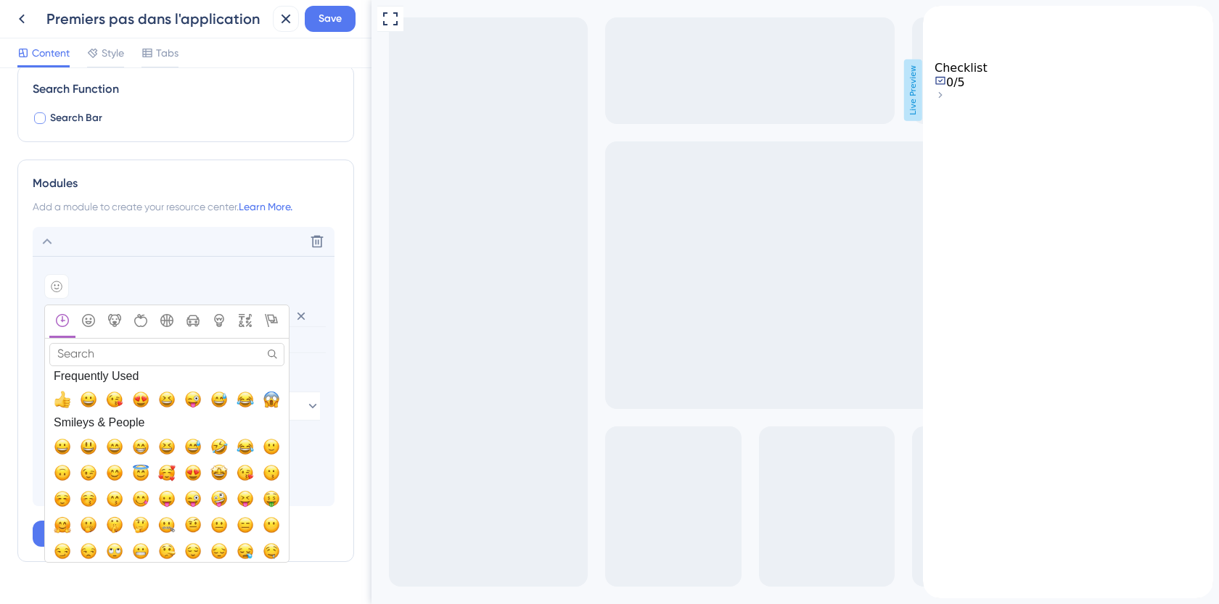
click at [173, 357] on input "Search" at bounding box center [166, 354] width 235 height 22
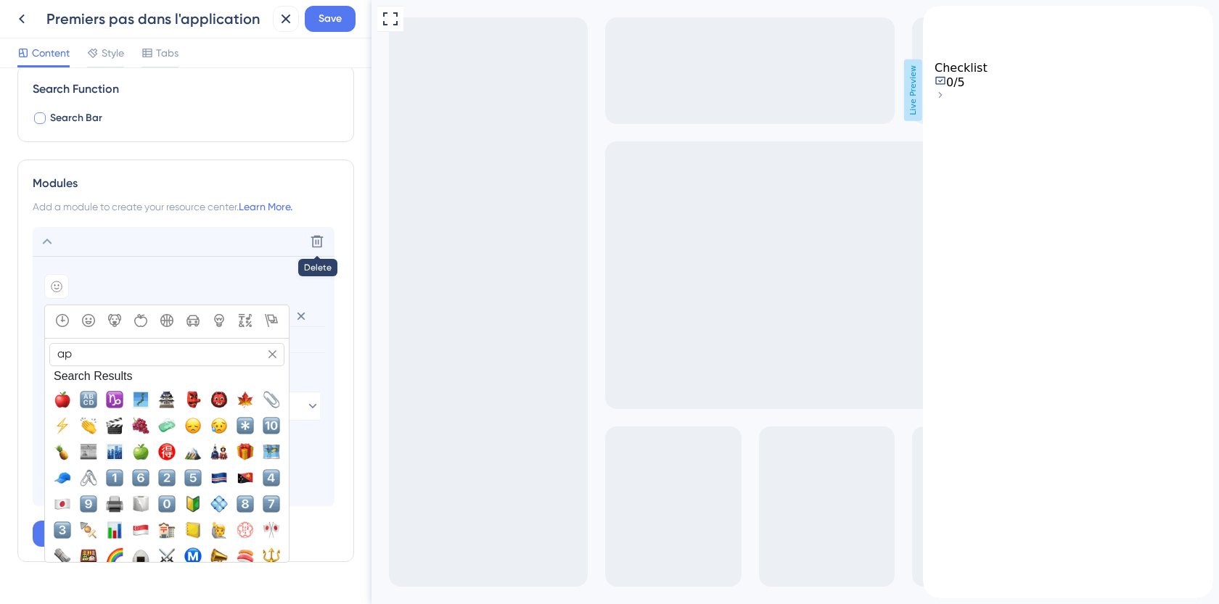
type input "a"
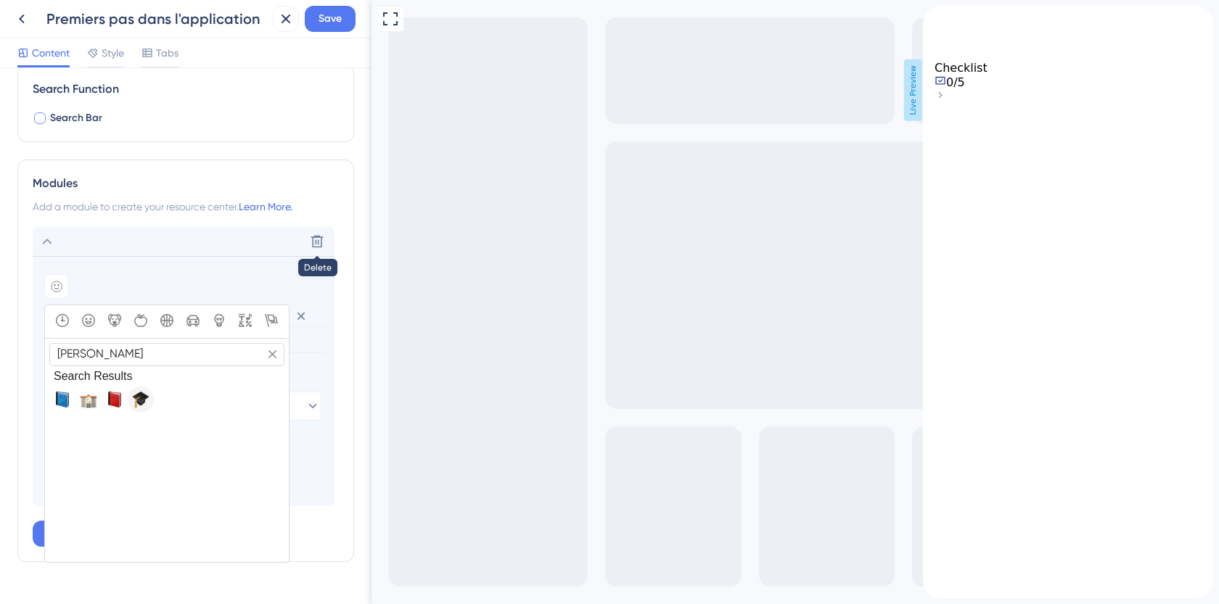
type input "[PERSON_NAME]"
click at [140, 394] on span "🎓, mortar_board" at bounding box center [140, 399] width 17 height 17
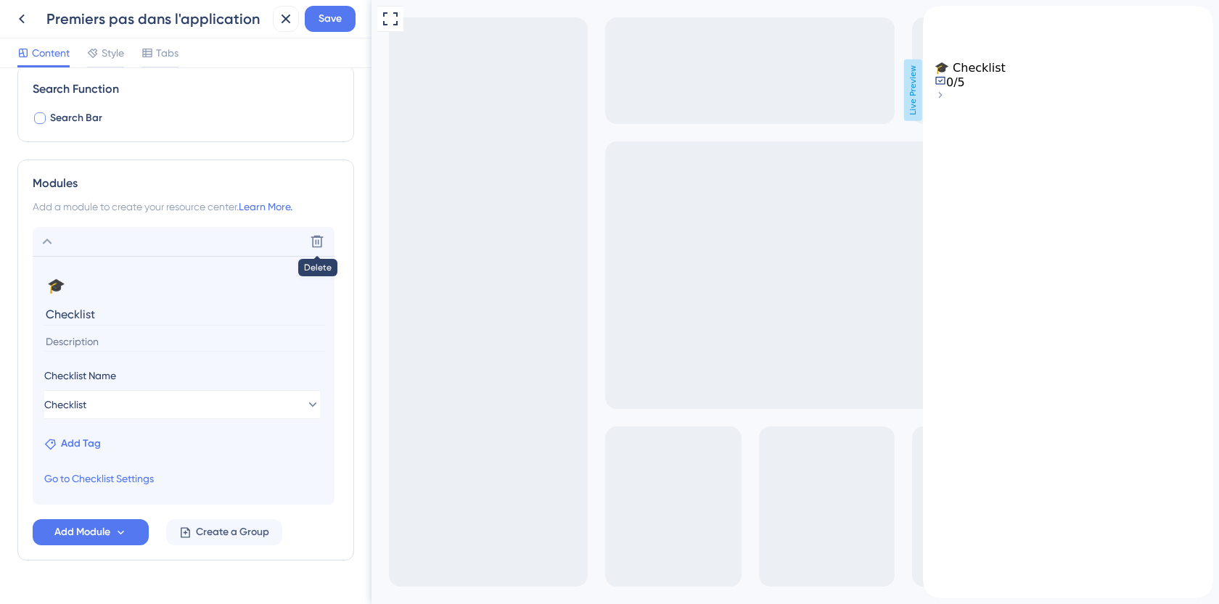
click at [95, 445] on span "Add Tag" at bounding box center [81, 443] width 40 height 17
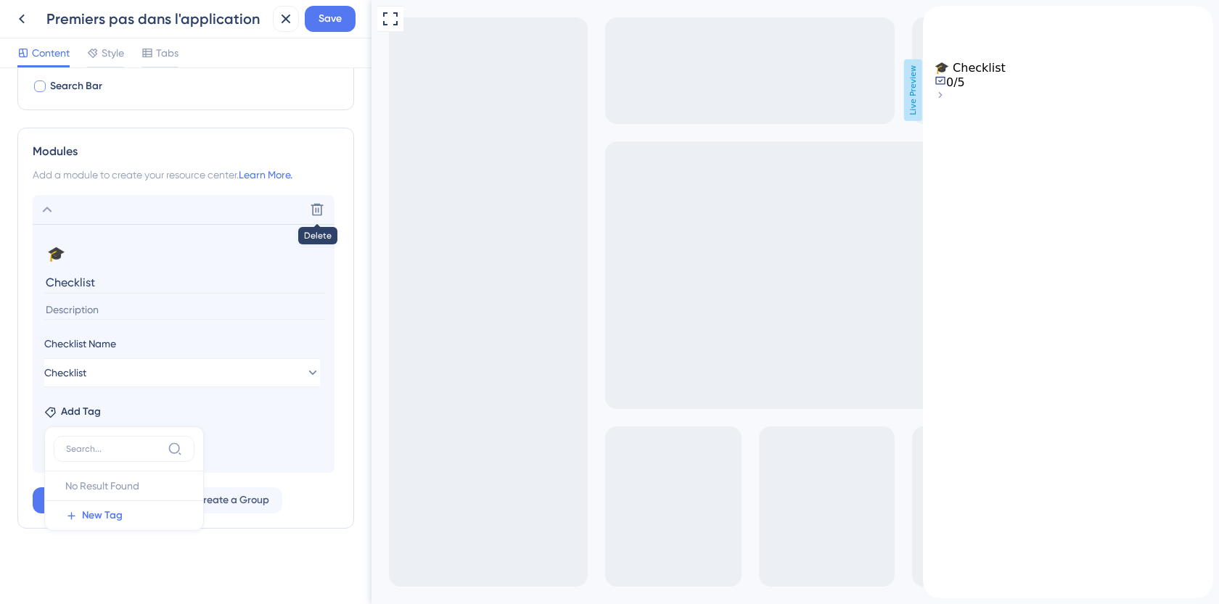
click at [239, 422] on section "🎓 Change emoji Remove emoji Checklist Checklist Name Checklist Add Tag No Resul…" at bounding box center [184, 348] width 302 height 249
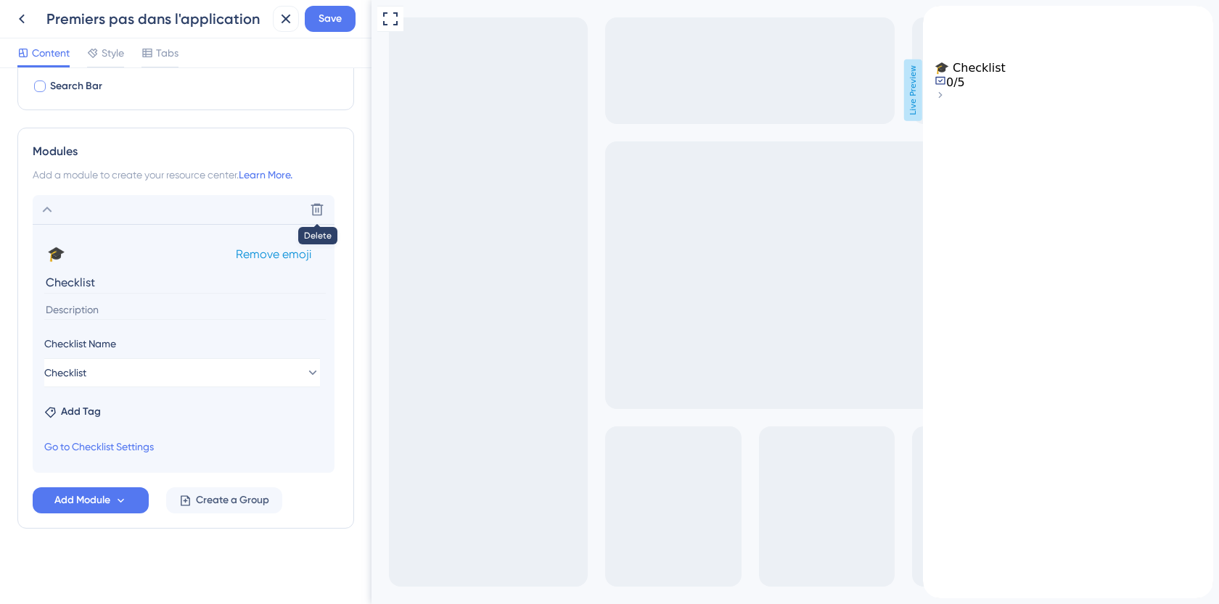
click at [269, 248] on span "Remove emoji" at bounding box center [273, 254] width 75 height 14
click at [1162, 104] on div "Checklist 0/5" at bounding box center [1068, 82] width 267 height 43
click at [946, 101] on icon at bounding box center [941, 95] width 12 height 12
click at [118, 372] on button "Checklist" at bounding box center [182, 374] width 276 height 29
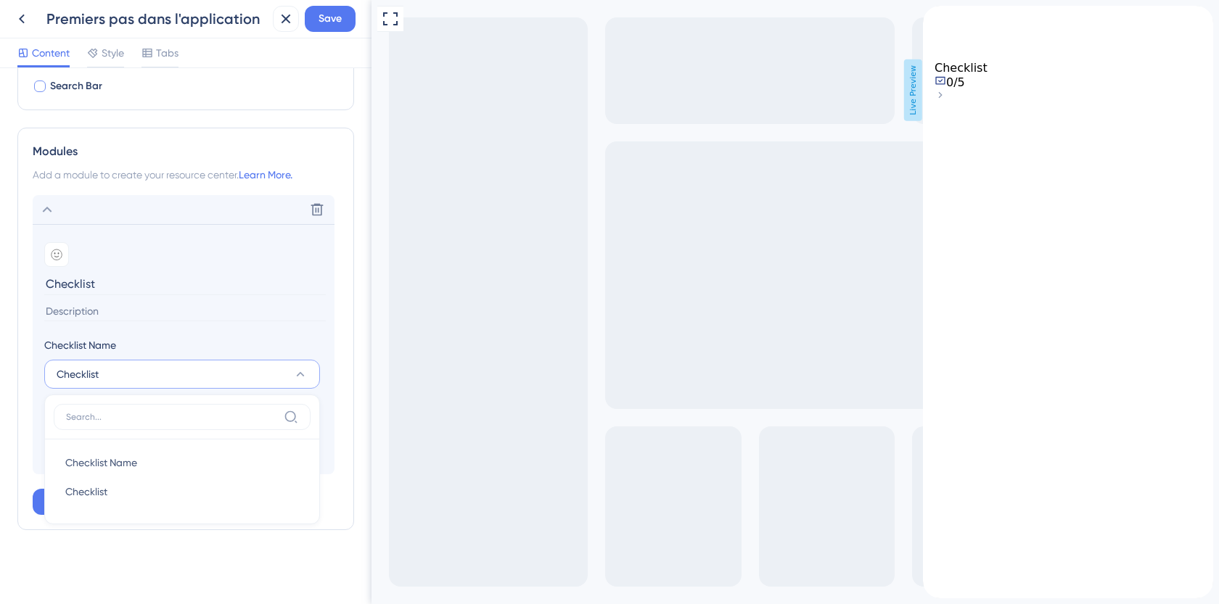
scroll to position [250, 0]
click at [118, 372] on button "Checklist" at bounding box center [182, 372] width 276 height 29
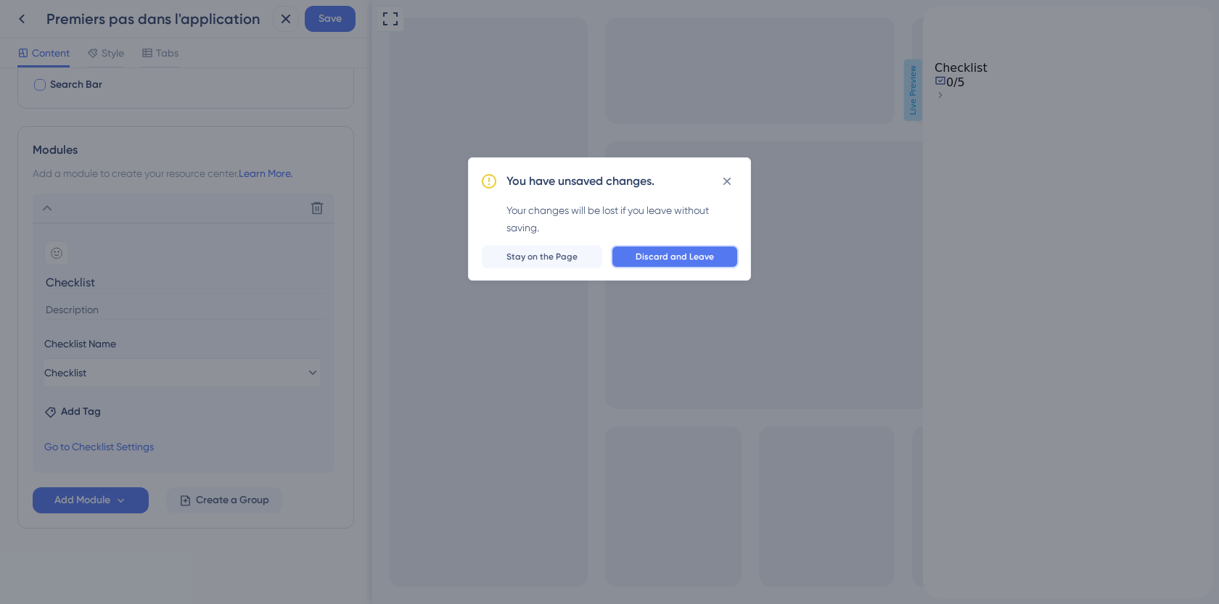
click at [676, 260] on span "Discard and Leave" at bounding box center [675, 257] width 78 height 12
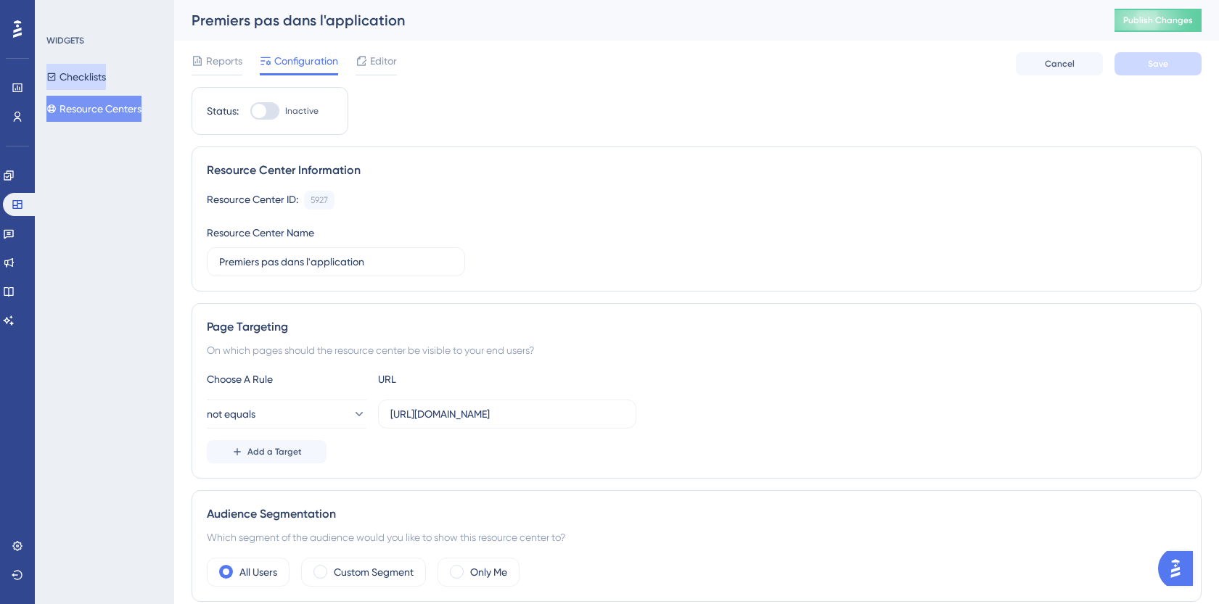
click at [89, 72] on button "Checklists" at bounding box center [76, 77] width 60 height 26
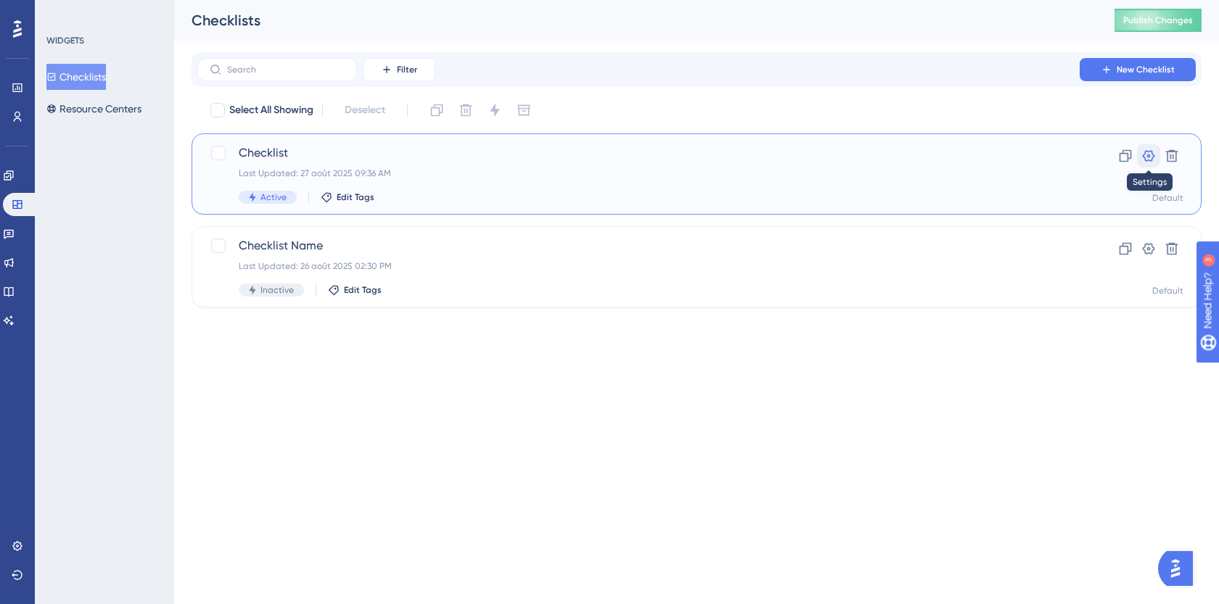
click at [1149, 156] on icon at bounding box center [1149, 156] width 12 height 12
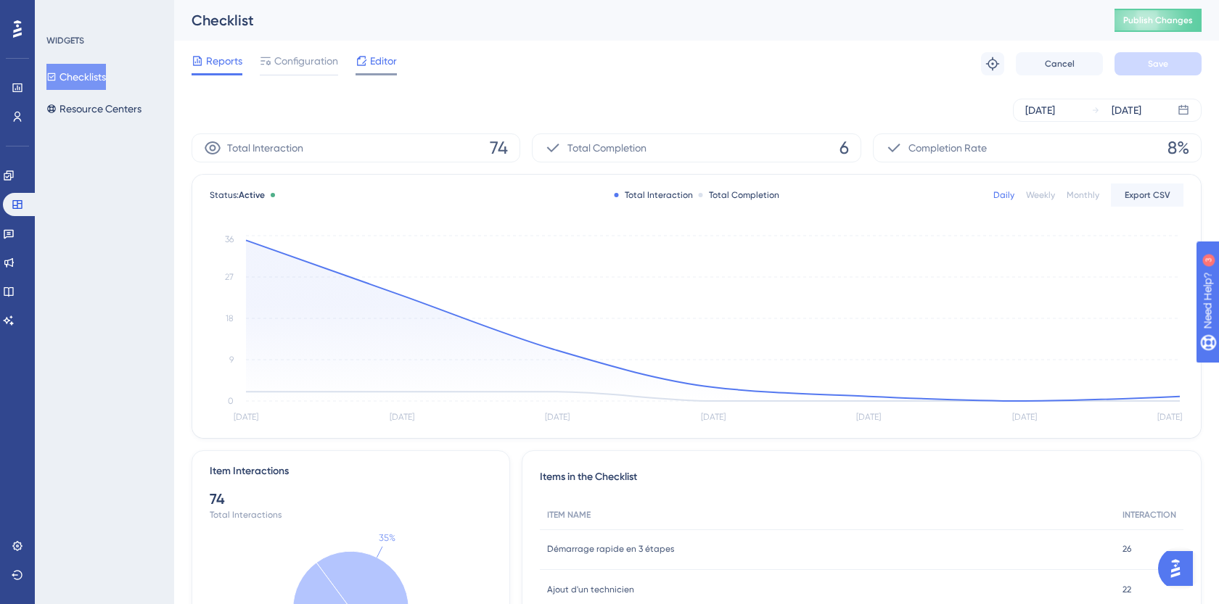
click at [389, 61] on span "Editor" at bounding box center [383, 60] width 27 height 17
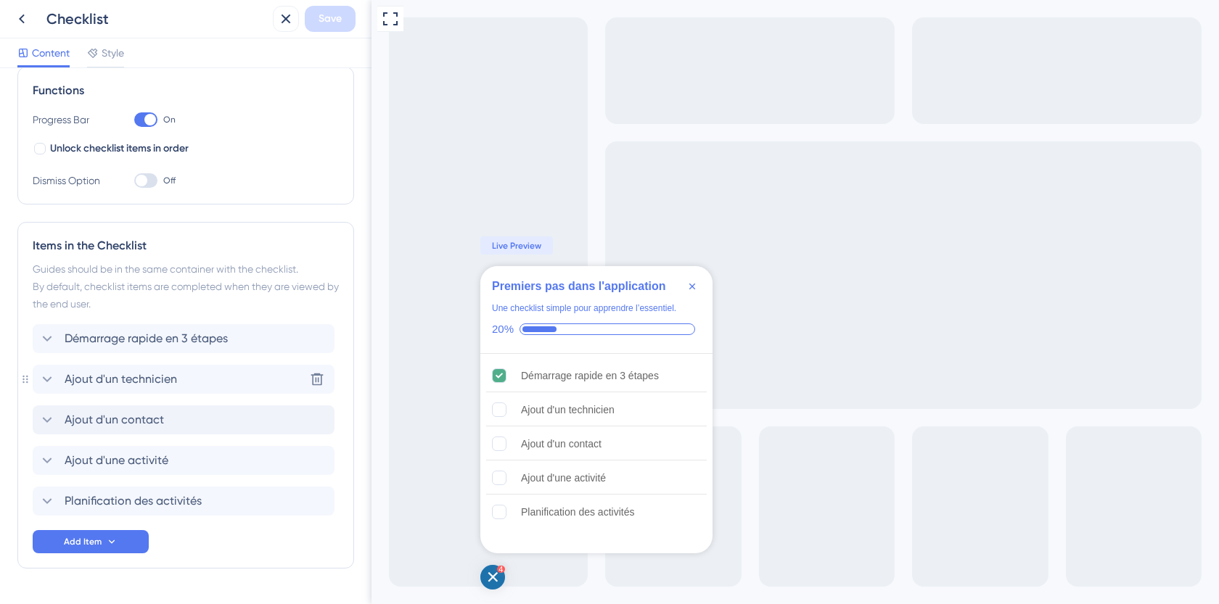
scroll to position [255, 0]
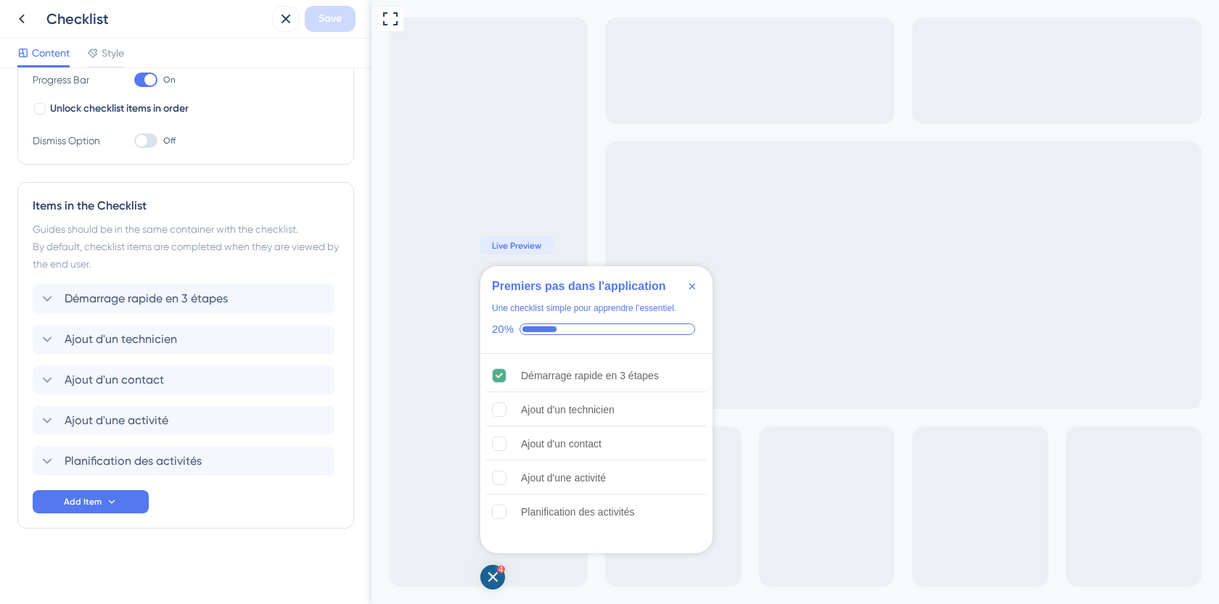
click at [495, 577] on icon "Open Checklist, remaining modules: 4" at bounding box center [492, 577] width 9 height 9
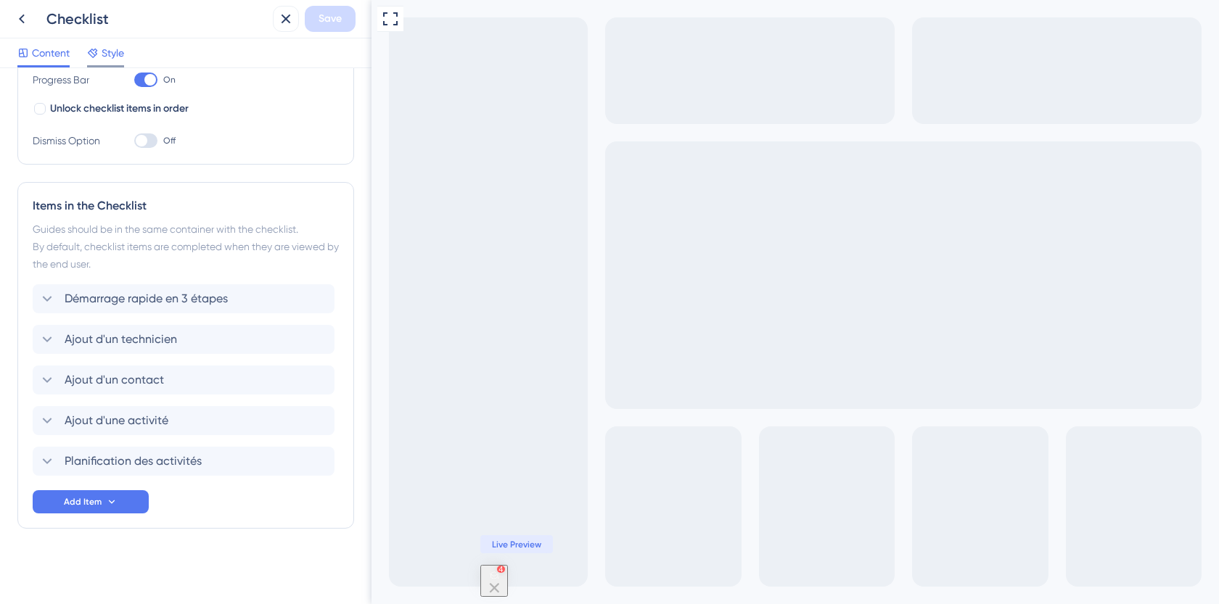
click at [110, 46] on span "Style" at bounding box center [113, 52] width 22 height 17
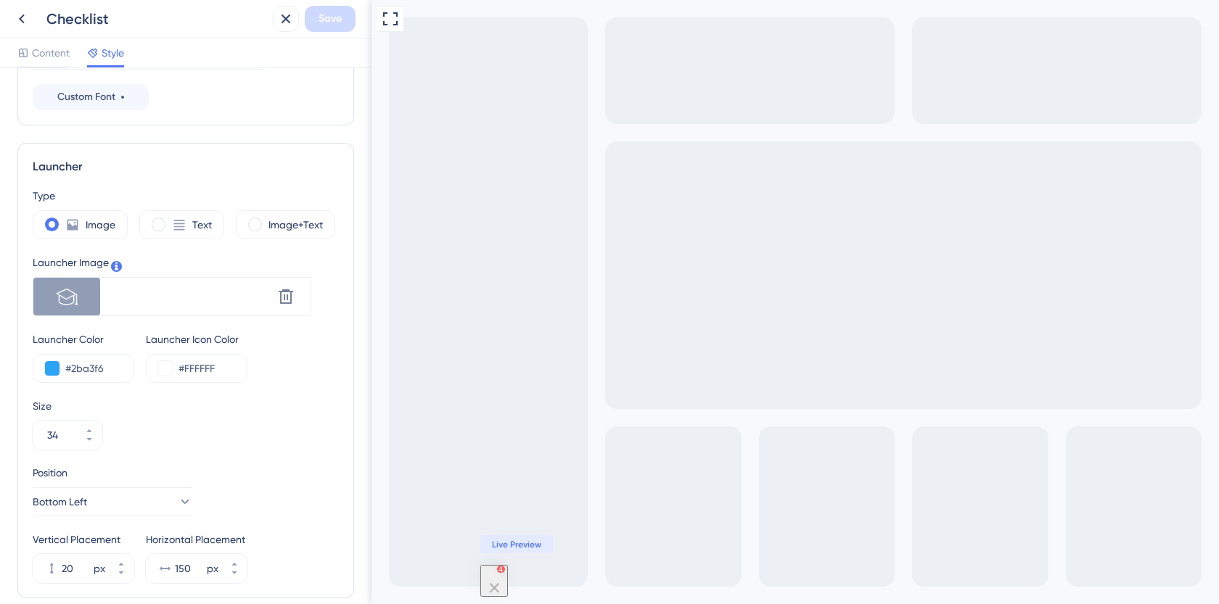
scroll to position [309, 0]
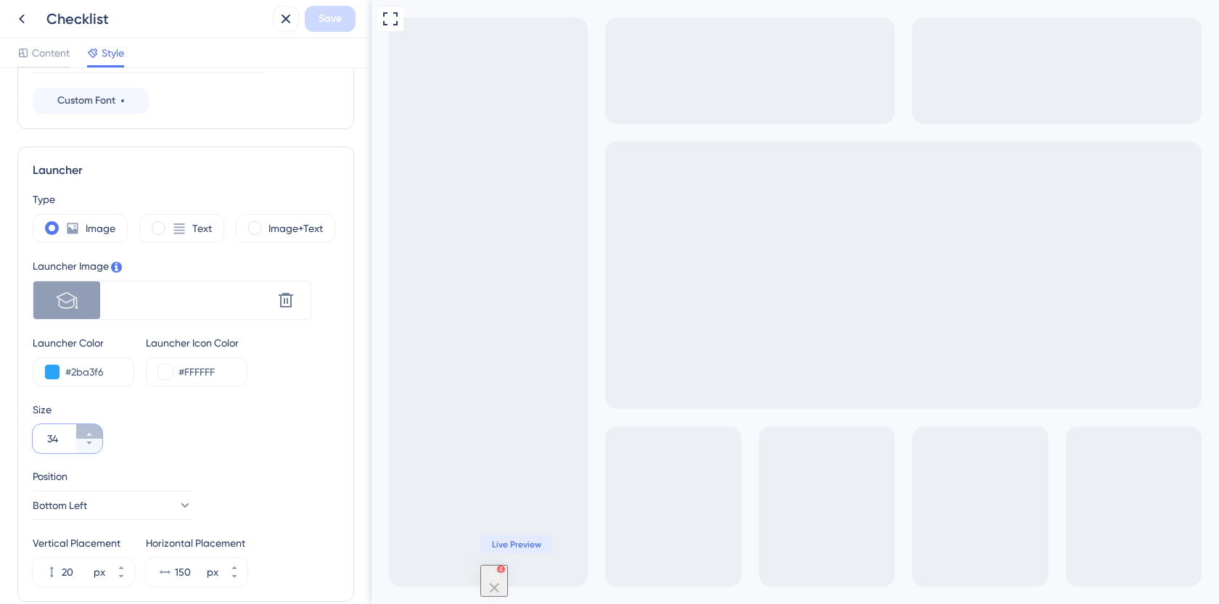
click at [91, 432] on icon at bounding box center [89, 434] width 9 height 9
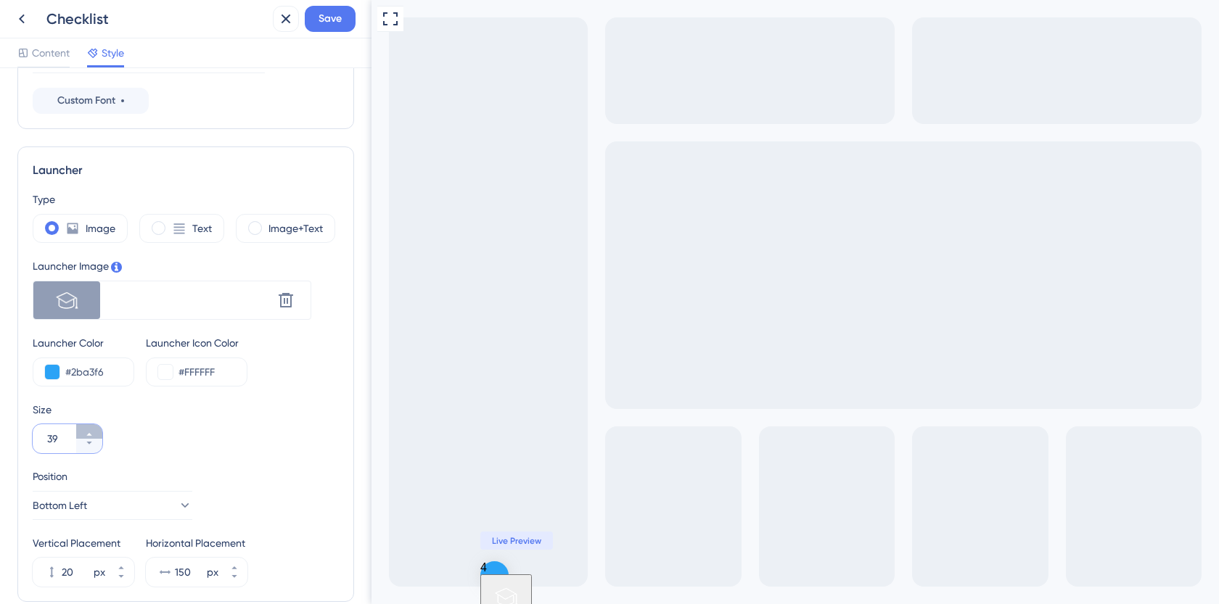
click at [91, 432] on icon at bounding box center [89, 434] width 9 height 9
click at [329, 22] on span "Save" at bounding box center [330, 18] width 23 height 17
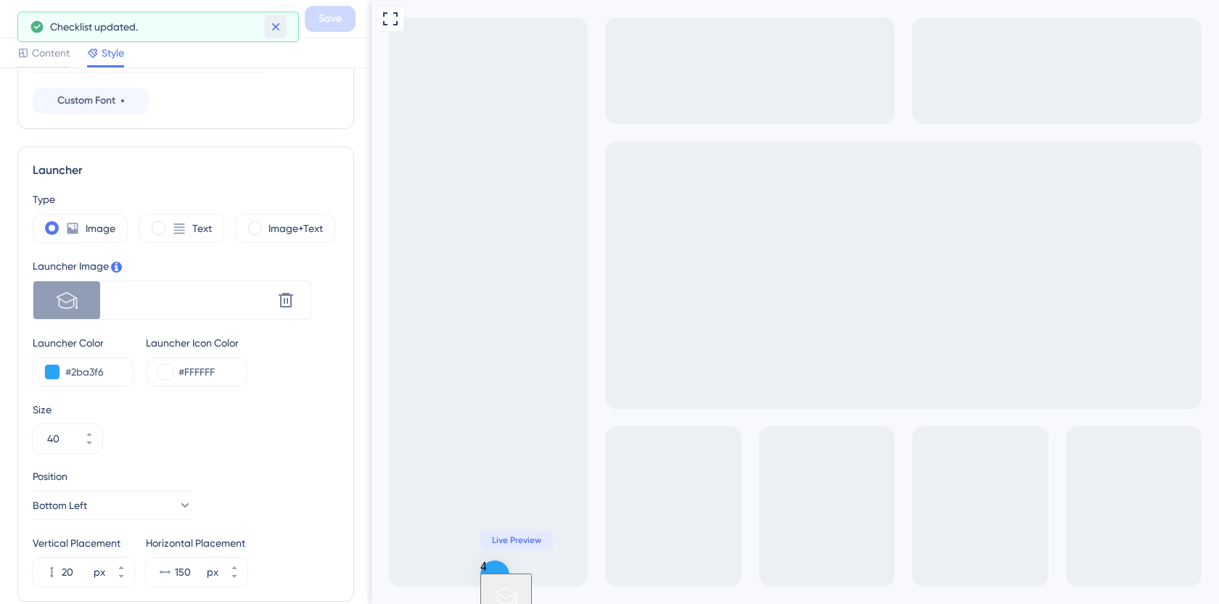
click at [276, 26] on icon at bounding box center [275, 27] width 8 height 8
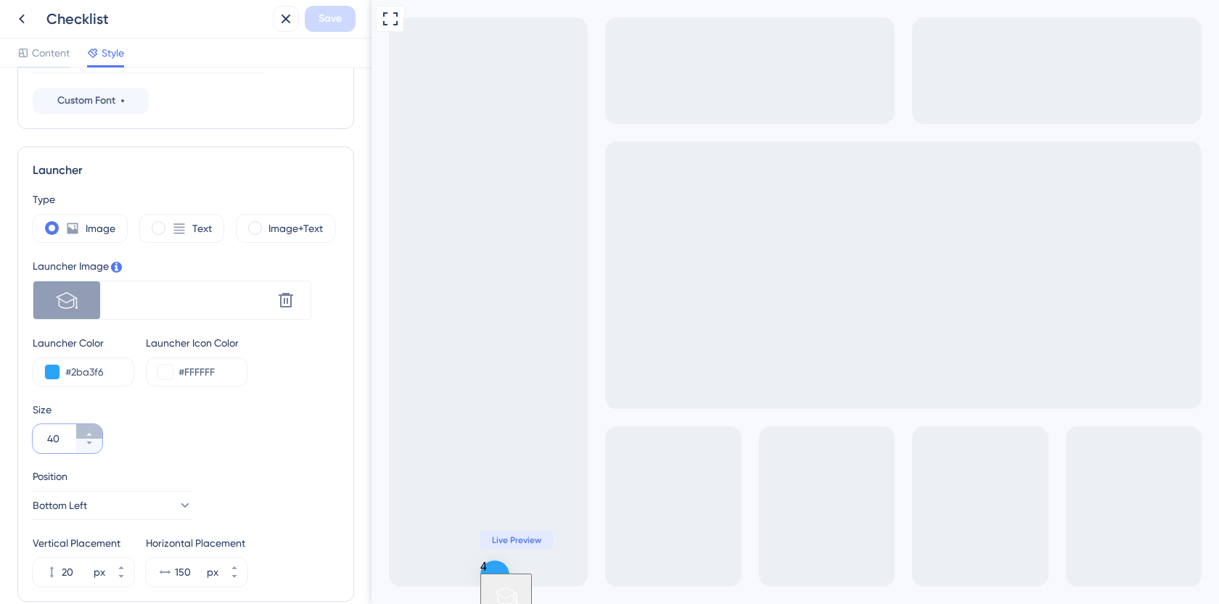
click at [92, 432] on icon at bounding box center [89, 434] width 9 height 9
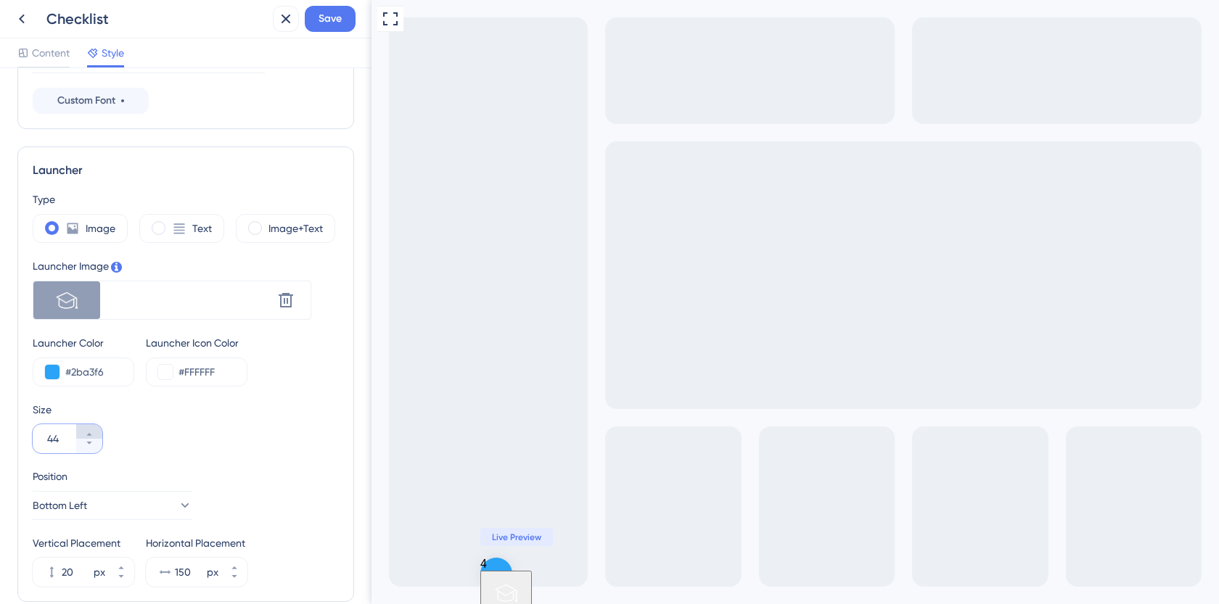
type input "45"
click at [335, 15] on span "Save" at bounding box center [330, 18] width 23 height 17
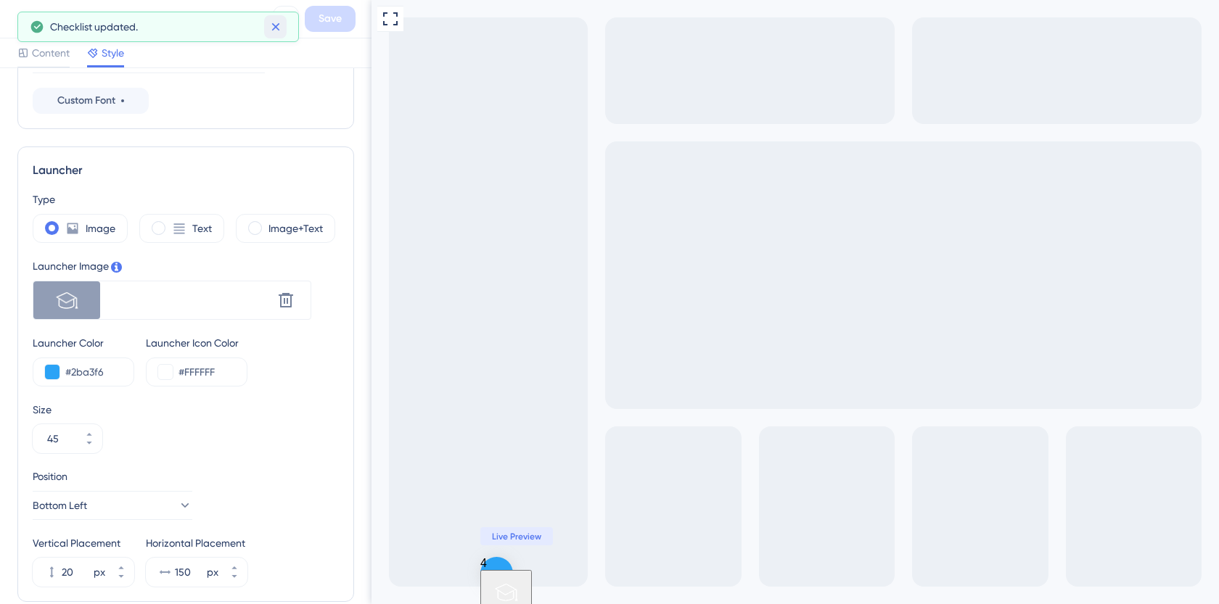
click at [274, 30] on icon at bounding box center [275, 27] width 15 height 15
click at [28, 17] on icon at bounding box center [21, 18] width 17 height 17
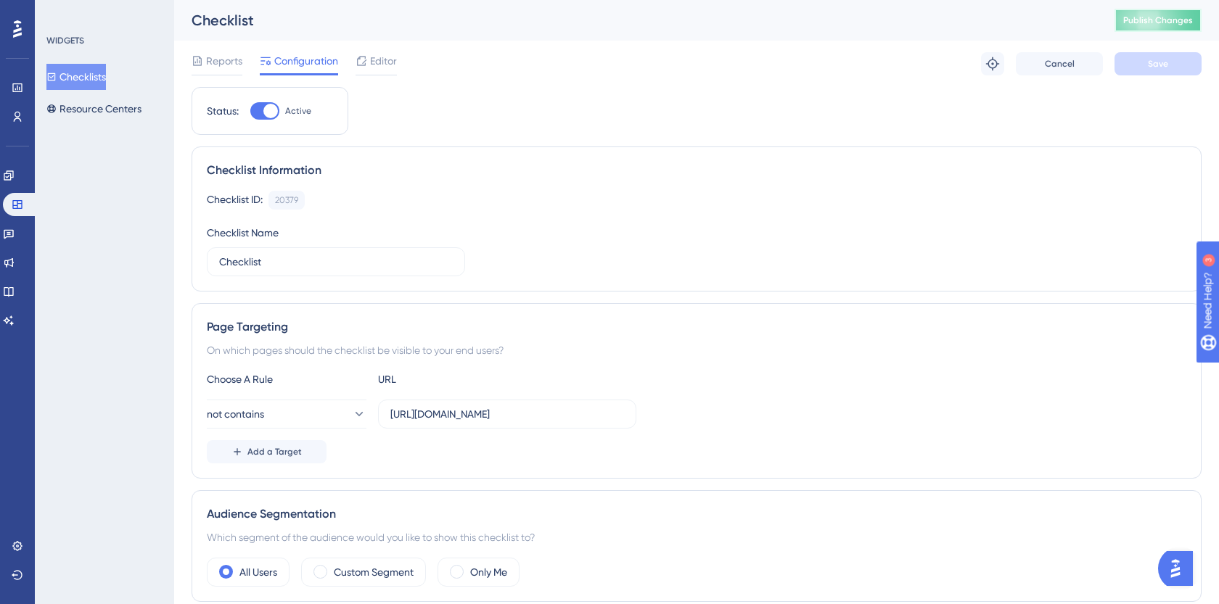
click at [1153, 30] on button "Publish Changes" at bounding box center [1158, 20] width 87 height 23
click at [399, 47] on div "Reports Configuration Editor Troubleshoot Cancel Save" at bounding box center [697, 64] width 1010 height 46
click at [383, 62] on span "Editor" at bounding box center [383, 60] width 27 height 17
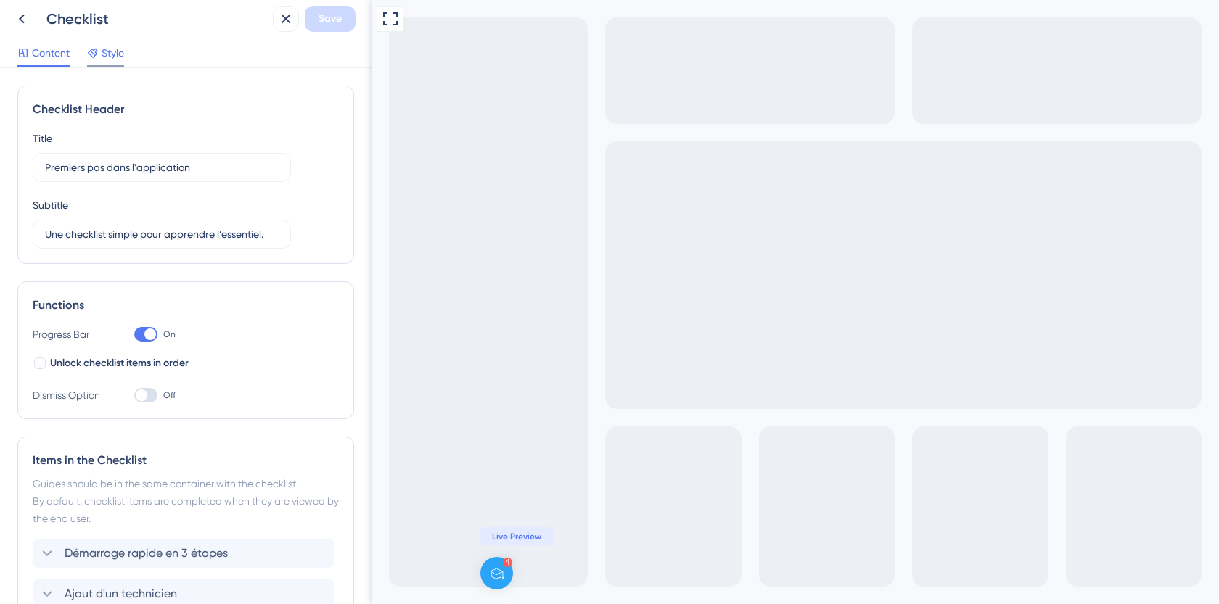
click at [115, 54] on span "Style" at bounding box center [113, 52] width 22 height 17
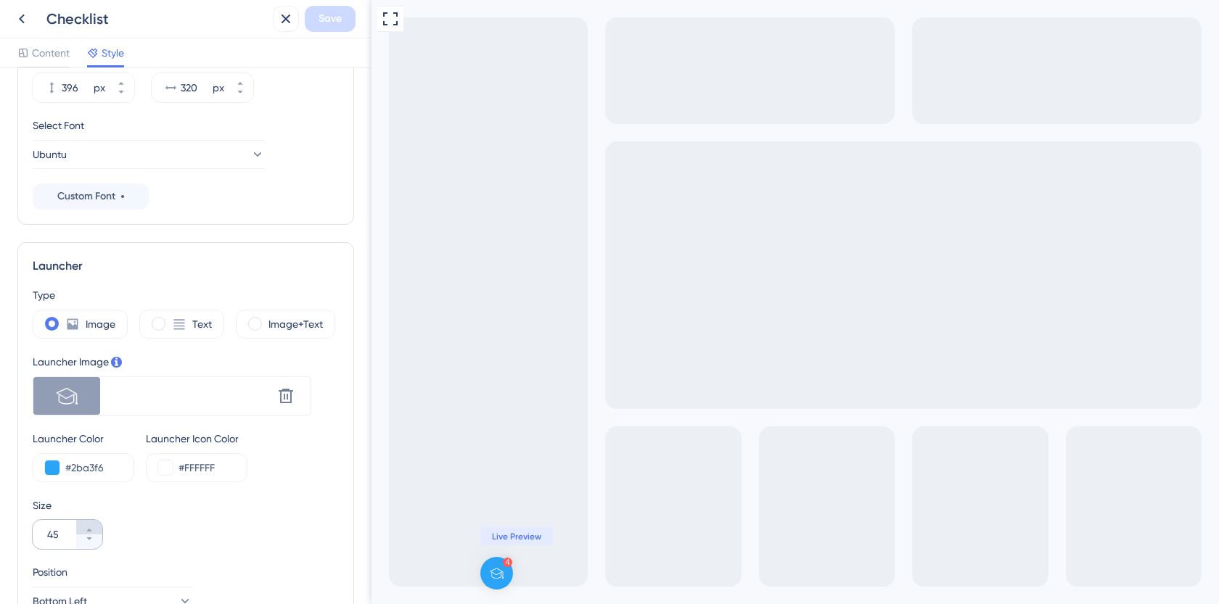
scroll to position [214, 0]
click at [91, 535] on icon at bounding box center [89, 538] width 9 height 9
click at [91, 524] on button "44" at bounding box center [89, 527] width 26 height 15
click at [91, 524] on button "45" at bounding box center [89, 527] width 26 height 15
click at [91, 524] on button "46" at bounding box center [89, 527] width 26 height 15
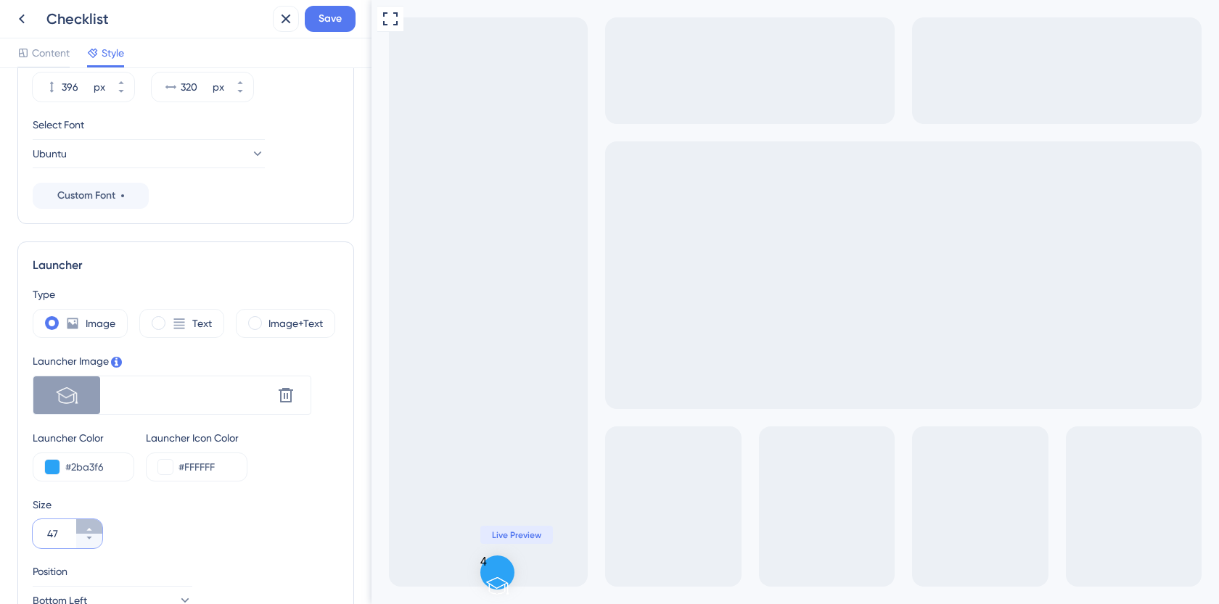
click at [91, 524] on button "47" at bounding box center [89, 527] width 26 height 15
click at [91, 524] on button "48" at bounding box center [89, 527] width 26 height 15
click at [91, 524] on button "49" at bounding box center [89, 527] width 26 height 15
type input "50"
click at [321, 20] on span "Save" at bounding box center [330, 18] width 23 height 17
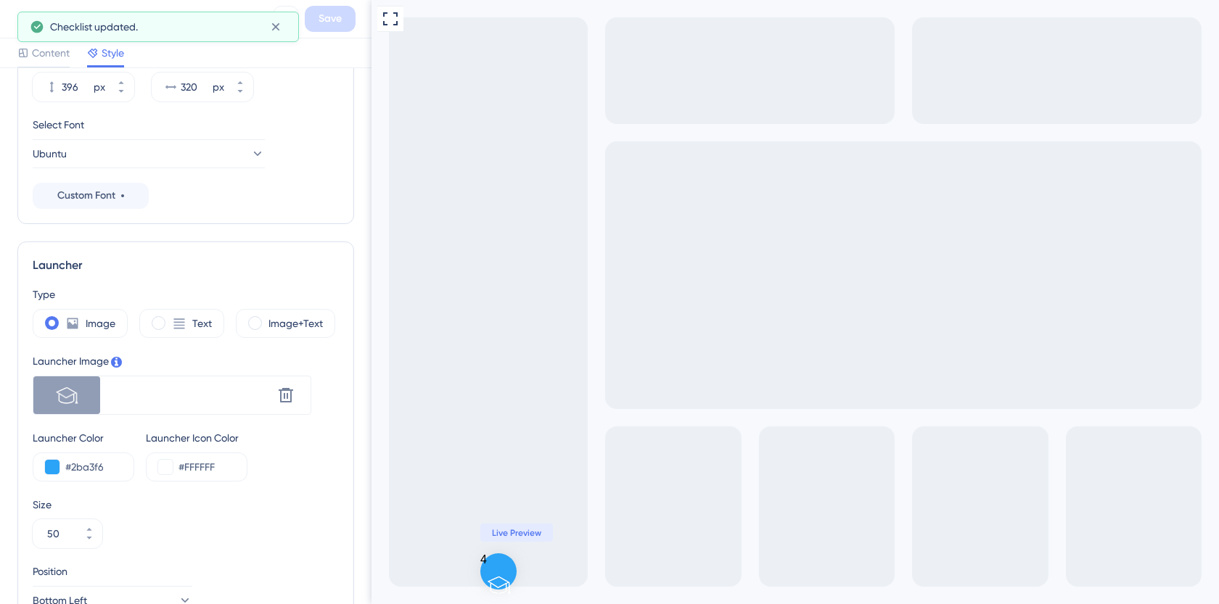
click at [15, 20] on icon at bounding box center [21, 18] width 17 height 17
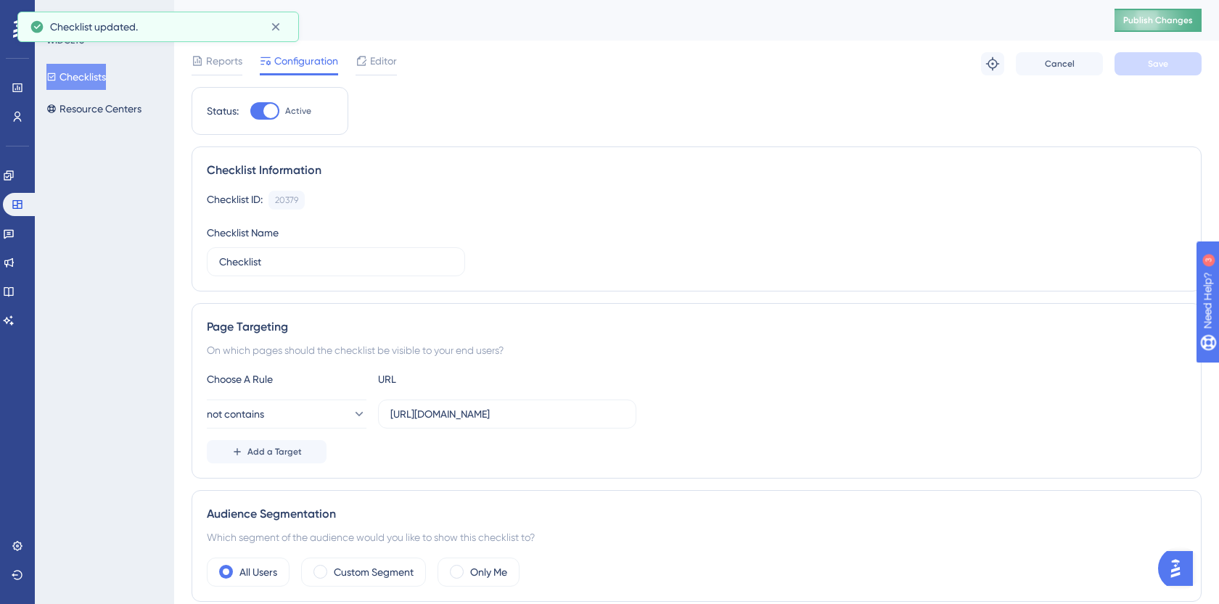
click at [1151, 22] on span "Publish Changes" at bounding box center [1158, 21] width 70 height 12
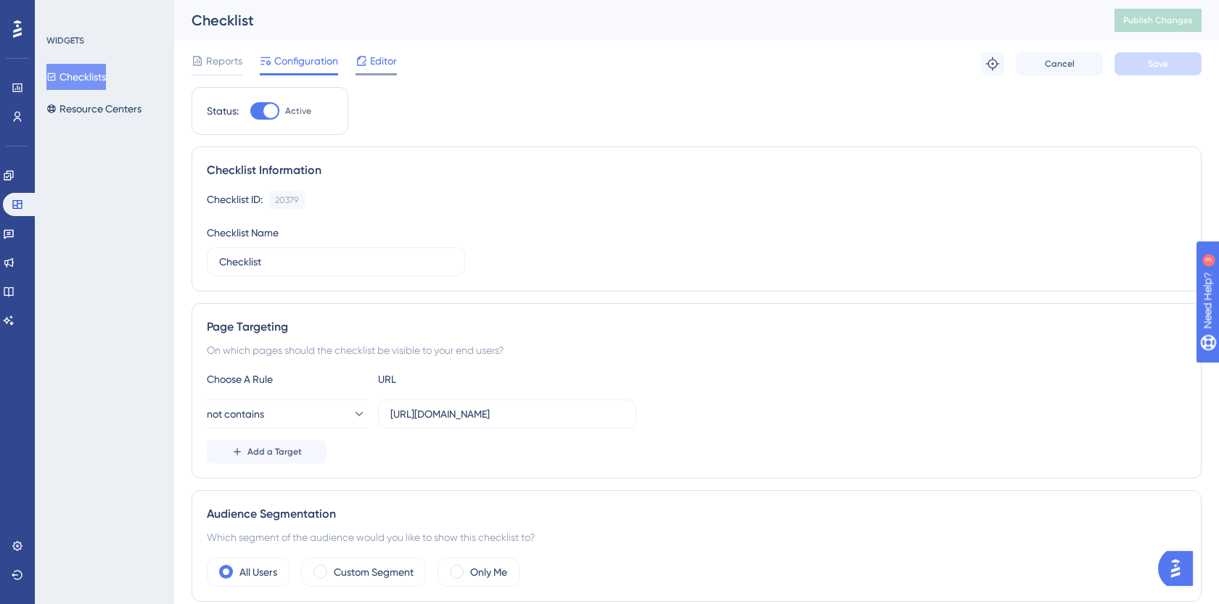
click at [361, 60] on icon at bounding box center [362, 61] width 12 height 12
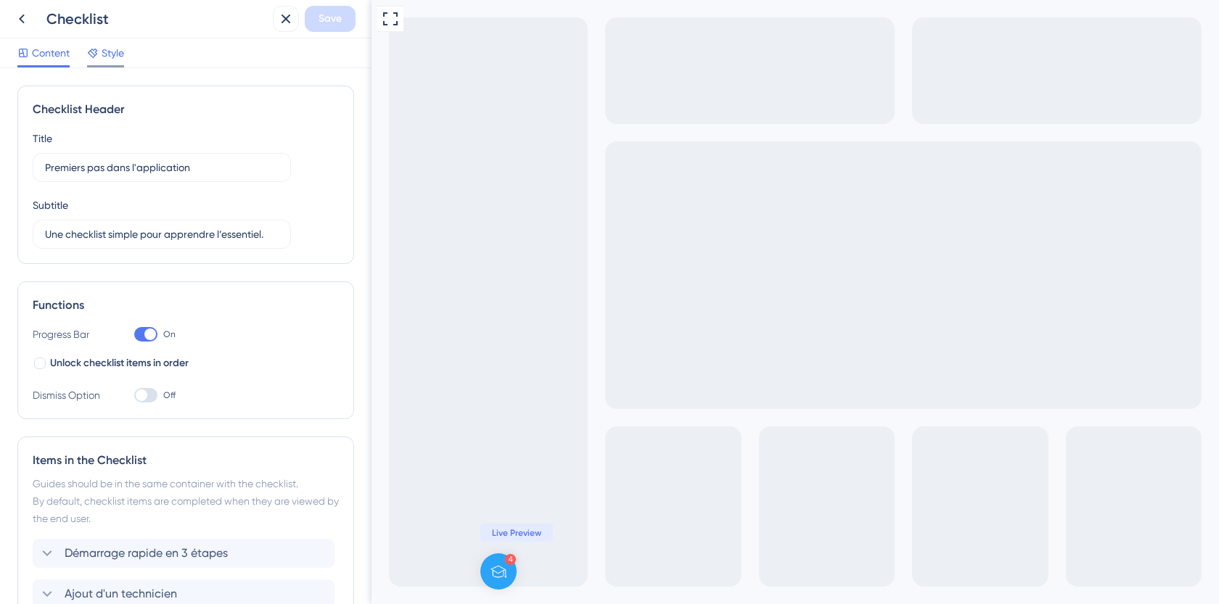
click at [117, 62] on div "Style" at bounding box center [105, 55] width 37 height 23
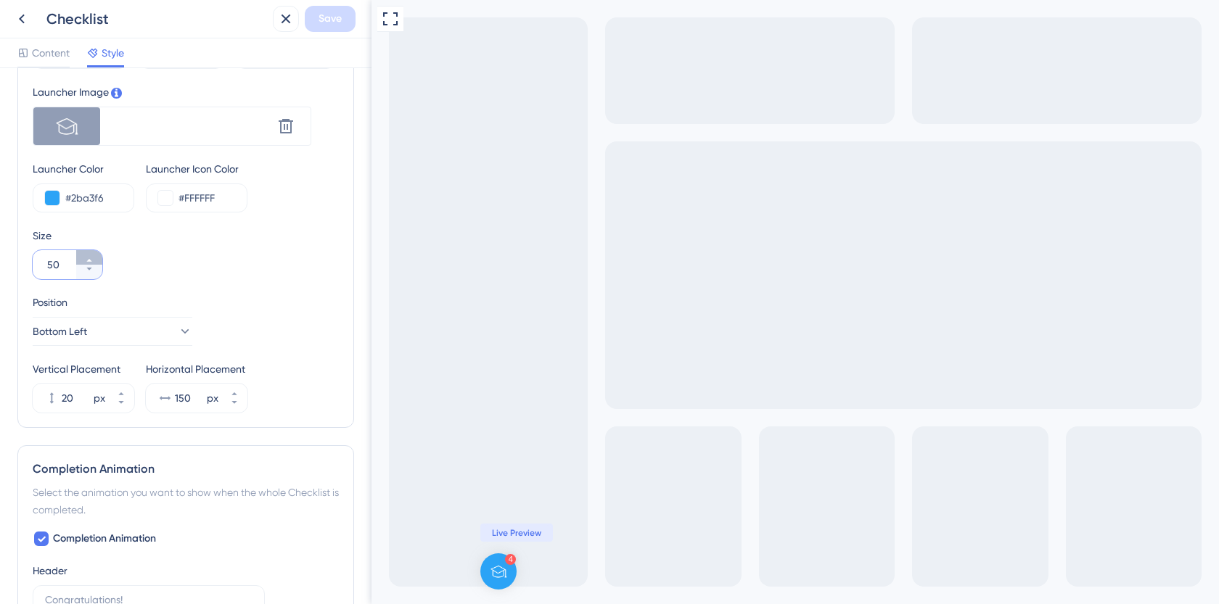
click at [90, 253] on button "50" at bounding box center [89, 257] width 26 height 15
click at [90, 253] on button "51" at bounding box center [89, 257] width 26 height 15
click at [90, 253] on button "52" at bounding box center [89, 257] width 26 height 15
click at [90, 253] on button "53" at bounding box center [89, 257] width 26 height 15
click at [90, 253] on button "54" at bounding box center [89, 257] width 26 height 15
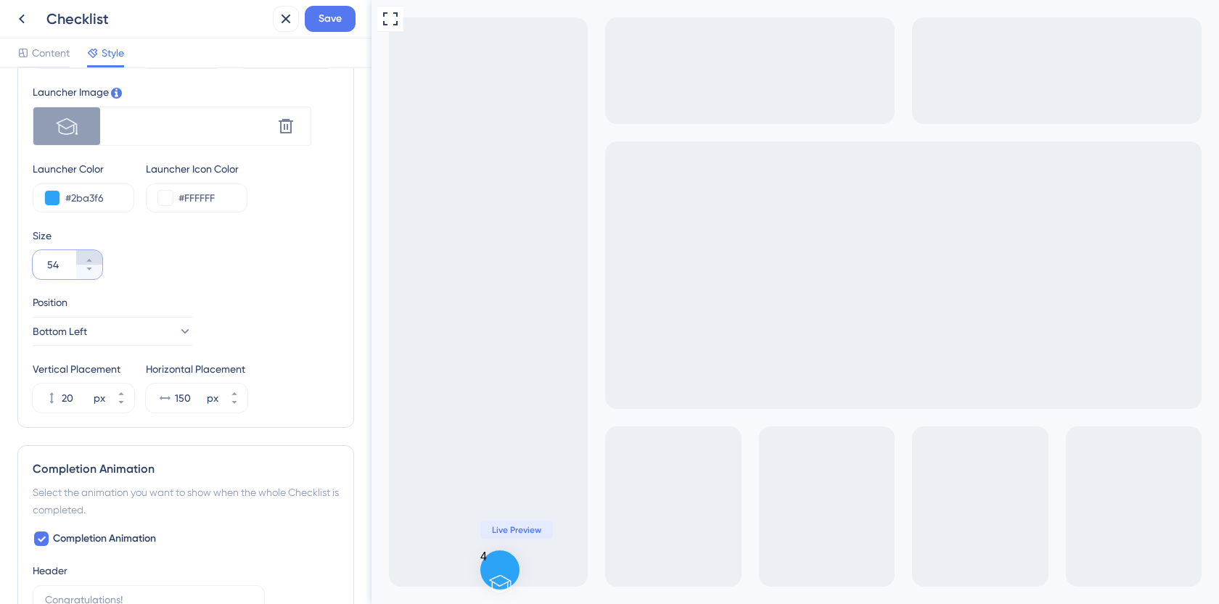
type input "55"
click at [326, 22] on span "Save" at bounding box center [330, 18] width 23 height 17
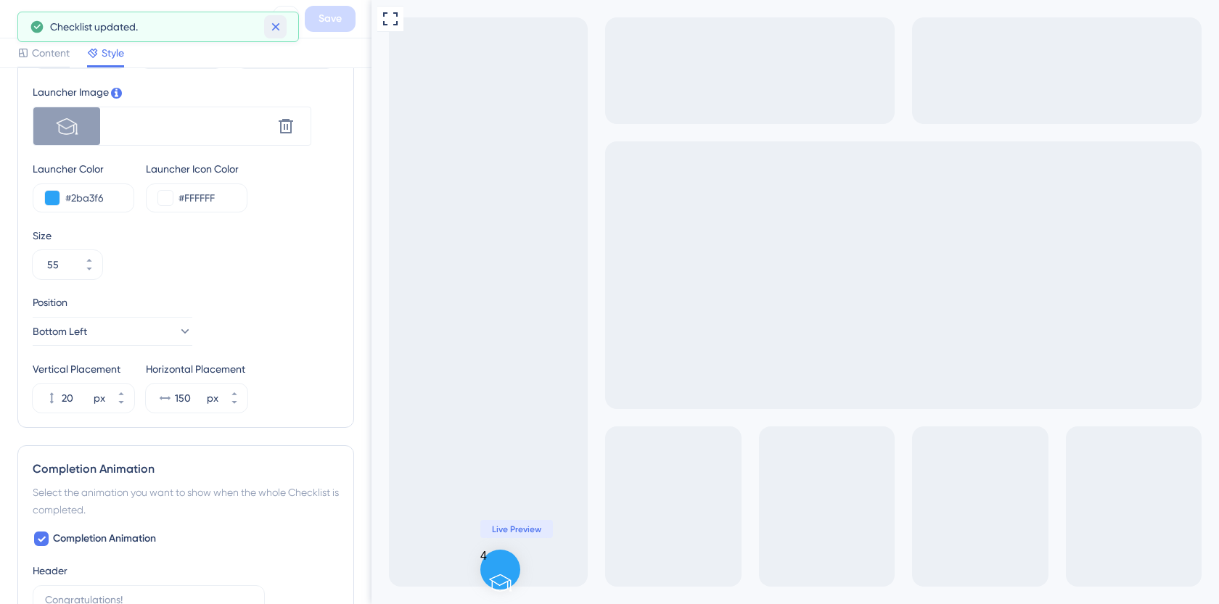
click at [276, 25] on icon at bounding box center [275, 27] width 8 height 8
click at [25, 20] on icon at bounding box center [21, 18] width 17 height 17
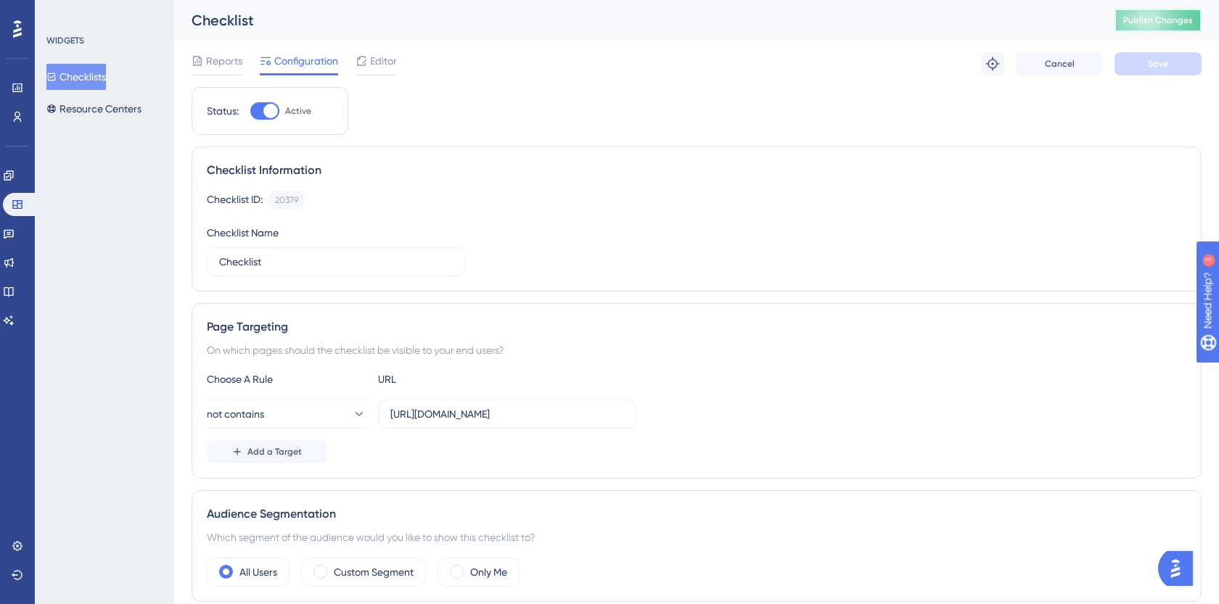
click at [1181, 18] on span "Publish Changes" at bounding box center [1158, 21] width 70 height 12
click at [374, 63] on span "Editor" at bounding box center [383, 60] width 27 height 17
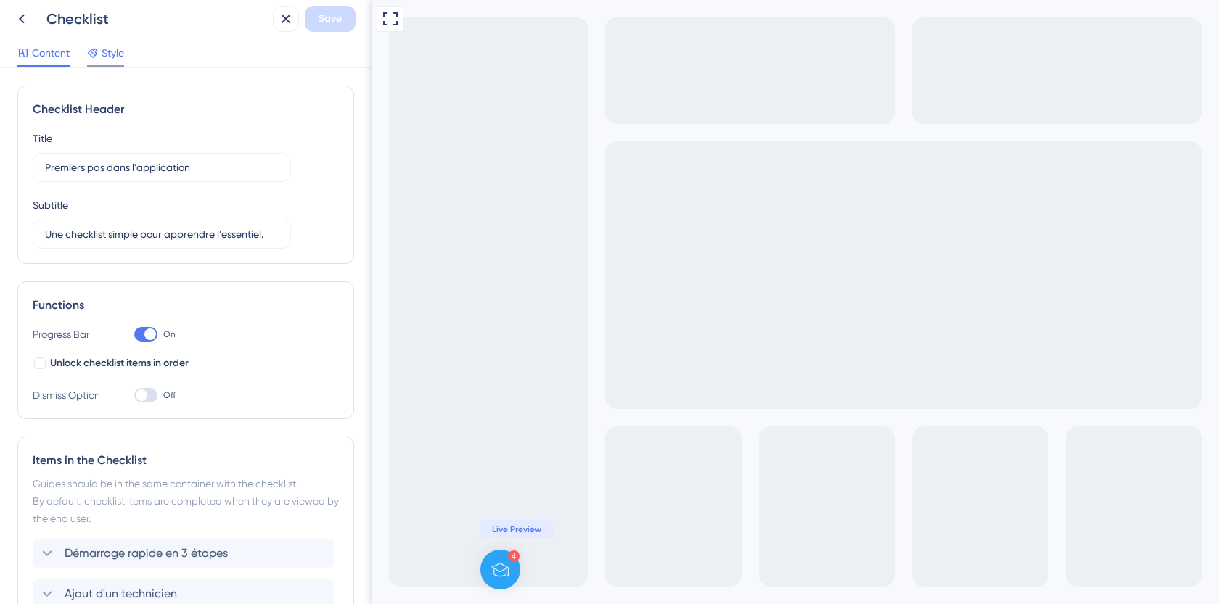
click at [117, 61] on span "Style" at bounding box center [113, 52] width 22 height 17
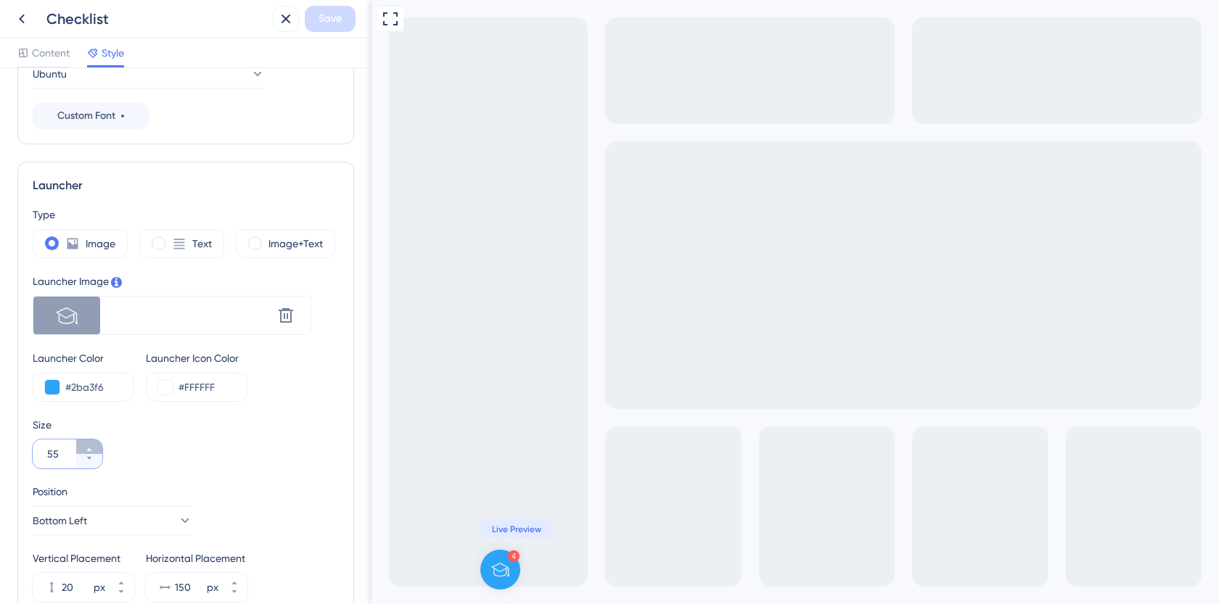
click at [94, 447] on button "55" at bounding box center [89, 447] width 26 height 15
click at [94, 447] on button "56" at bounding box center [89, 447] width 26 height 15
click at [94, 447] on button "57" at bounding box center [89, 447] width 26 height 15
click at [94, 447] on button "58" at bounding box center [89, 447] width 26 height 15
click at [94, 447] on button "59" at bounding box center [89, 447] width 26 height 15
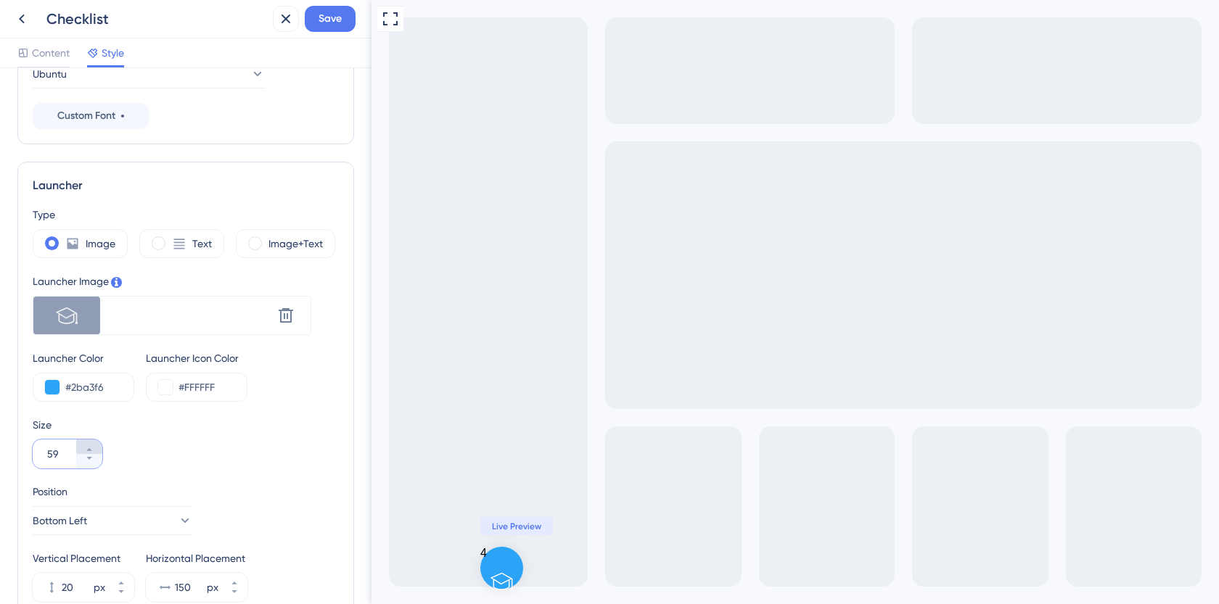
type input "60"
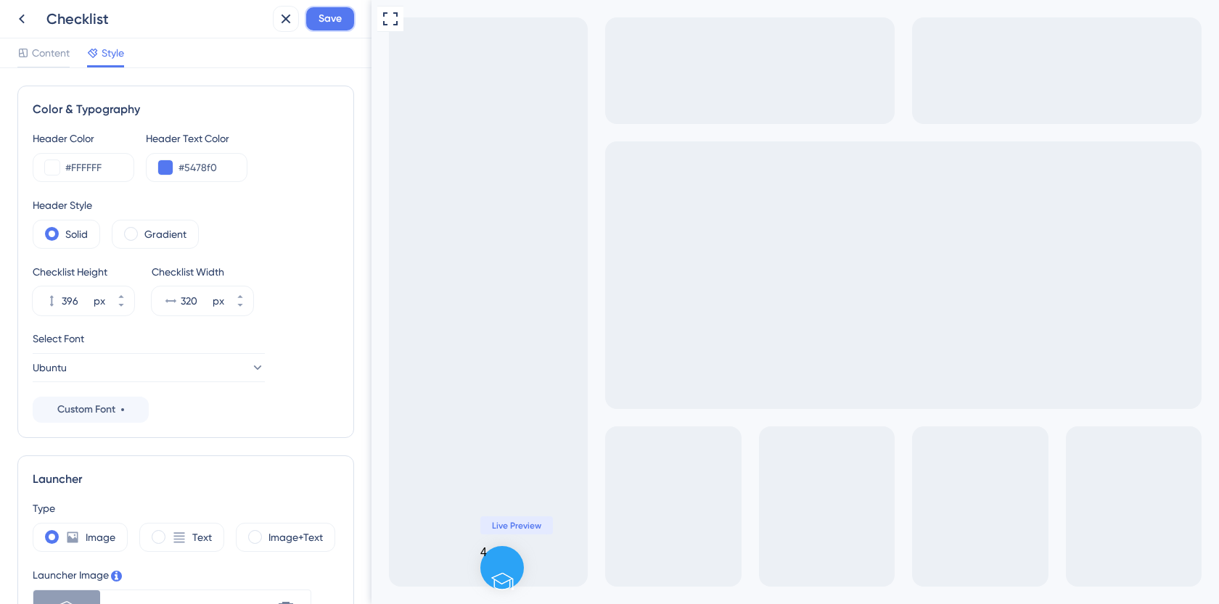
click at [325, 9] on button "Save" at bounding box center [330, 19] width 51 height 26
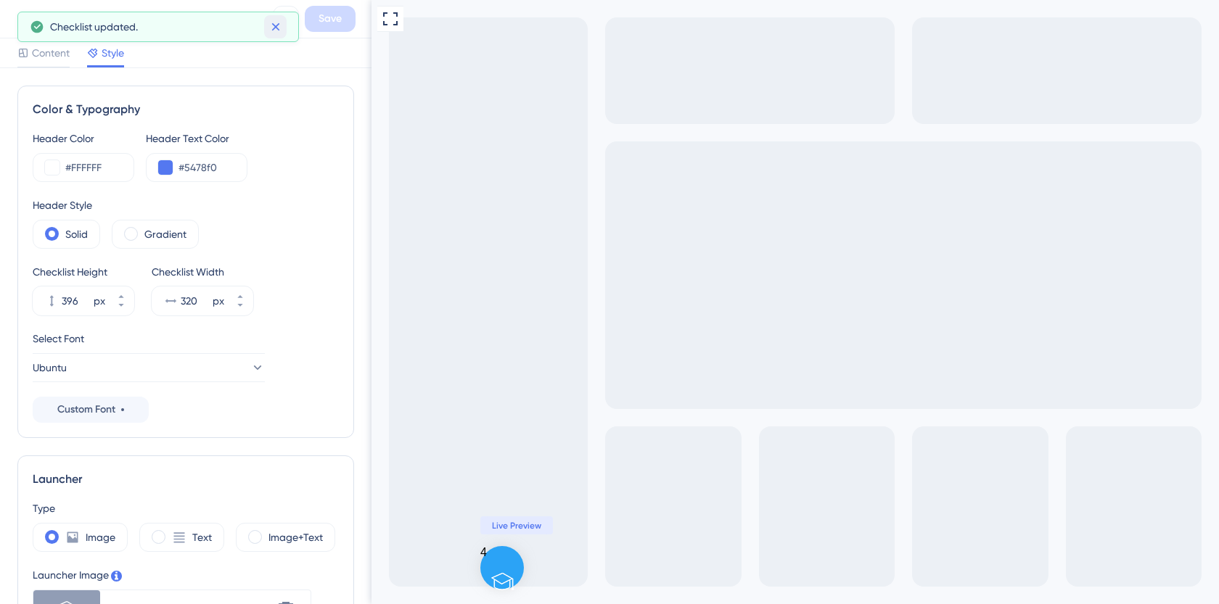
click at [273, 32] on icon at bounding box center [275, 27] width 15 height 15
click at [9, 16] on button at bounding box center [22, 19] width 26 height 26
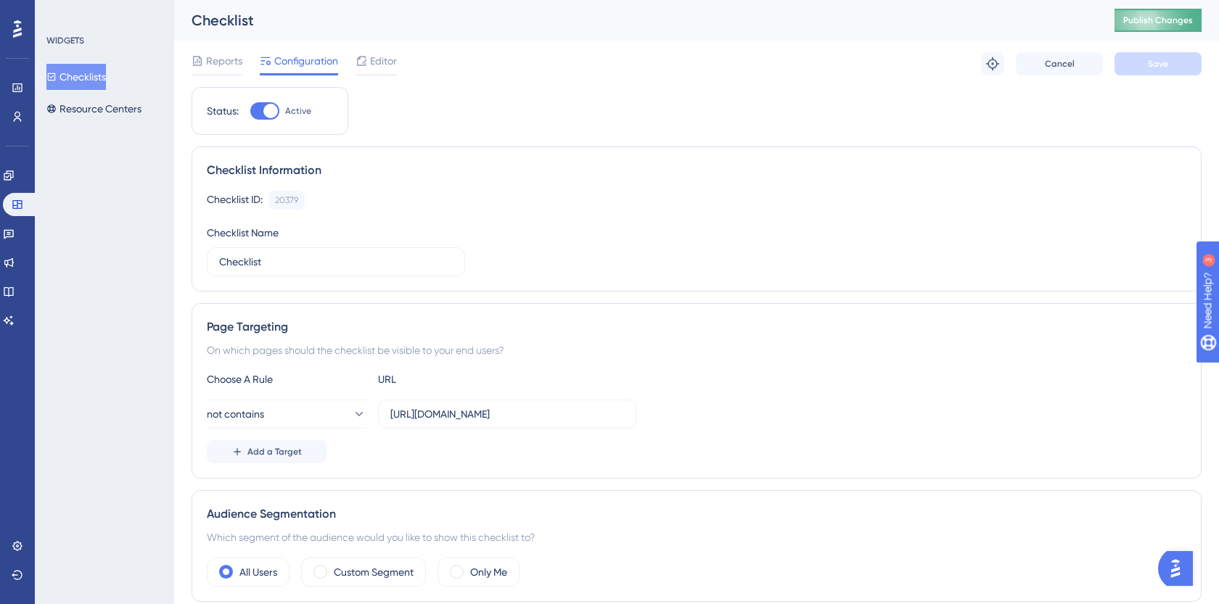
click at [1125, 24] on span "Publish Changes" at bounding box center [1158, 21] width 70 height 12
click at [395, 71] on div "Editor" at bounding box center [376, 63] width 41 height 23
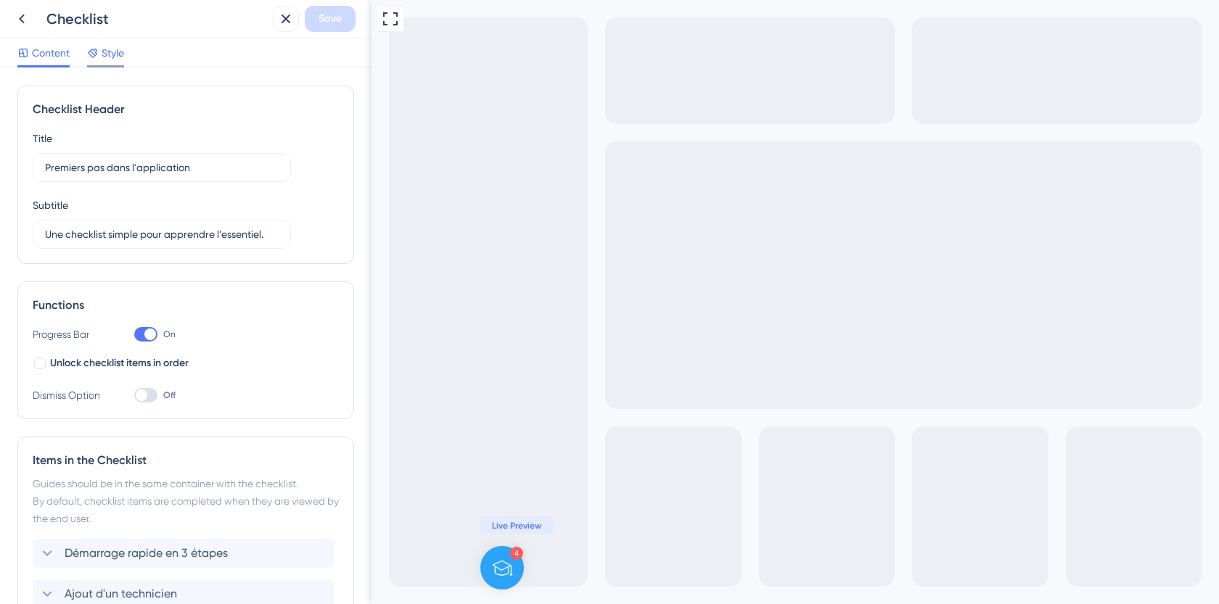
click at [104, 55] on span "Style" at bounding box center [113, 52] width 22 height 17
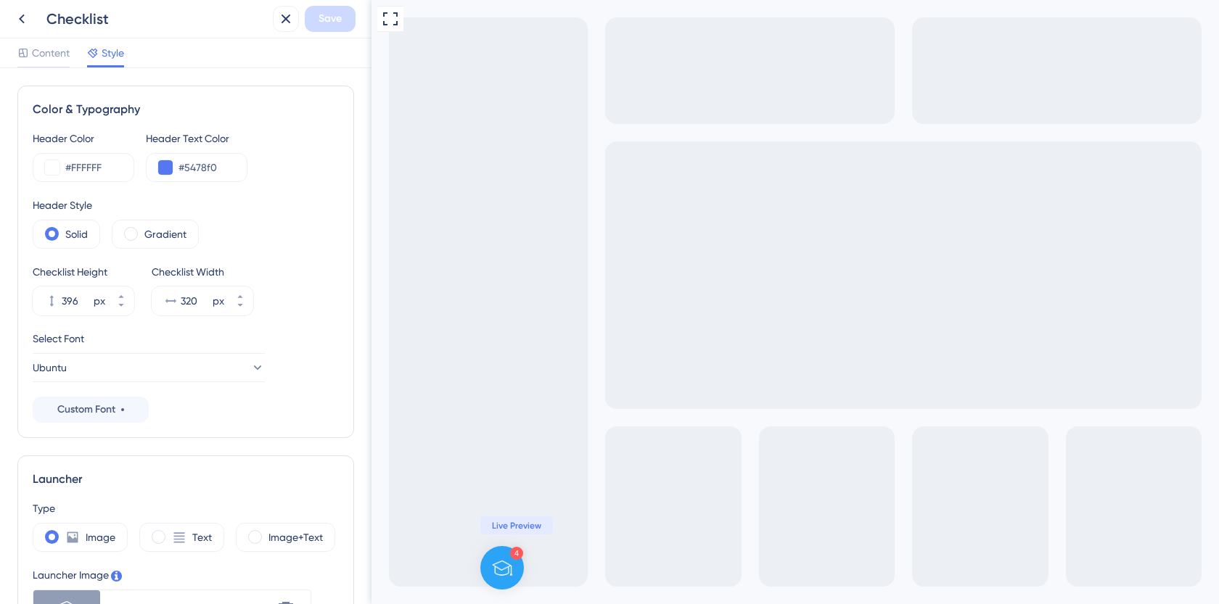
click at [17, 15] on icon at bounding box center [21, 18] width 17 height 17
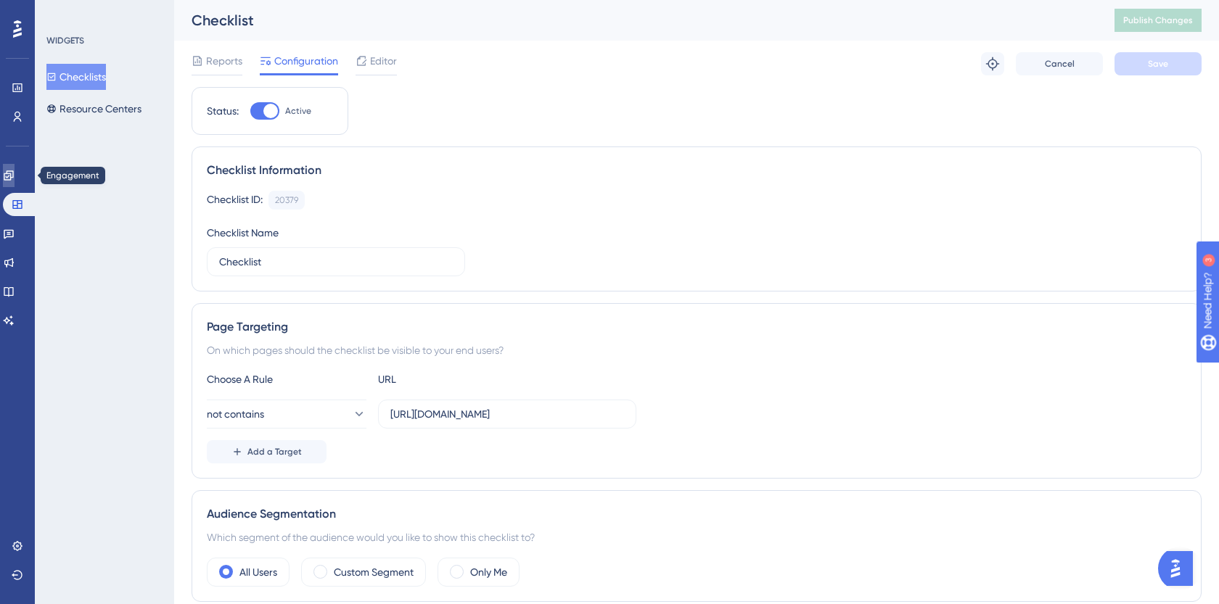
click at [15, 179] on icon at bounding box center [9, 176] width 12 height 12
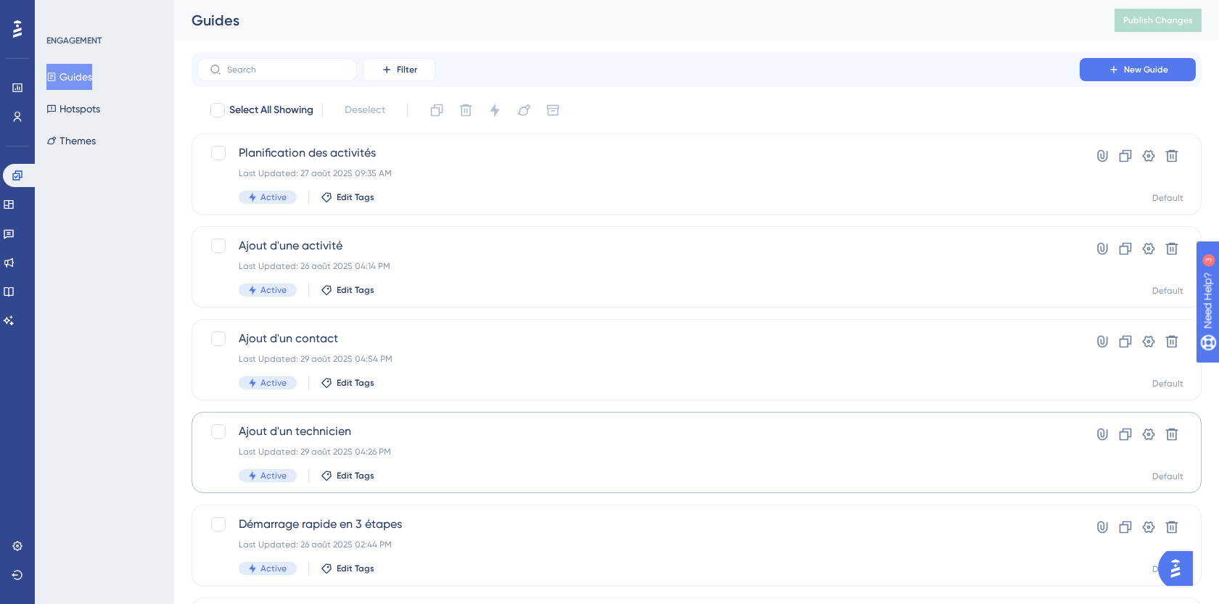
click at [377, 430] on span "Ajout d'un technicien" at bounding box center [639, 431] width 800 height 17
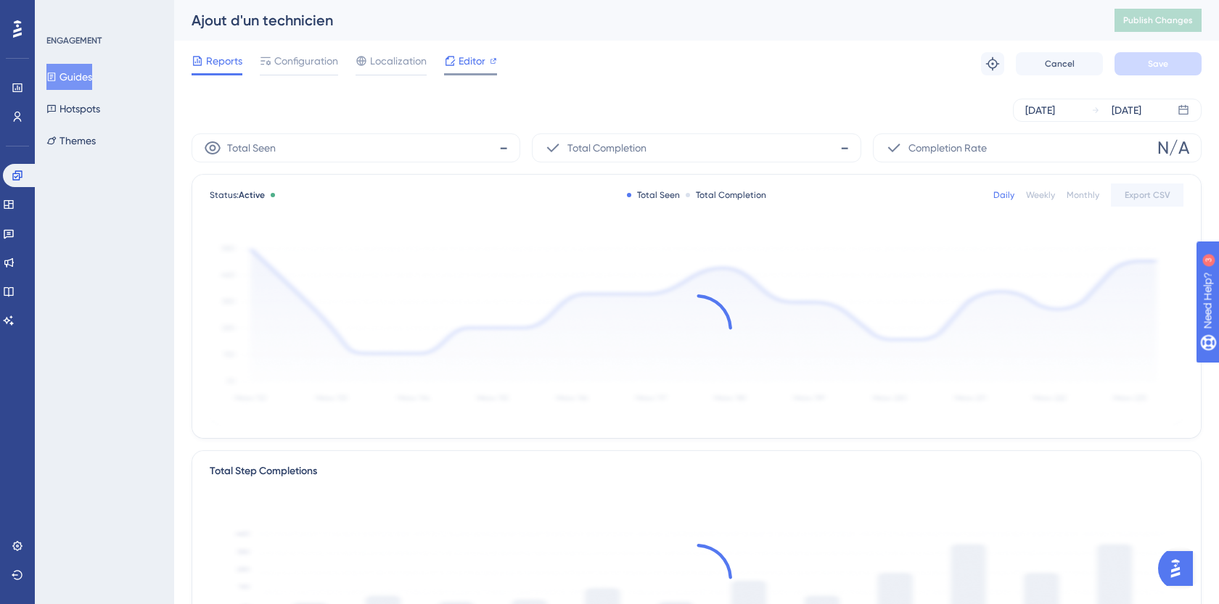
click at [459, 65] on span "Editor" at bounding box center [472, 60] width 27 height 17
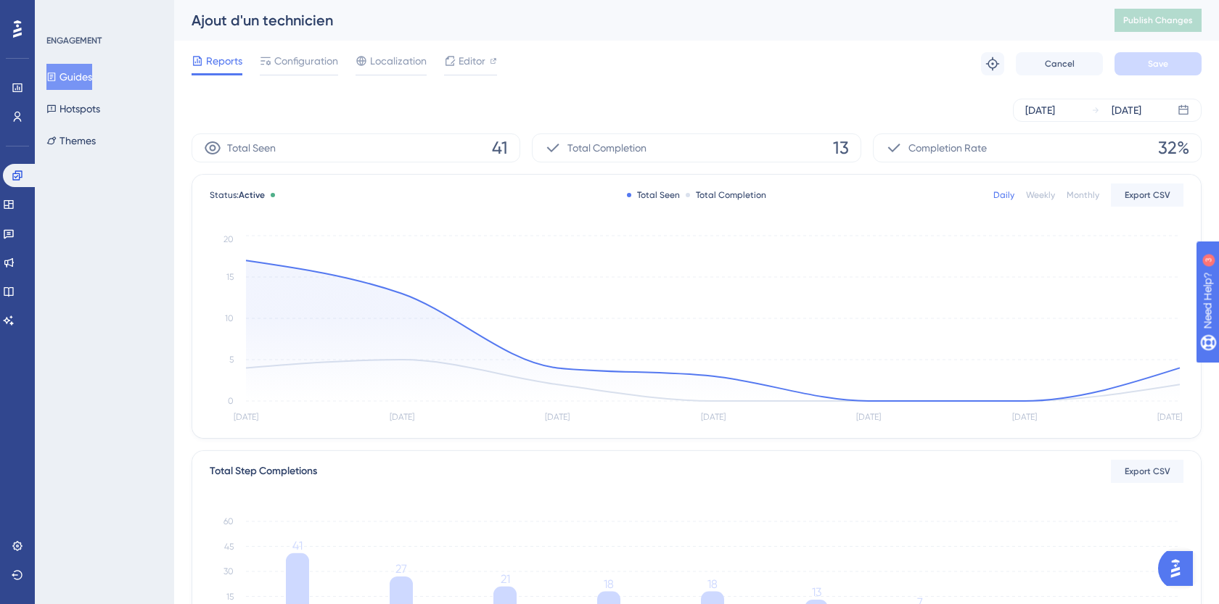
click at [91, 84] on button "Guides" at bounding box center [69, 77] width 46 height 26
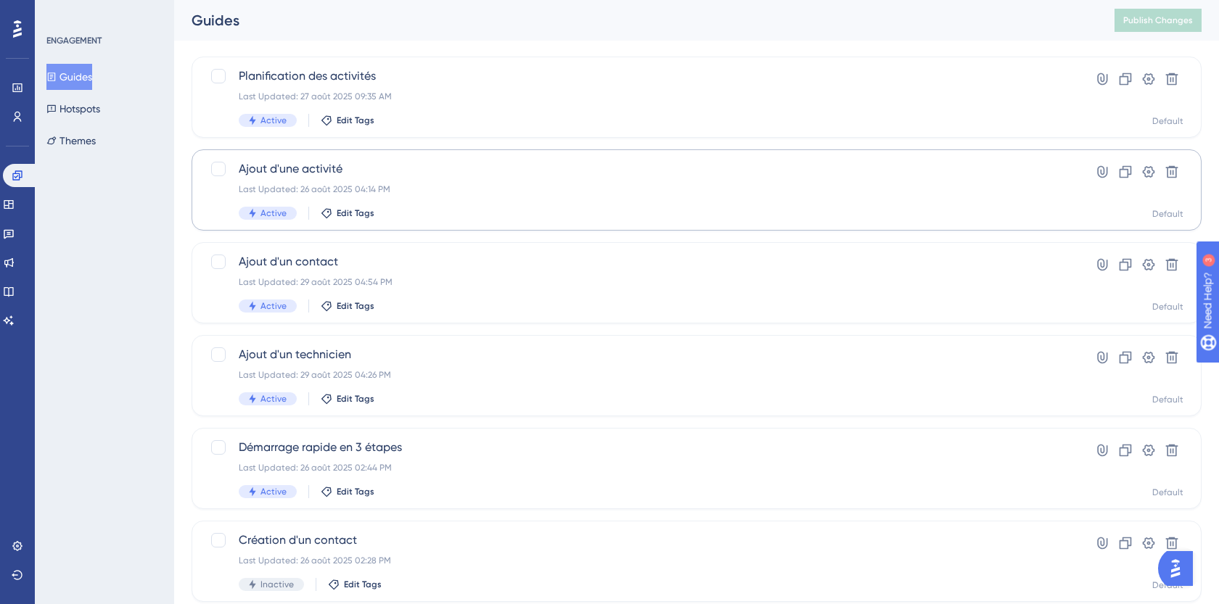
scroll to position [95, 0]
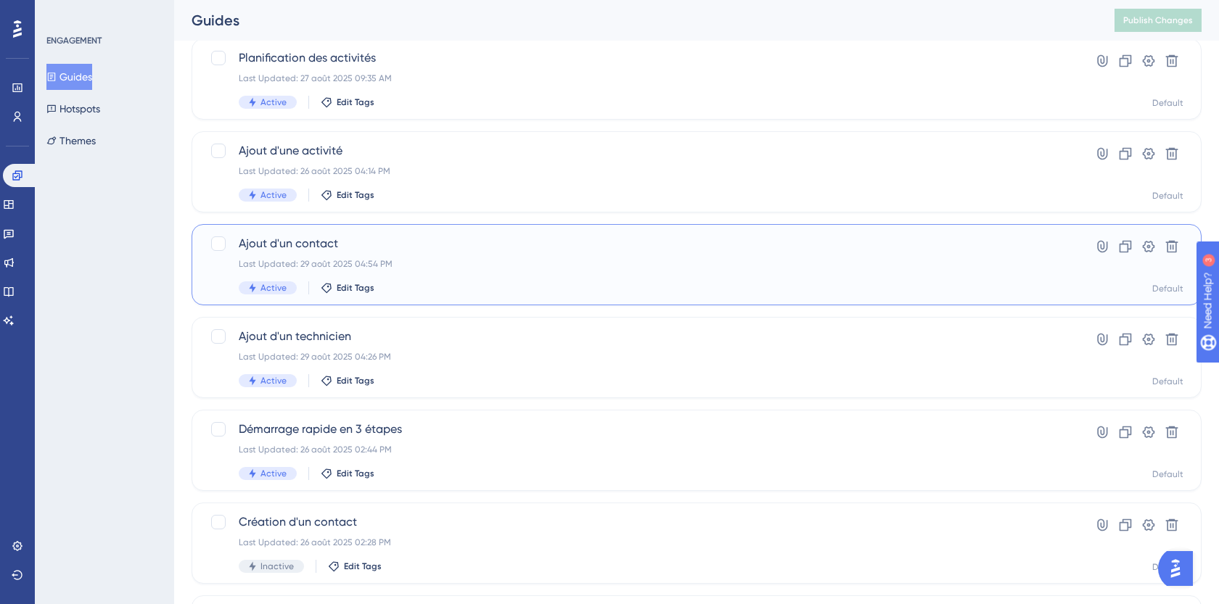
click at [375, 260] on div "Last Updated: 29 août 2025 04:54 PM" at bounding box center [639, 264] width 800 height 12
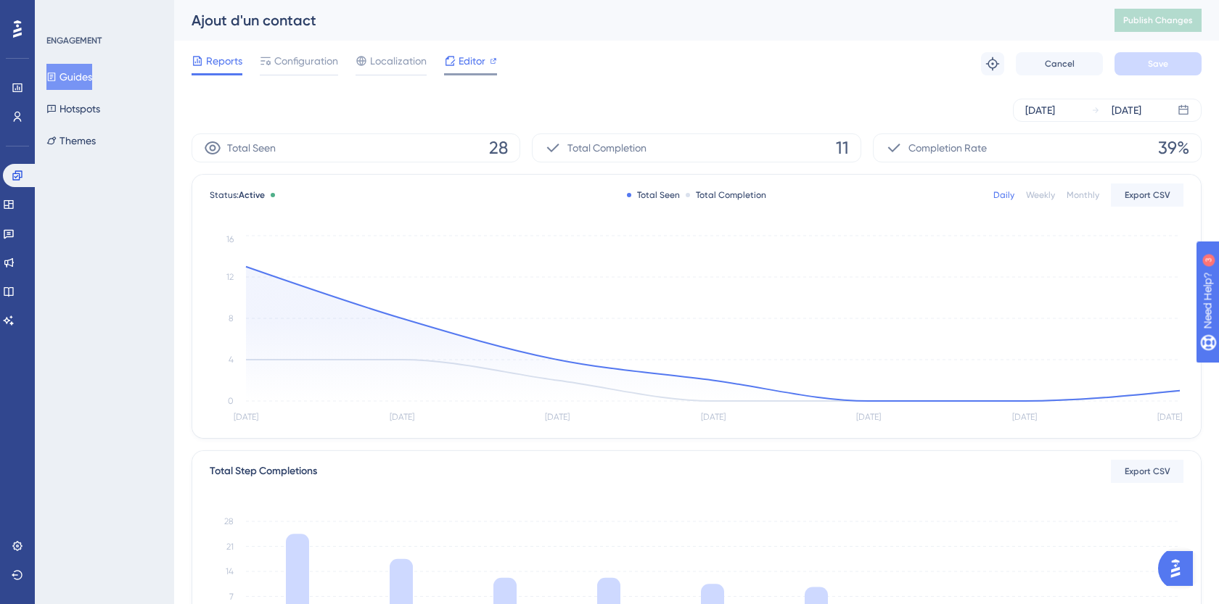
click at [459, 60] on span "Editor" at bounding box center [472, 60] width 27 height 17
click at [57, 78] on icon at bounding box center [51, 77] width 10 height 10
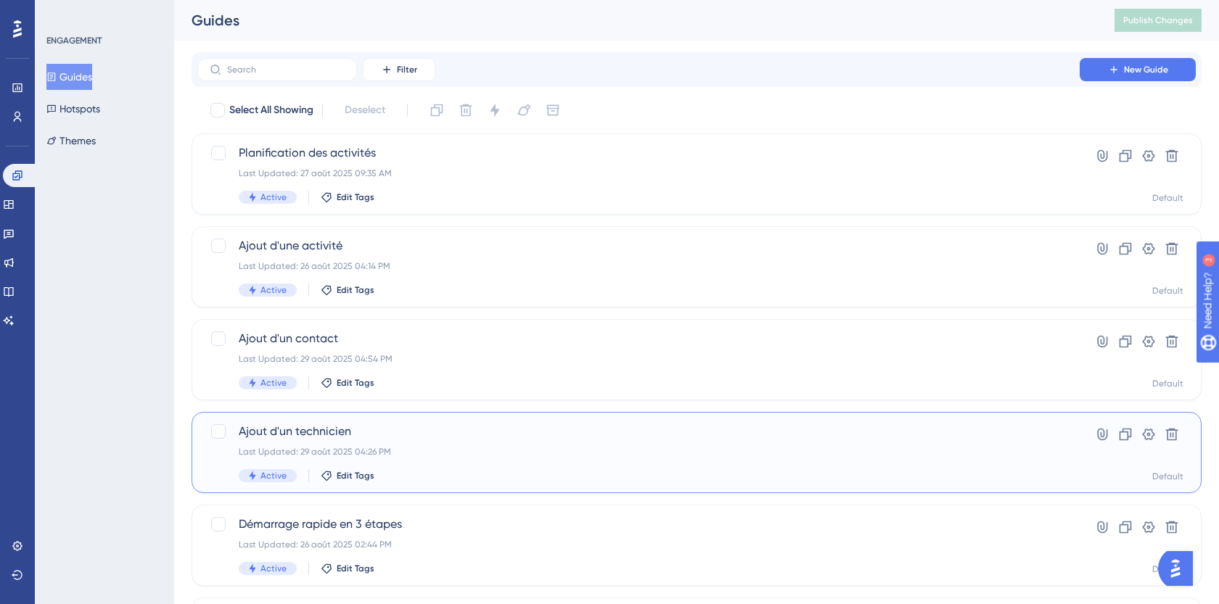
click at [430, 447] on div "Last Updated: 29 août 2025 04:26 PM" at bounding box center [639, 452] width 800 height 12
